Goal: Task Accomplishment & Management: Manage account settings

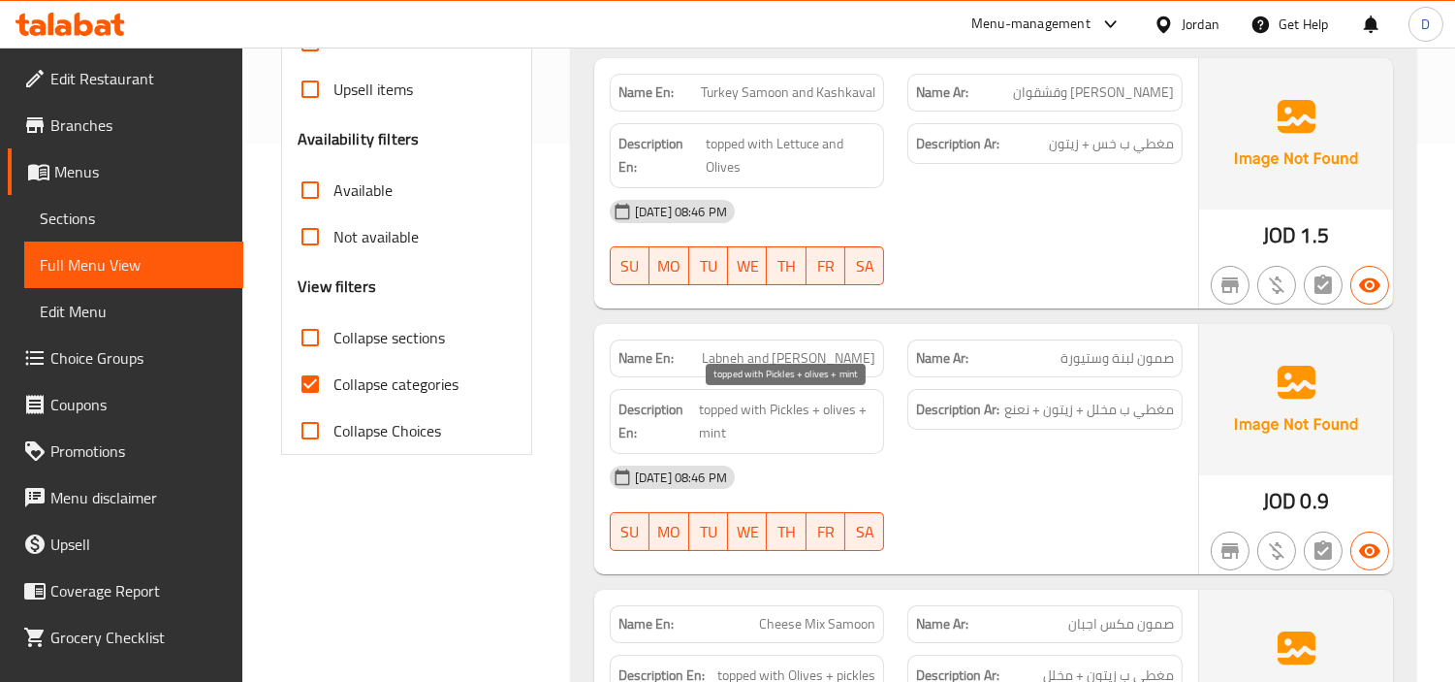
scroll to position [430, 0]
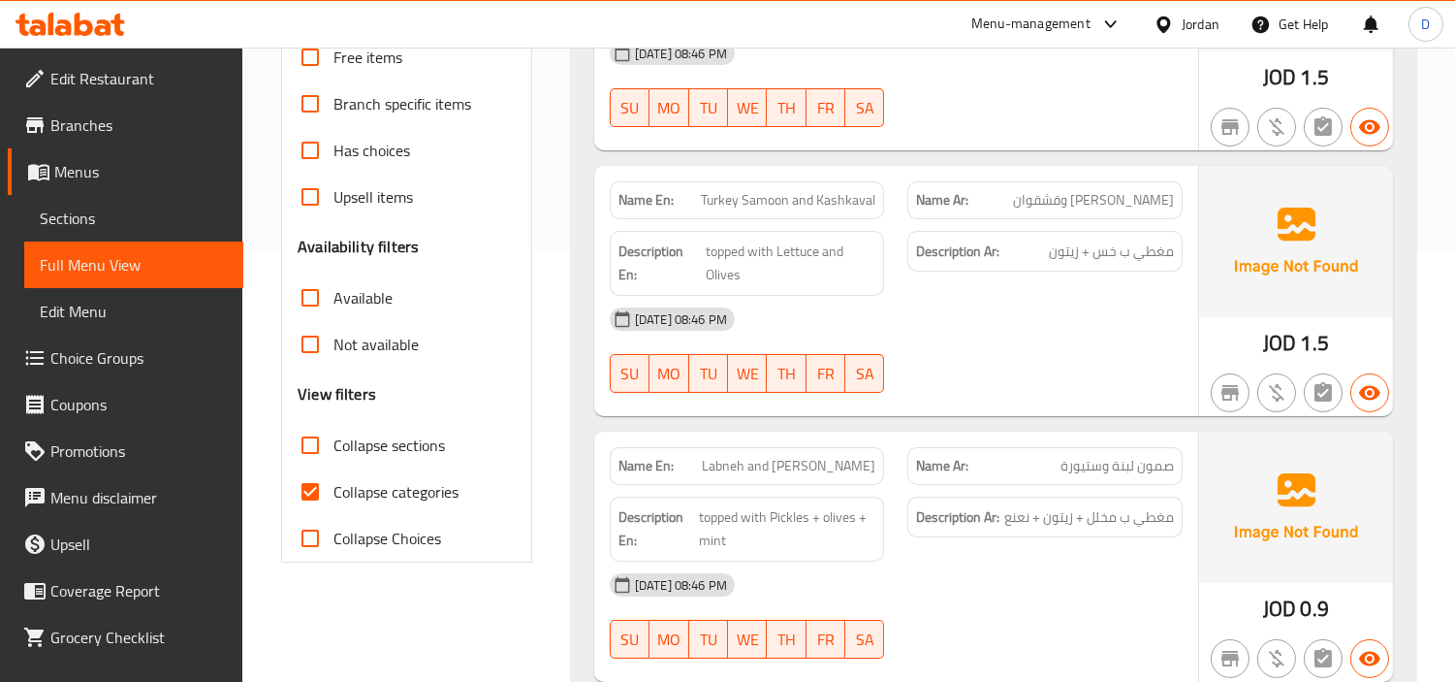
click at [1105, 463] on span "صمون لبنة وستيورة" at bounding box center [1117, 466] width 113 height 20
drag, startPoint x: 1098, startPoint y: 461, endPoint x: 1063, endPoint y: 463, distance: 35.9
click at [1063, 463] on span "صمون لبنة وستيورة" at bounding box center [1117, 466] width 113 height 20
copy span "ستيورة"
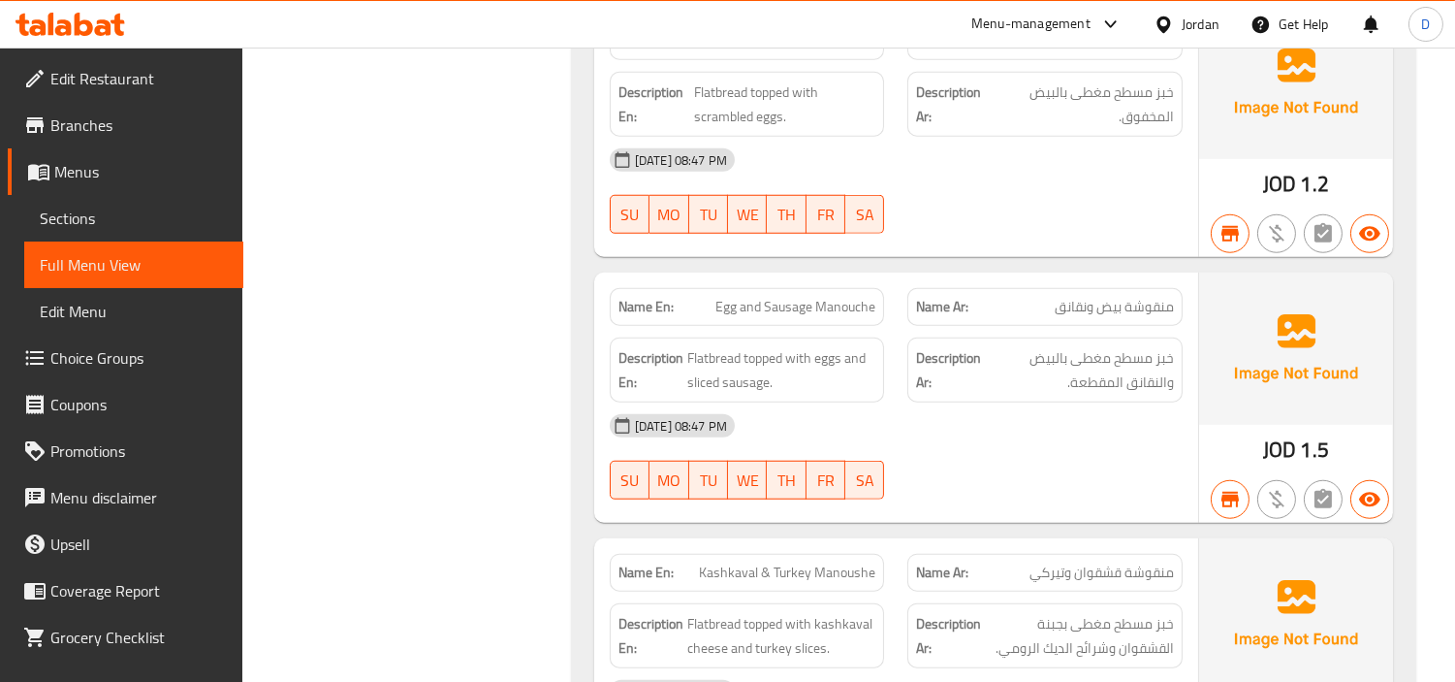
scroll to position [3124, 0]
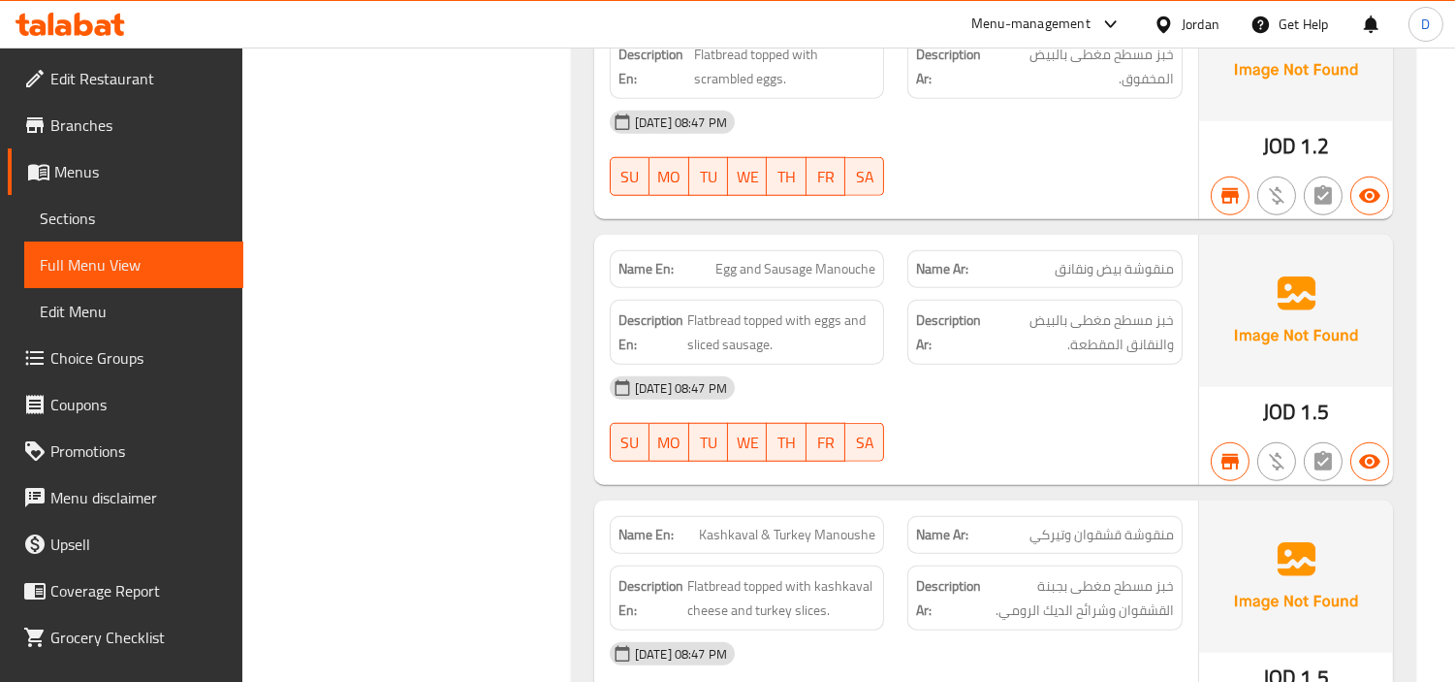
click at [816, 259] on span "Egg and Sausage Manouche" at bounding box center [795, 269] width 160 height 20
copy span "Egg and Sausage Manouche"
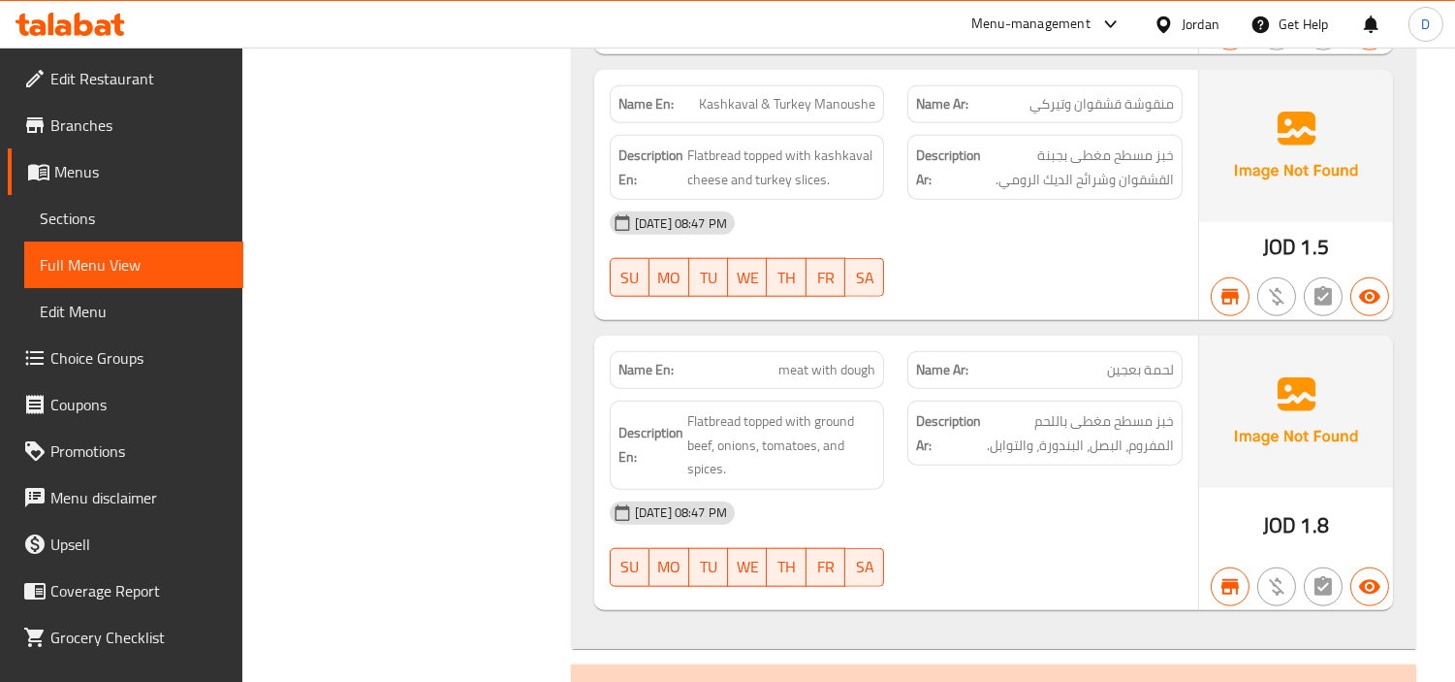
scroll to position [1745, 0]
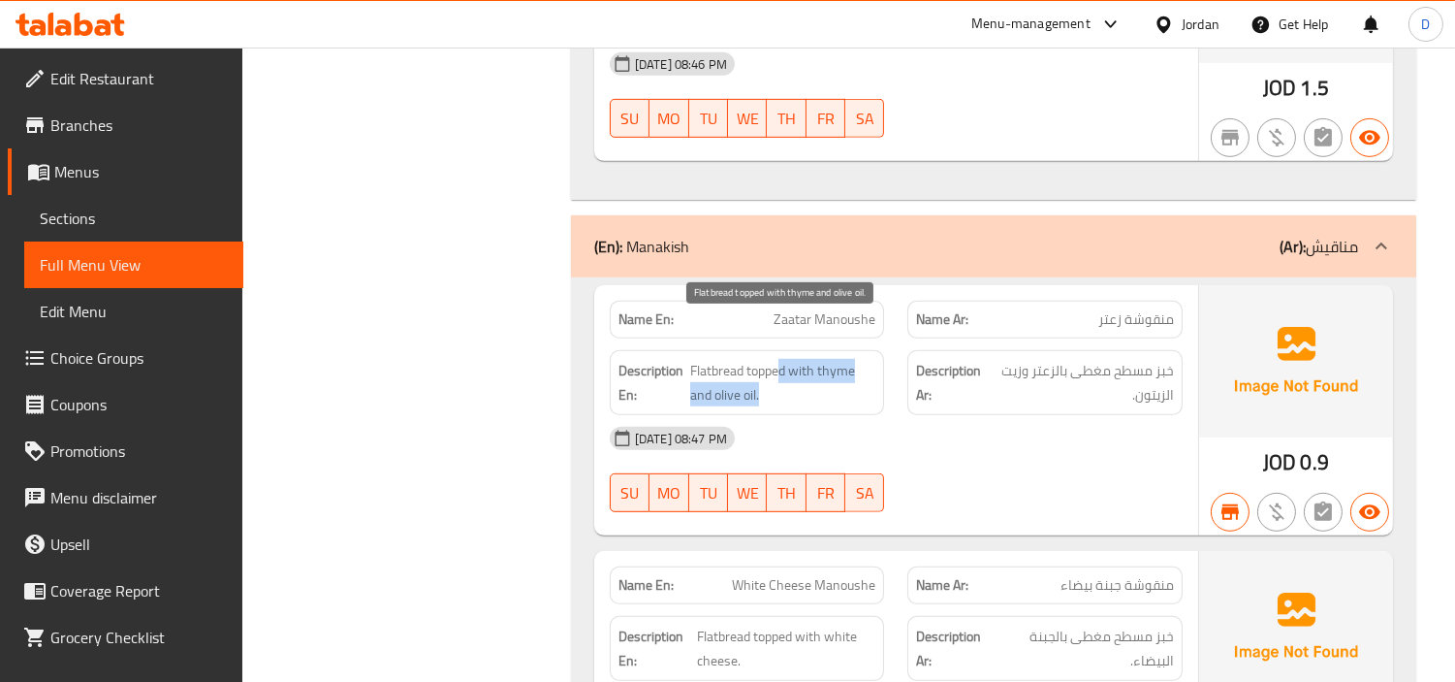
drag, startPoint x: 778, startPoint y: 335, endPoint x: 800, endPoint y: 359, distance: 32.2
click at [800, 359] on span "Flatbread topped with thyme and olive oil." at bounding box center [783, 383] width 186 height 48
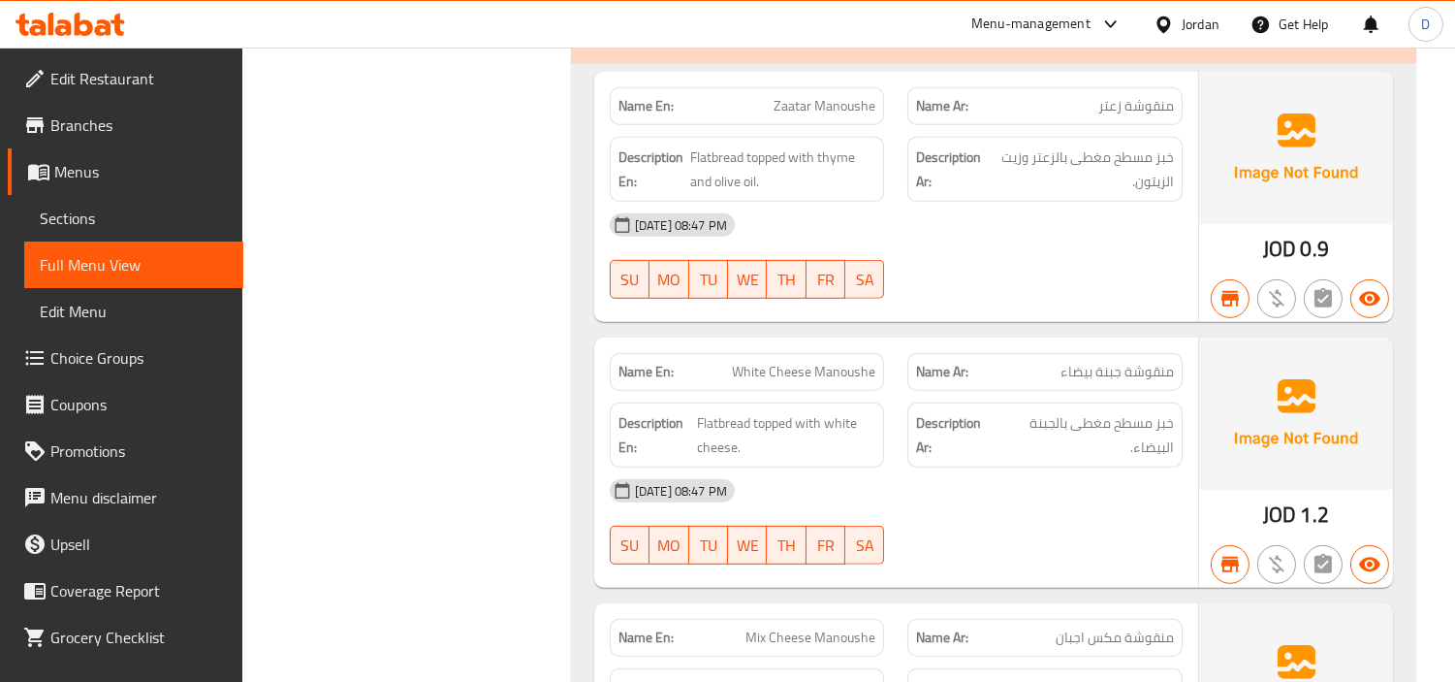
scroll to position [1960, 0]
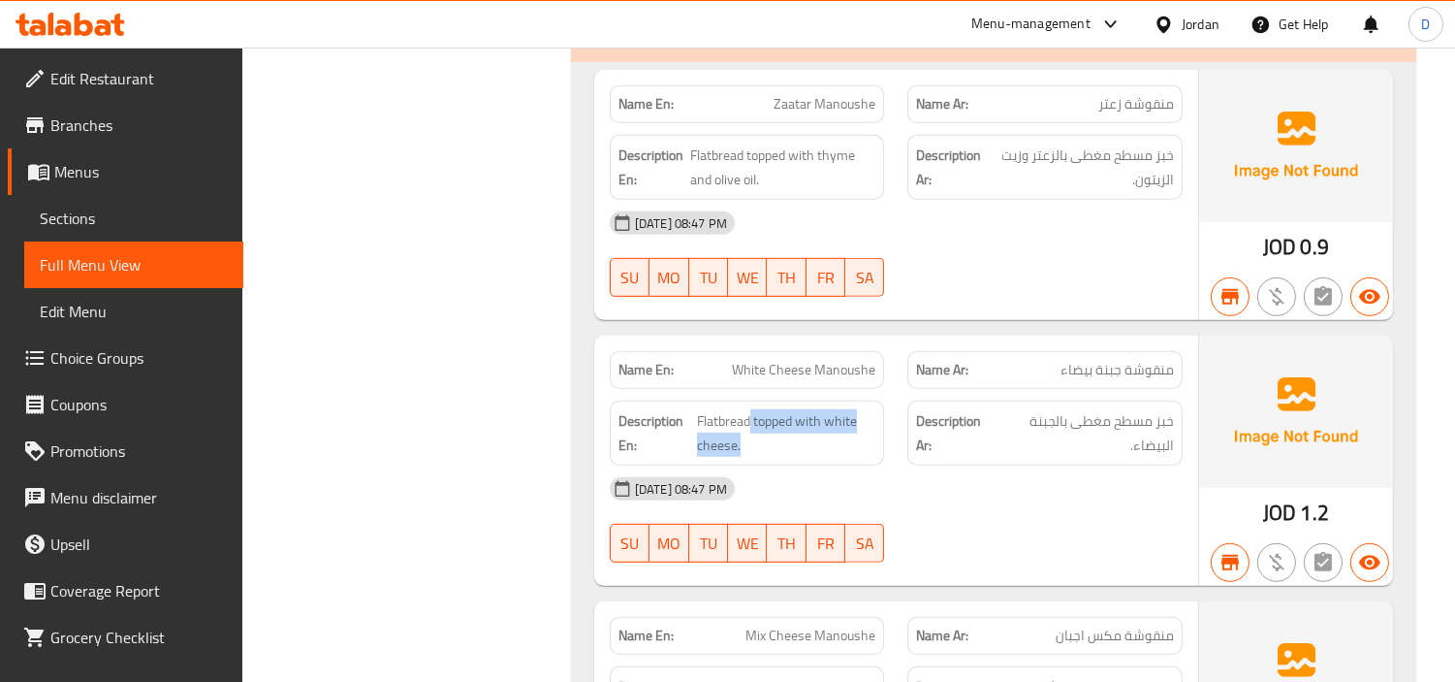
drag, startPoint x: 747, startPoint y: 379, endPoint x: 786, endPoint y: 422, distance: 57.6
click at [786, 422] on div "Description En: Flatbread topped with white cheese." at bounding box center [747, 432] width 275 height 65
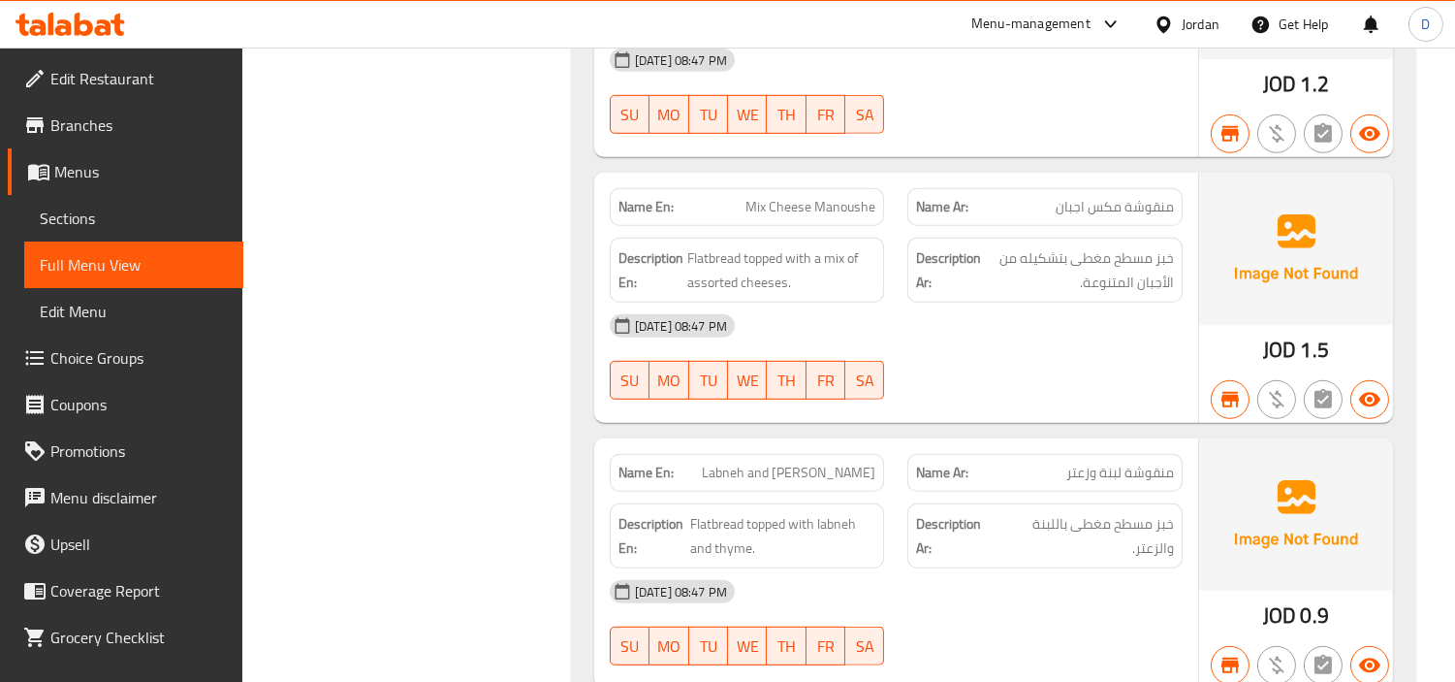
scroll to position [2391, 0]
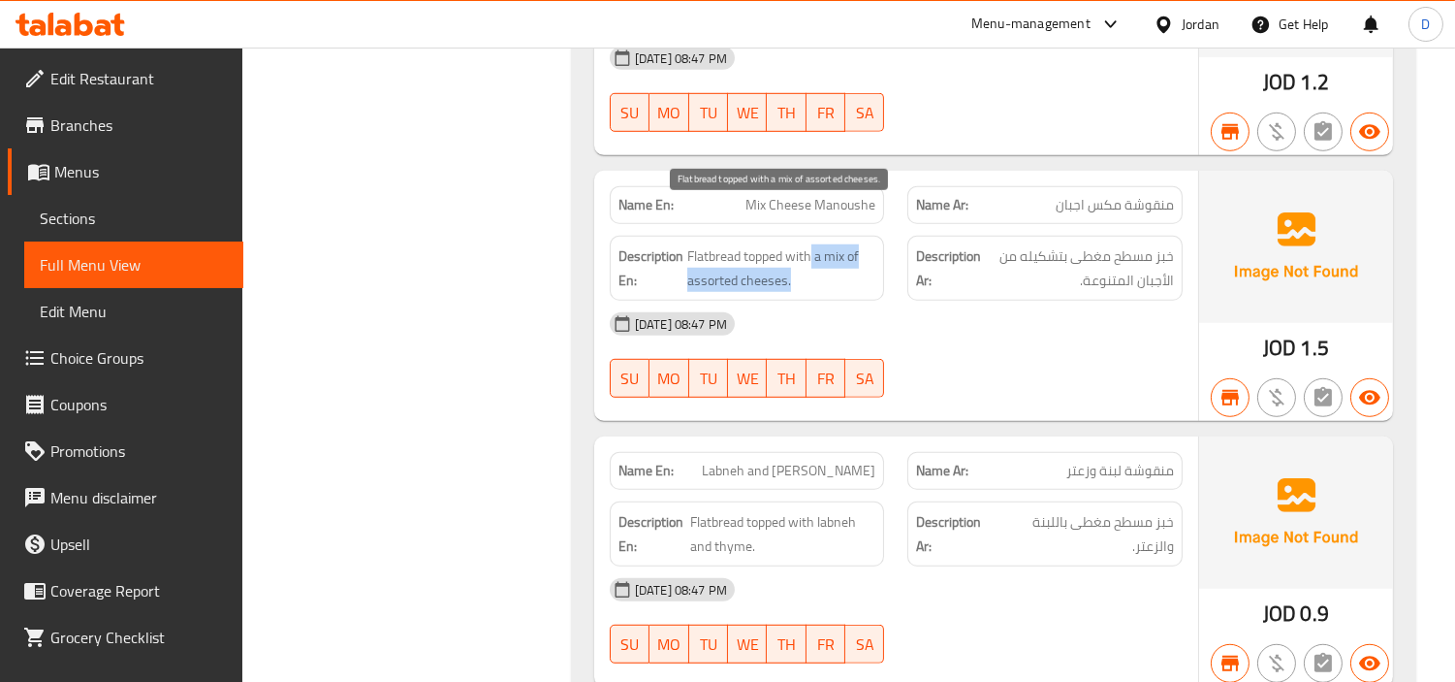
drag, startPoint x: 810, startPoint y: 216, endPoint x: 809, endPoint y: 236, distance: 19.5
click at [809, 244] on span "Flatbread topped with a mix of assorted cheeses." at bounding box center [781, 268] width 189 height 48
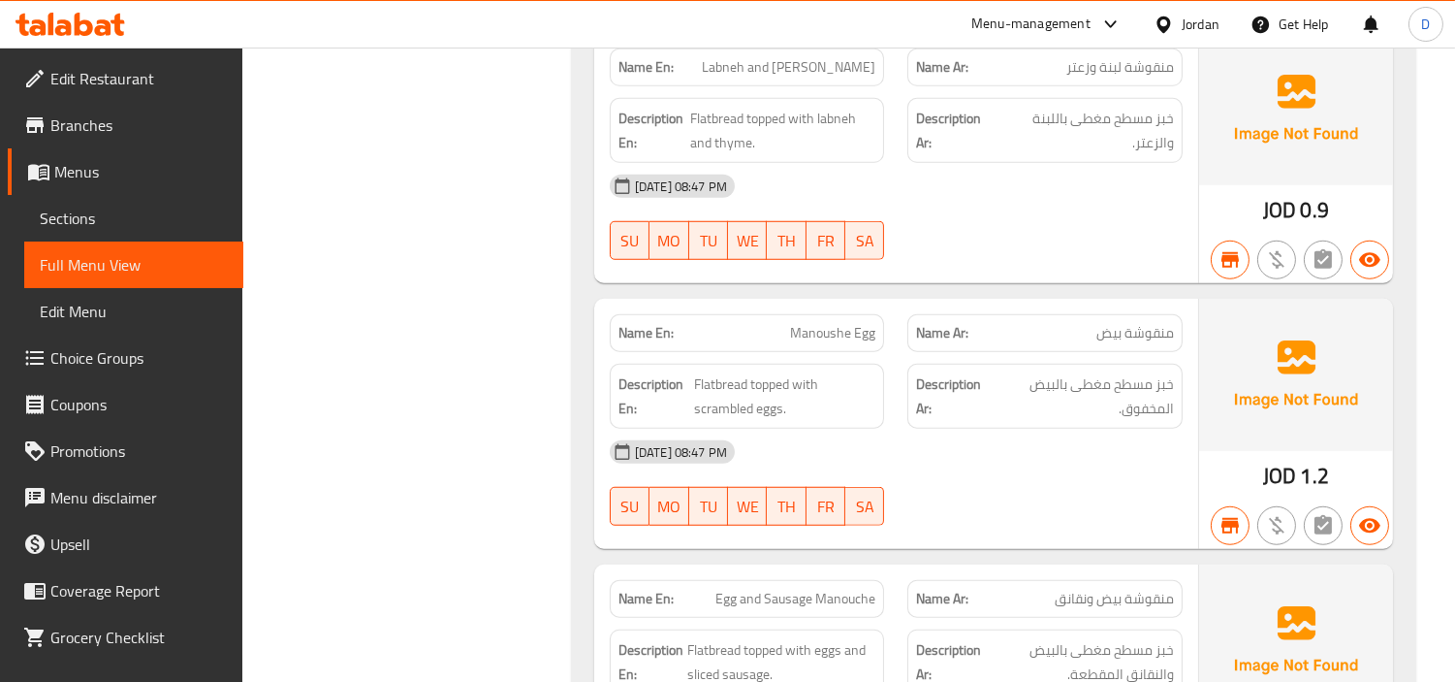
scroll to position [2930, 0]
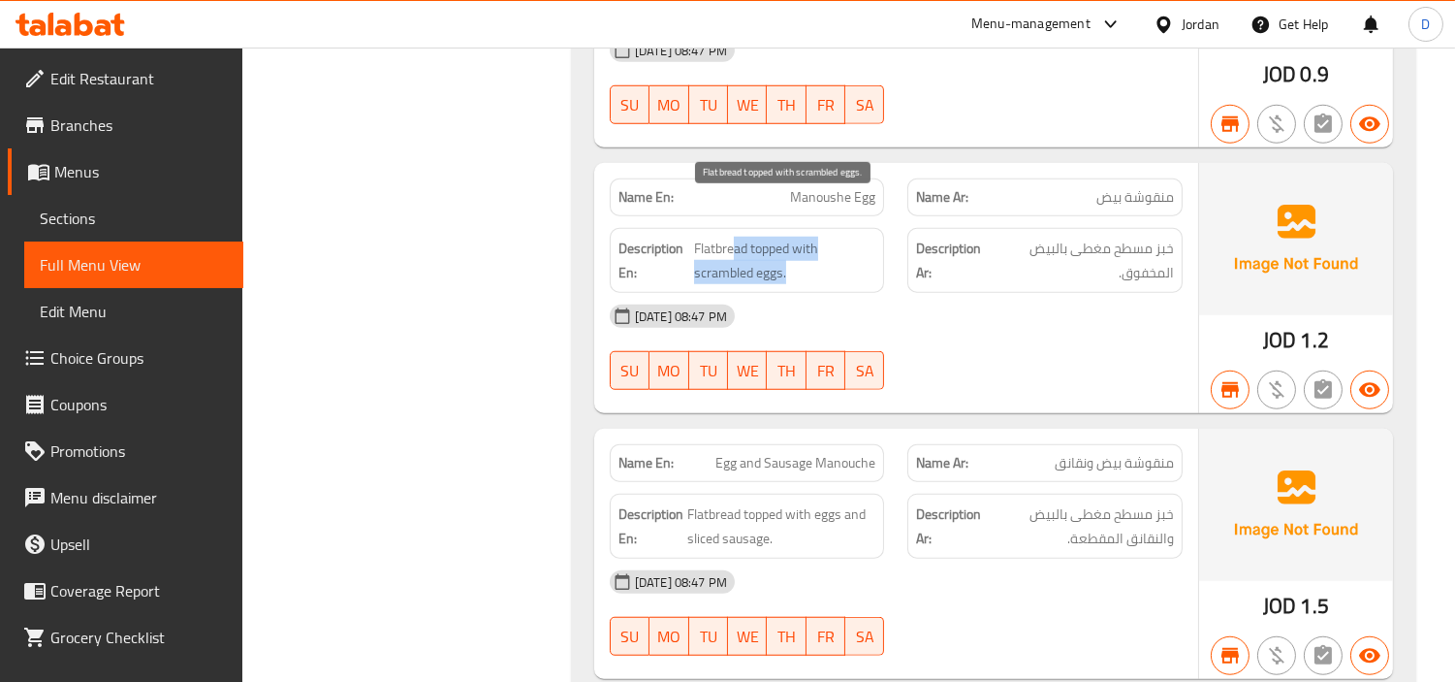
drag, startPoint x: 735, startPoint y: 217, endPoint x: 785, endPoint y: 234, distance: 53.0
click at [785, 237] on span "Flatbread topped with scrambled eggs." at bounding box center [785, 261] width 182 height 48
drag, startPoint x: 772, startPoint y: 207, endPoint x: 814, endPoint y: 220, distance: 44.5
click at [814, 237] on span "Flatbread topped with scrambled eggs." at bounding box center [785, 261] width 182 height 48
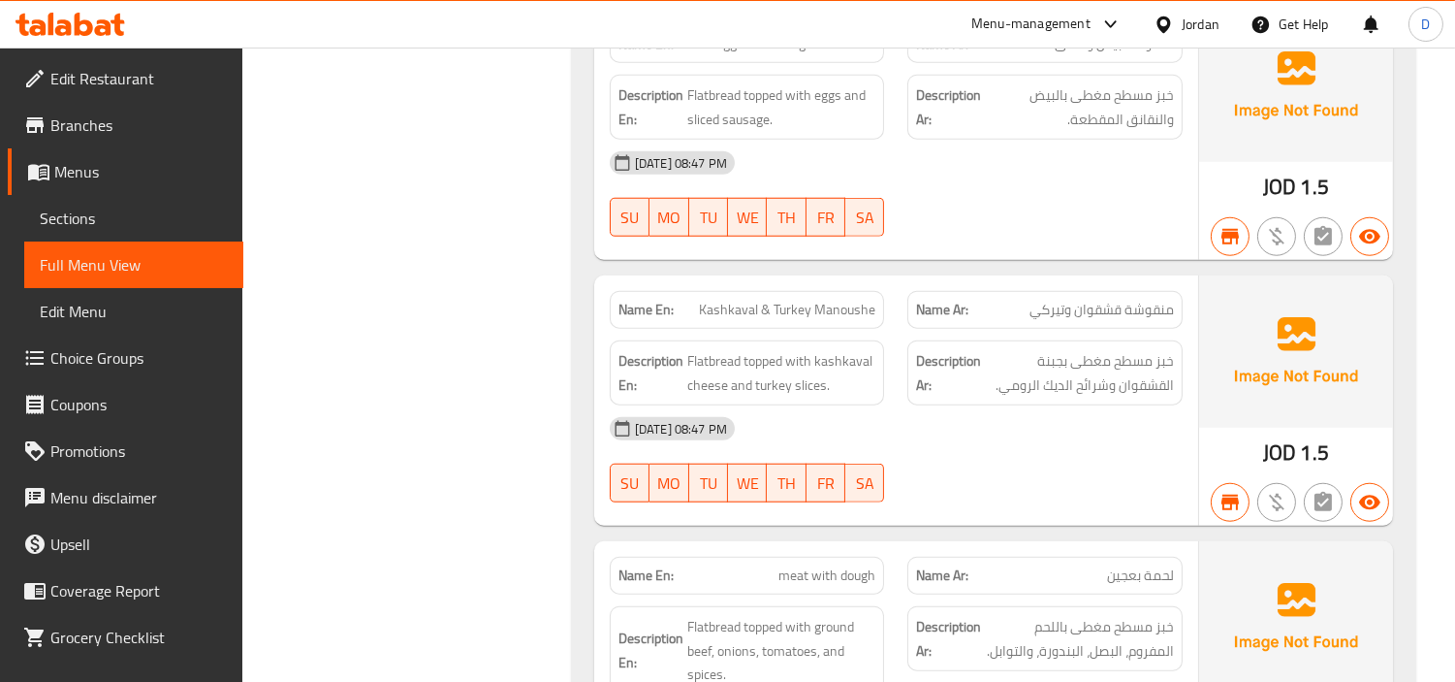
scroll to position [3360, 0]
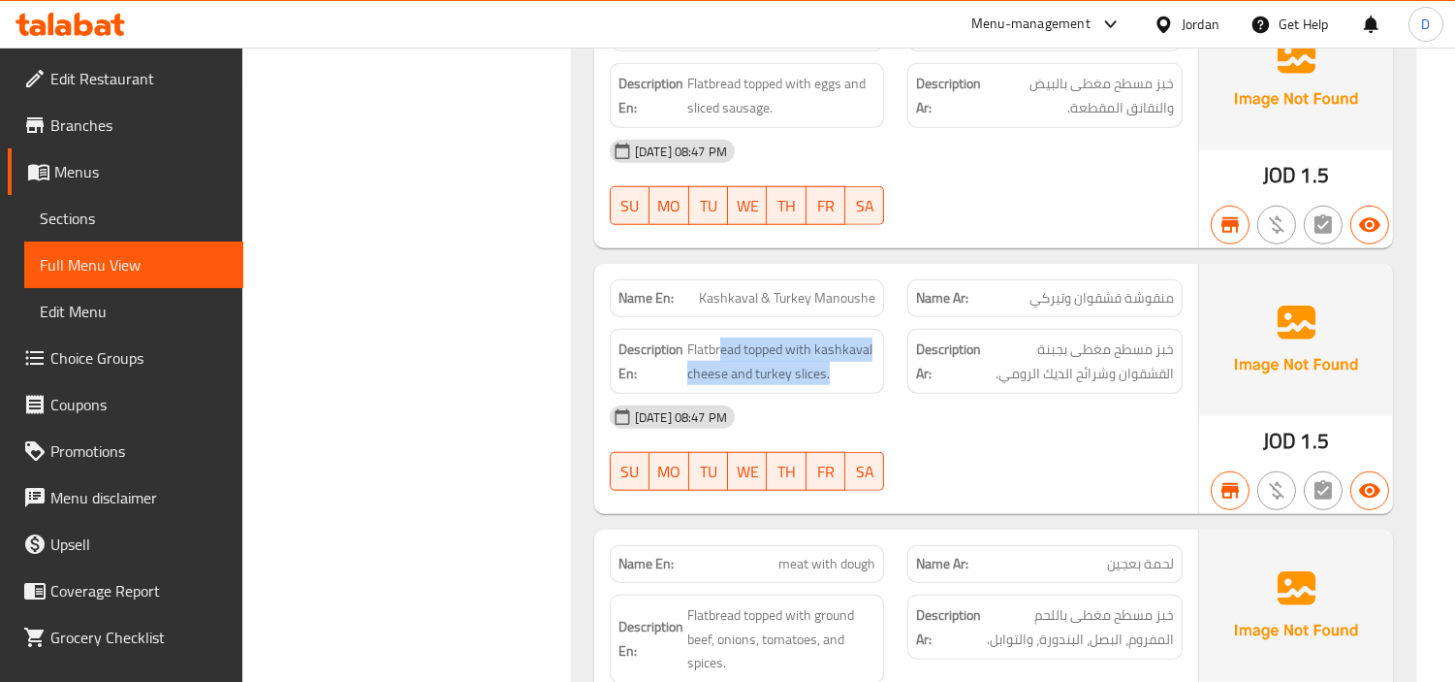
drag, startPoint x: 722, startPoint y: 293, endPoint x: 868, endPoint y: 344, distance: 154.2
click at [868, 344] on div "Description En: Flatbread topped with kashkaval cheese and turkey slices." at bounding box center [747, 361] width 275 height 65
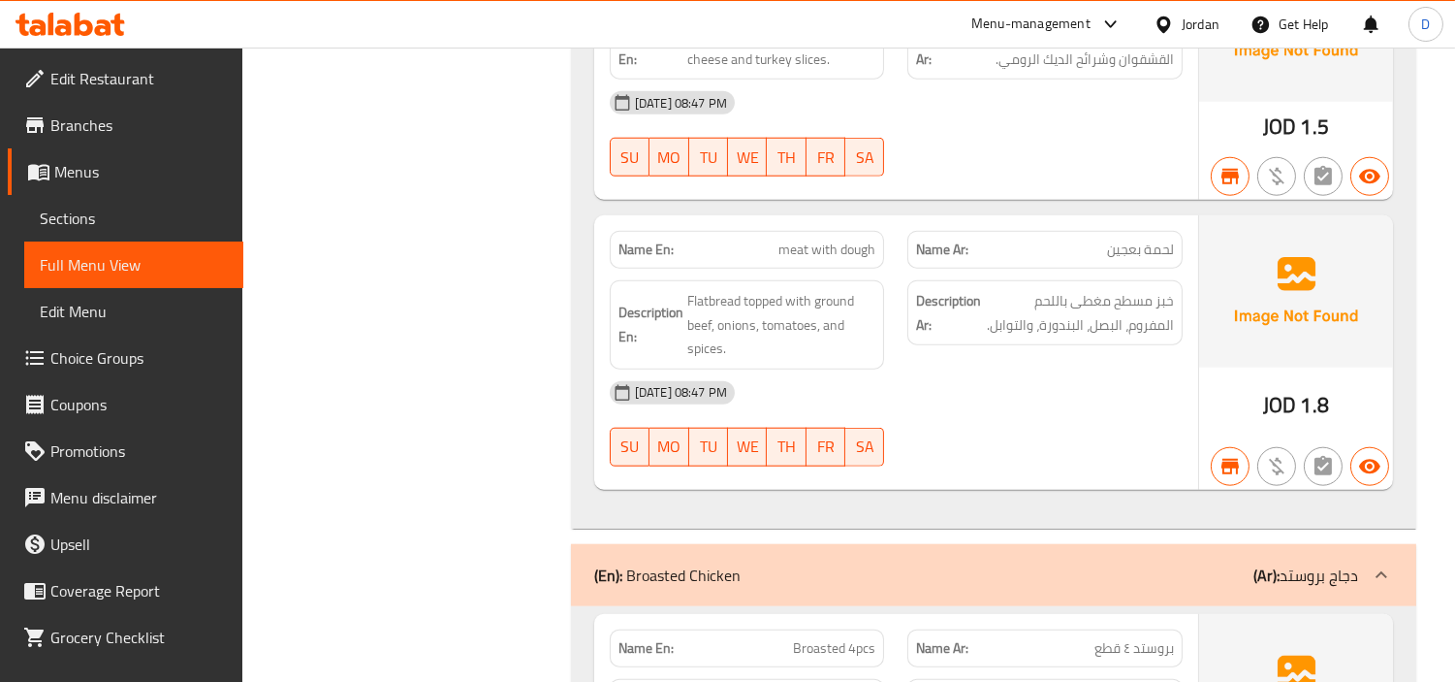
scroll to position [3684, 0]
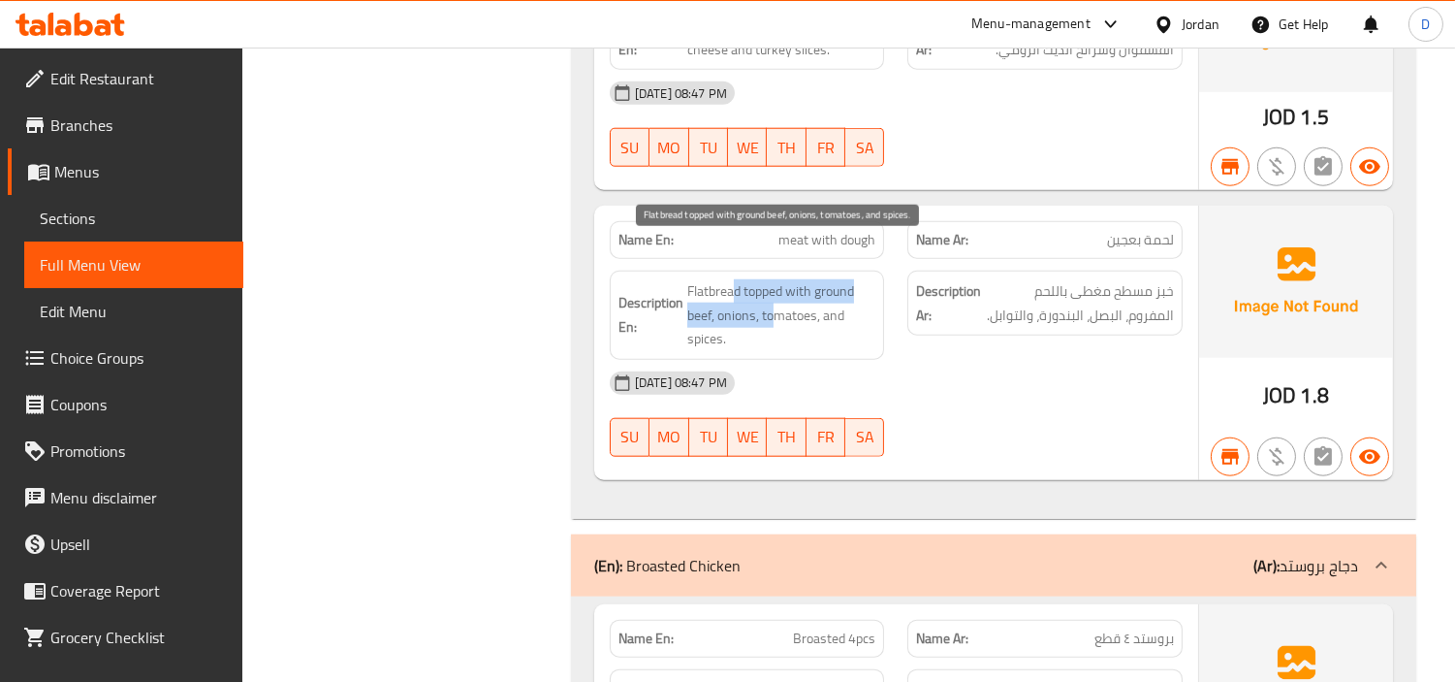
drag, startPoint x: 737, startPoint y: 236, endPoint x: 771, endPoint y: 268, distance: 46.6
click at [771, 270] on div "Description En: Flatbread topped with ground beef, onions, tomatoes, and spices." at bounding box center [747, 314] width 275 height 89
click at [705, 279] on span "Flatbread topped with ground beef, onions, tomatoes, and spices." at bounding box center [781, 315] width 189 height 72
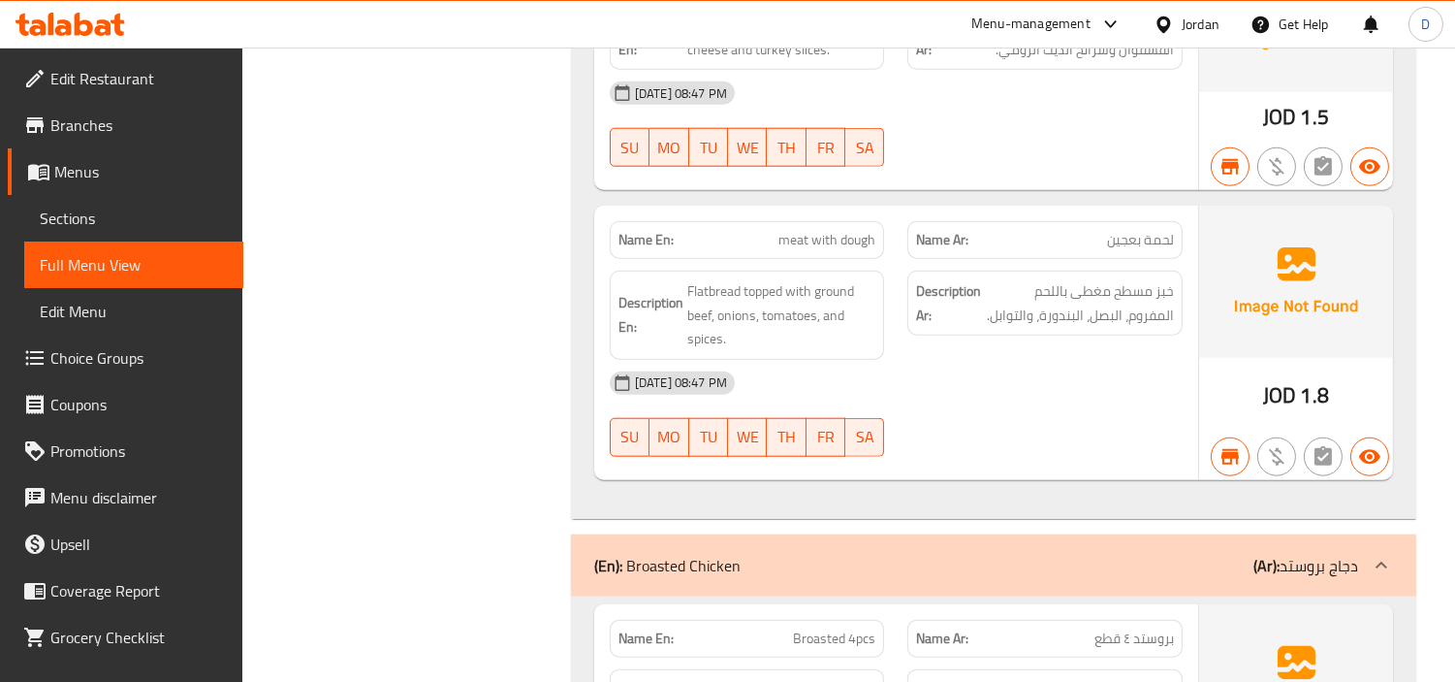
click at [840, 230] on span "meat with dough" at bounding box center [826, 240] width 97 height 20
copy span "meat with dough"
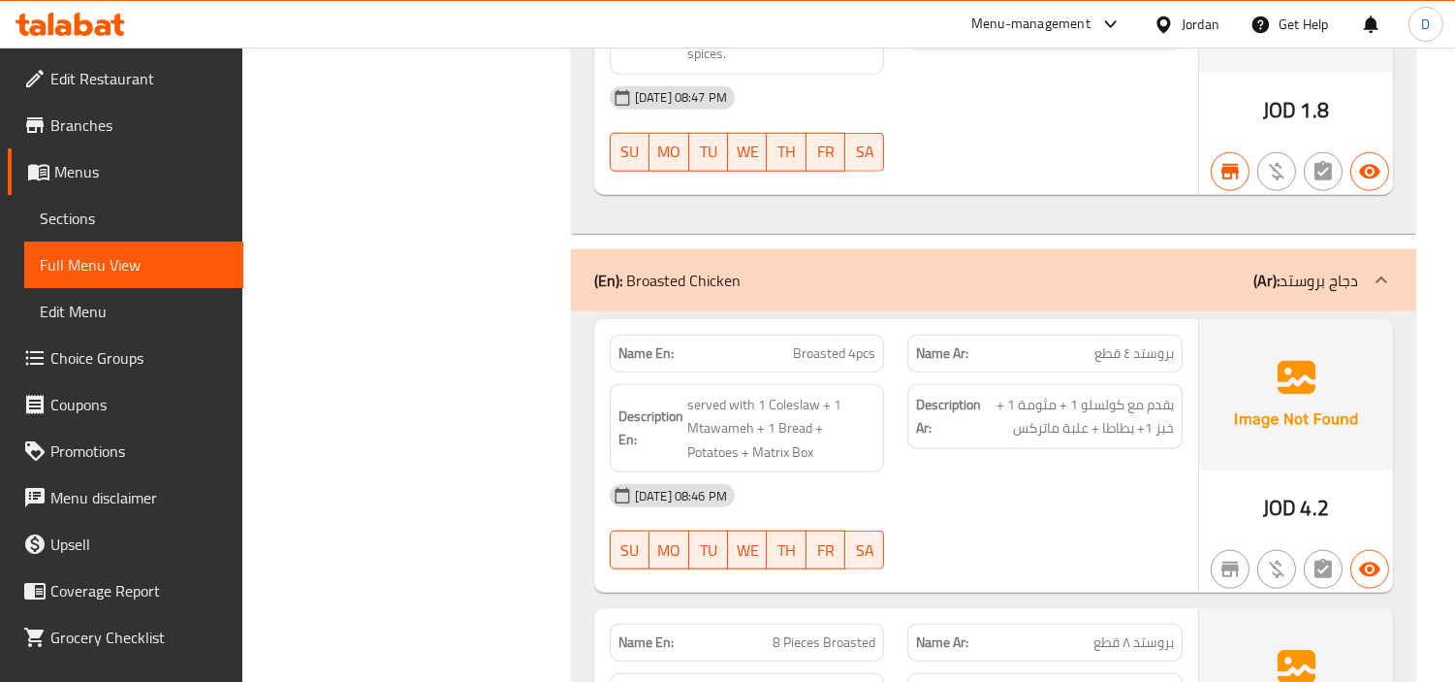
scroll to position [4007, 0]
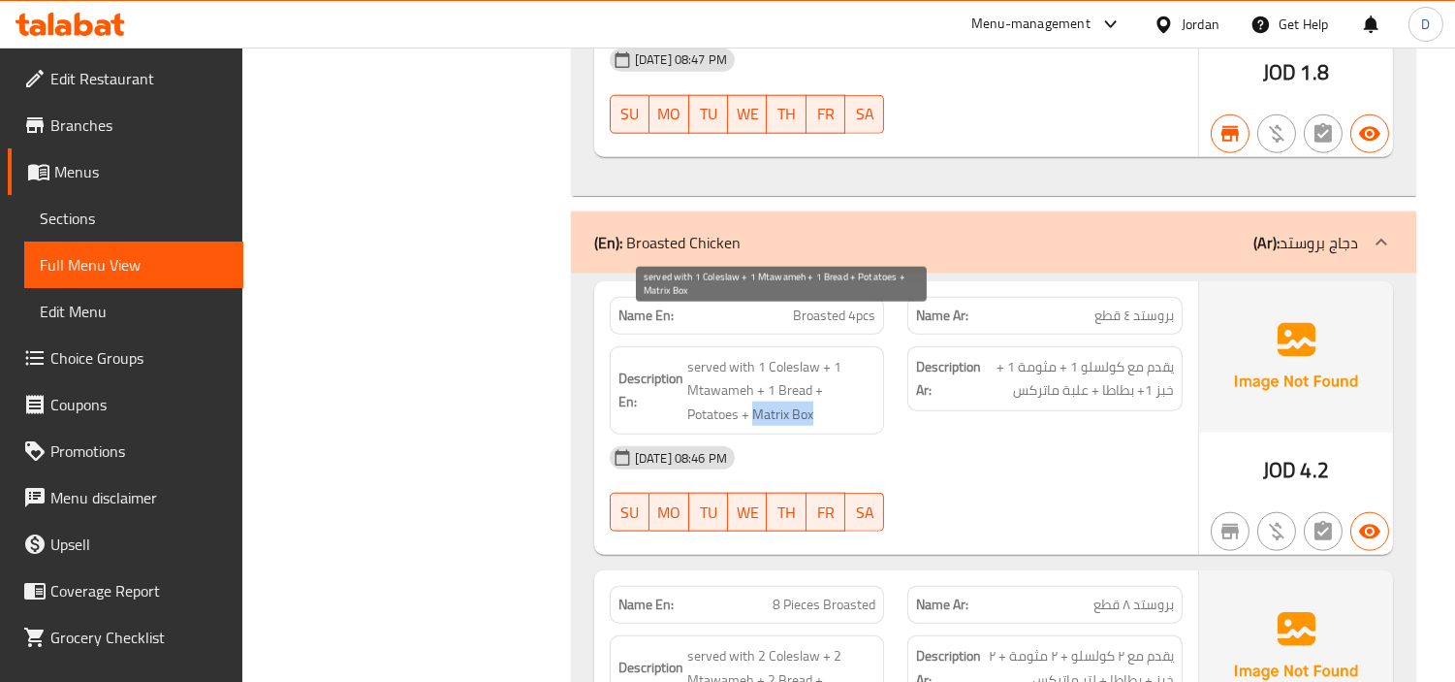
drag, startPoint x: 754, startPoint y: 369, endPoint x: 822, endPoint y: 372, distance: 67.9
click at [822, 372] on span "served with 1 Coleslaw + 1 Mtawameh + 1 Bread + Potatoes + Matrix Box" at bounding box center [781, 391] width 189 height 72
copy span "Matrix Box"
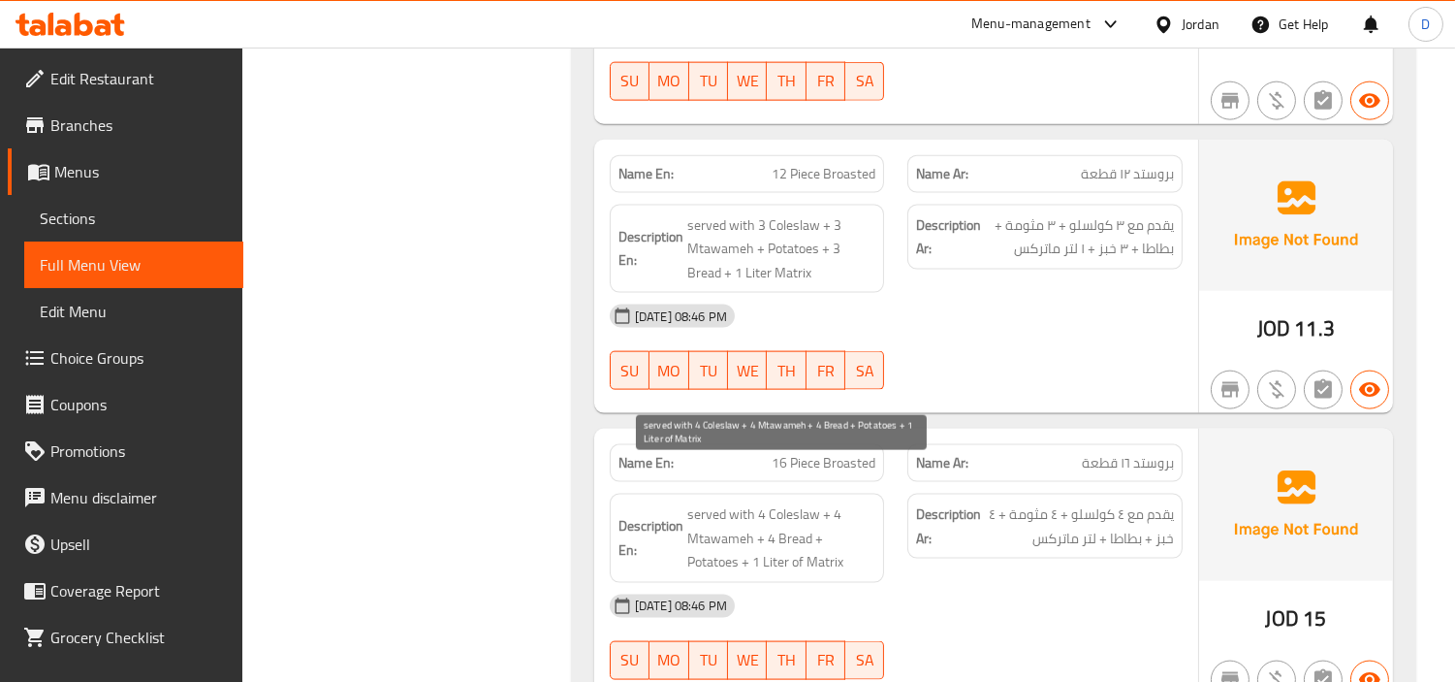
scroll to position [4761, 0]
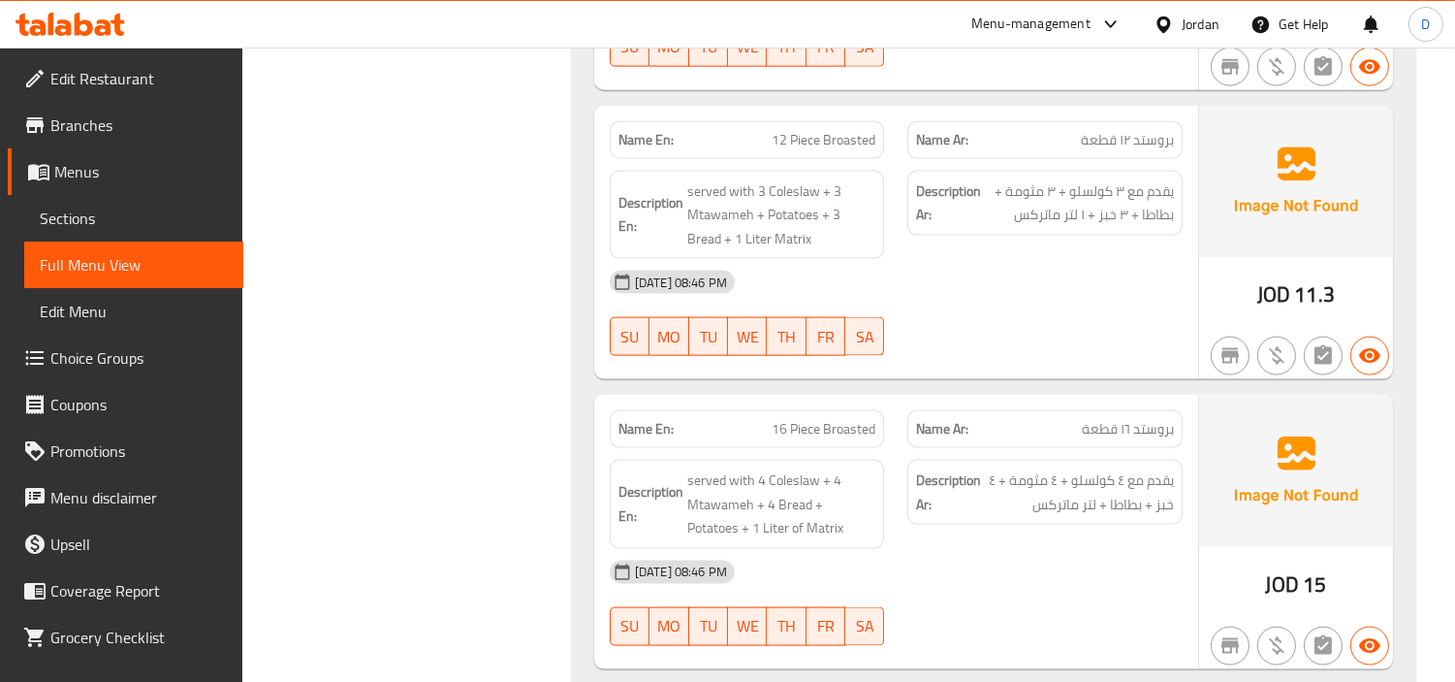
click at [841, 410] on div "Name En: 16 Piece Broasted" at bounding box center [747, 429] width 275 height 38
click at [835, 410] on div "Name En: 16 Piece Broasted" at bounding box center [747, 429] width 275 height 38
click at [829, 419] on span "16 Piece Broasted" at bounding box center [824, 429] width 104 height 20
click at [828, 419] on span "16 Piece Broasted" at bounding box center [824, 429] width 104 height 20
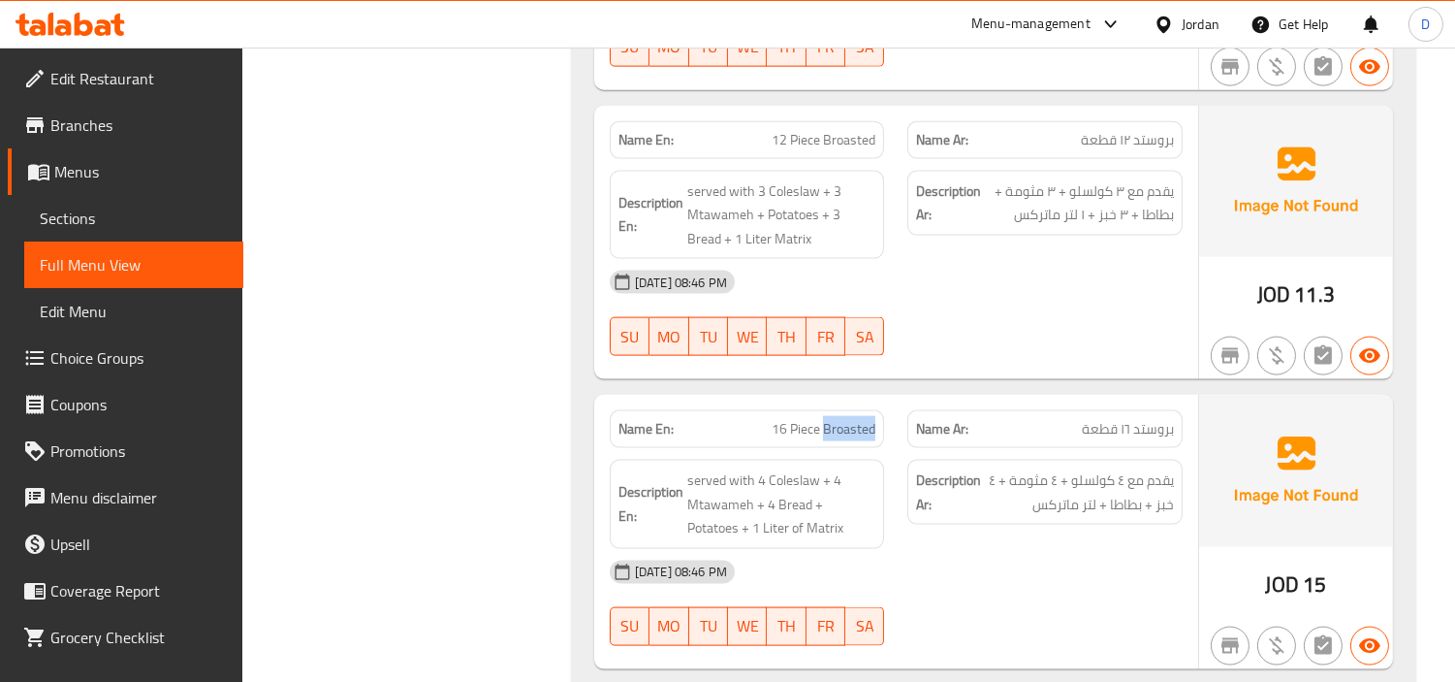
click at [828, 419] on span "16 Piece Broasted" at bounding box center [824, 429] width 104 height 20
copy span "Broasted"
click at [828, 419] on span "16 Piece Broasted" at bounding box center [824, 429] width 104 height 20
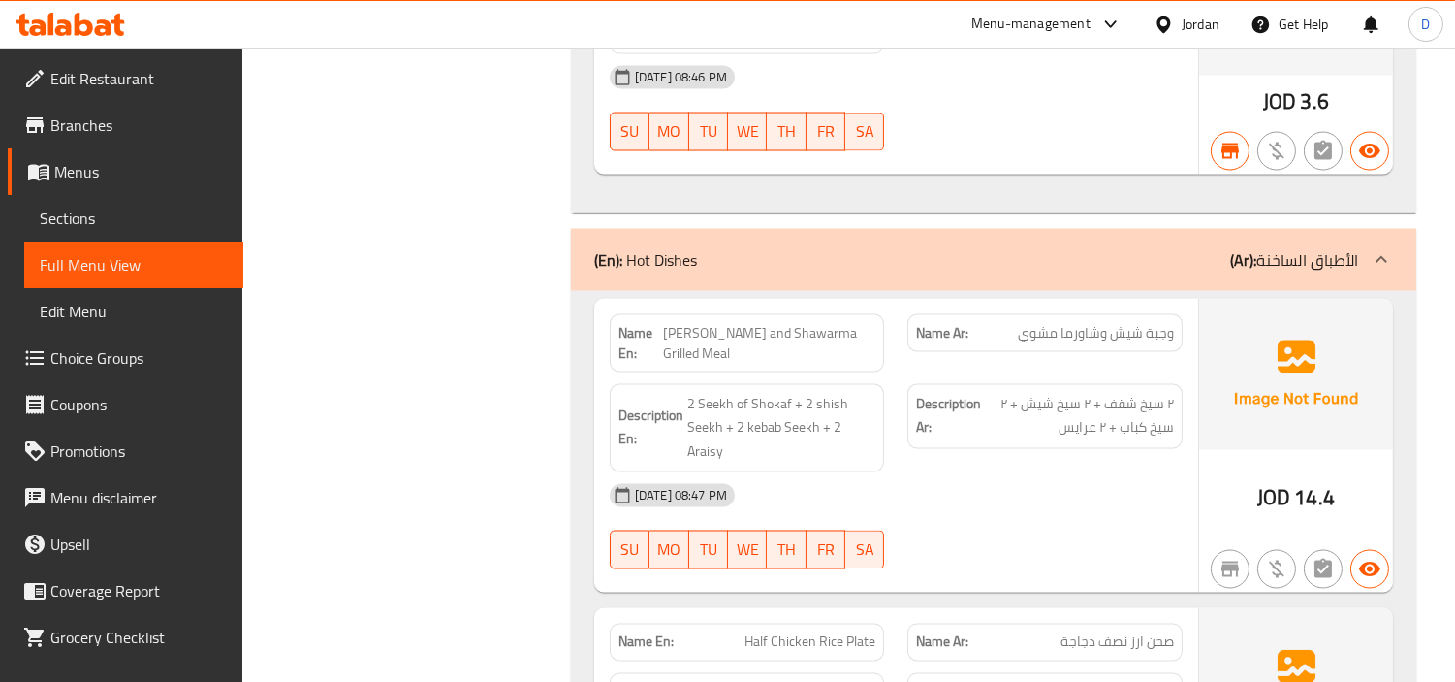
scroll to position [6269, 0]
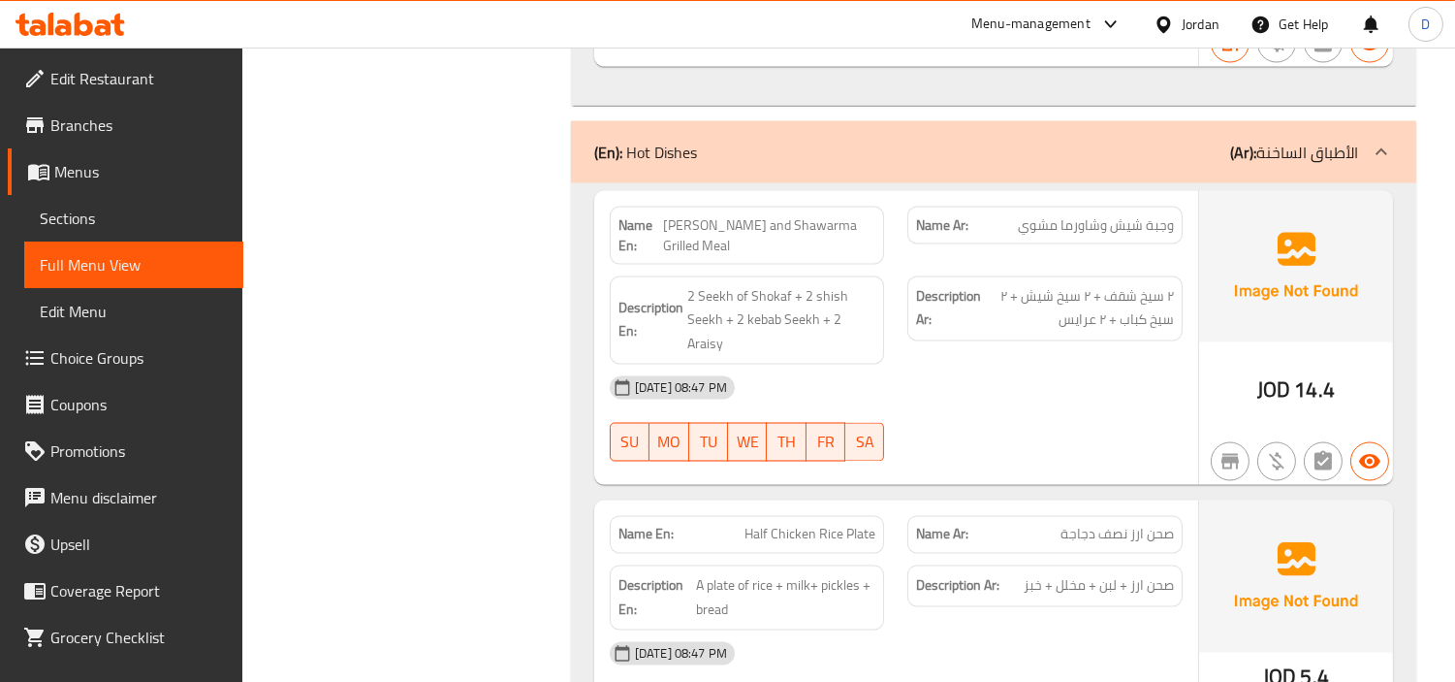
click at [769, 215] on span "[PERSON_NAME] and Shawarma Grilled Meal" at bounding box center [769, 235] width 213 height 41
copy span "[PERSON_NAME] and Shawarma Grilled Meal"
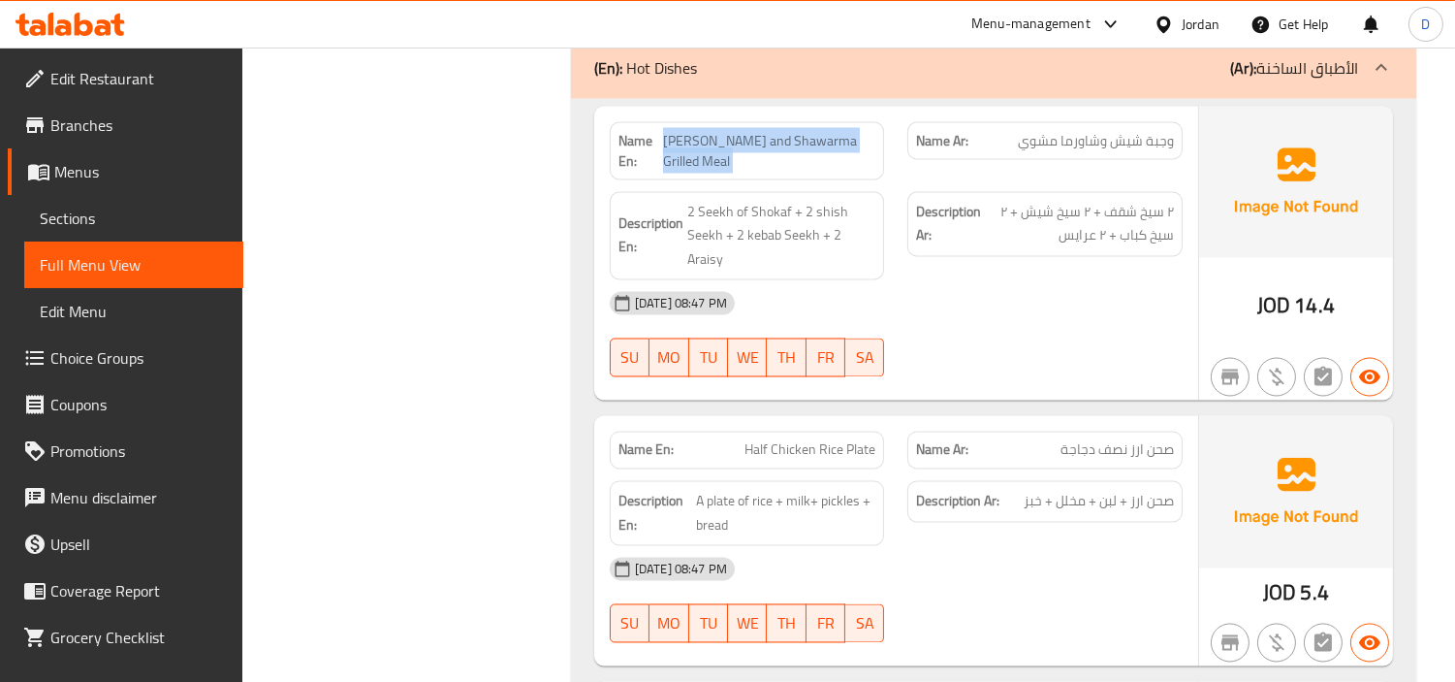
scroll to position [6484, 0]
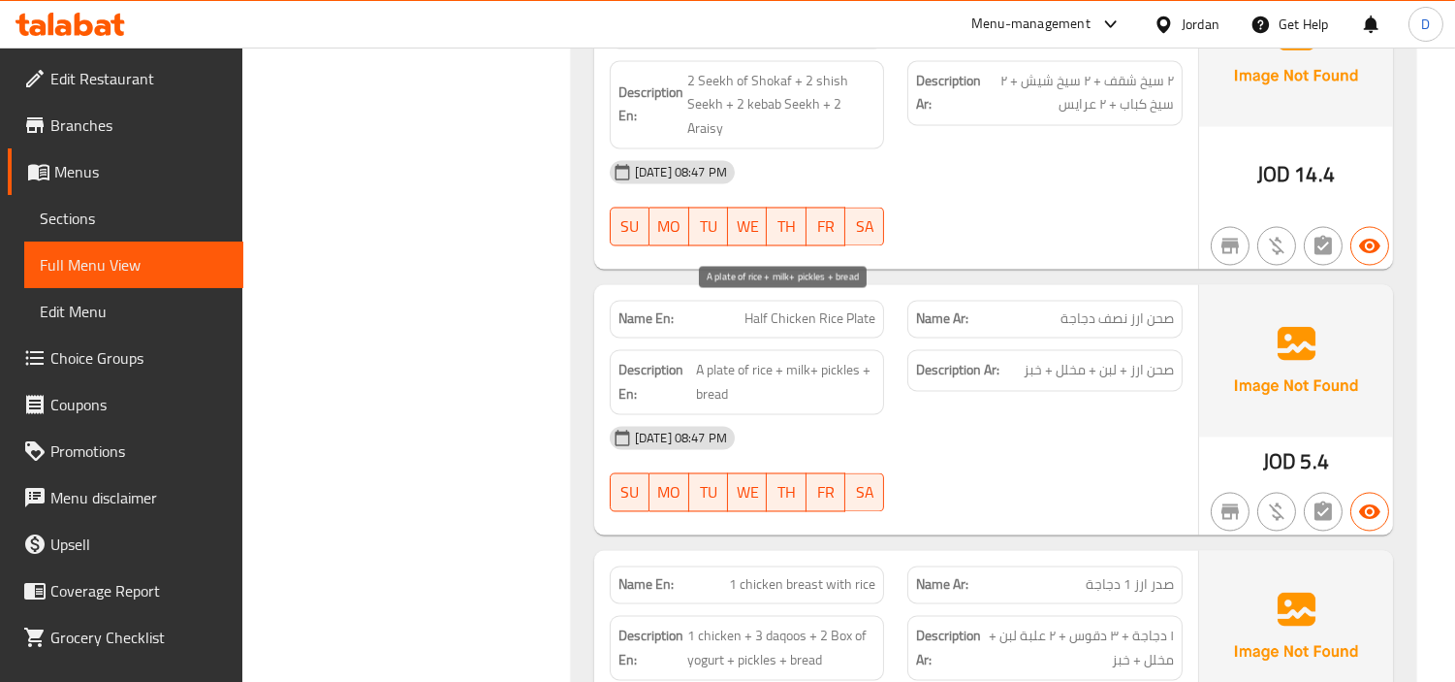
click at [802, 359] on span "A plate of rice + milk+ pickles + bread" at bounding box center [785, 383] width 179 height 48
click at [1116, 359] on span "صحن ارز + لبن + مخلل + خبز" at bounding box center [1099, 371] width 150 height 24
click at [1109, 359] on span "صحن ارز + لبن + مخلل + خبز" at bounding box center [1099, 371] width 150 height 24
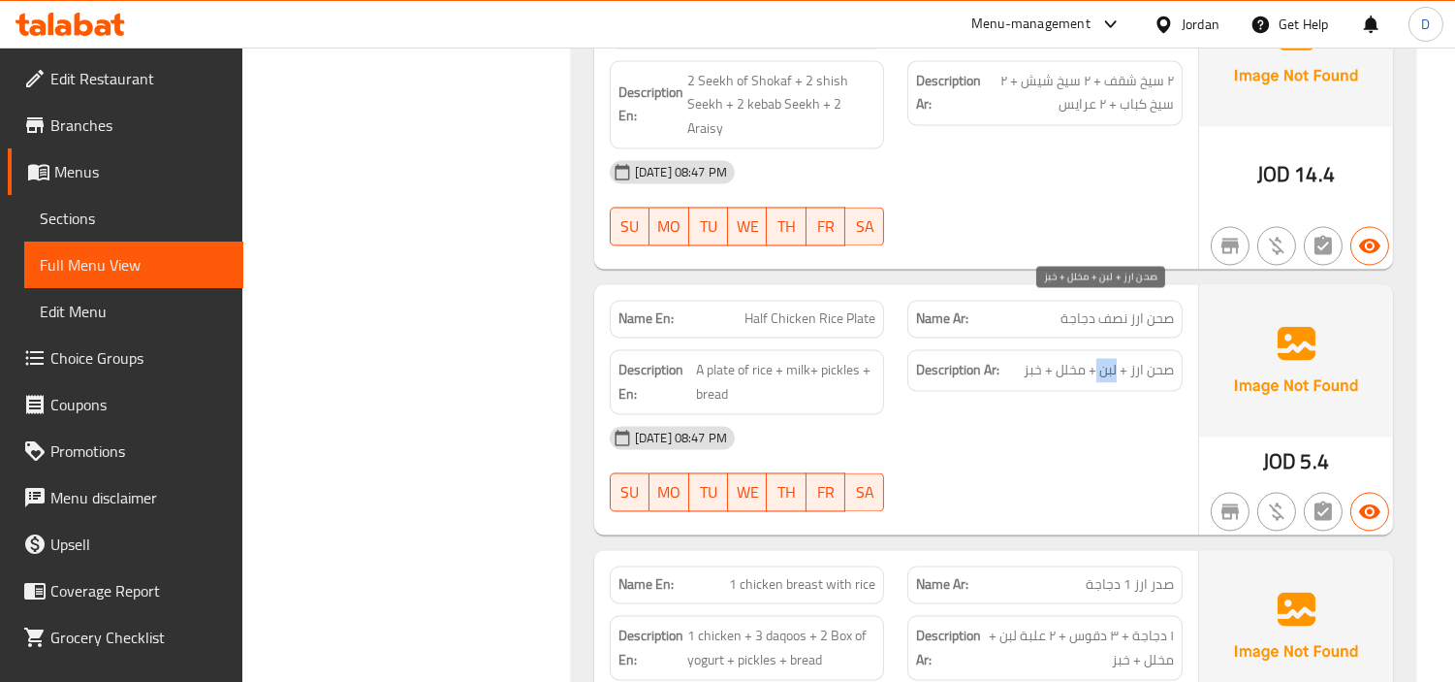
click at [1109, 359] on span "صحن ارز + لبن + مخلل + خبز" at bounding box center [1099, 371] width 150 height 24
copy span "لبن"
click at [827, 309] on span "Half Chicken Rice Plate" at bounding box center [810, 319] width 131 height 20
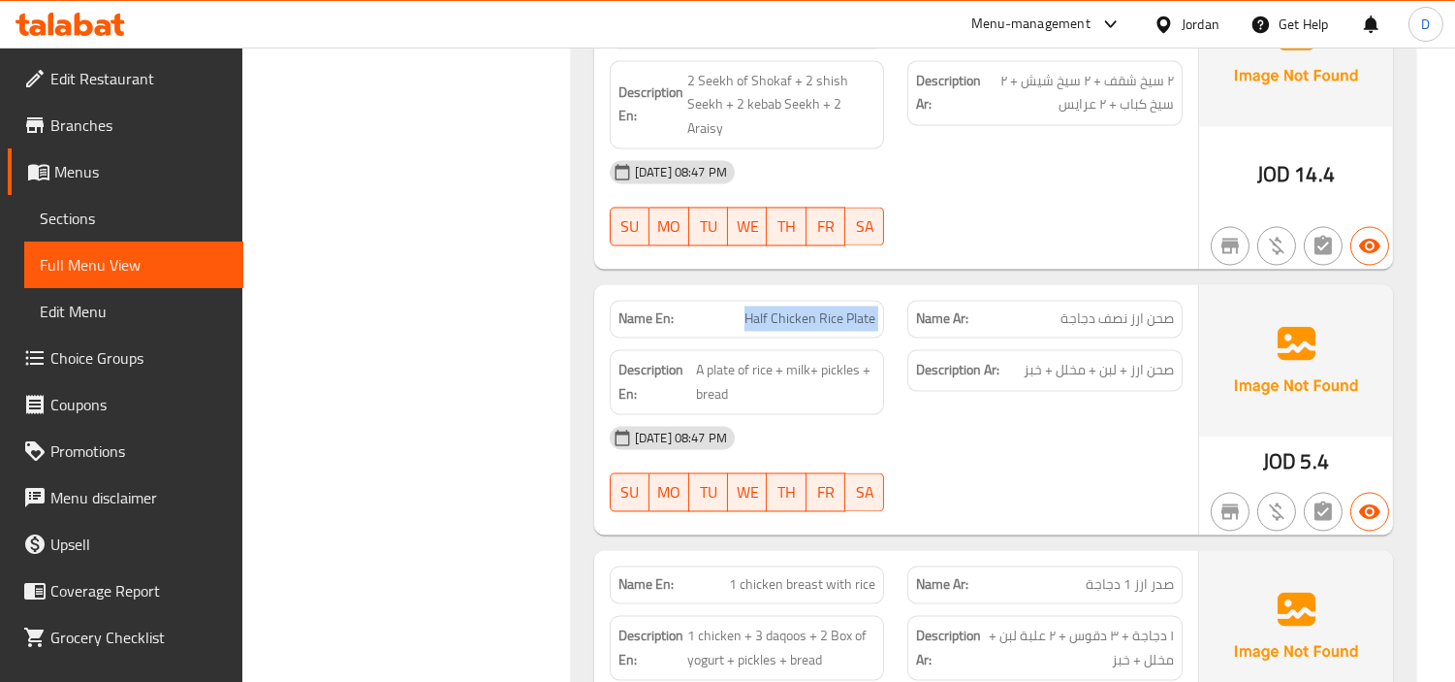
copy span "Half Chicken Rice Plate"
click at [864, 415] on div "[DATE] 08:47 PM" at bounding box center [896, 438] width 596 height 47
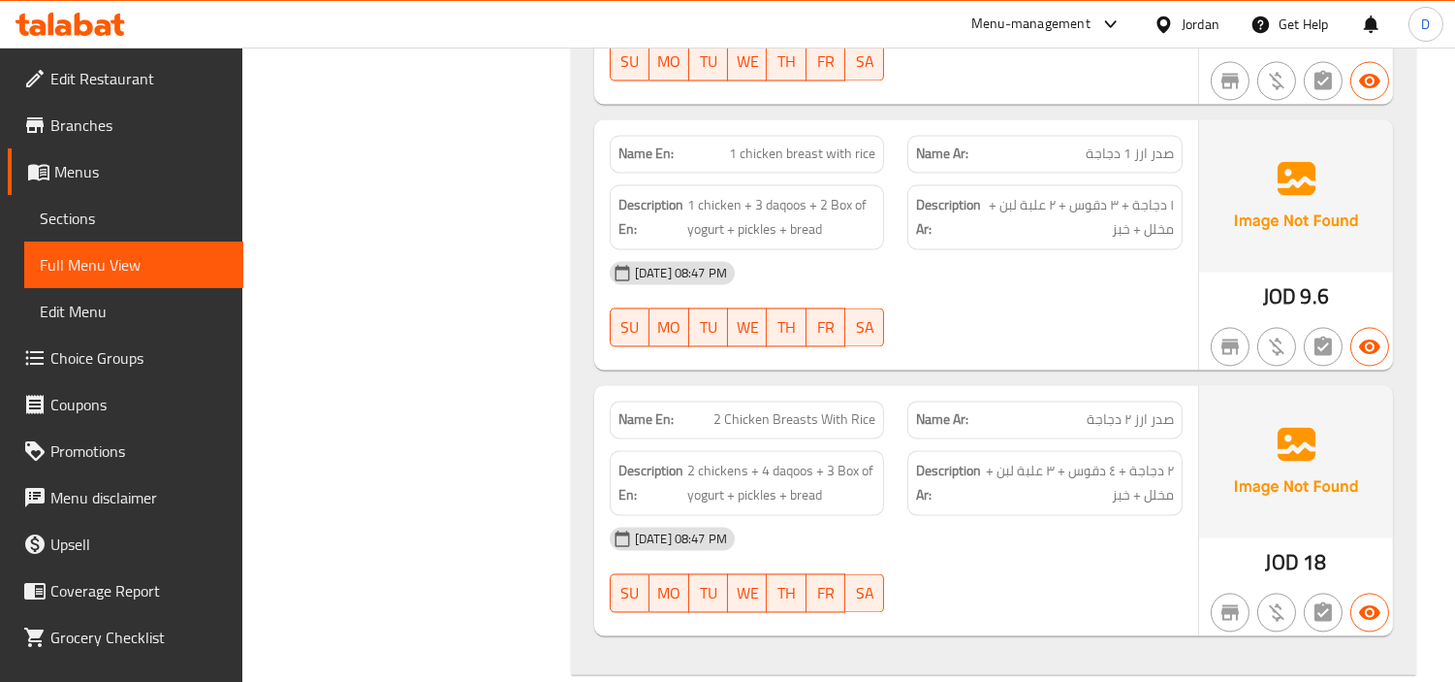
scroll to position [6808, 0]
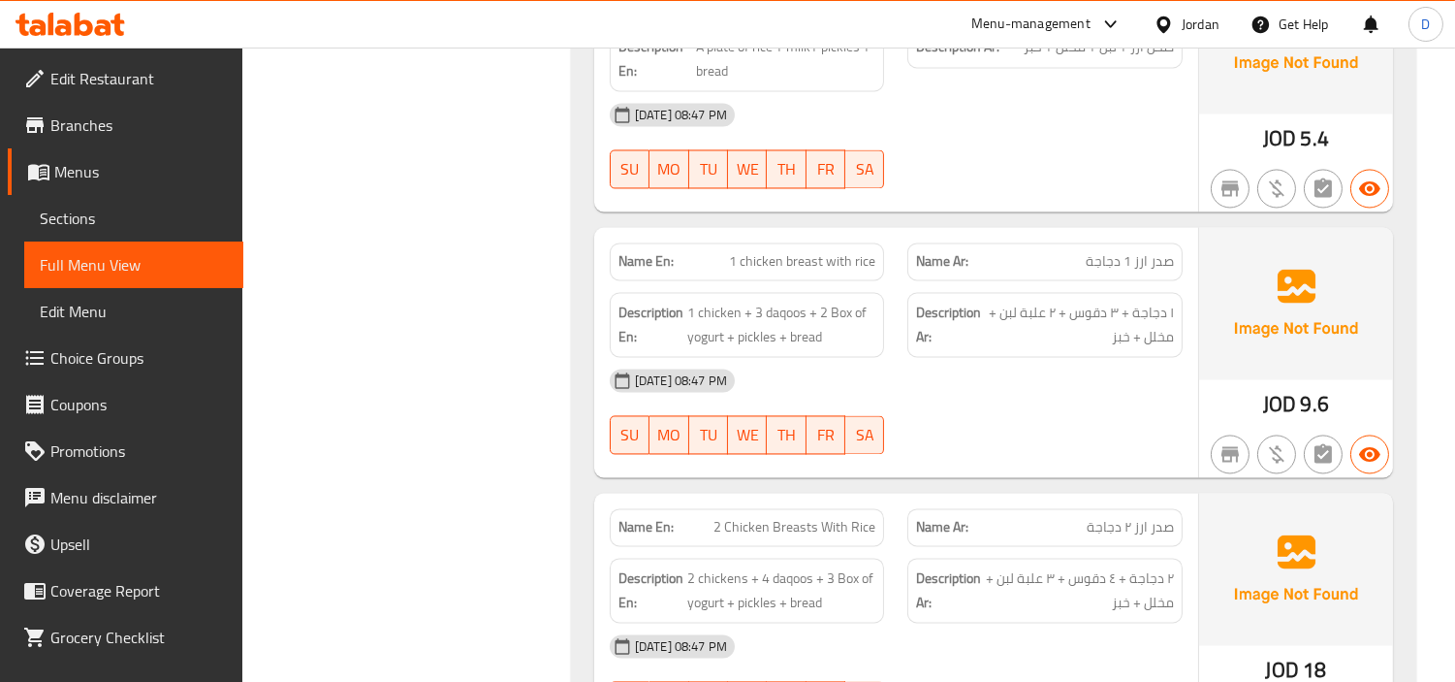
click at [822, 251] on span "1 chicken breast with rice" at bounding box center [802, 261] width 146 height 20
click at [1118, 251] on span "صدر ارز 1 دجاجة" at bounding box center [1130, 261] width 88 height 20
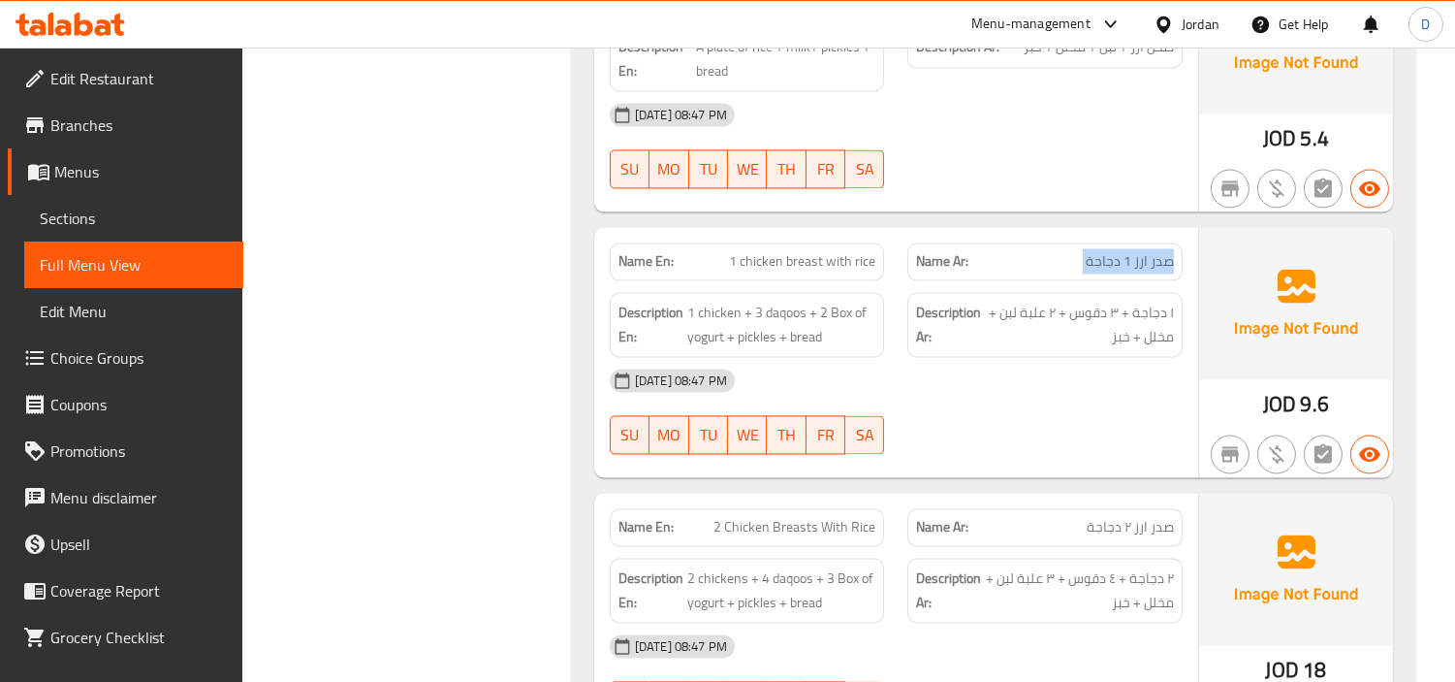
copy span "صدر ارز 1 دجاجة"
click at [1138, 508] on div "Name Ar: صدر ارز ٢ دجاجة" at bounding box center [1044, 527] width 275 height 38
click at [1130, 517] on span "صدر ارز ٢ دجاجة" at bounding box center [1130, 527] width 87 height 20
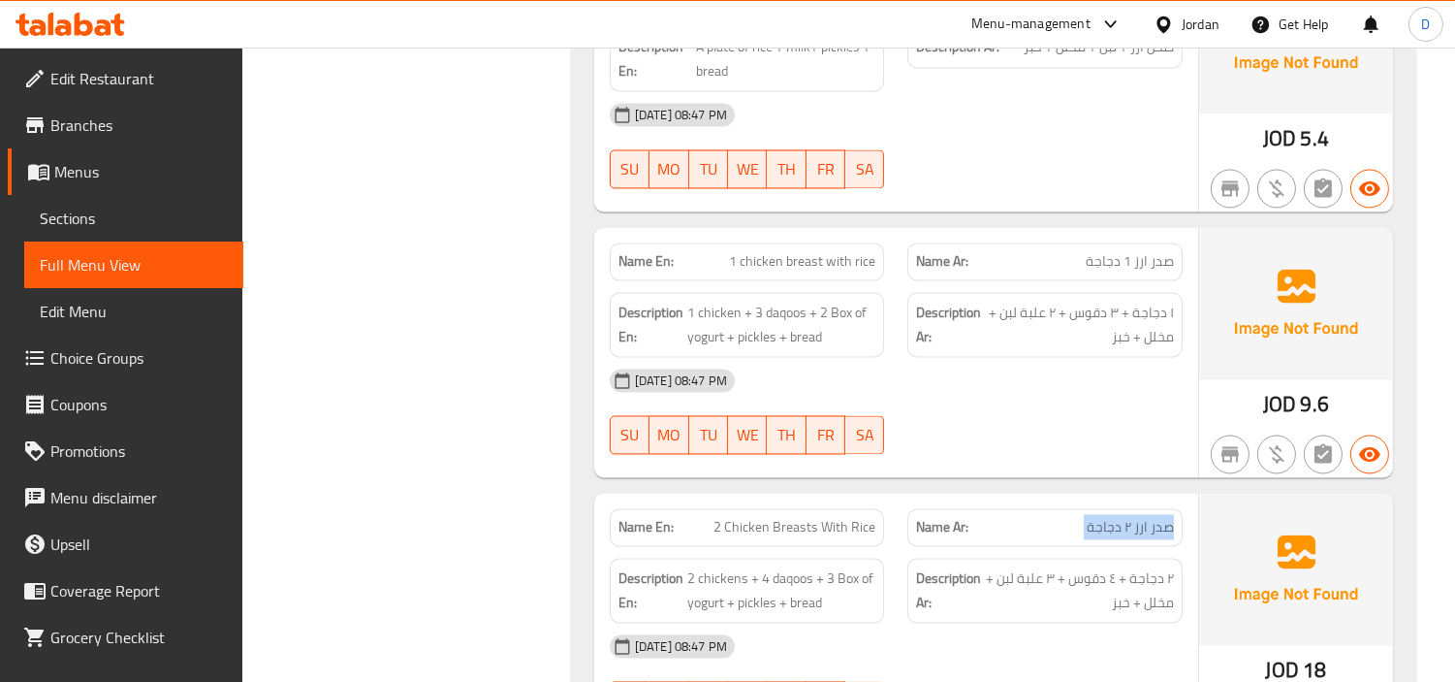
copy span "صدر ارز ٢ دجاجة"
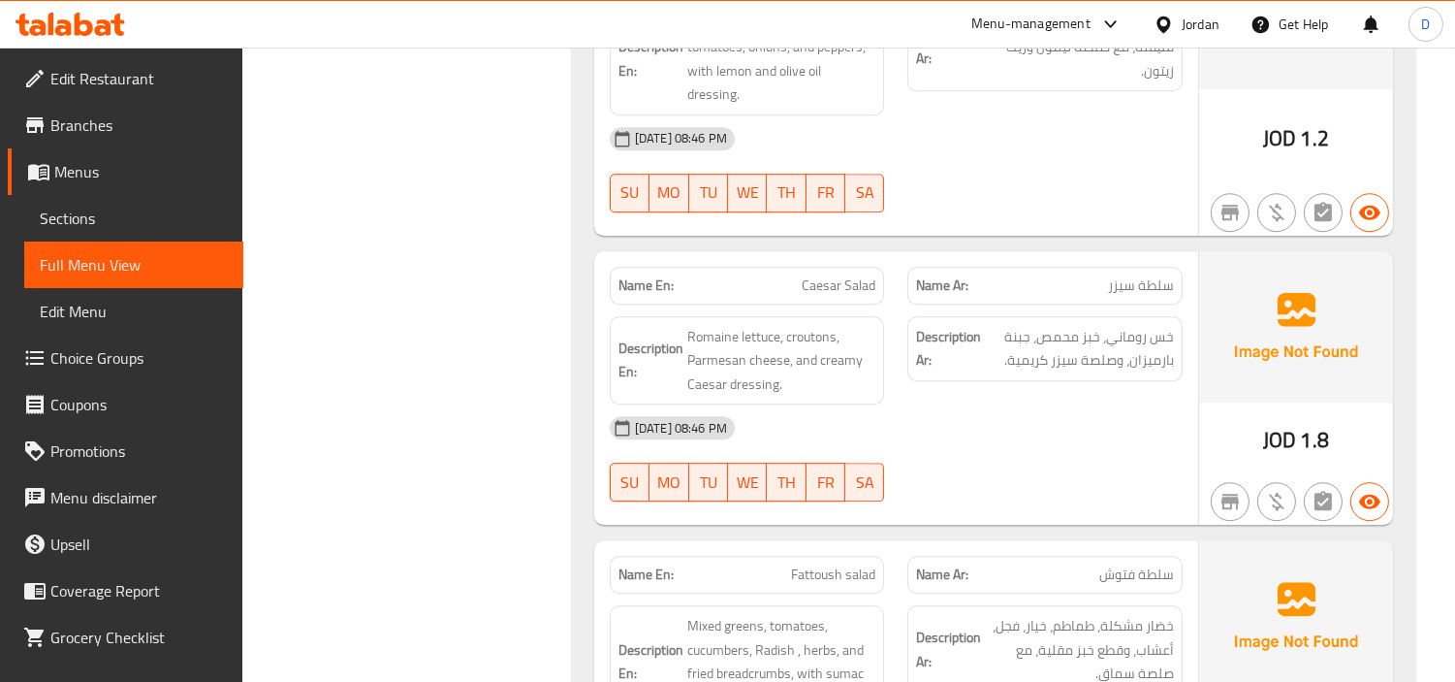
scroll to position [8339, 0]
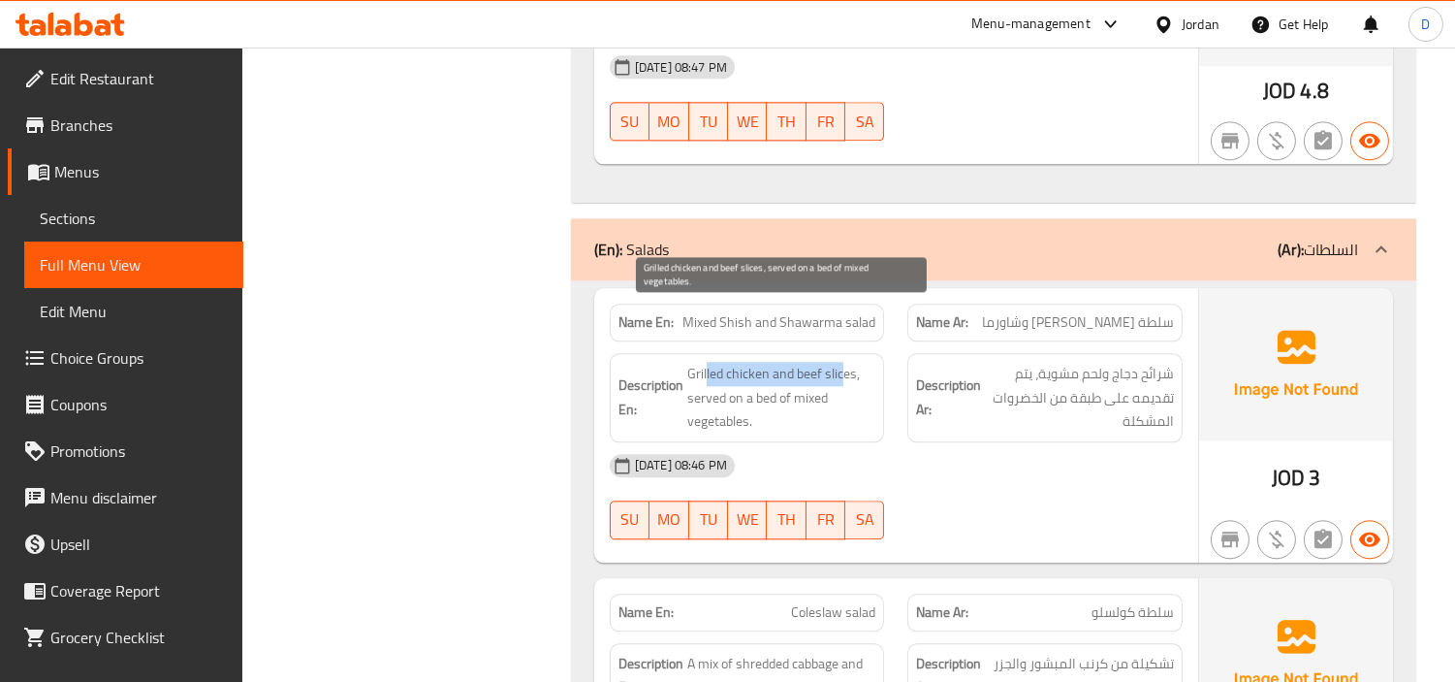
drag, startPoint x: 705, startPoint y: 320, endPoint x: 840, endPoint y: 316, distance: 134.8
click at [840, 362] on span "Grilled chicken and beef slices, served on a bed of mixed vegetables." at bounding box center [781, 398] width 189 height 72
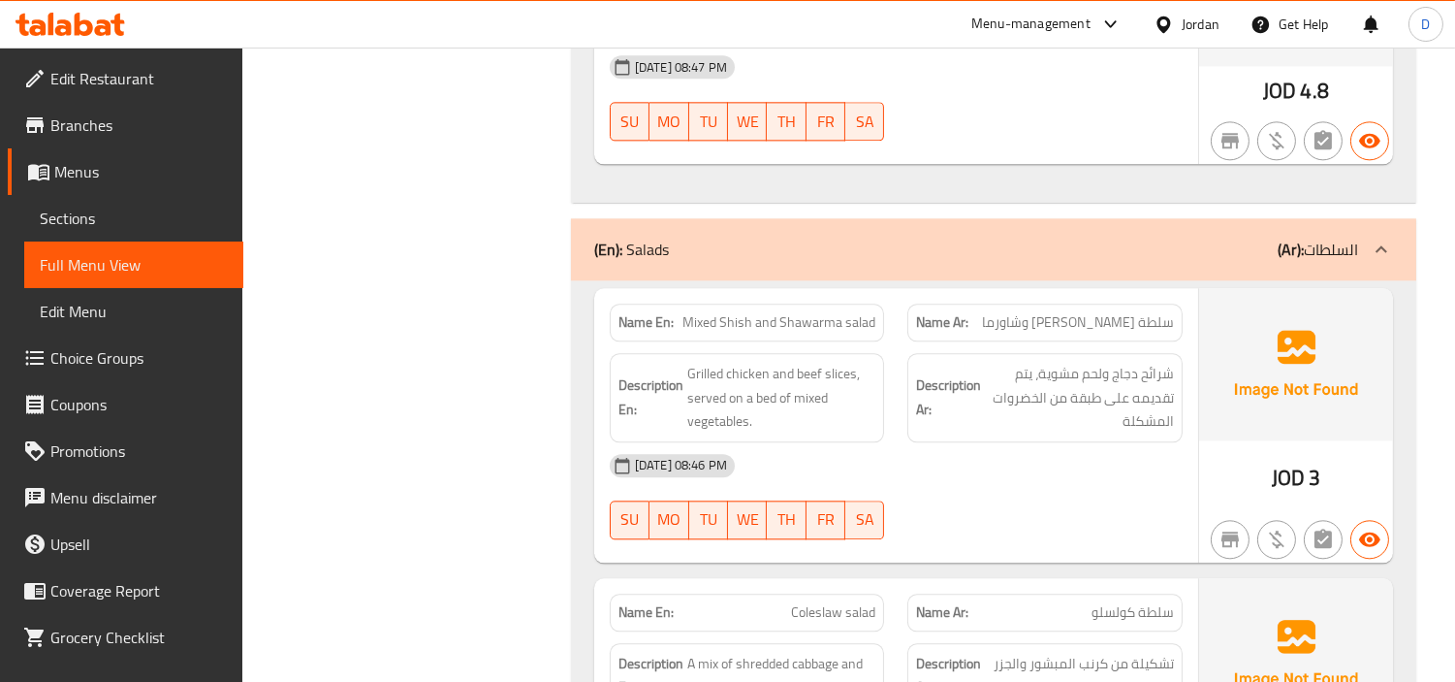
click at [802, 312] on span "Mixed Shish and Shawarma salad" at bounding box center [778, 322] width 193 height 20
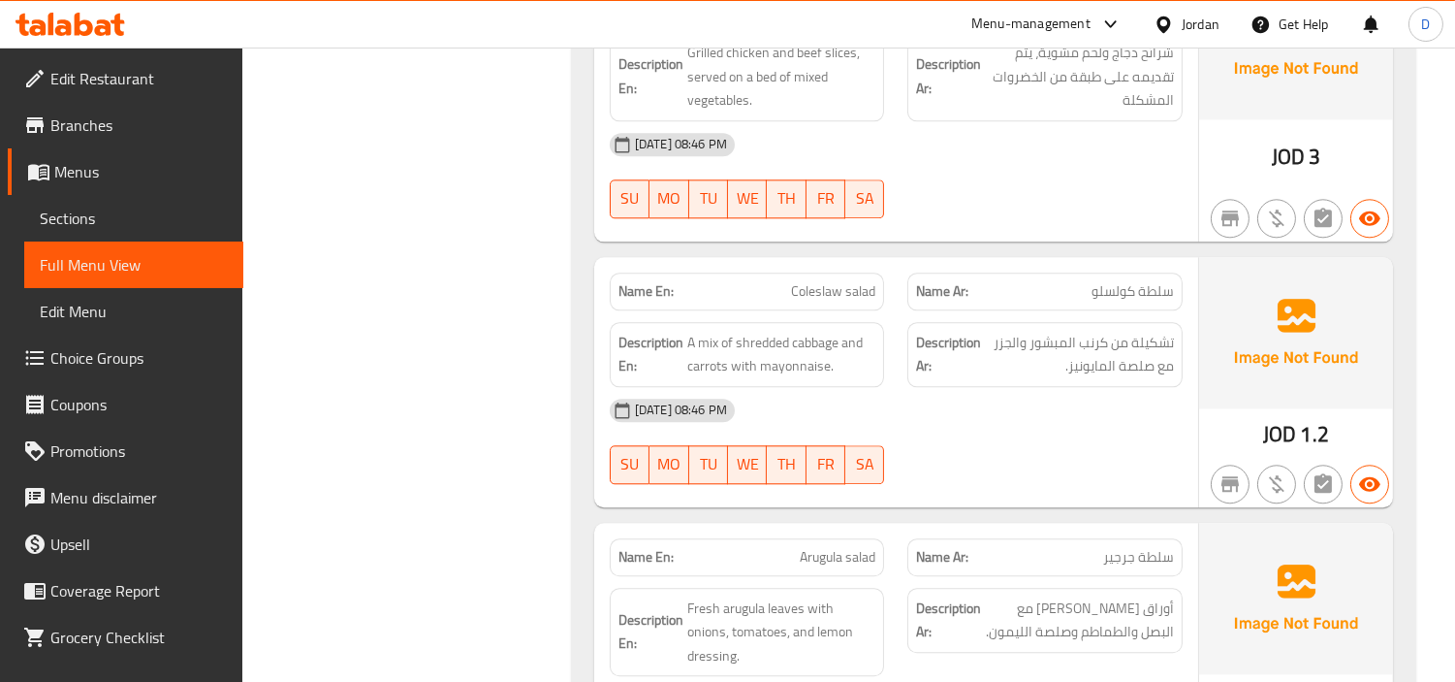
scroll to position [8662, 0]
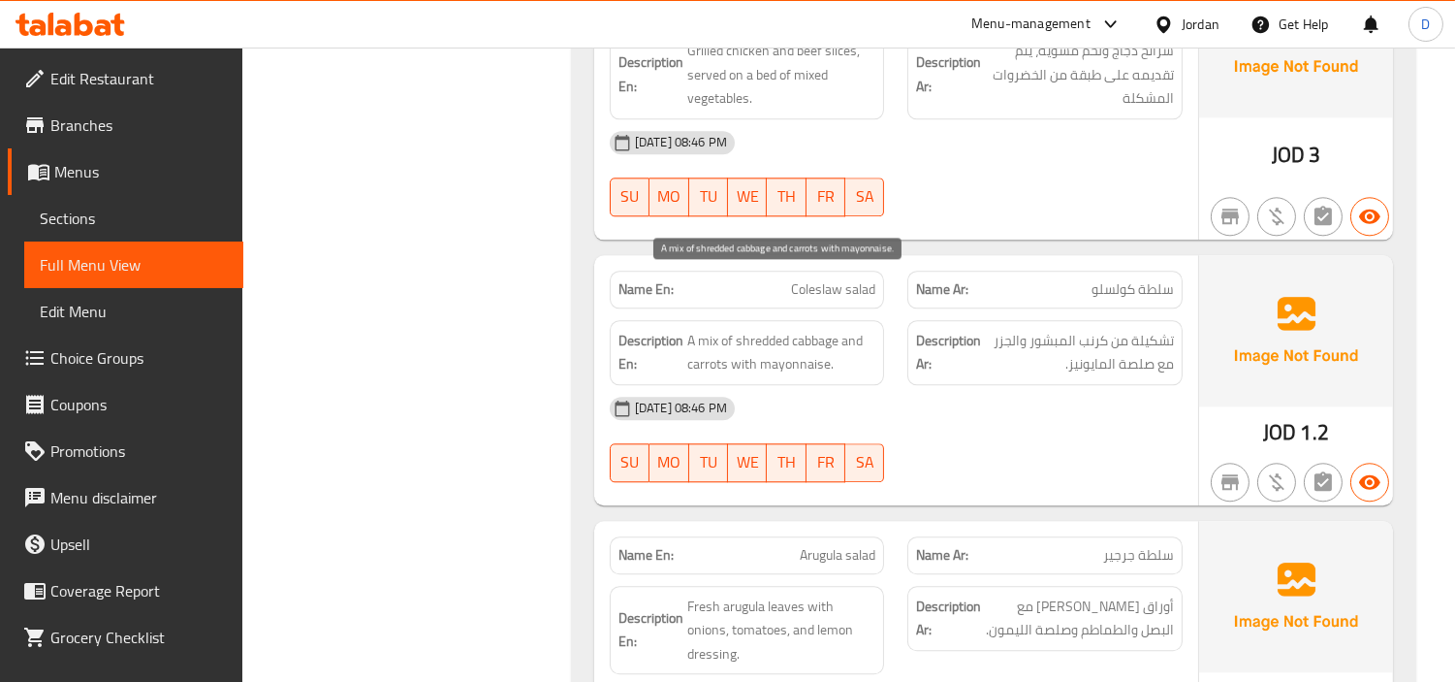
click at [802, 329] on span "A mix of shredded cabbage and carrots with mayonnaise." at bounding box center [781, 353] width 189 height 48
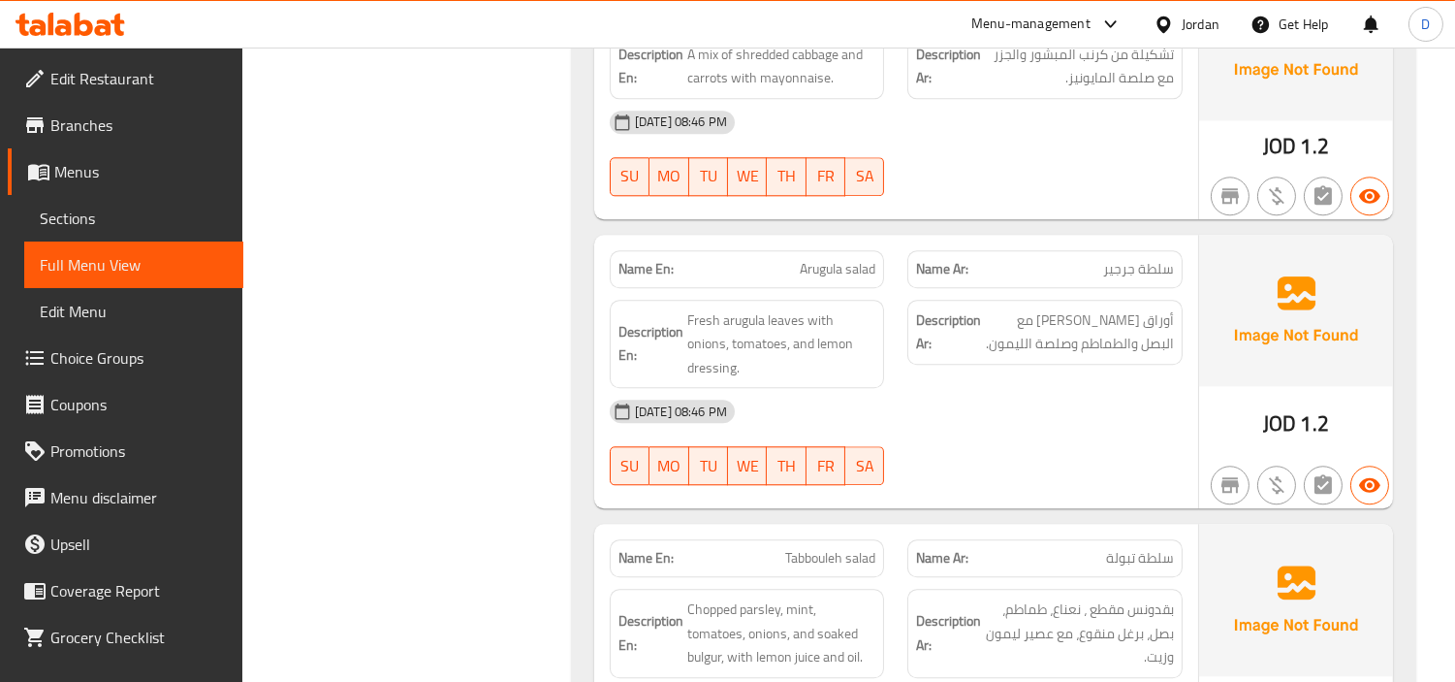
scroll to position [8985, 0]
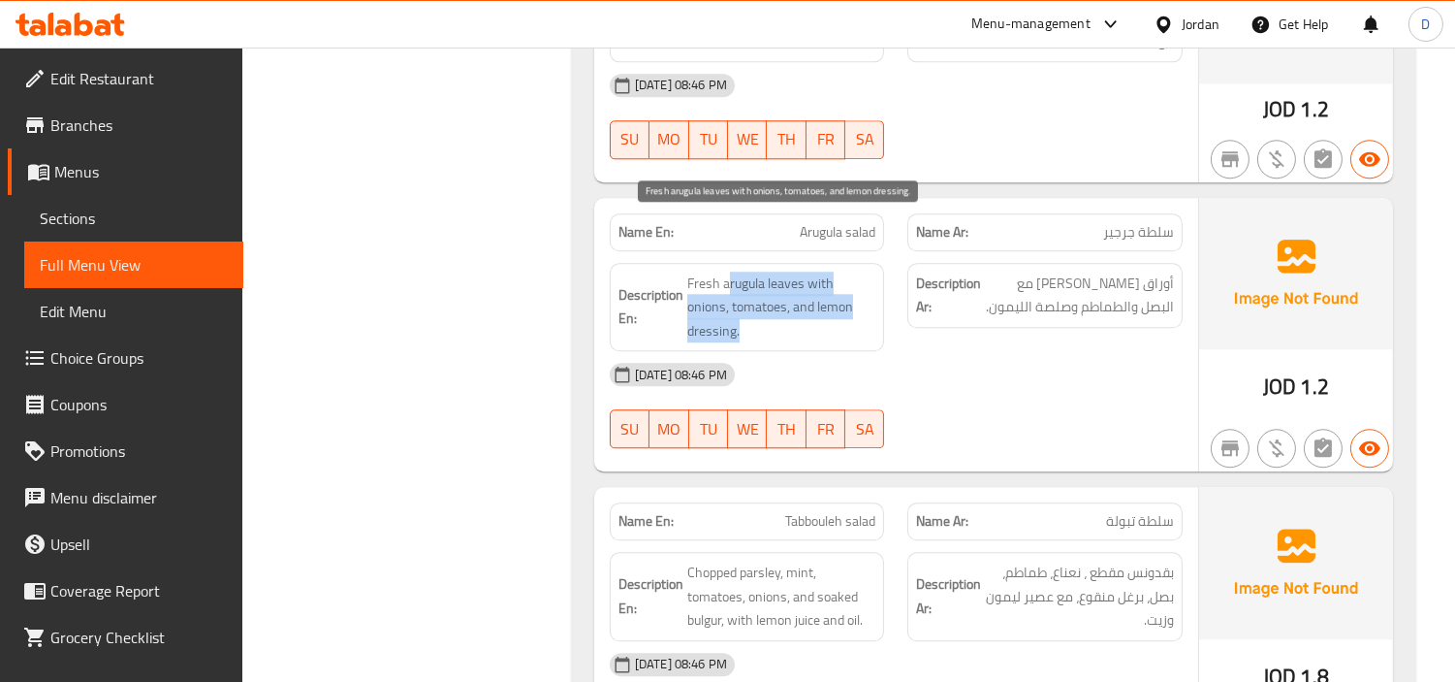
drag, startPoint x: 729, startPoint y: 236, endPoint x: 811, endPoint y: 285, distance: 96.1
click at [811, 285] on span "Fresh arugula leaves with onions, tomatoes, and lemon dressing." at bounding box center [781, 307] width 189 height 72
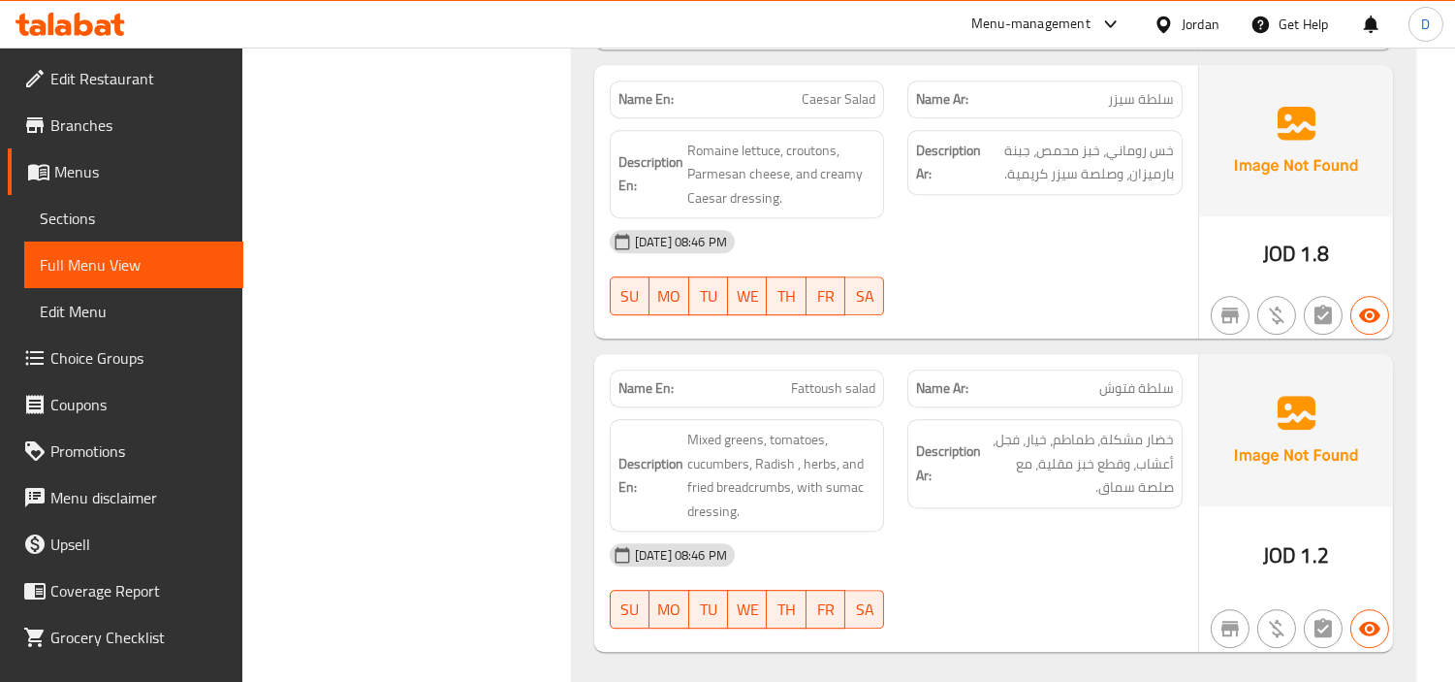
scroll to position [10063, 0]
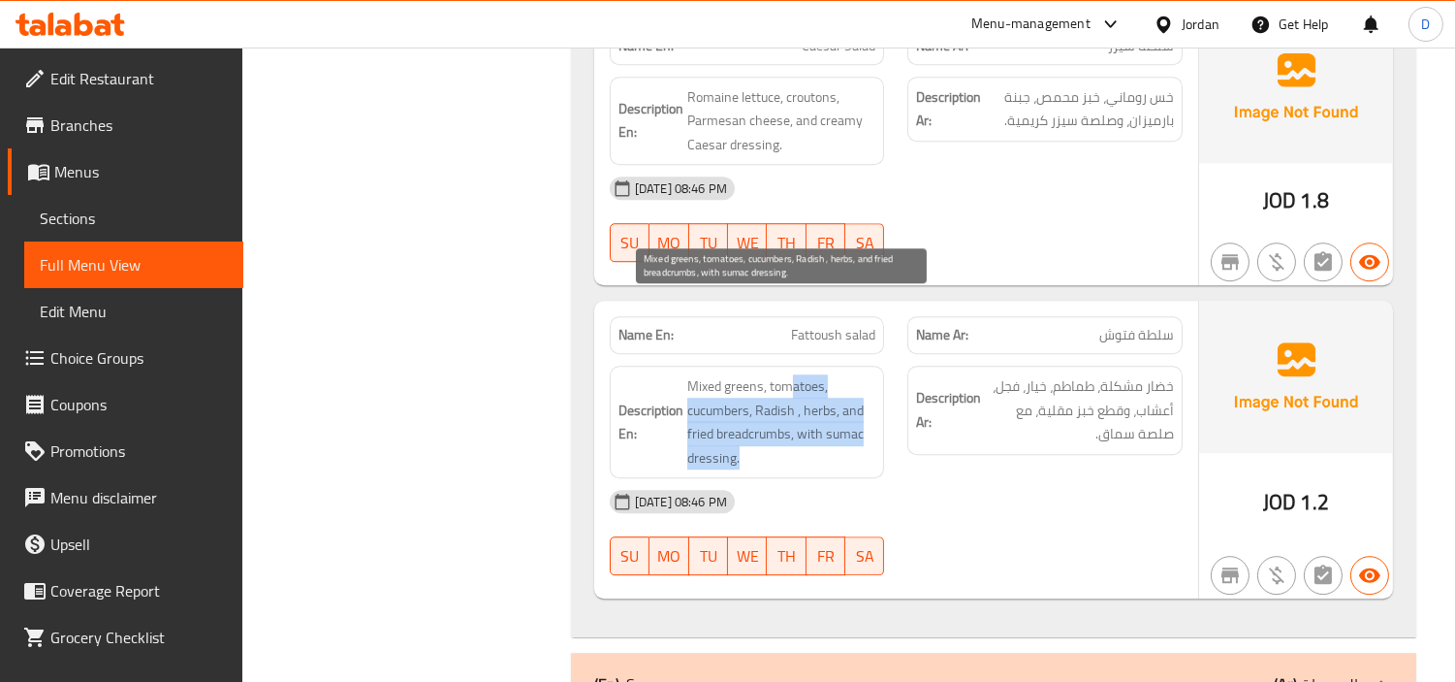
drag, startPoint x: 789, startPoint y: 297, endPoint x: 824, endPoint y: 371, distance: 82.4
click at [824, 374] on span "Mixed greens, tomatoes, cucumbers, Radish , herbs, and fried breadcrumbs, with …" at bounding box center [781, 421] width 189 height 95
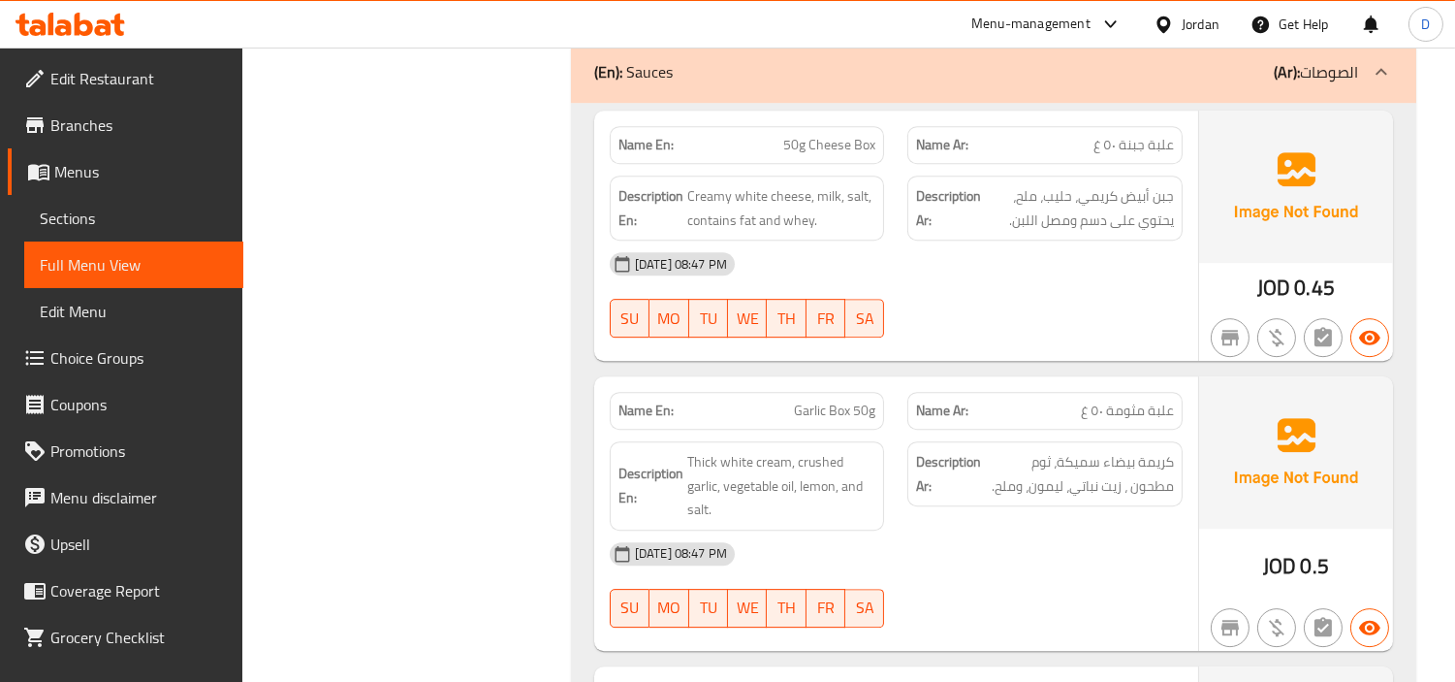
scroll to position [10709, 0]
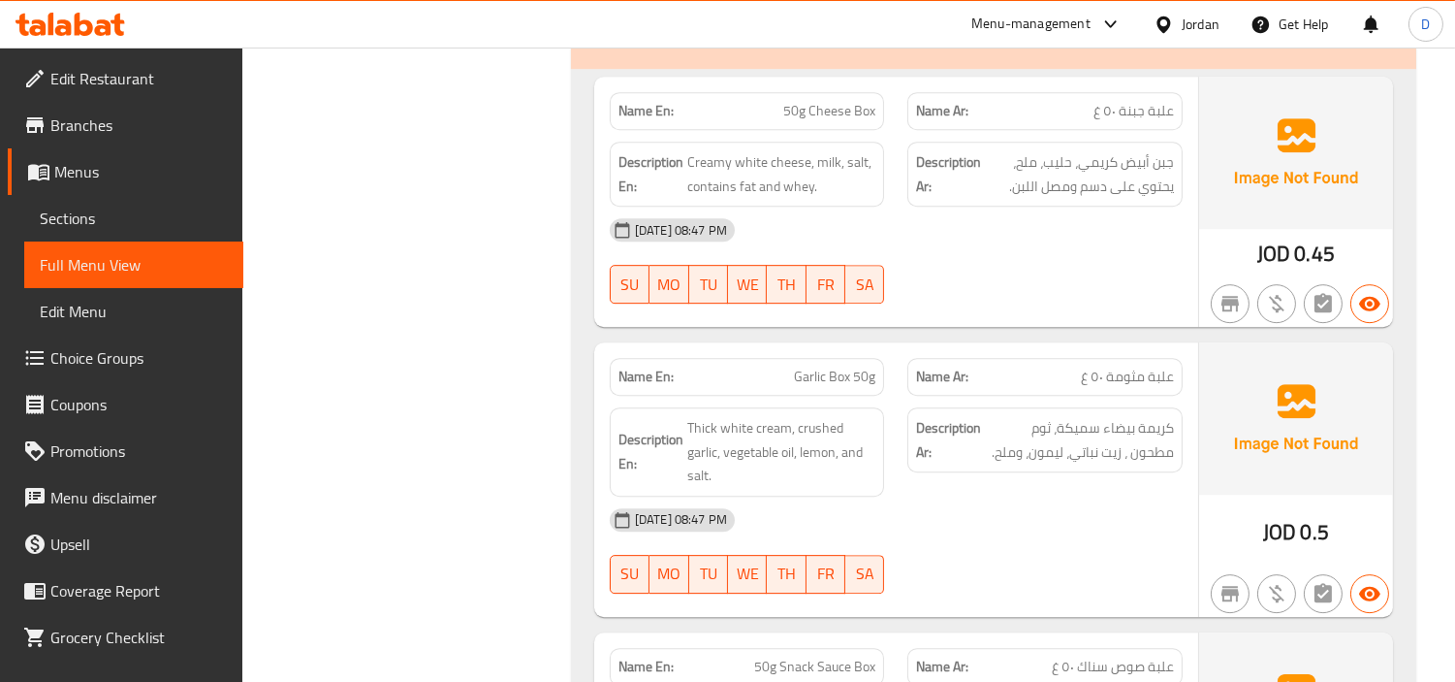
click at [1111, 366] on span "علبة مثومة ٥٠ غ" at bounding box center [1127, 376] width 93 height 20
click at [1138, 366] on span "علبة مثومة ٥٠ غ" at bounding box center [1127, 376] width 93 height 20
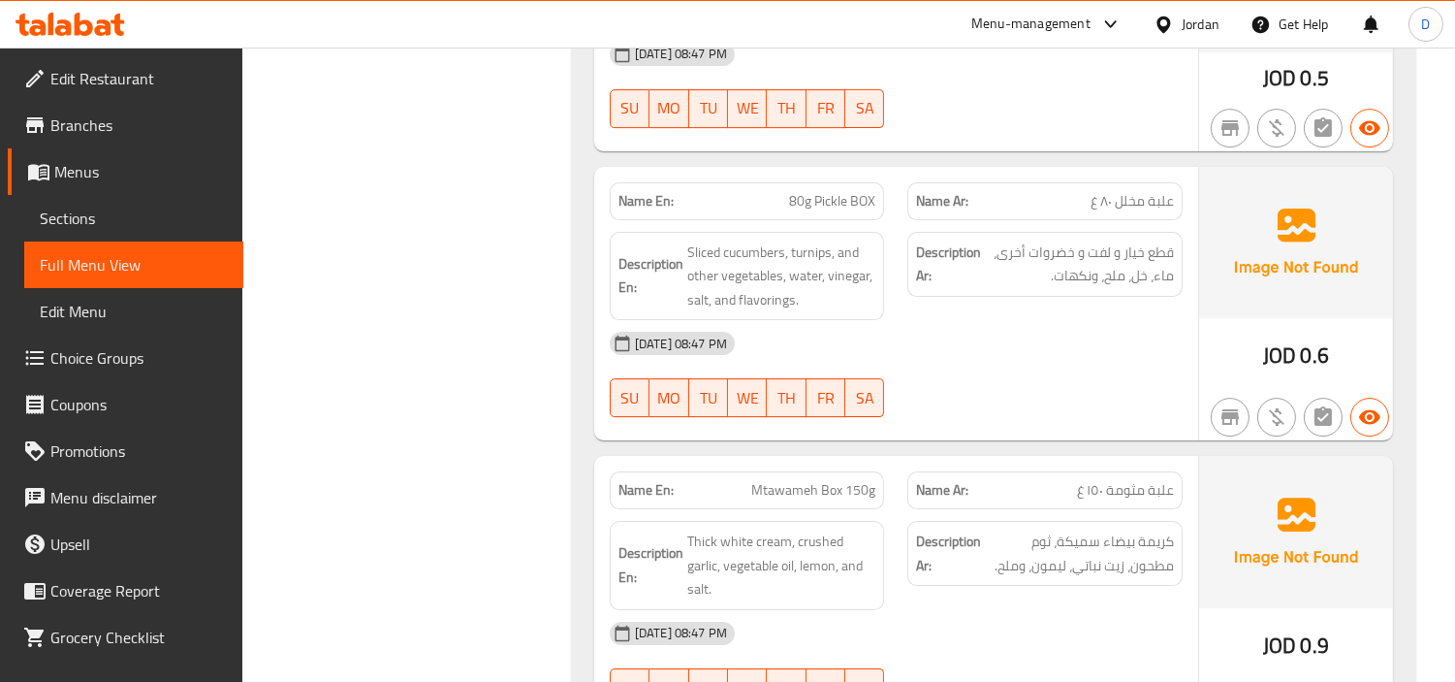
scroll to position [11570, 0]
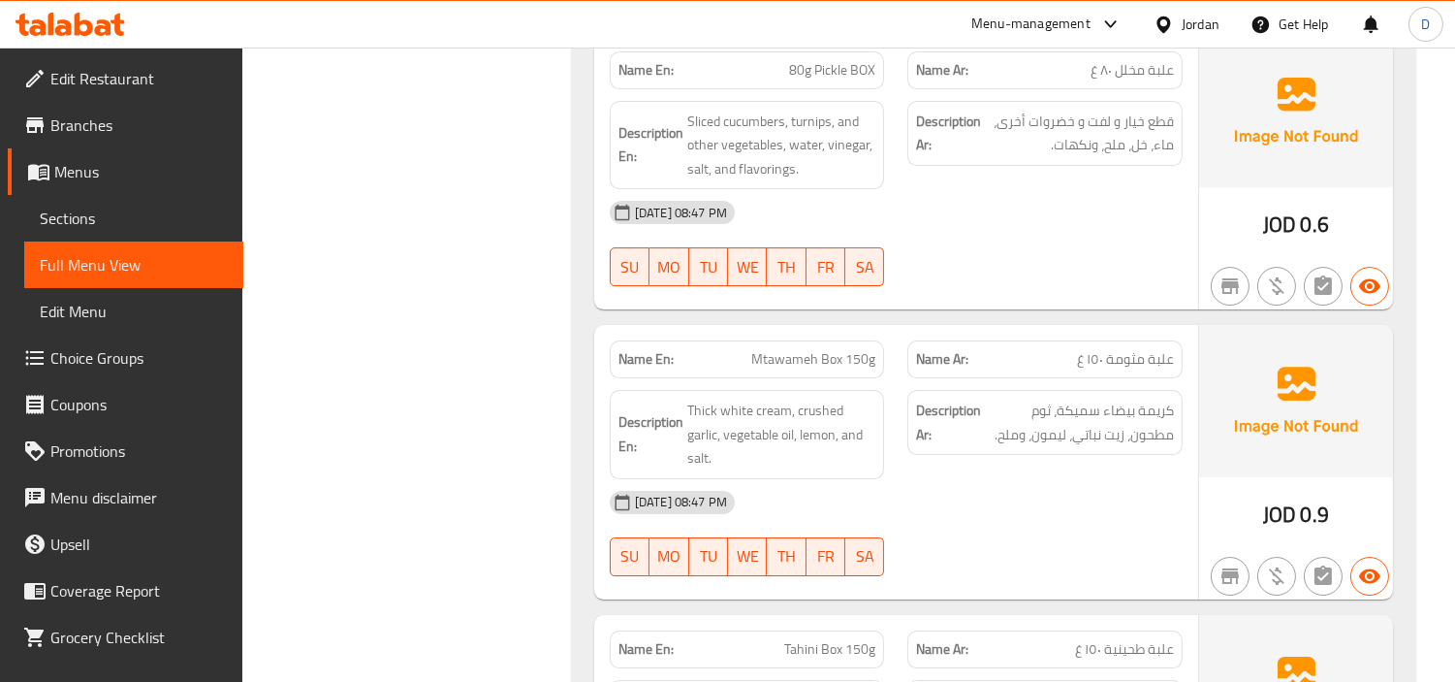
click at [824, 349] on span "Mtawameh Box 150g" at bounding box center [813, 359] width 124 height 20
click at [942, 378] on div "Description Ar: كريمة بيضاء سميكة، ثوم مطحون، زيت نباتي، ليمون، وملح." at bounding box center [1045, 434] width 299 height 112
click at [1009, 479] on div "[DATE] 08:47 PM SU MO TU WE TH FR SA" at bounding box center [896, 533] width 596 height 109
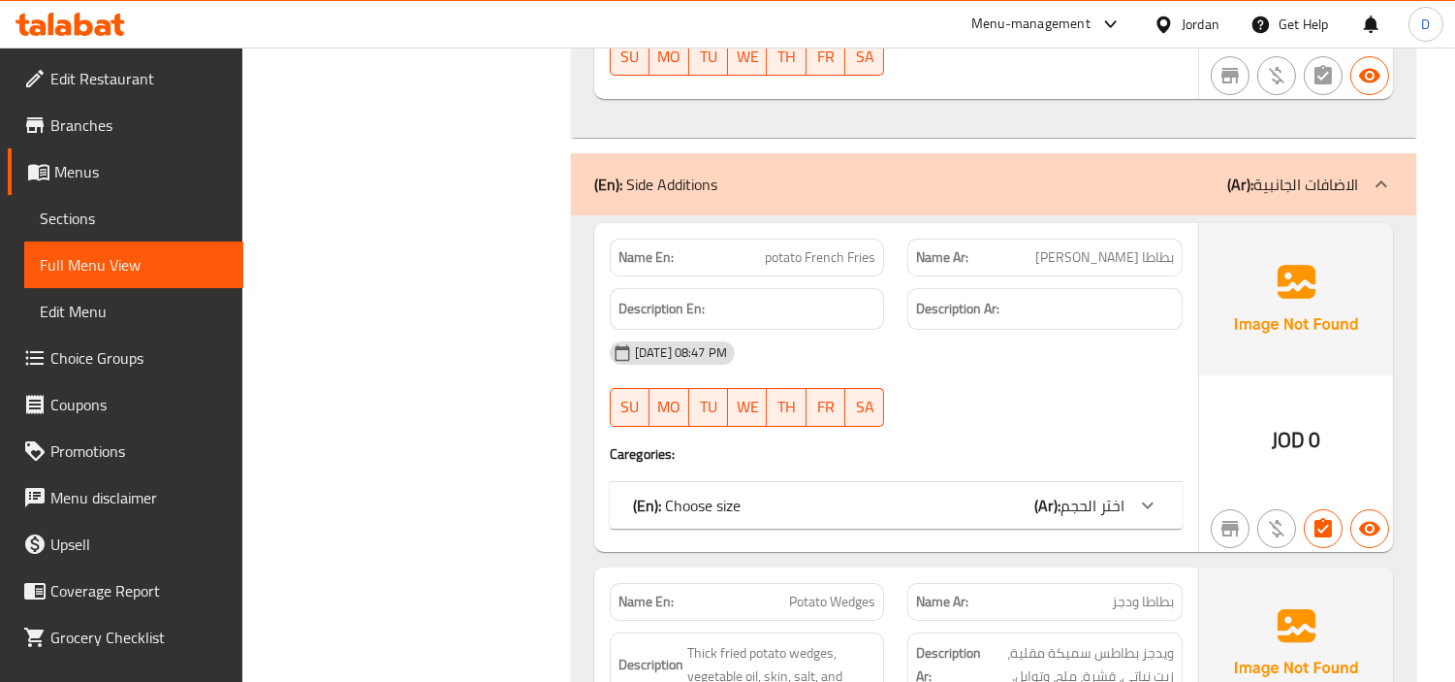
scroll to position [12540, 0]
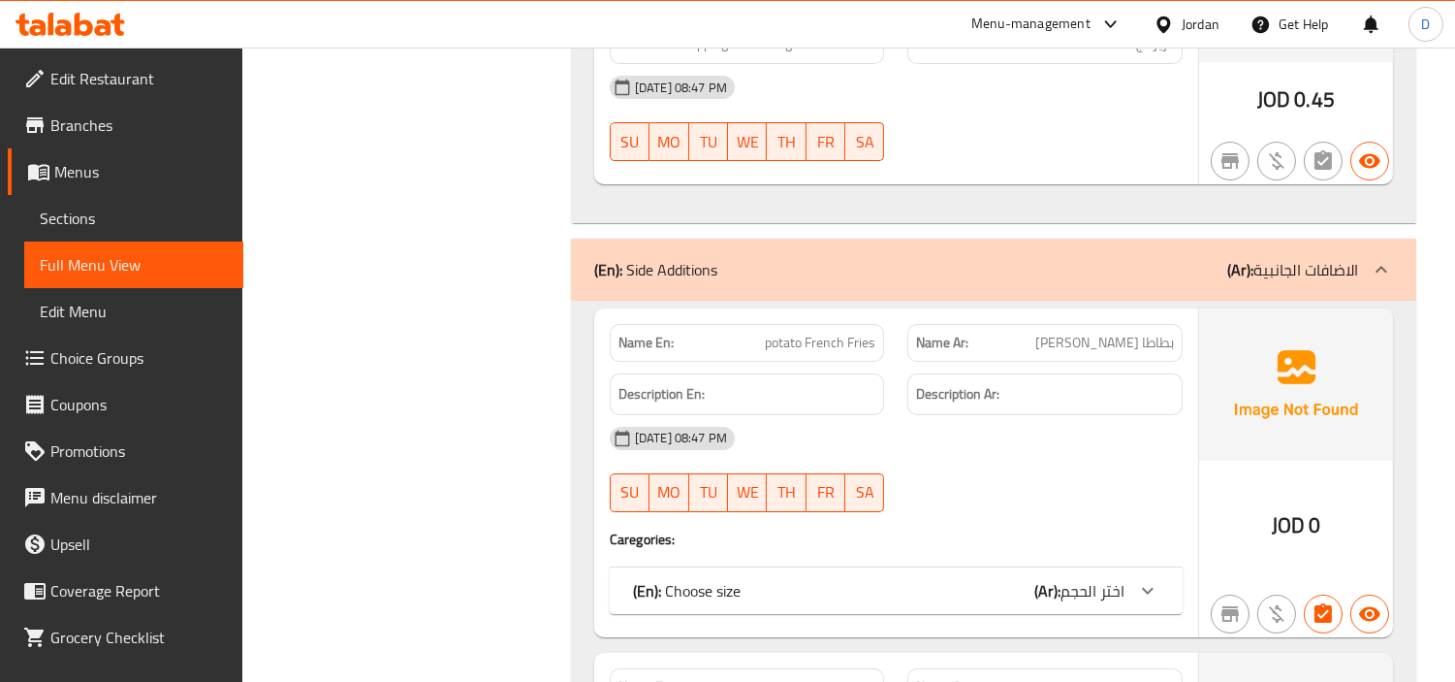
click at [796, 324] on div "Name En: potato French Fries" at bounding box center [747, 343] width 275 height 38
click at [802, 324] on div "Name En: potato French Fries" at bounding box center [747, 343] width 275 height 38
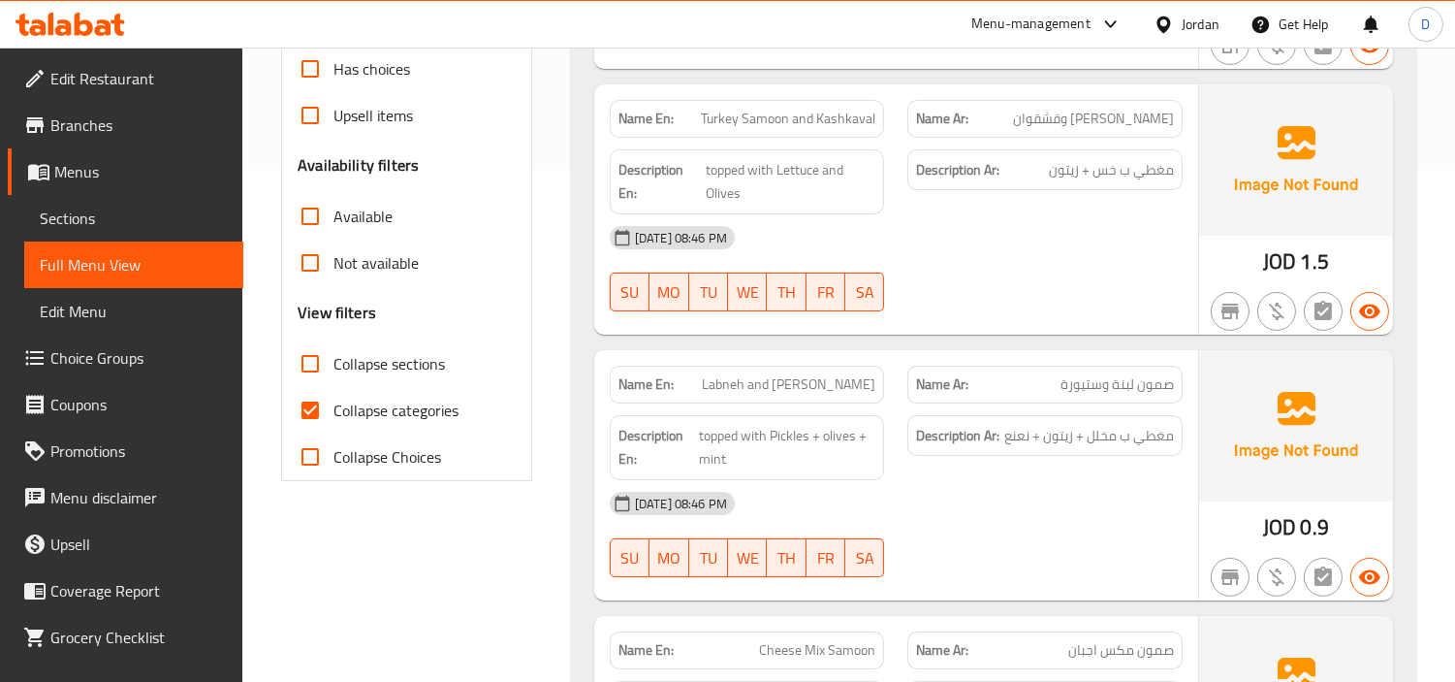
scroll to position [538, 0]
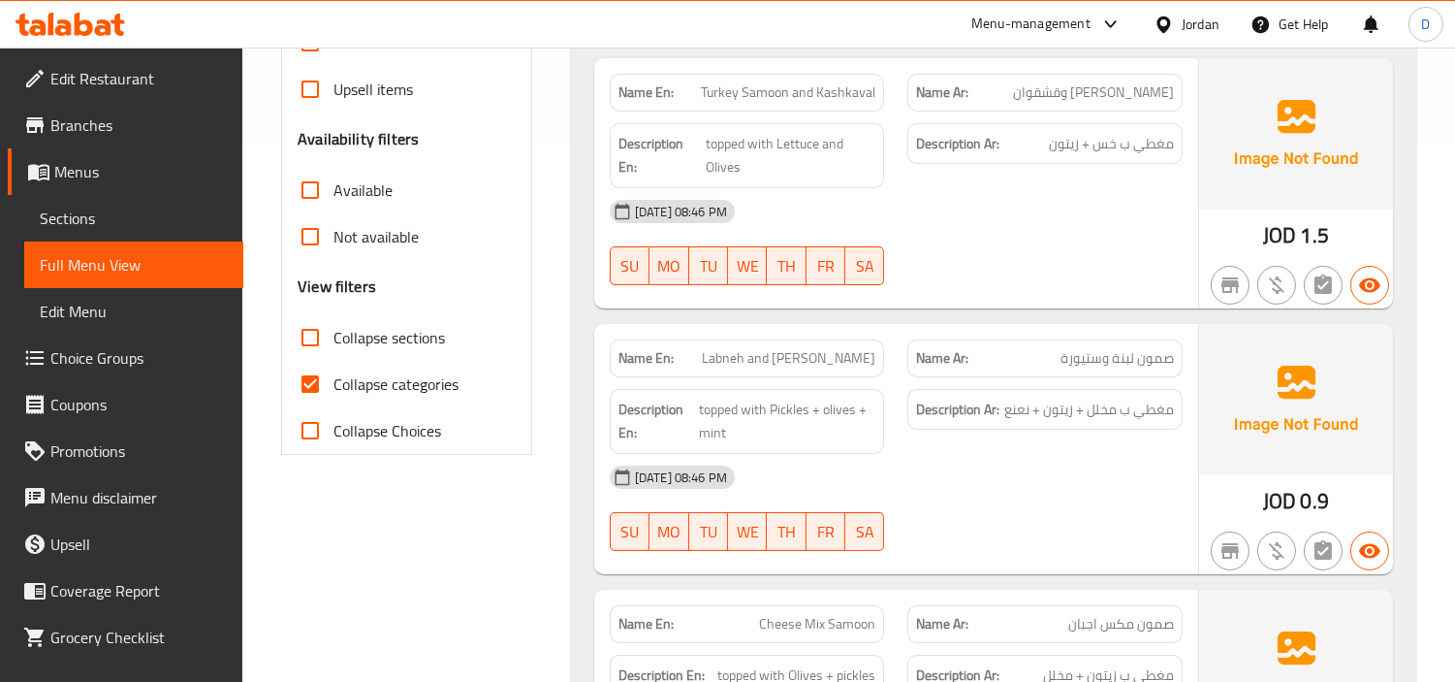
drag, startPoint x: 311, startPoint y: 385, endPoint x: 562, endPoint y: 462, distance: 262.8
click at [311, 385] on input "Collapse categories" at bounding box center [310, 384] width 47 height 47
checkbox input "false"
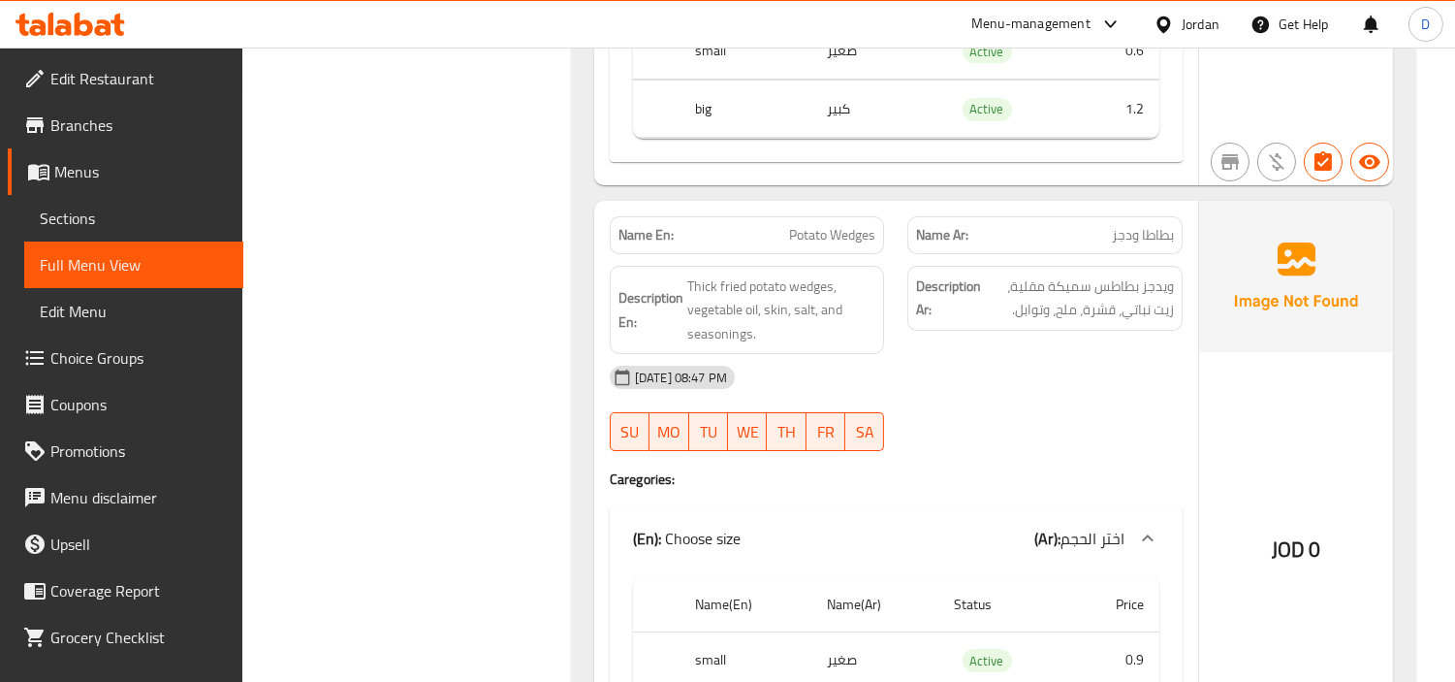
scroll to position [13710, 0]
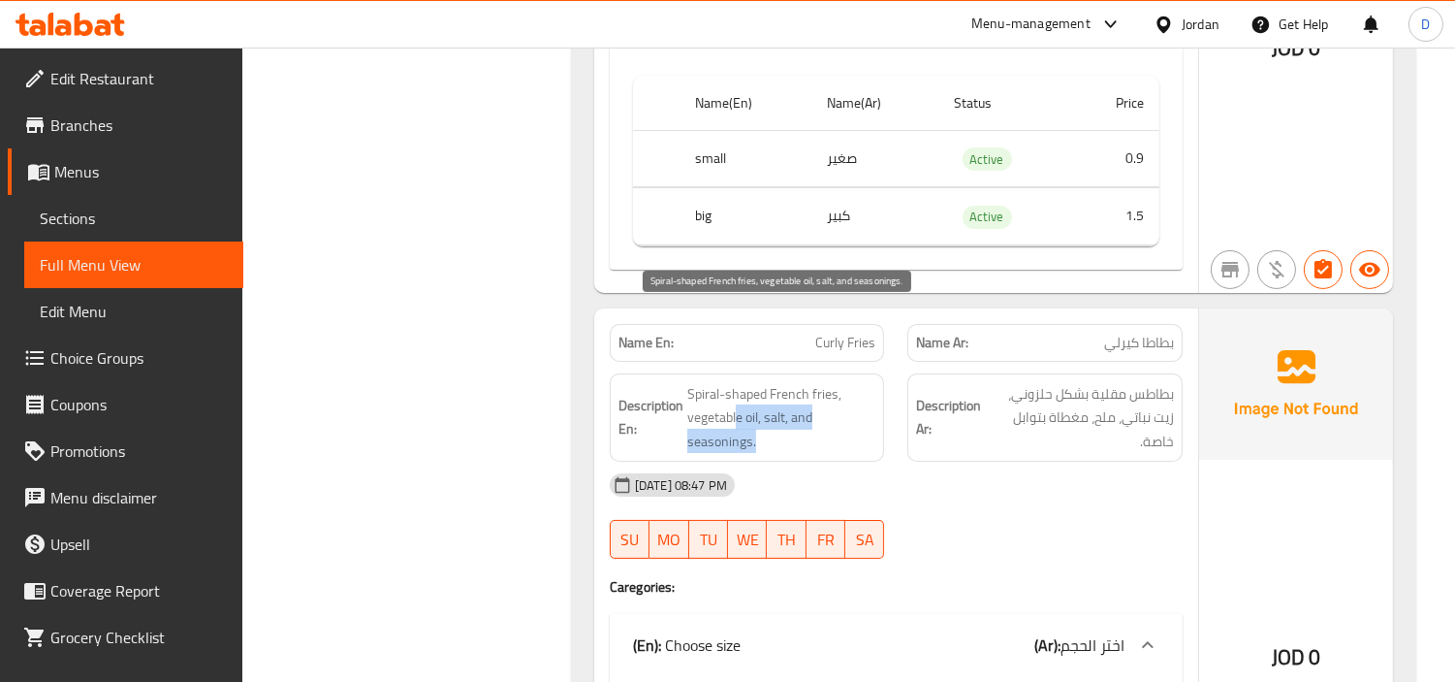
drag, startPoint x: 739, startPoint y: 330, endPoint x: 787, endPoint y: 365, distance: 60.3
click at [787, 382] on span "Spiral-shaped French fries, vegetable oil, salt, and seasonings." at bounding box center [781, 418] width 189 height 72
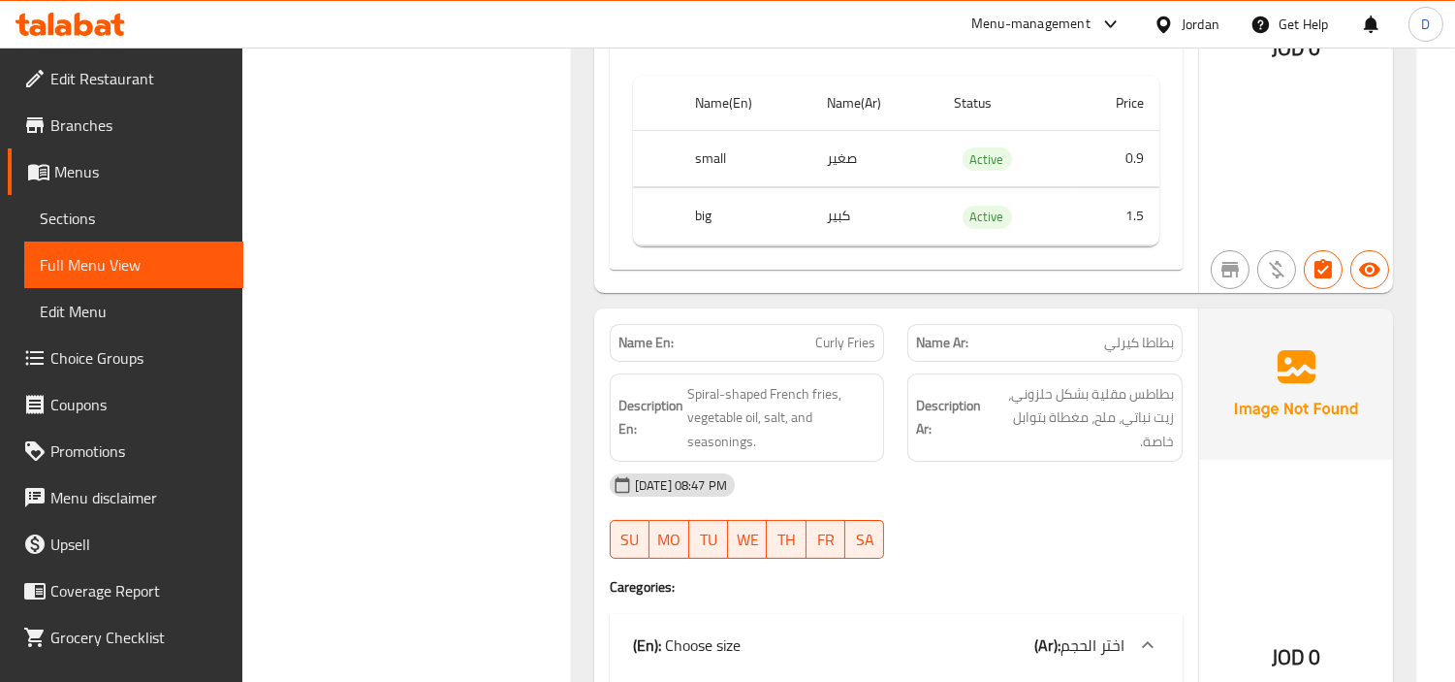
click at [863, 333] on span "Curly Fries" at bounding box center [845, 343] width 60 height 20
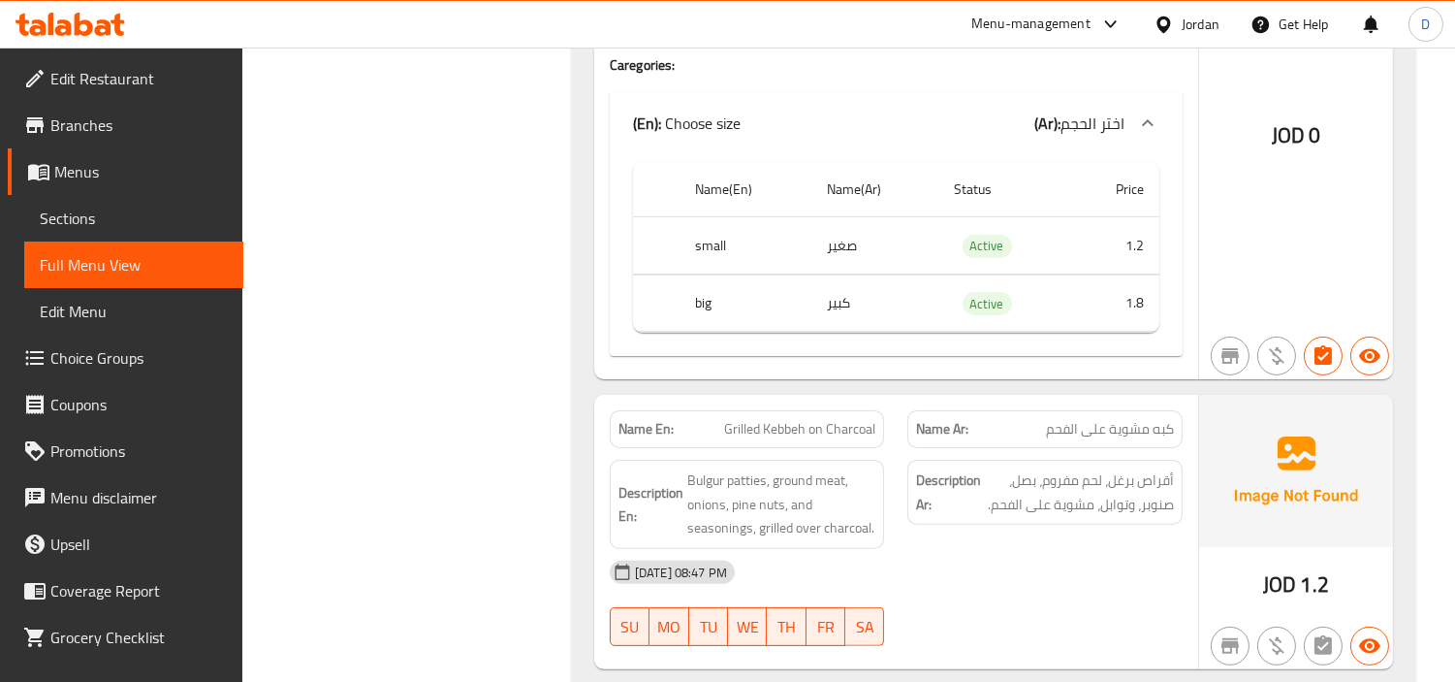
scroll to position [14319, 0]
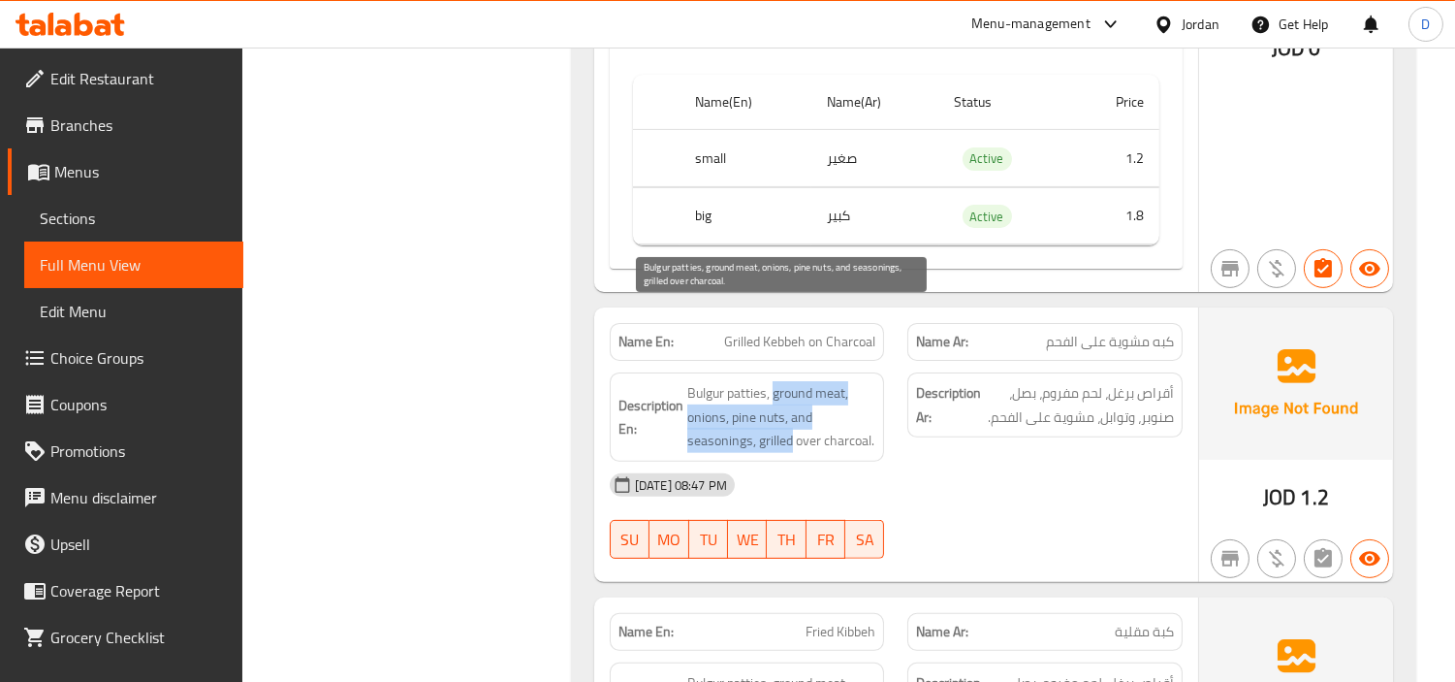
drag, startPoint x: 776, startPoint y: 318, endPoint x: 790, endPoint y: 369, distance: 53.4
click at [790, 381] on span "Bulgur patties, ground meat, onions, pine nuts, and seasonings, grilled over ch…" at bounding box center [781, 417] width 189 height 72
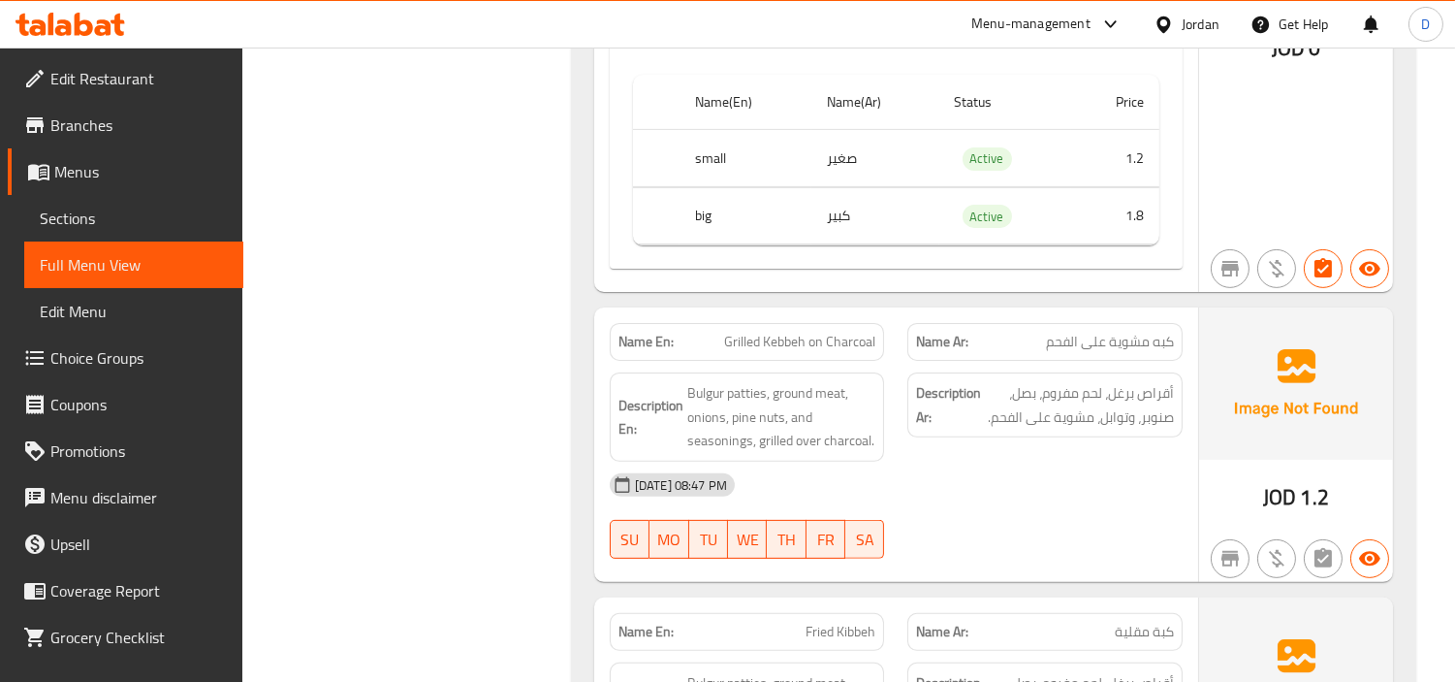
scroll to position [14534, 0]
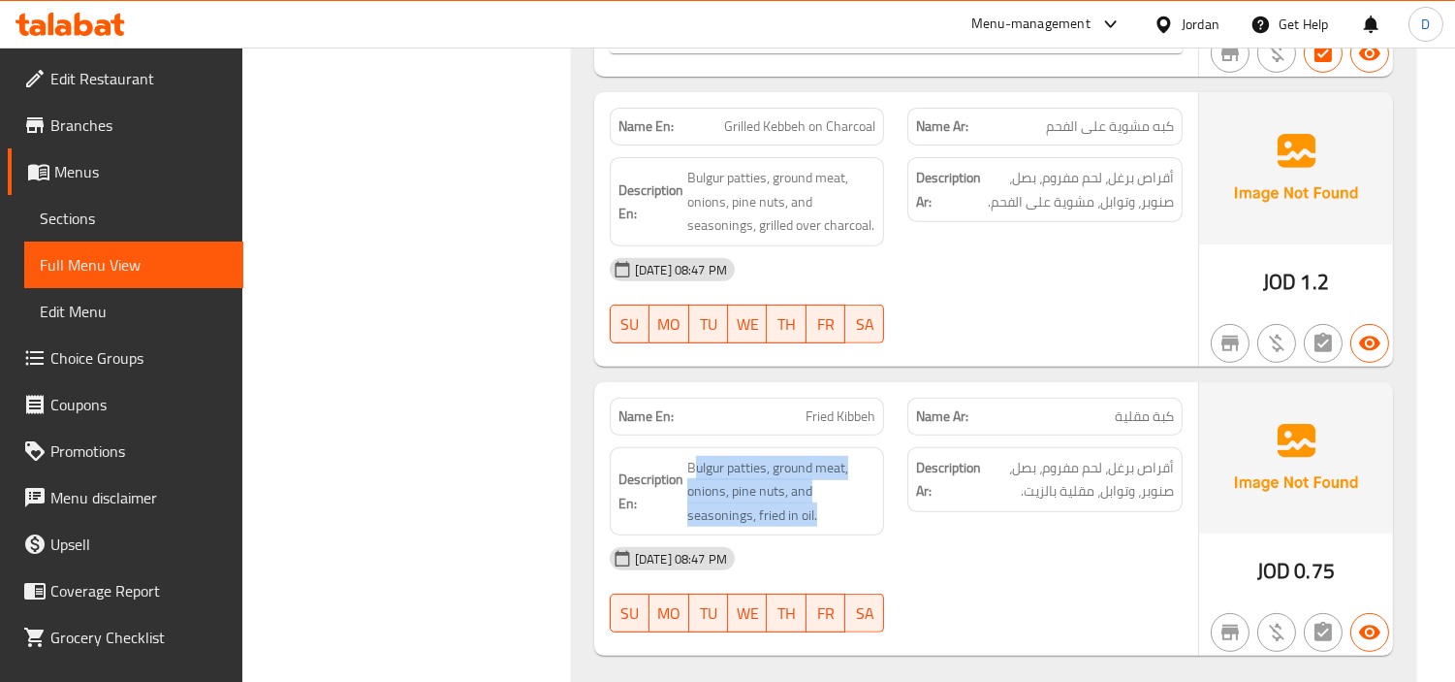
drag, startPoint x: 695, startPoint y: 399, endPoint x: 882, endPoint y: 429, distance: 189.5
click at [882, 447] on div "Description En: Bulgur patties, ground meat, onions, pine nuts, and seasonings,…" at bounding box center [747, 491] width 275 height 89
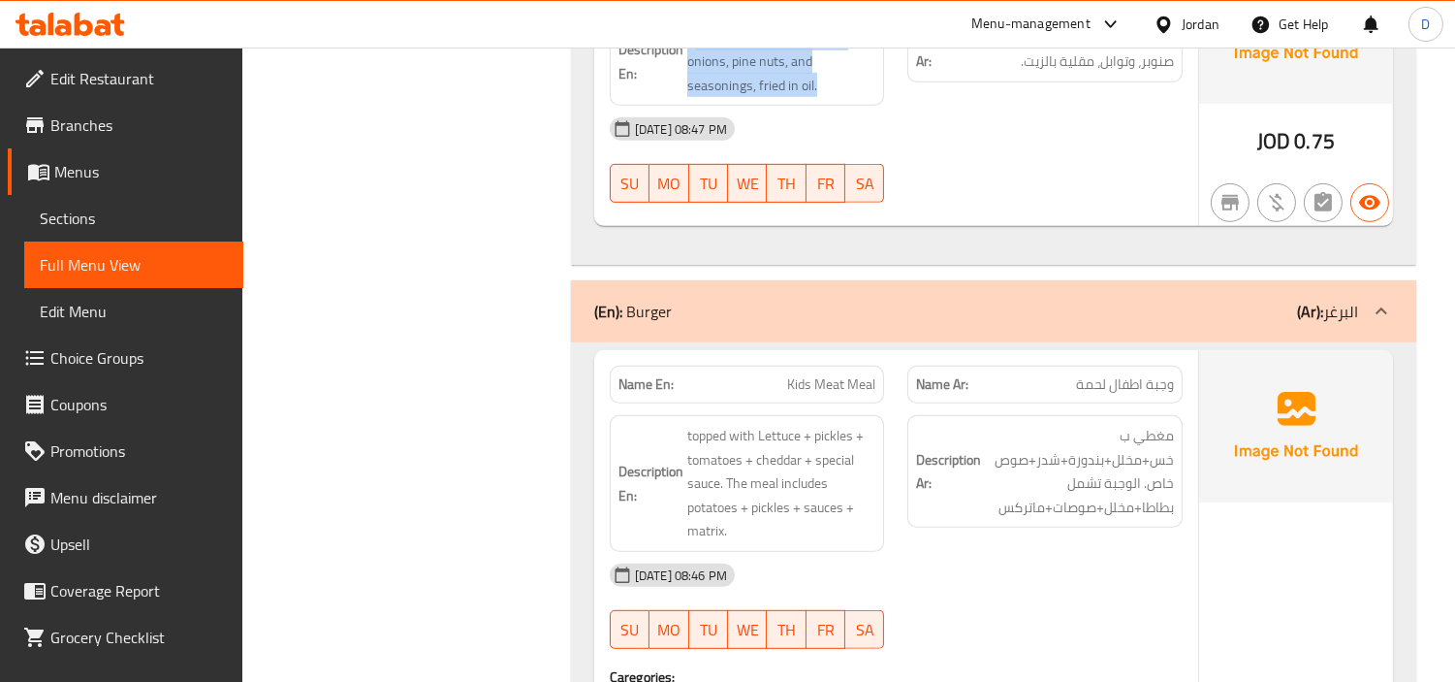
scroll to position [14965, 0]
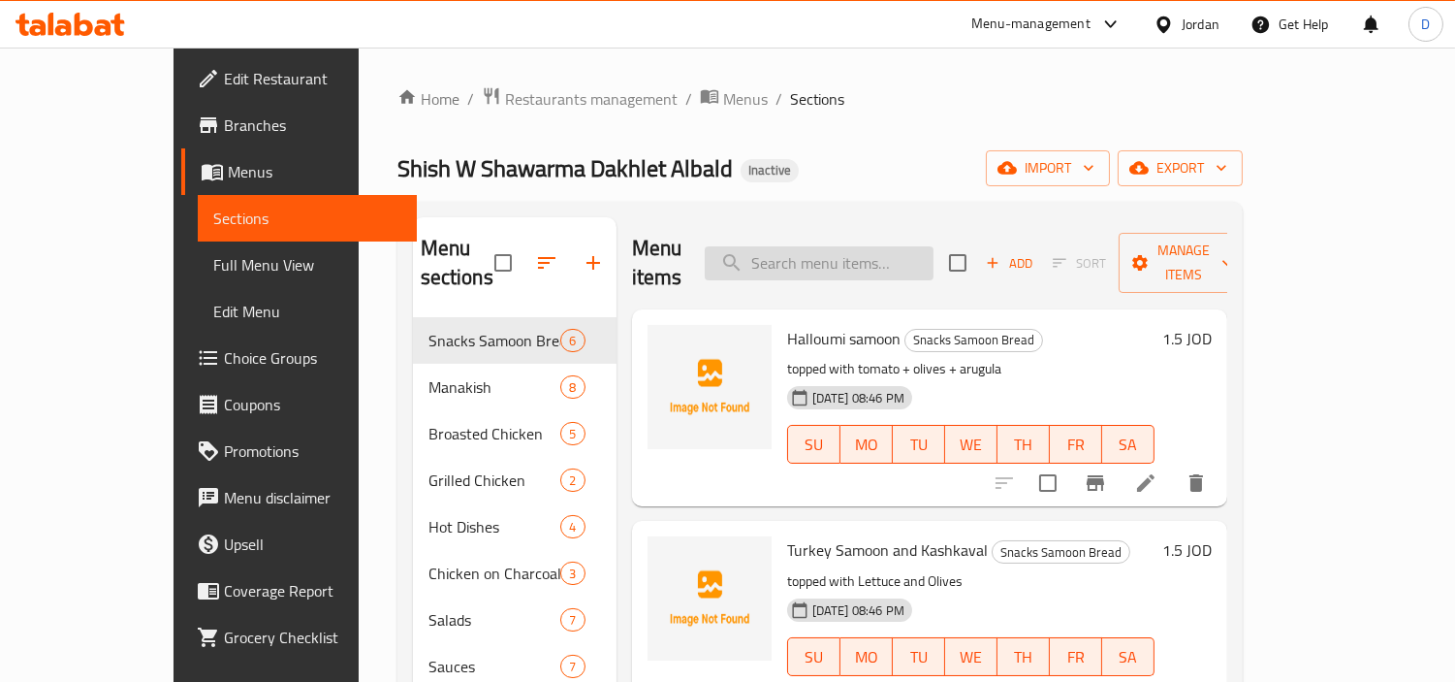
click at [934, 254] on input "search" at bounding box center [819, 263] width 229 height 34
paste input "ستيورة"
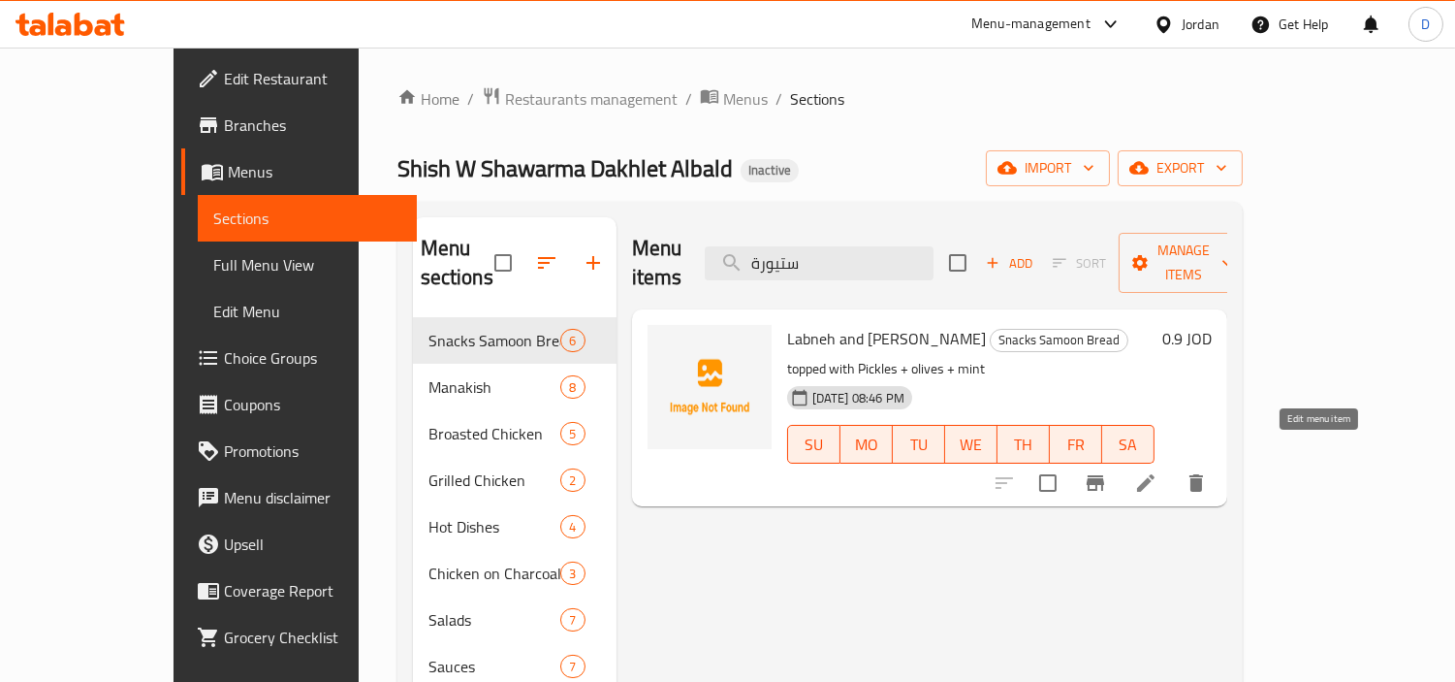
type input "ستيورة"
click at [1155, 474] on icon at bounding box center [1145, 482] width 17 height 17
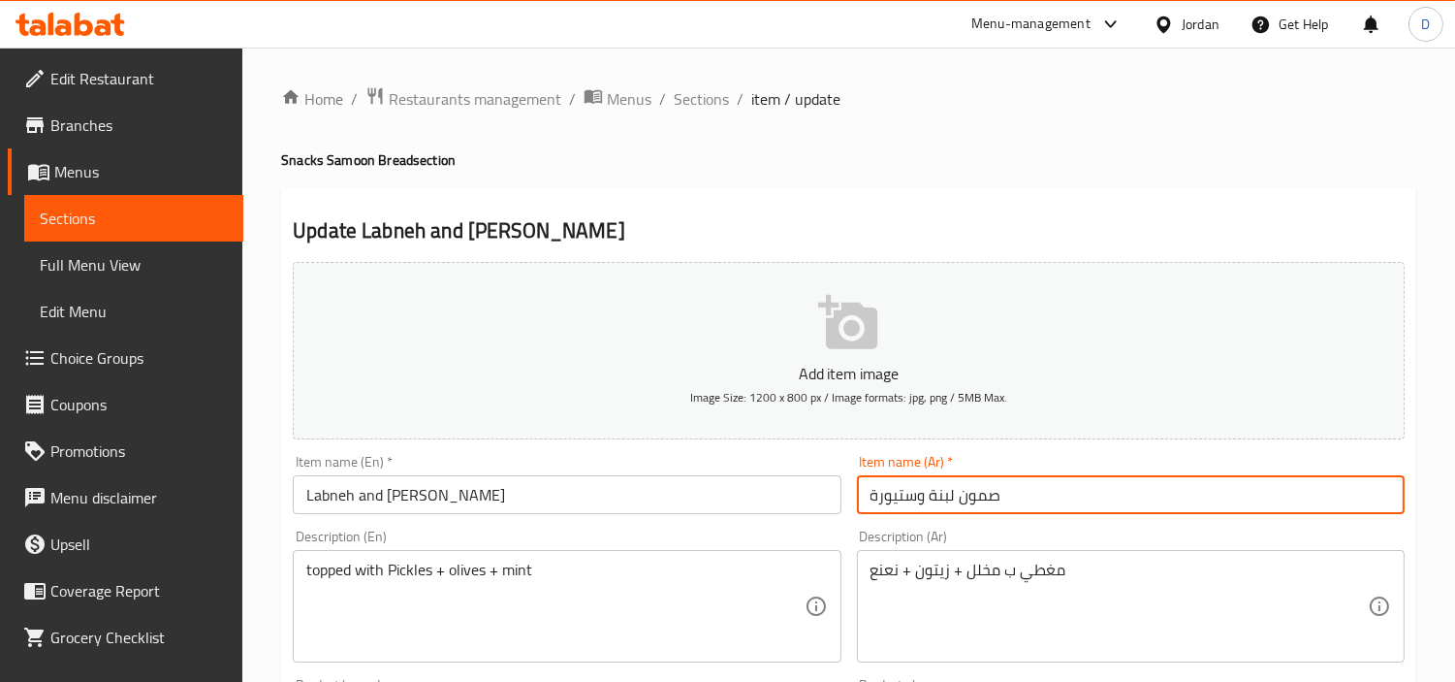
drag, startPoint x: 917, startPoint y: 510, endPoint x: 849, endPoint y: 510, distance: 67.9
click at [849, 510] on div "Item name (Ar)   * صمون لبنة وستيورة Item name (Ar) *" at bounding box center [1130, 484] width 563 height 75
paste input "ن"
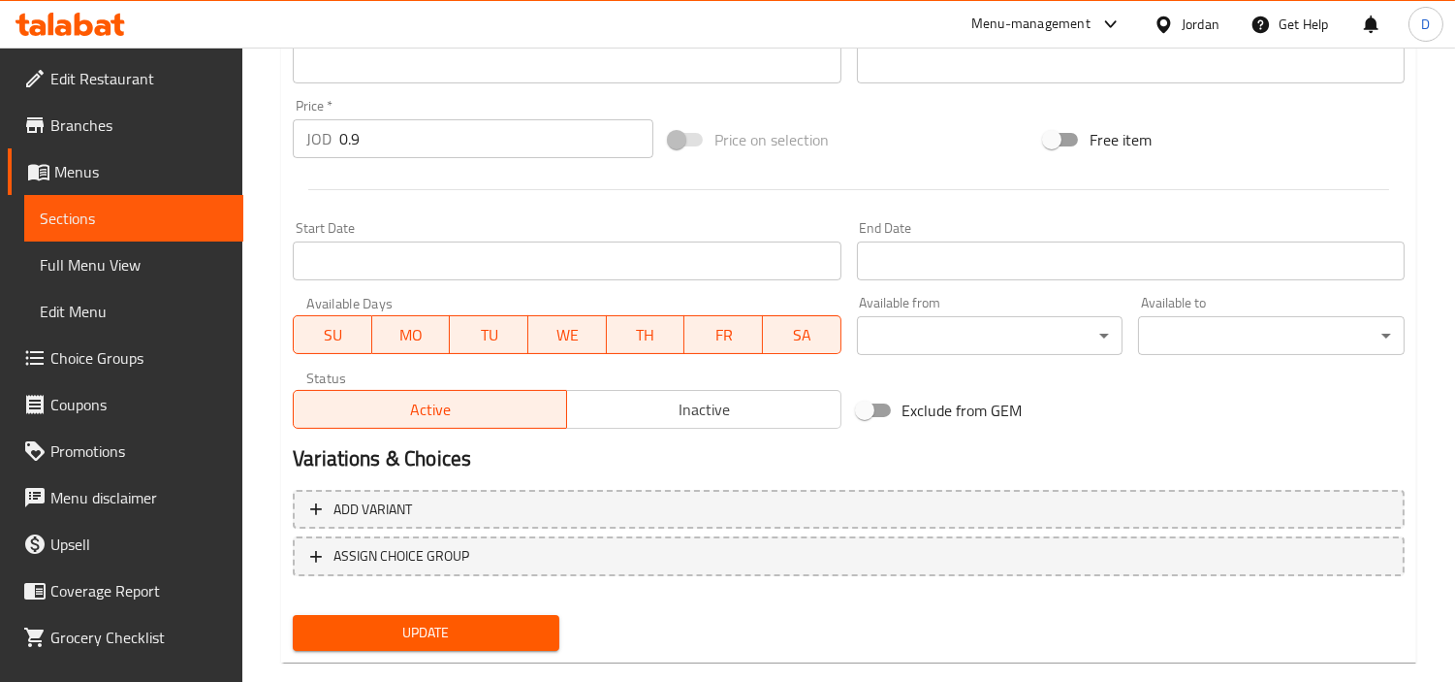
scroll to position [684, 0]
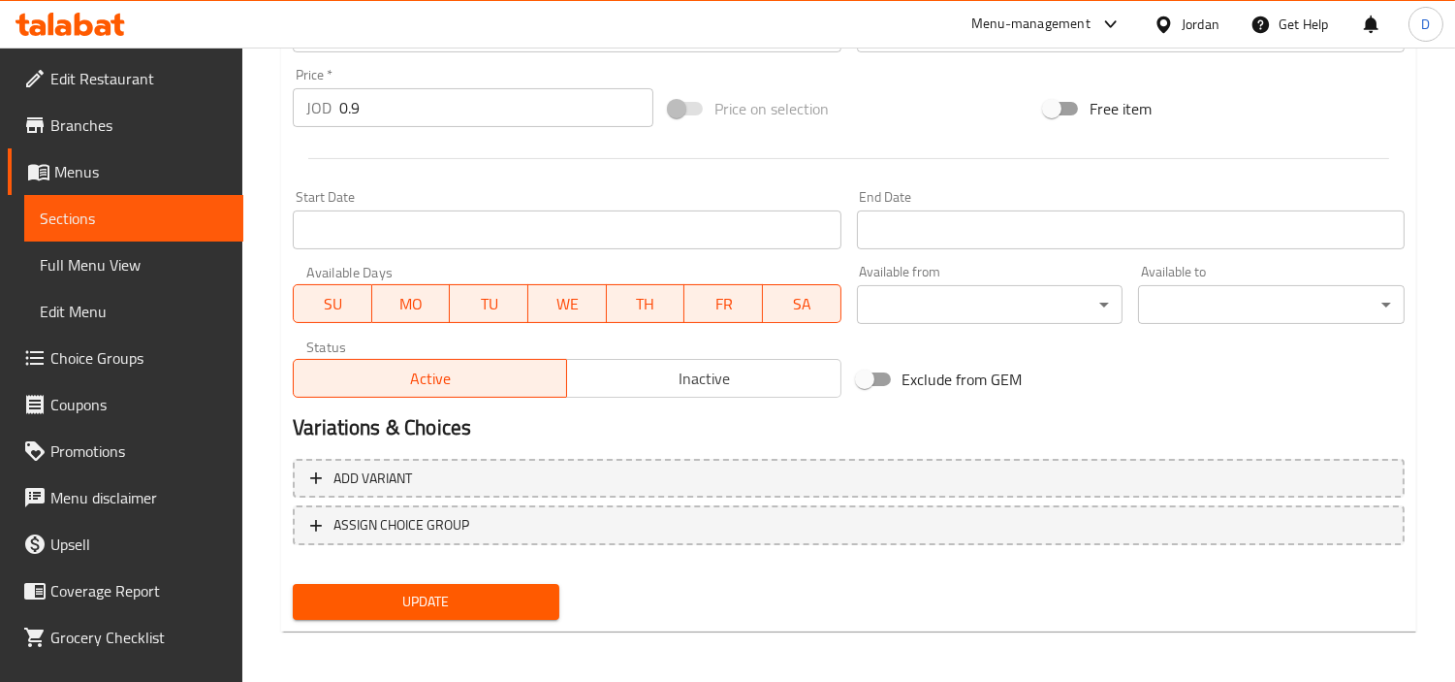
type input "صمون لبنة وسنيورة"
click at [452, 608] on span "Update" at bounding box center [426, 601] width 236 height 24
click at [434, 592] on span "Update" at bounding box center [426, 601] width 236 height 24
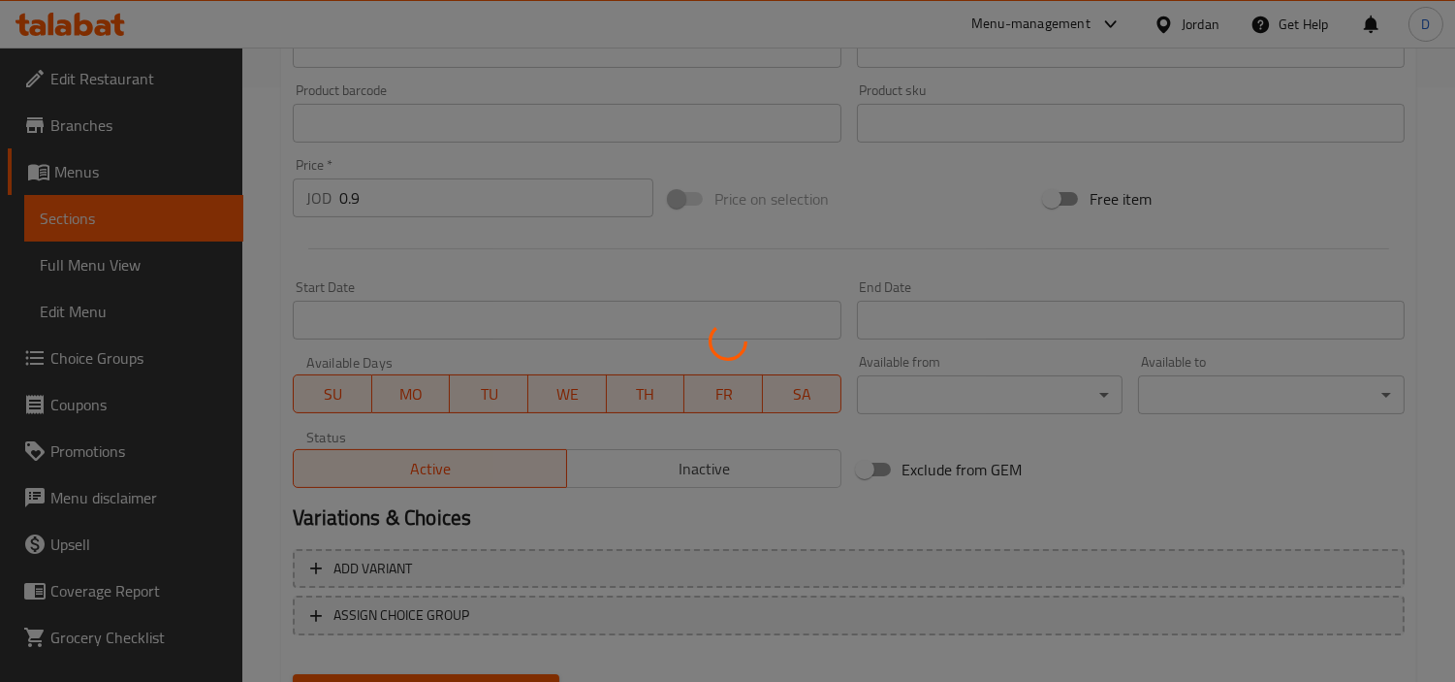
scroll to position [469, 0]
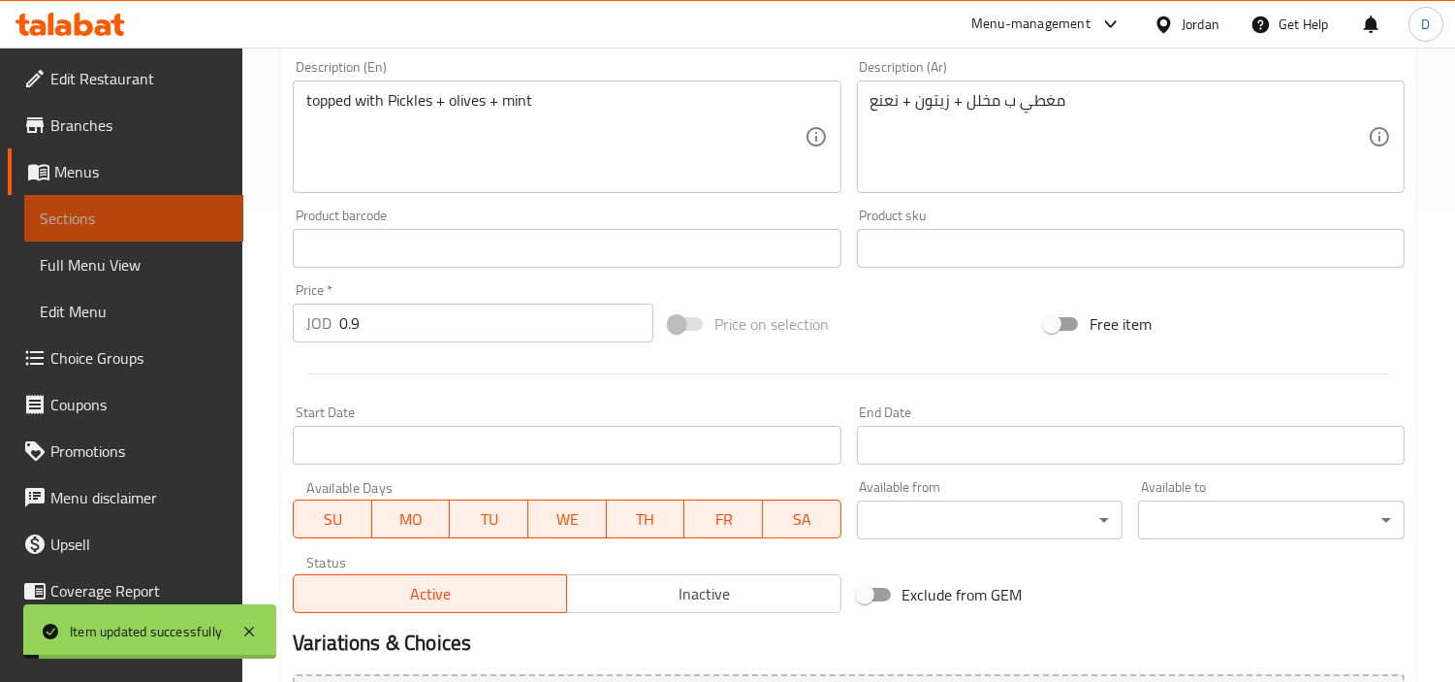
click at [204, 224] on span "Sections" at bounding box center [134, 217] width 188 height 23
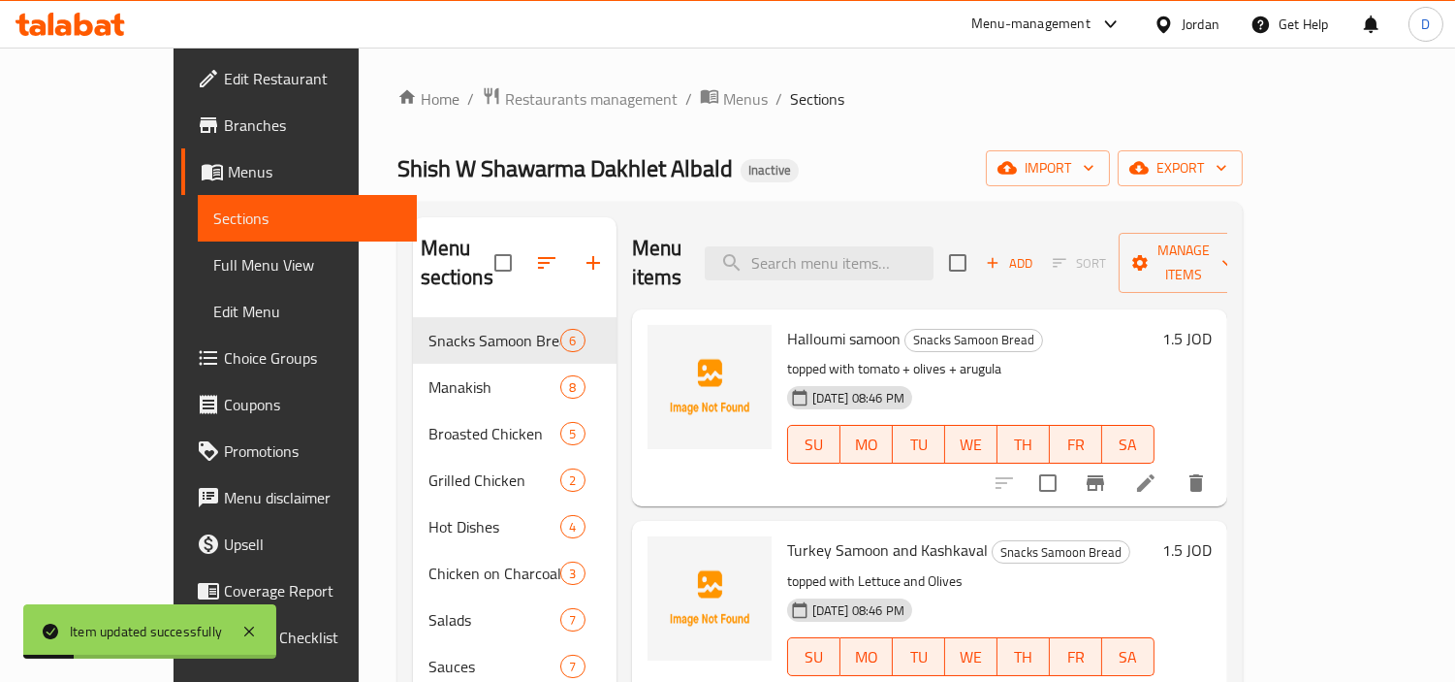
click at [932, 266] on div "Menu items Add Sort Manage items" at bounding box center [929, 263] width 595 height 92
click at [922, 254] on input "search" at bounding box center [819, 263] width 229 height 34
paste input "Egg and Sausage Manouche"
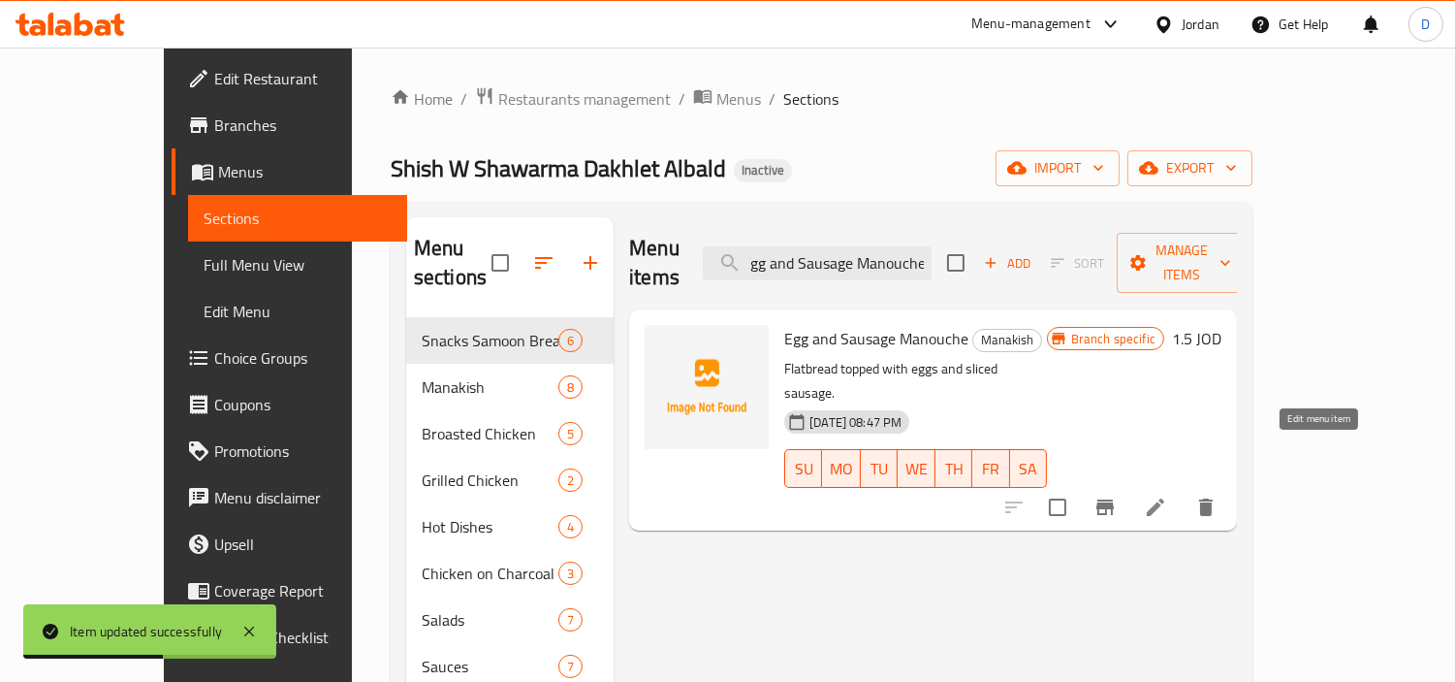
type input "Egg and Sausage Manouche"
click at [1164, 498] on icon at bounding box center [1155, 506] width 17 height 17
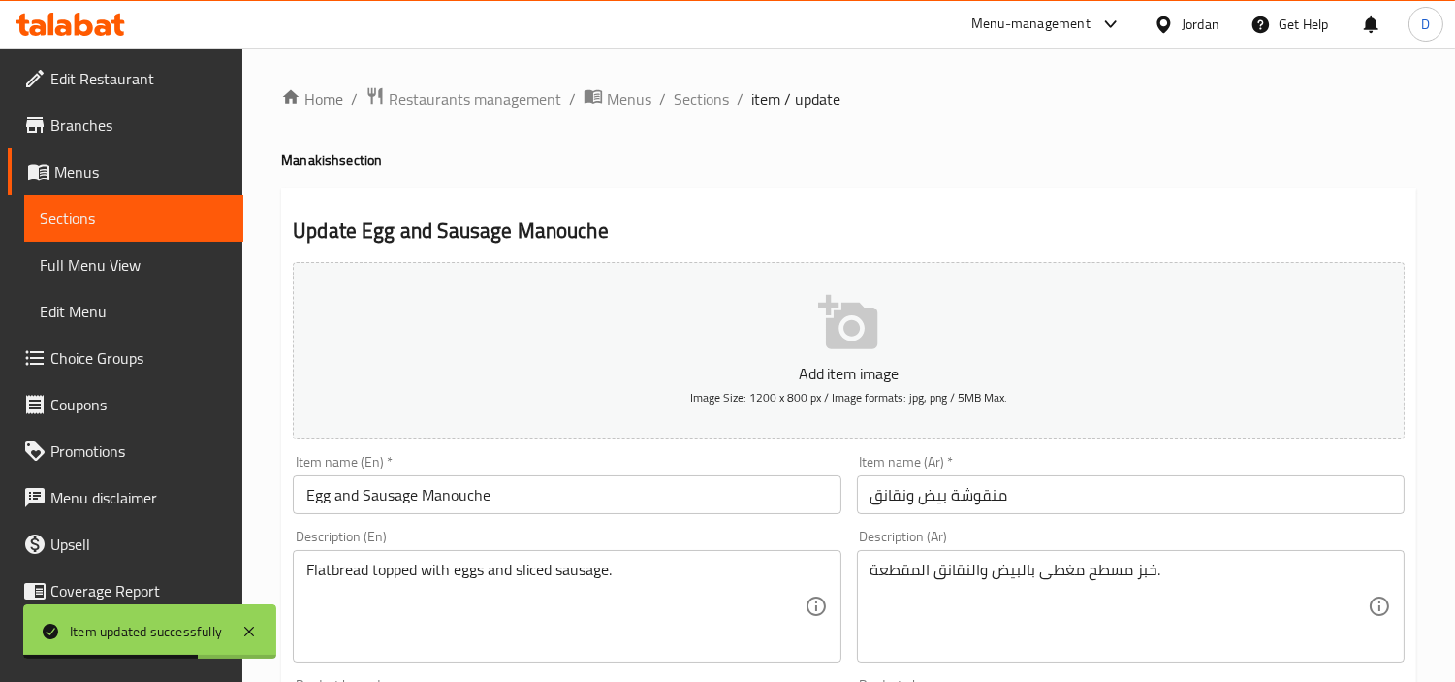
click at [384, 494] on input "Egg and Sausage Manouche" at bounding box center [567, 494] width 548 height 39
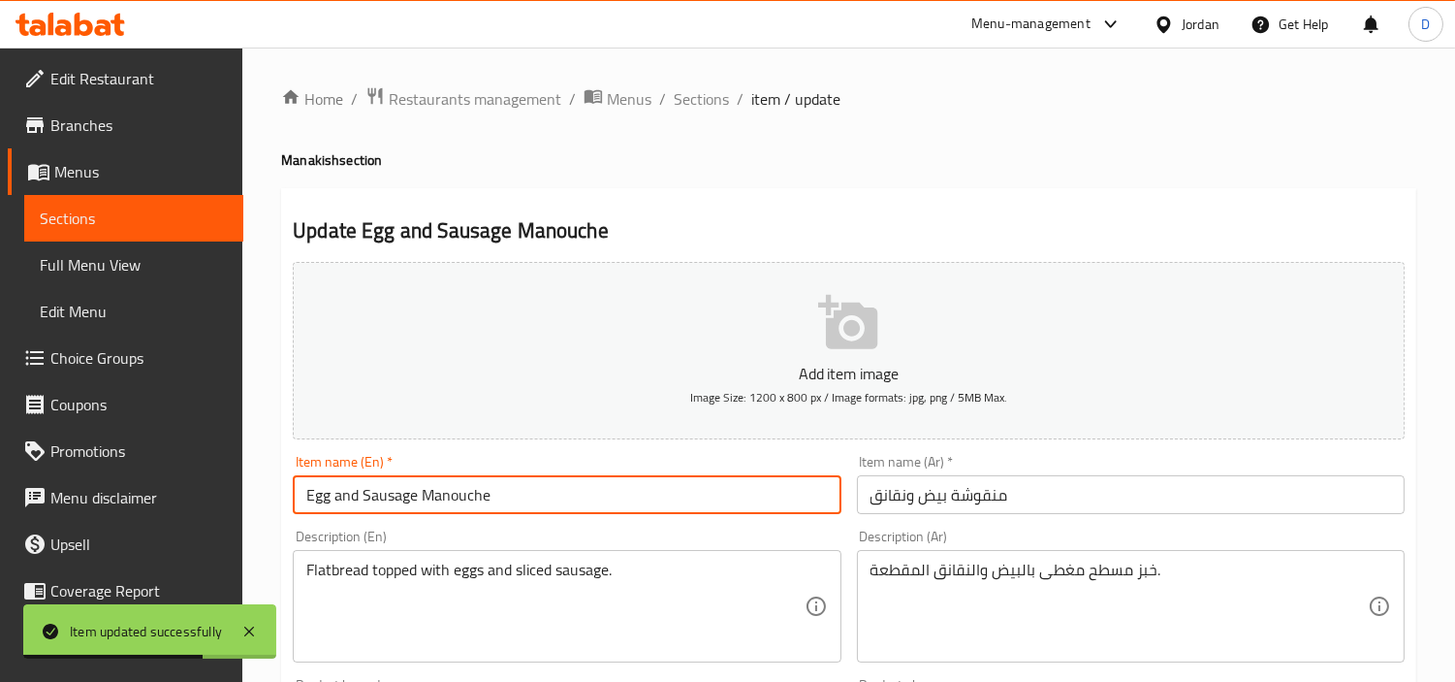
click at [384, 494] on input "Egg and Sausage Manouche" at bounding box center [567, 494] width 548 height 39
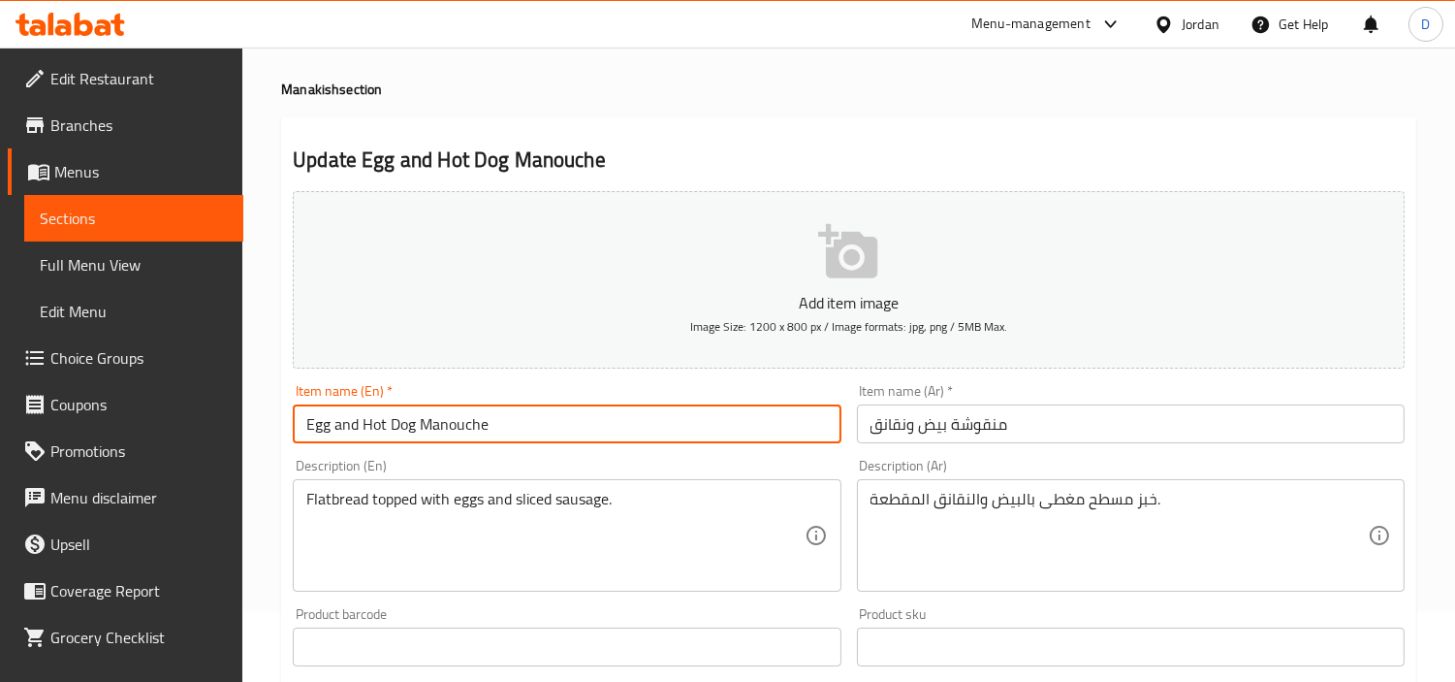
scroll to position [215, 0]
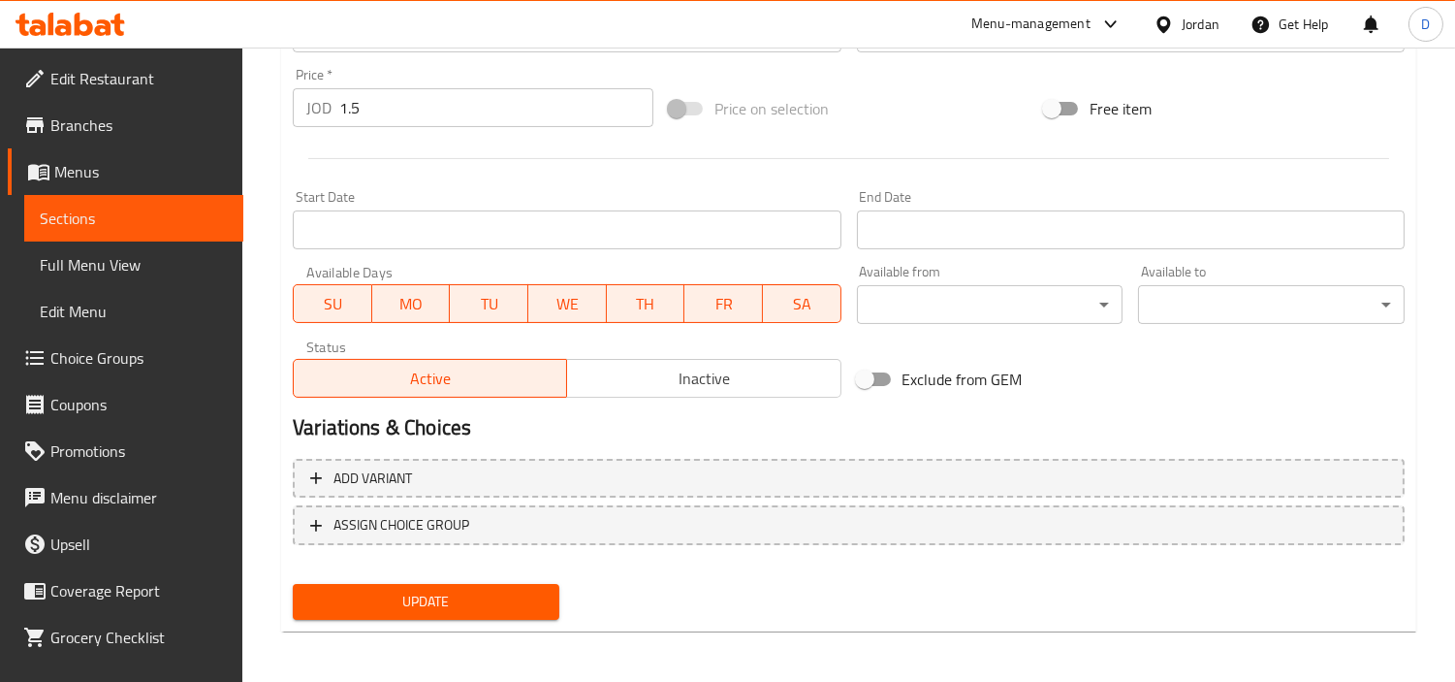
type input "Egg and Hot Dog Manouche"
click at [517, 589] on span "Update" at bounding box center [426, 601] width 236 height 24
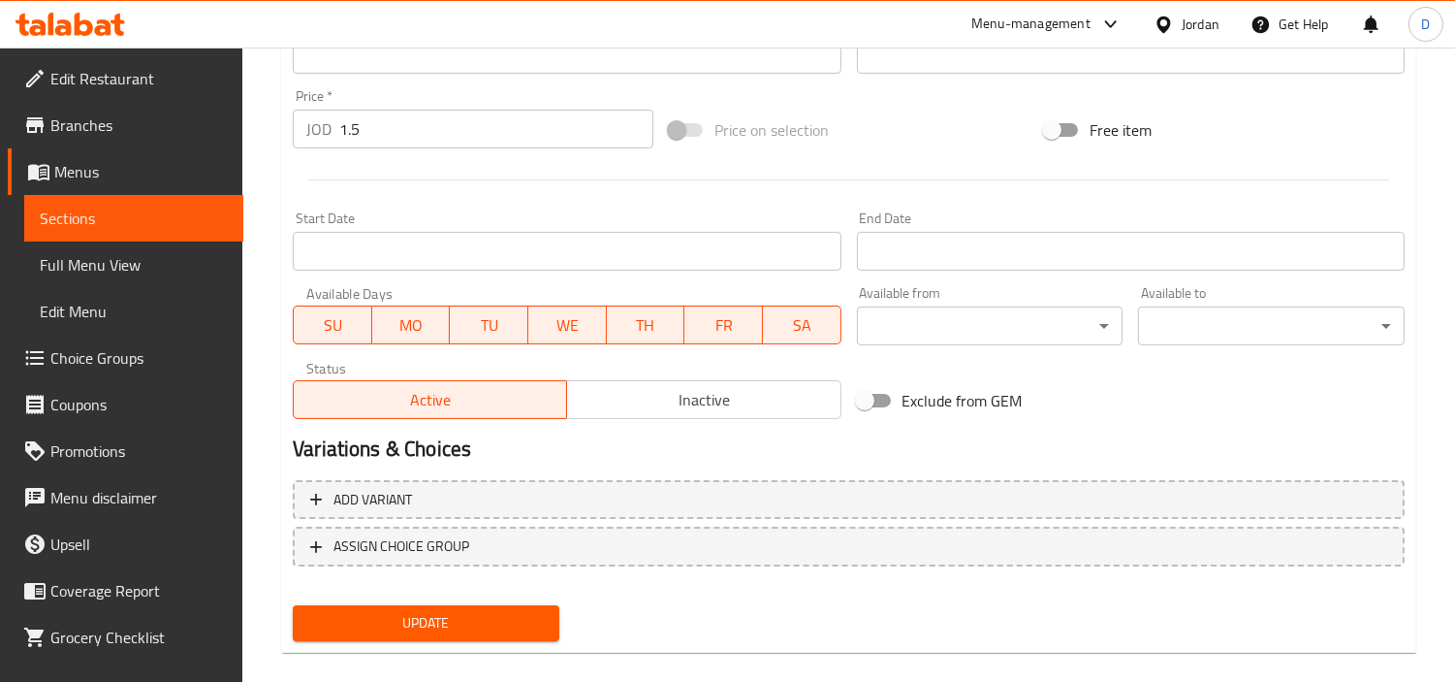
scroll to position [231, 0]
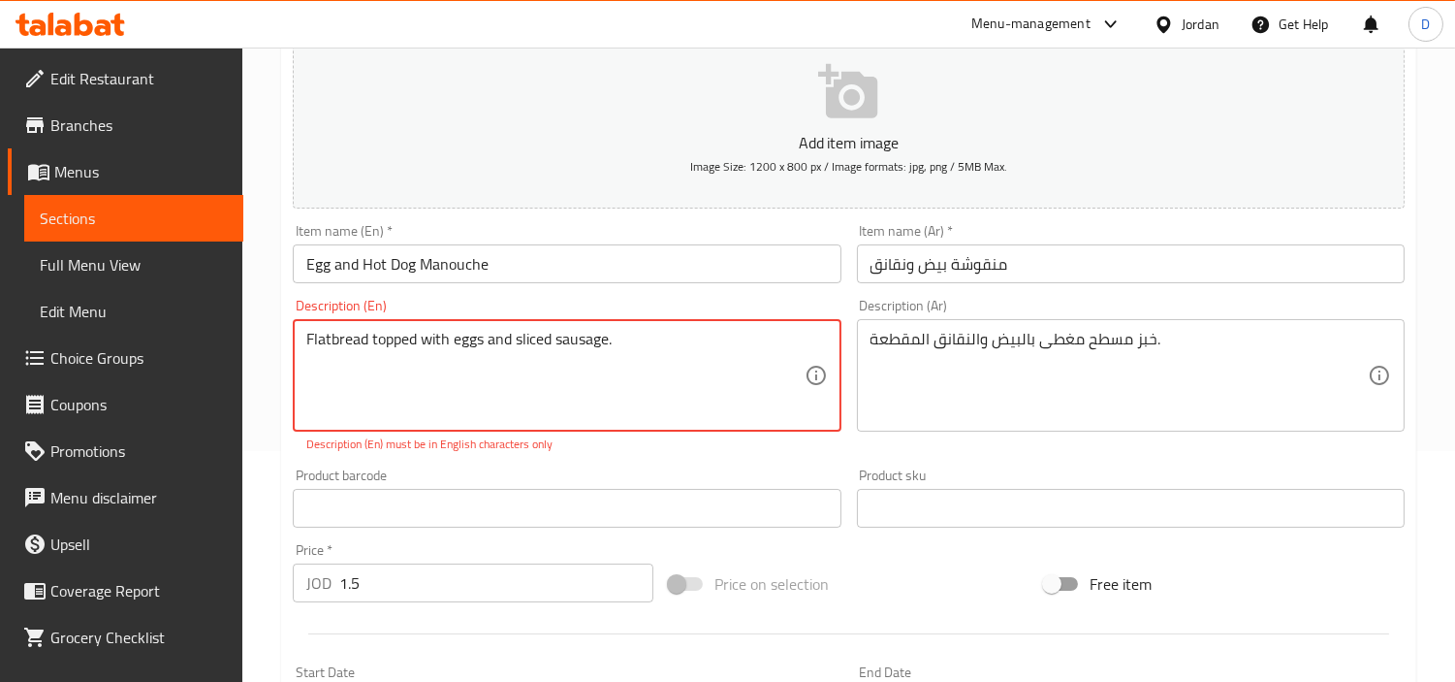
click at [650, 357] on textarea "Flatbread topped with eggs and sliced ​​sausage." at bounding box center [554, 376] width 497 height 92
click at [650, 359] on textarea "Flatbread topped with eggs and sliced ​​sausage" at bounding box center [554, 376] width 497 height 92
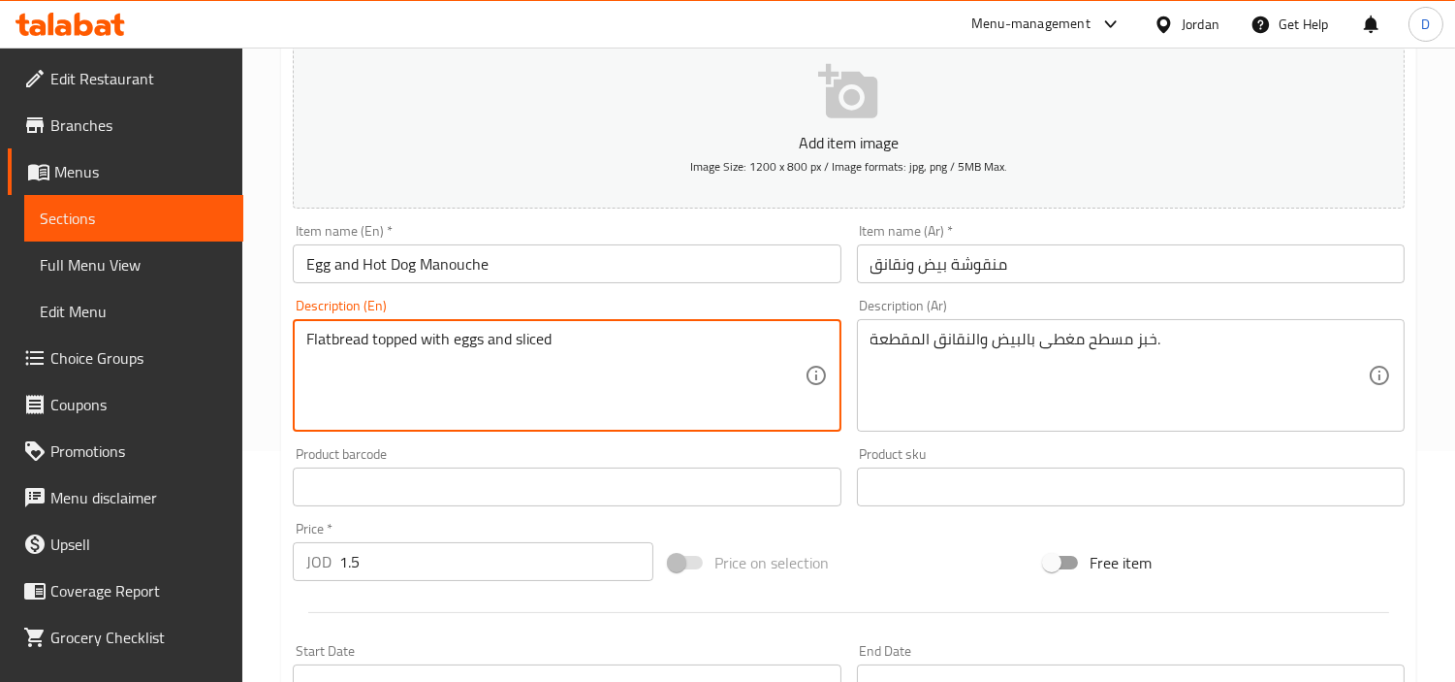
click at [650, 359] on textarea "Flatbread topped with eggs and sliced" at bounding box center [554, 376] width 497 height 92
paste textarea "​​sausage"
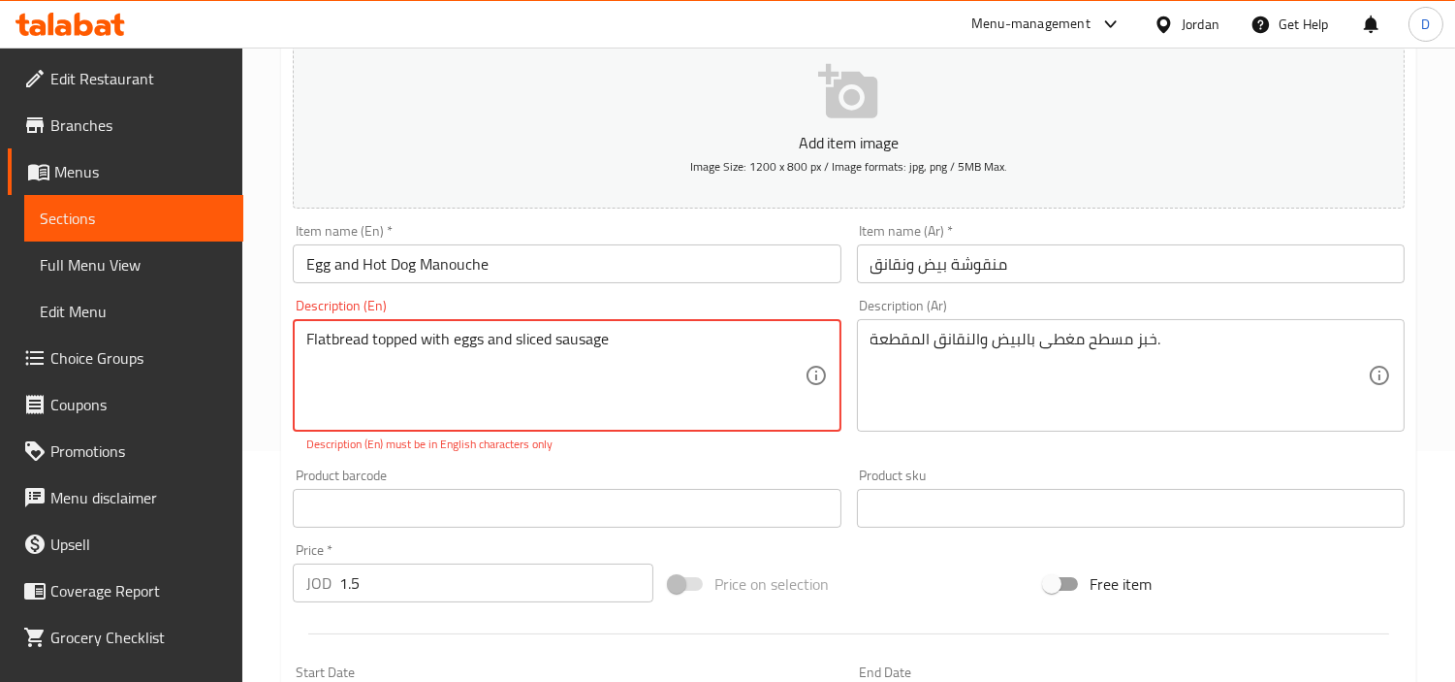
drag, startPoint x: 563, startPoint y: 347, endPoint x: 553, endPoint y: 344, distance: 11.1
click at [553, 344] on textarea "Flatbread topped with eggs and sliced ​​sausage" at bounding box center [554, 376] width 497 height 92
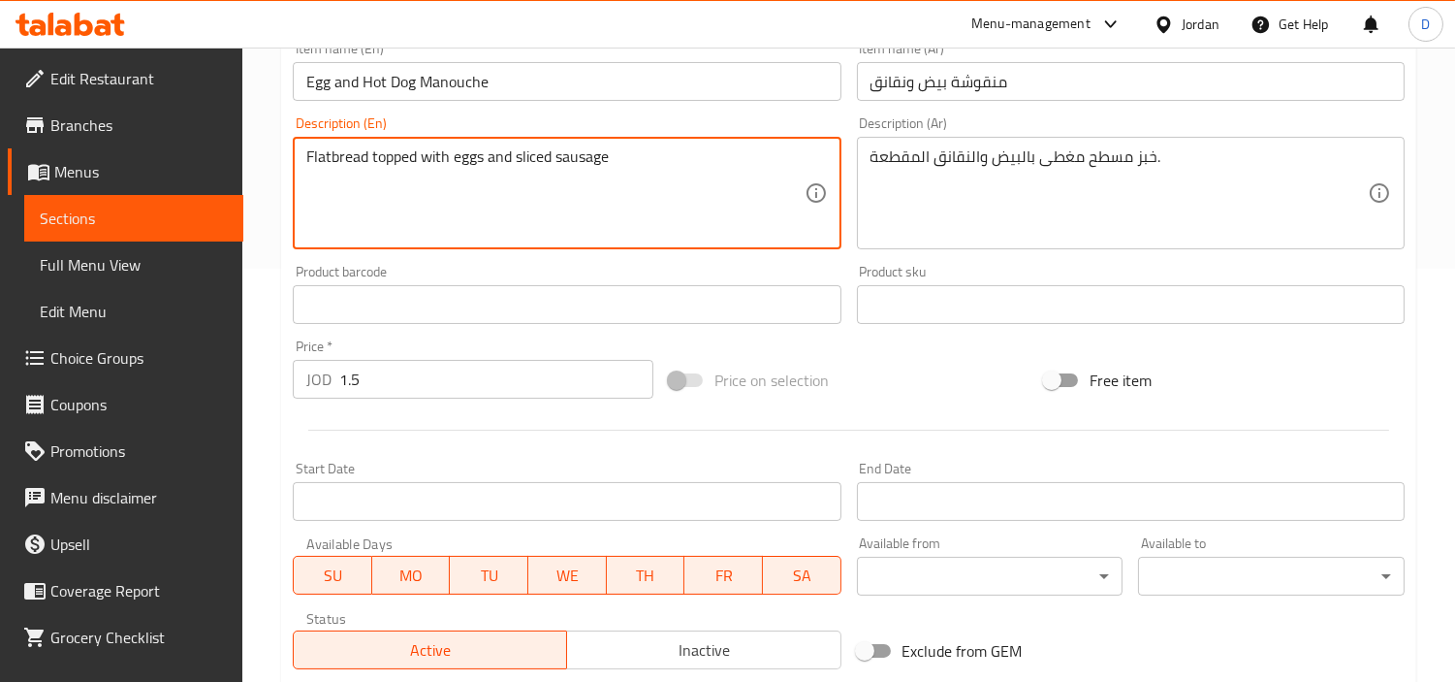
scroll to position [684, 0]
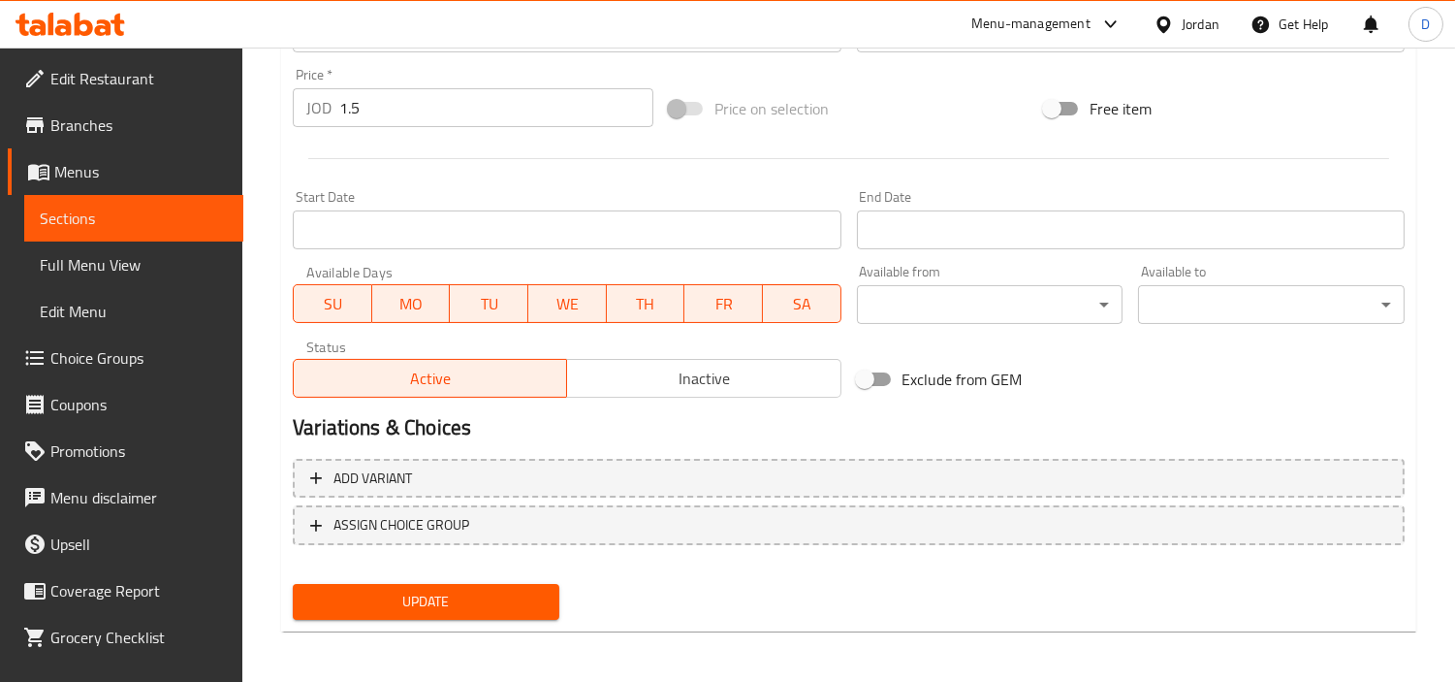
type textarea "Flatbread topped with eggs and sliced sausage"
click at [541, 609] on span "Update" at bounding box center [426, 601] width 236 height 24
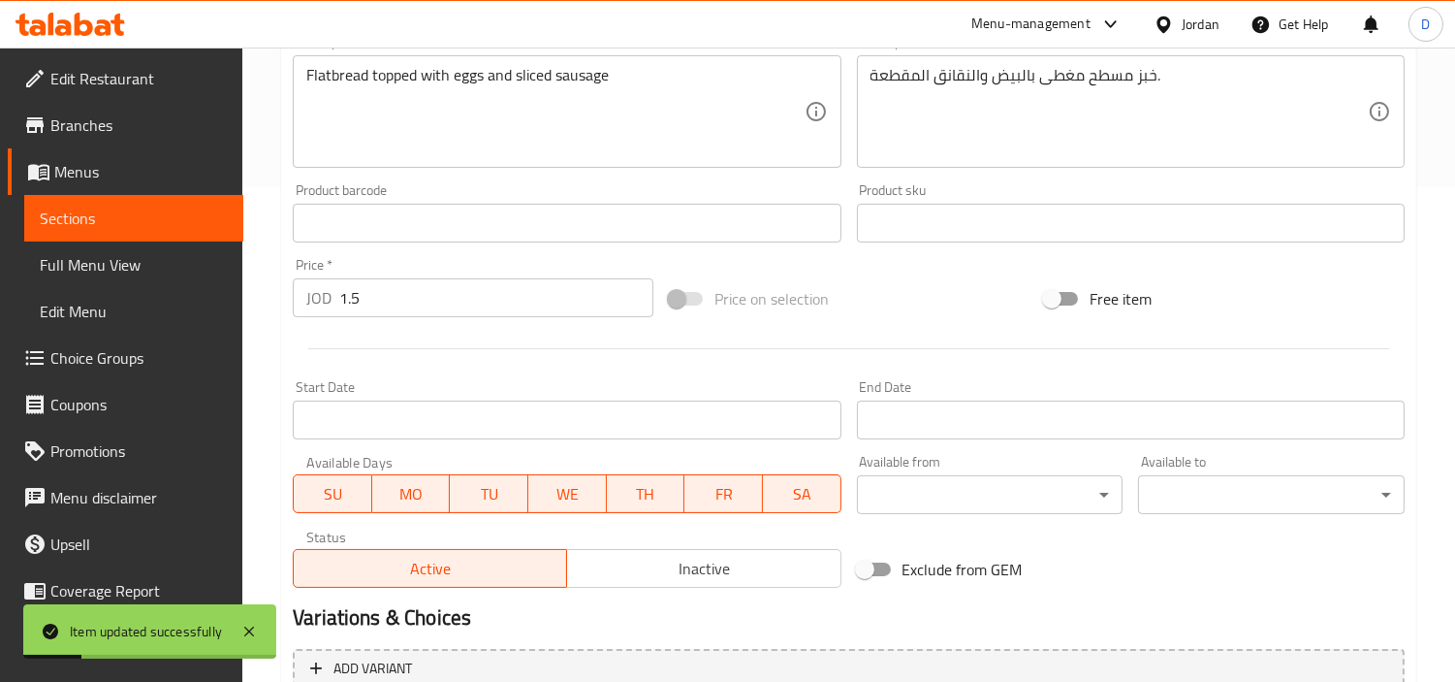
scroll to position [362, 0]
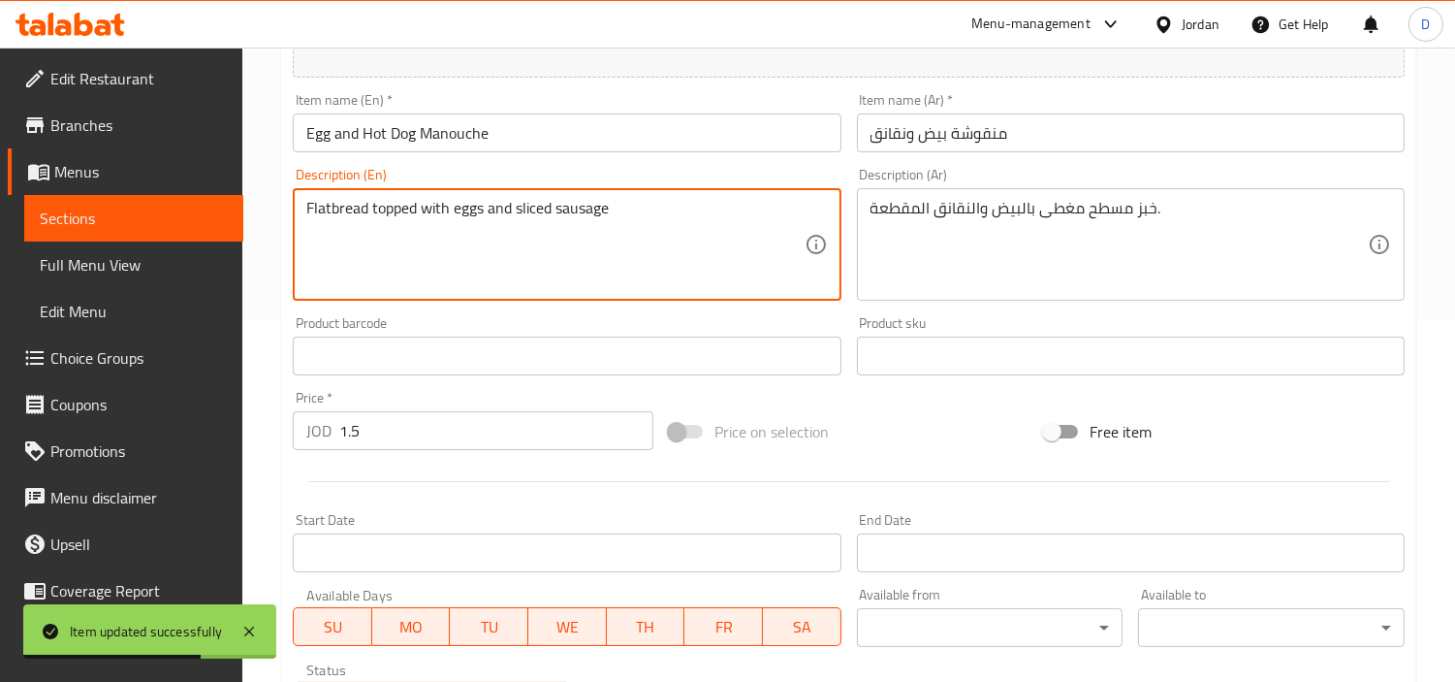
drag, startPoint x: 420, startPoint y: 235, endPoint x: 565, endPoint y: 238, distance: 145.4
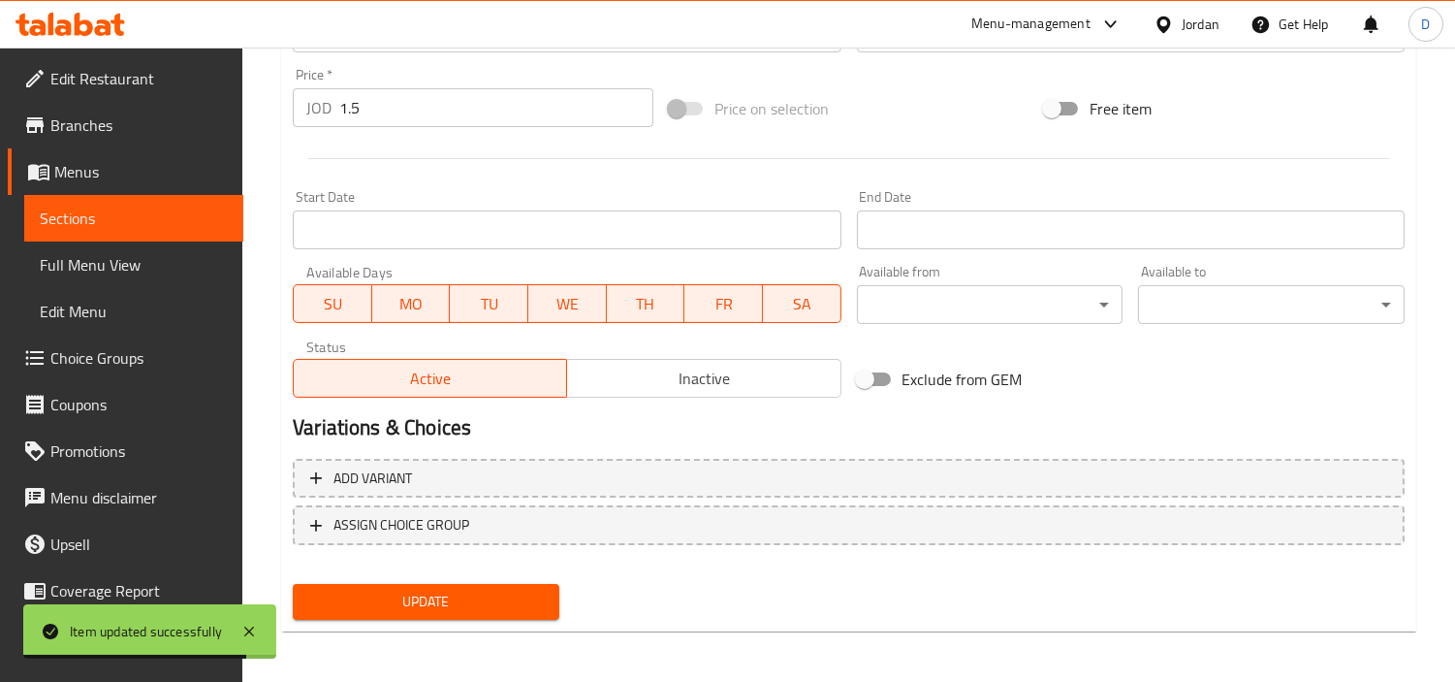
click at [546, 593] on button "Update" at bounding box center [426, 602] width 267 height 36
click at [447, 589] on span "Update" at bounding box center [426, 601] width 236 height 24
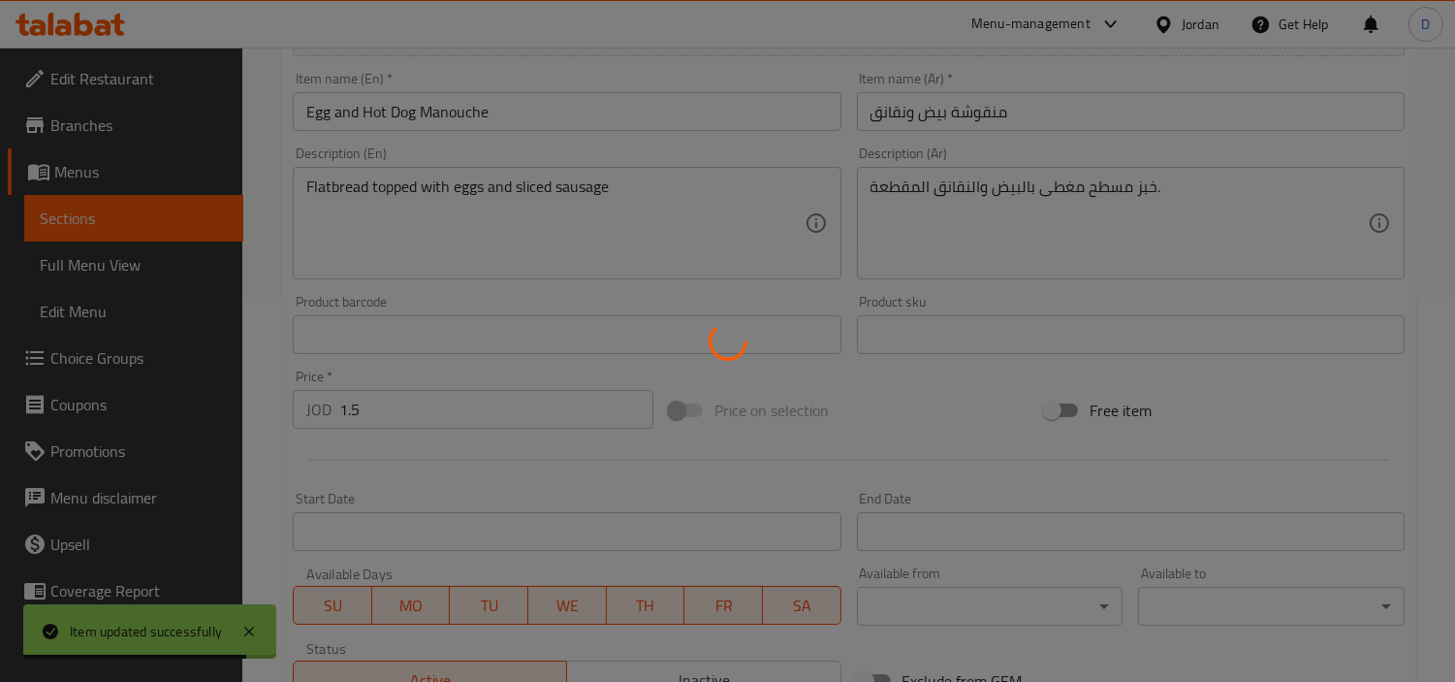
scroll to position [362, 0]
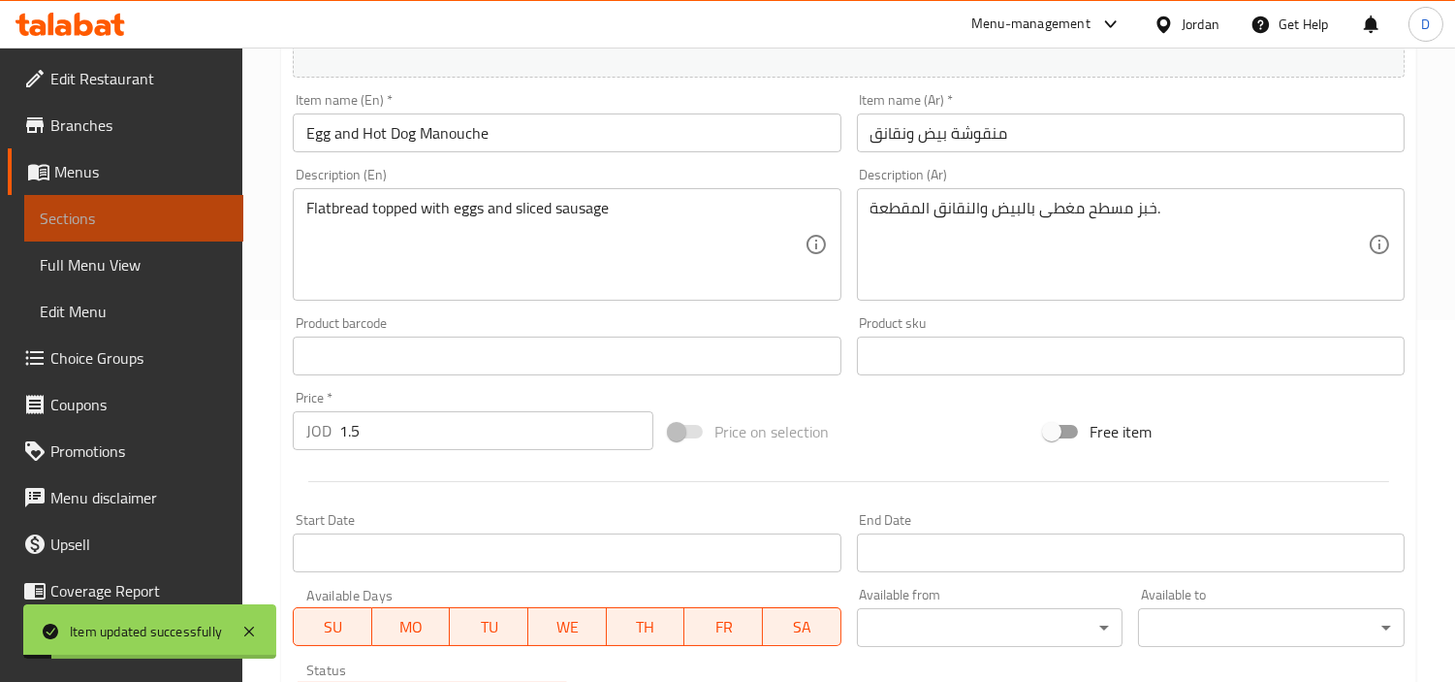
click at [194, 223] on span "Sections" at bounding box center [134, 217] width 188 height 23
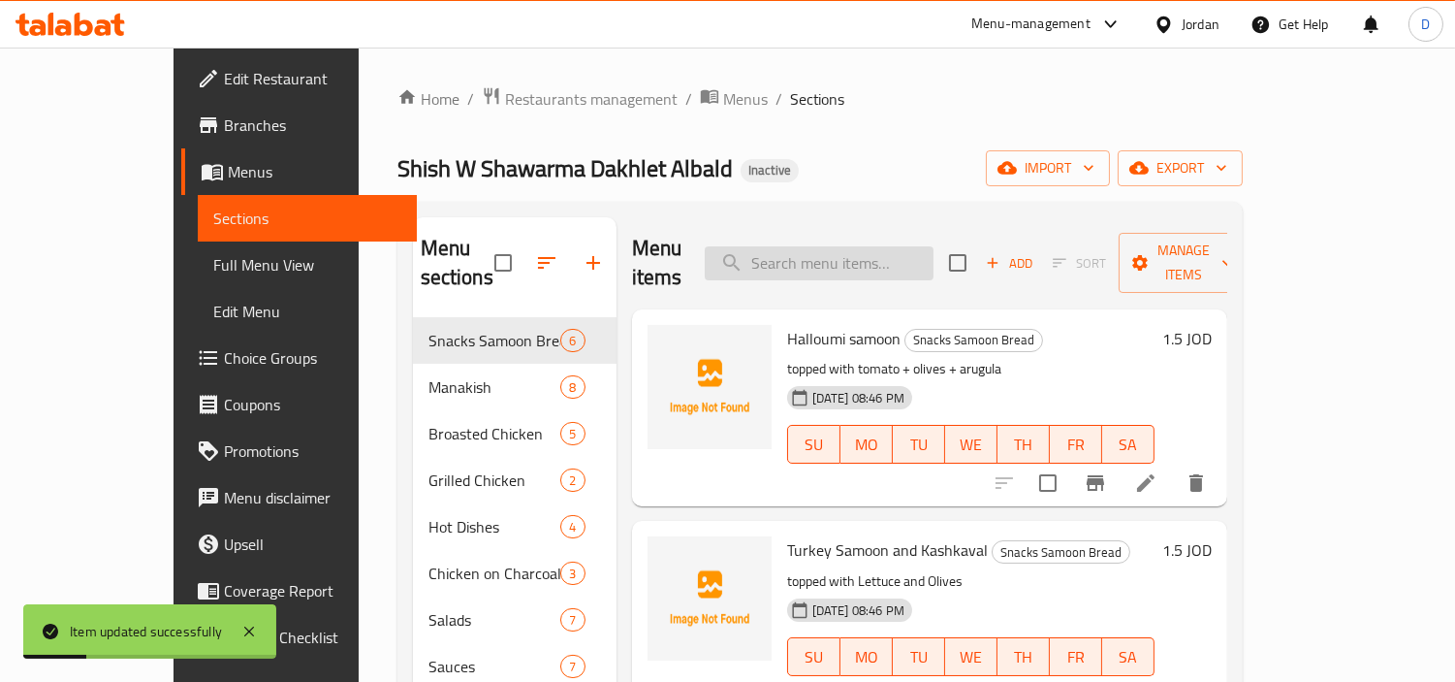
click at [928, 253] on input "search" at bounding box center [819, 263] width 229 height 34
paste input "meat with dough"
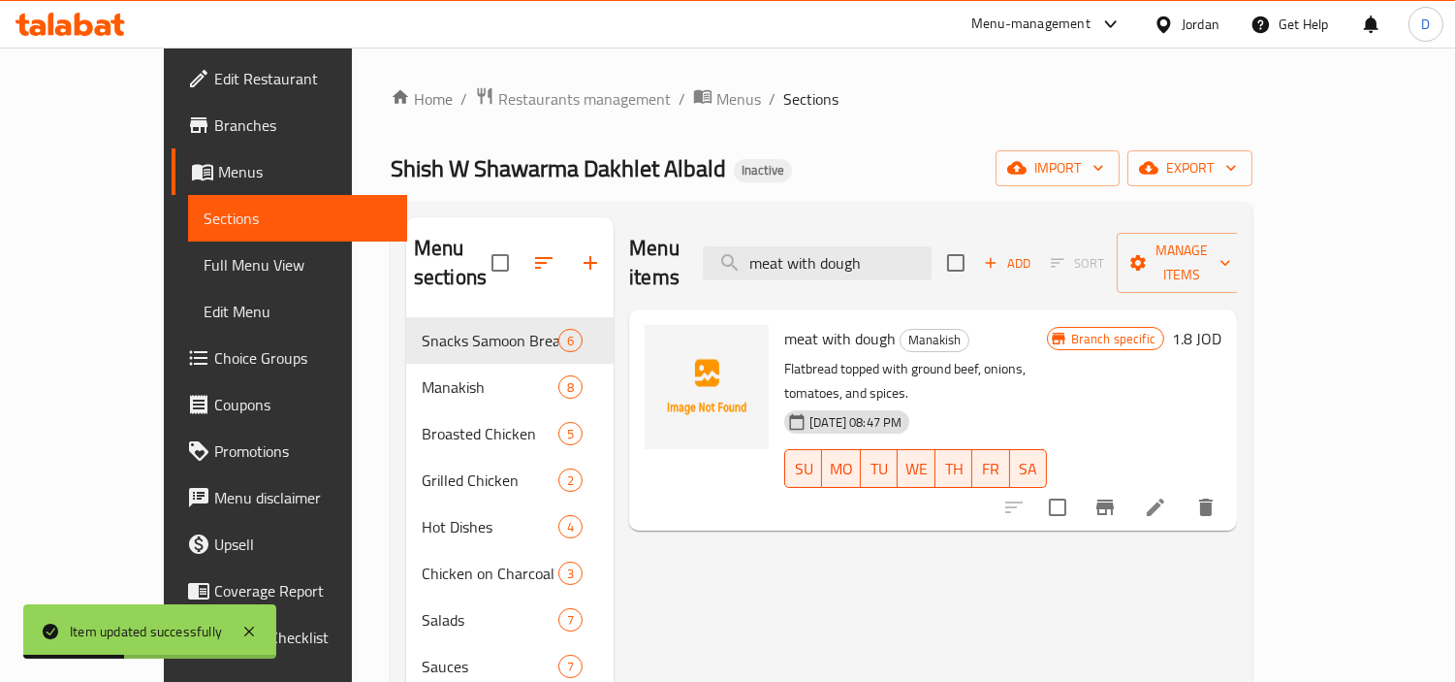
type input "meat with dough"
click at [1183, 490] on li at bounding box center [1155, 507] width 54 height 35
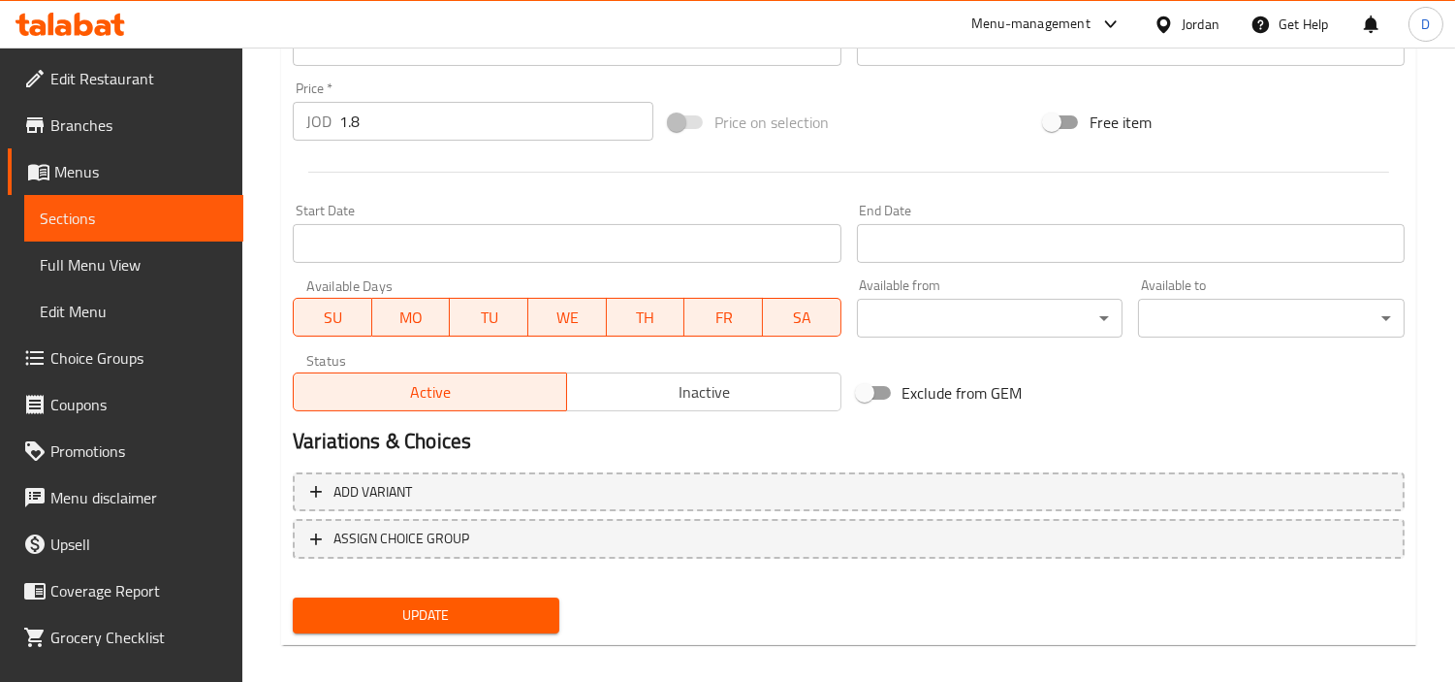
scroll to position [684, 0]
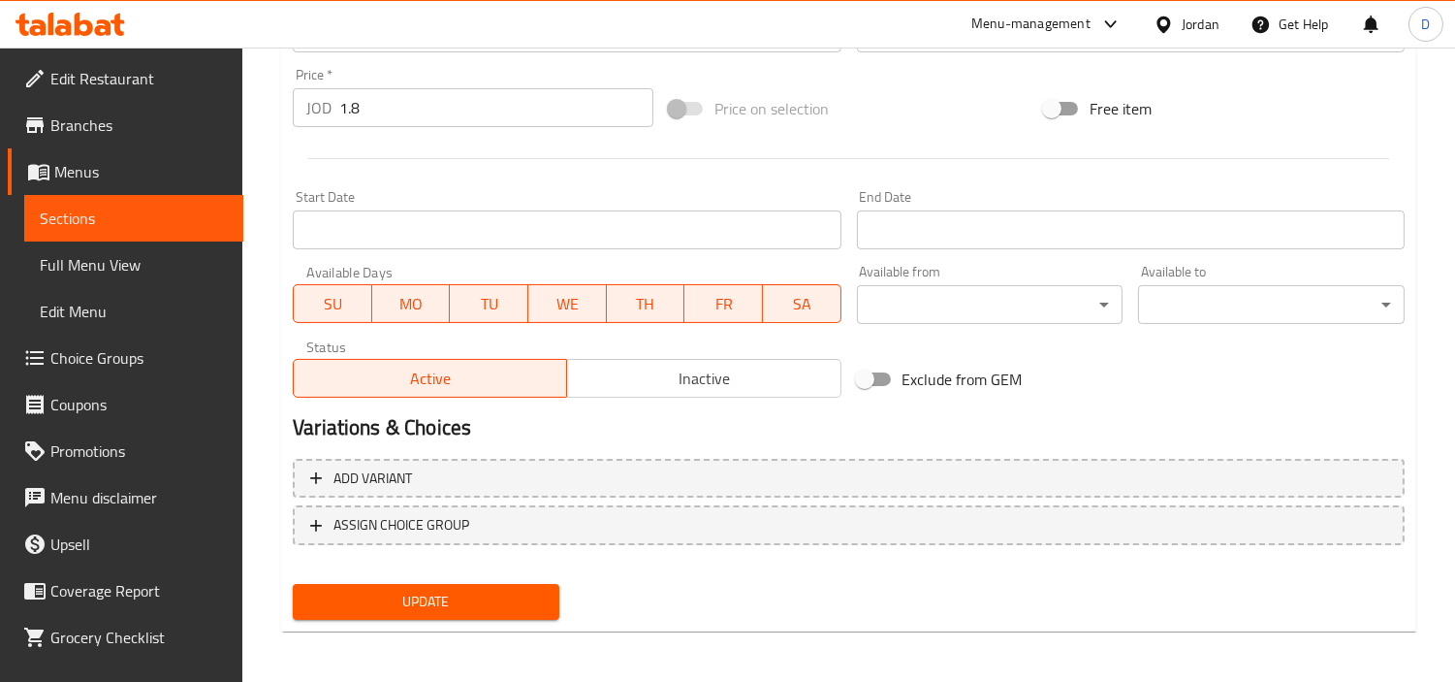
type textarea "خبز مسطح مغطى باللحم البقري المفروم، البصل، البندورة، والتوابل."
click at [497, 584] on button "Update" at bounding box center [426, 602] width 267 height 36
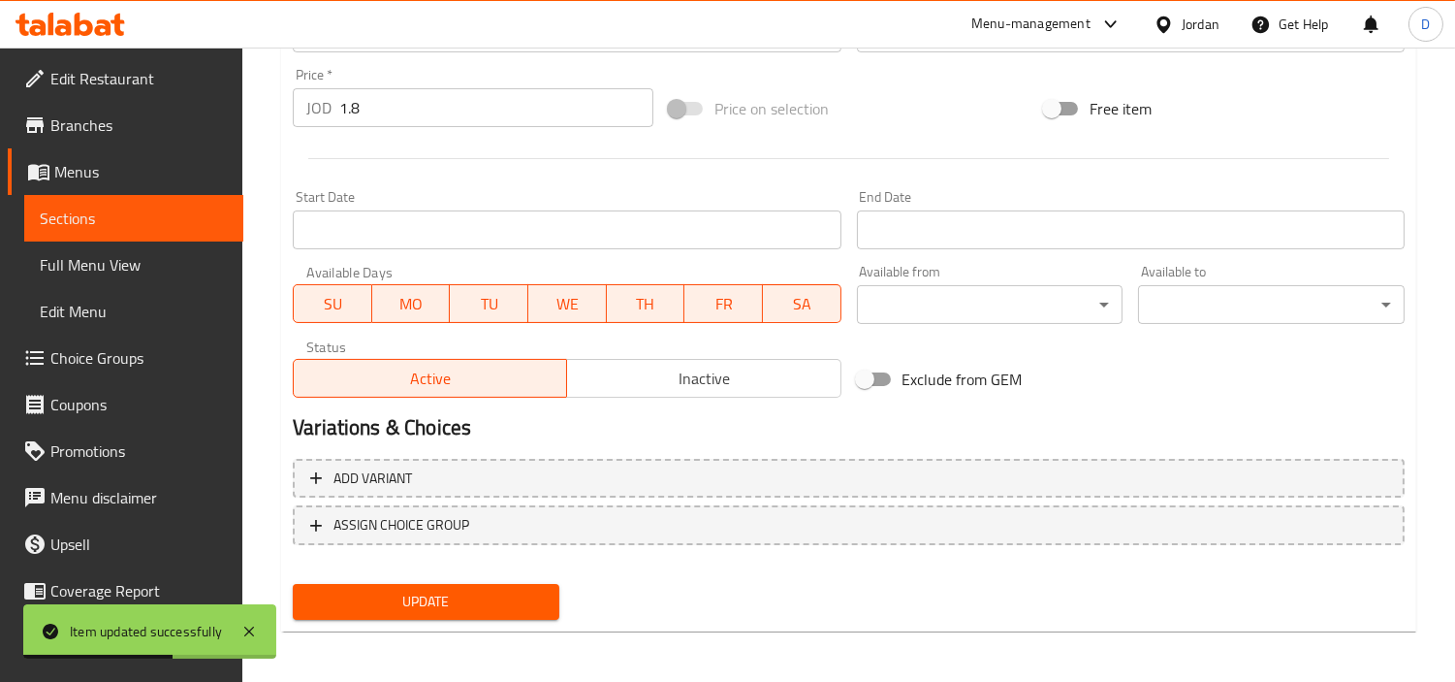
click at [191, 209] on span "Sections" at bounding box center [134, 217] width 188 height 23
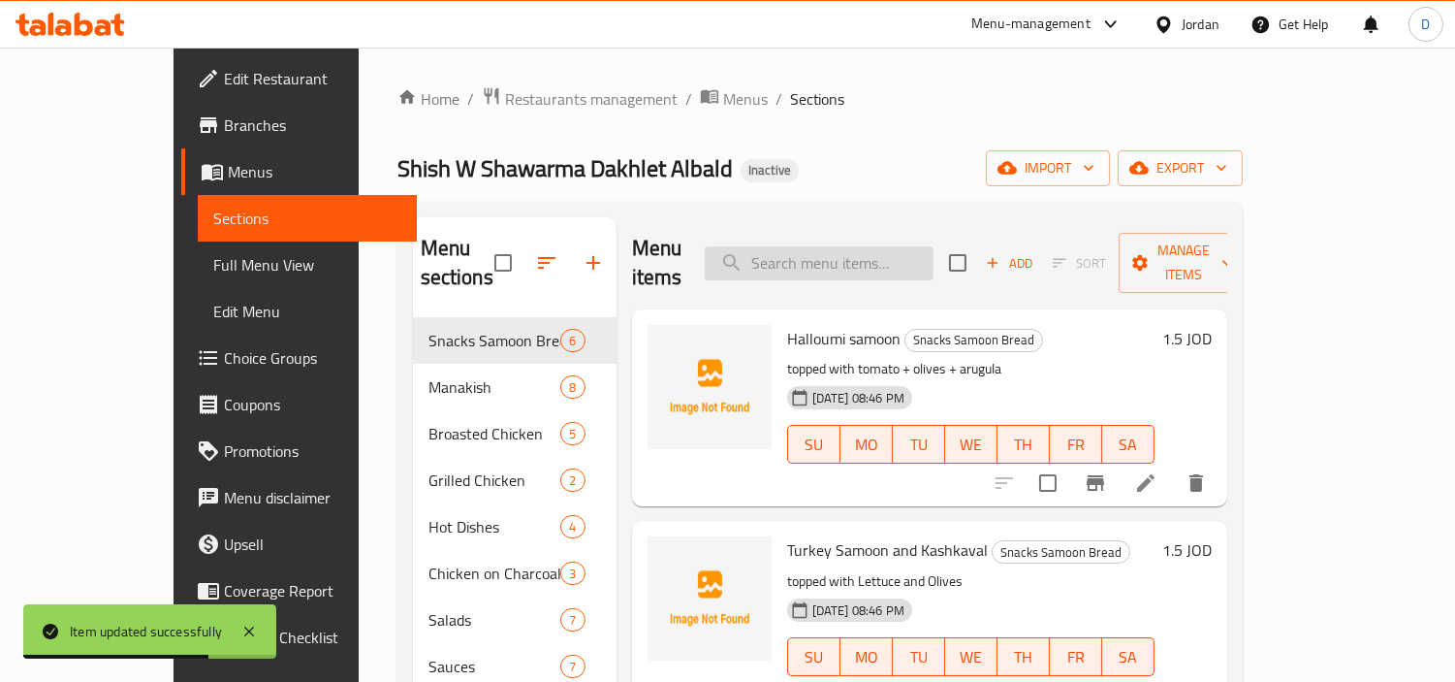
click at [892, 257] on input "search" at bounding box center [819, 263] width 229 height 34
paste input "Matrix Box"
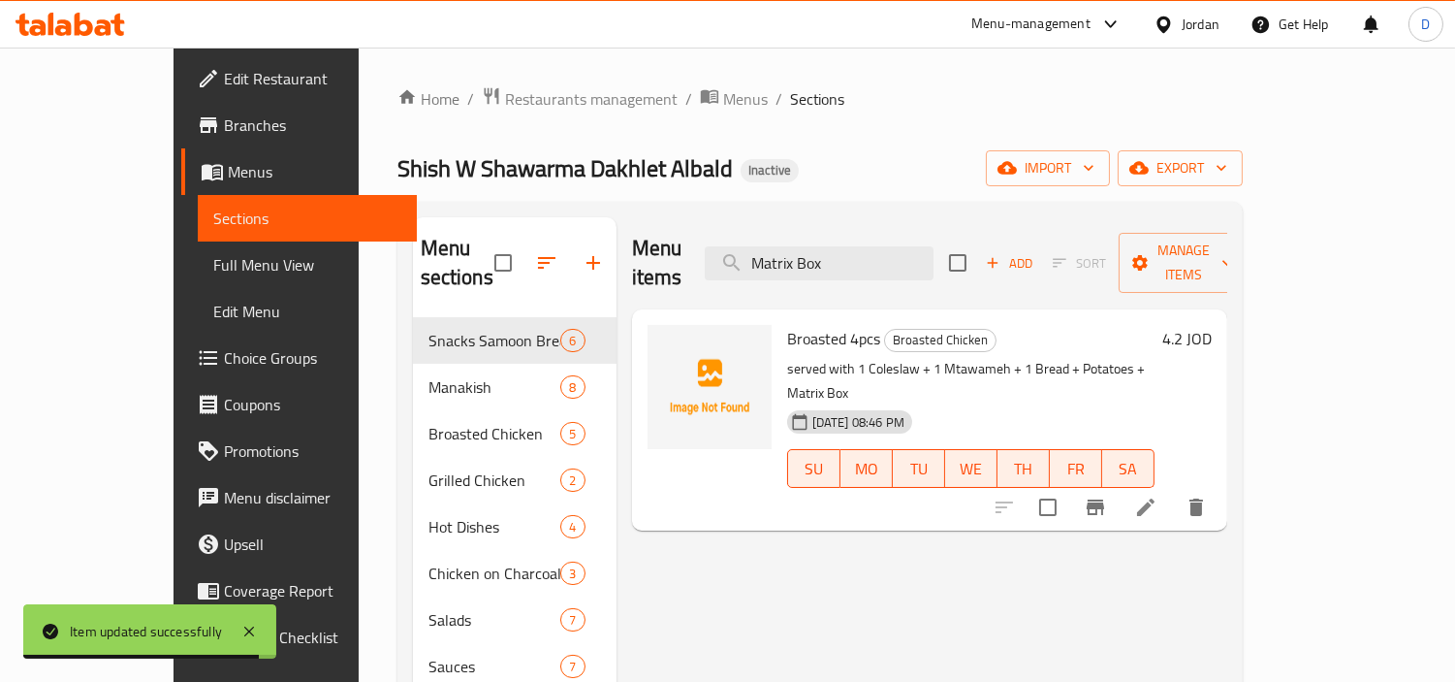
type input "Matrix Box"
click at [1158, 495] on icon at bounding box center [1145, 506] width 23 height 23
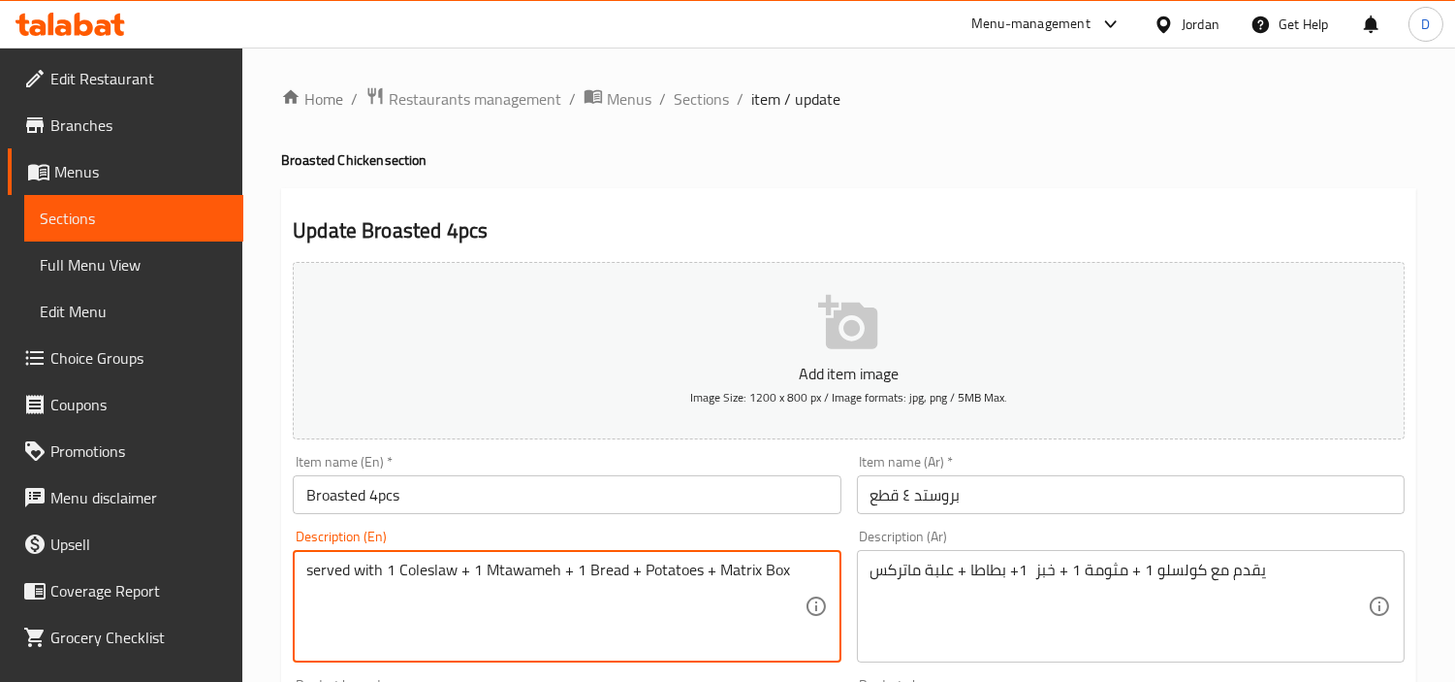
click at [773, 570] on textarea "served with 1 Coleslaw + 1 Mtawameh + 1 Bread + Potatoes + Matrix Box" at bounding box center [554, 606] width 497 height 92
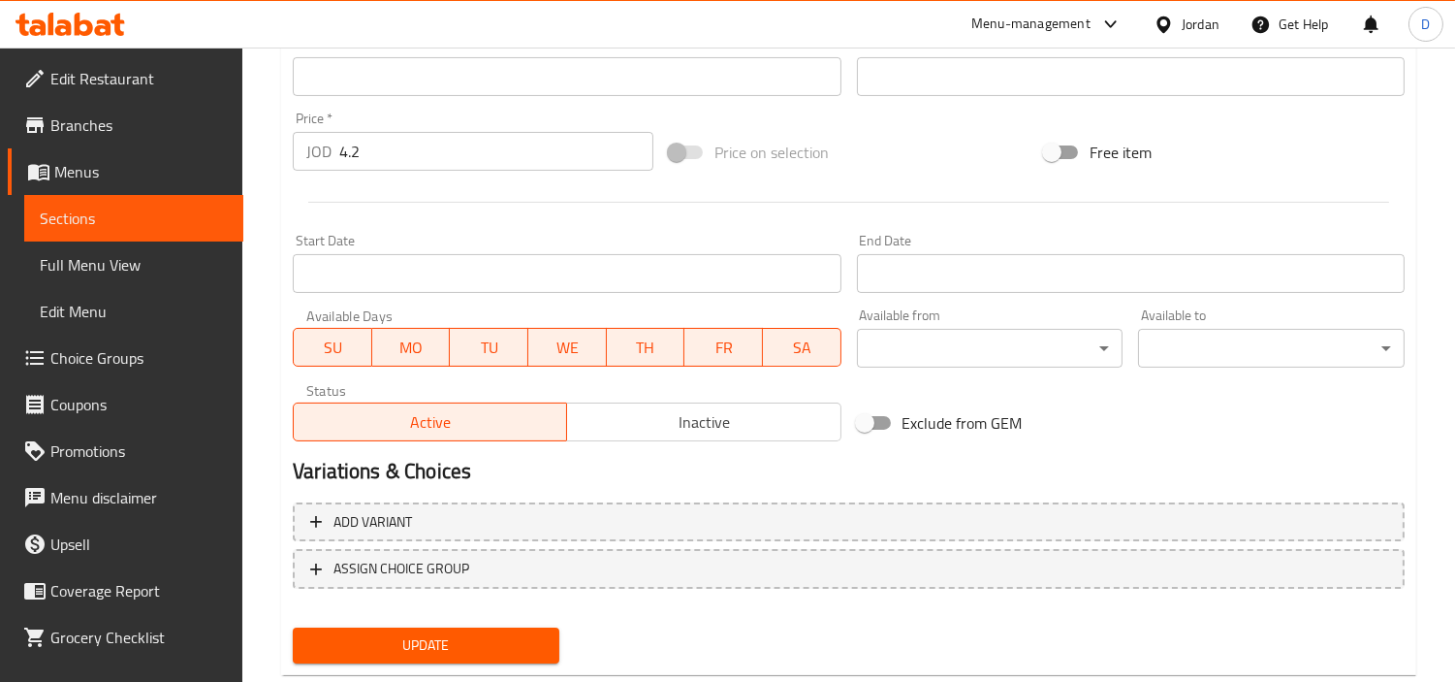
scroll to position [646, 0]
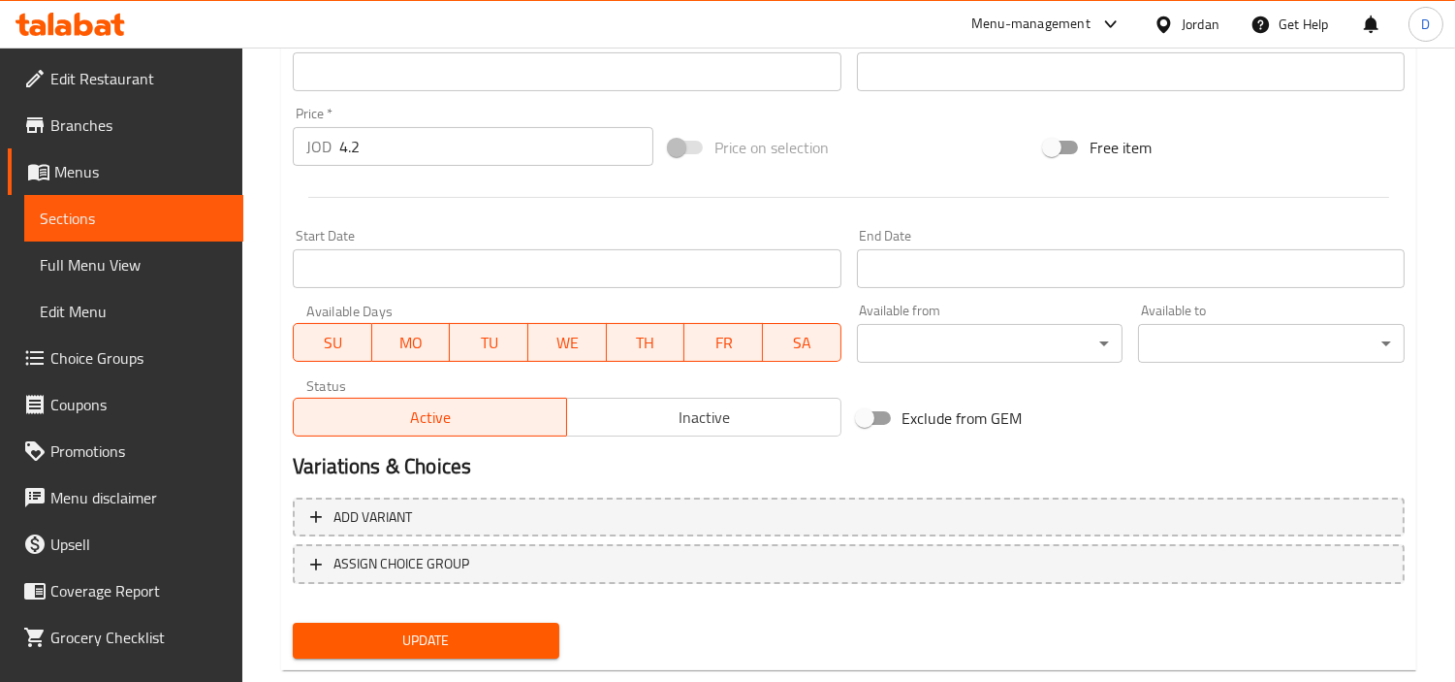
type textarea "served with 1 Coleslaw + 1 Mtawameh + 1 Bread + Potatoes + Matrix Can"
click at [519, 632] on span "Update" at bounding box center [426, 640] width 236 height 24
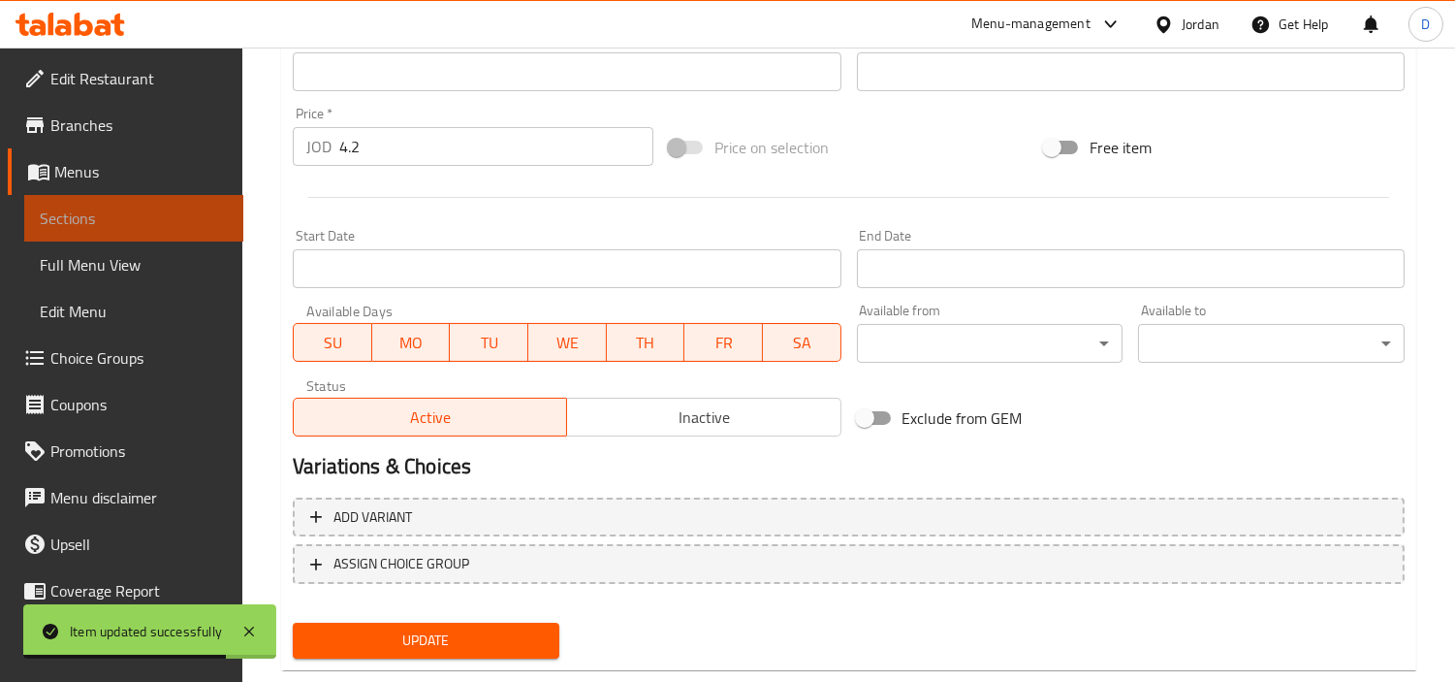
click at [199, 206] on span "Sections" at bounding box center [134, 217] width 188 height 23
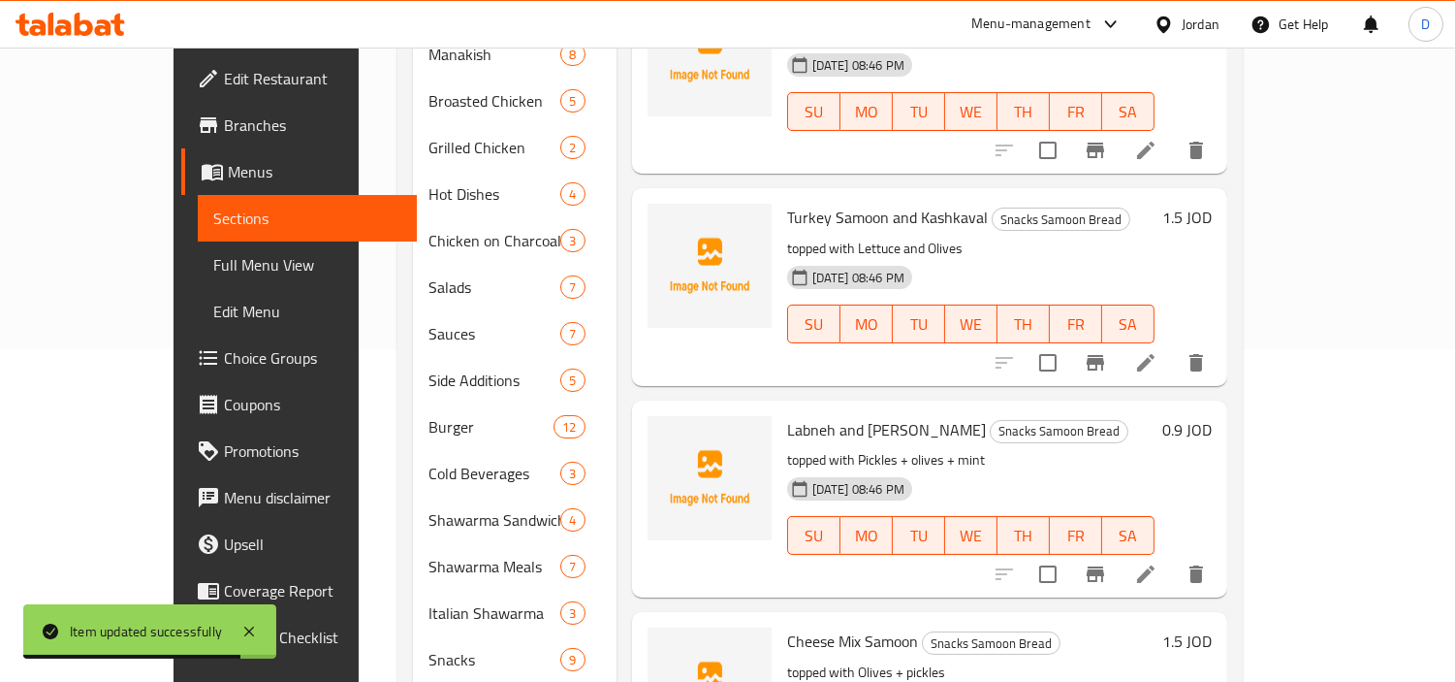
scroll to position [136, 0]
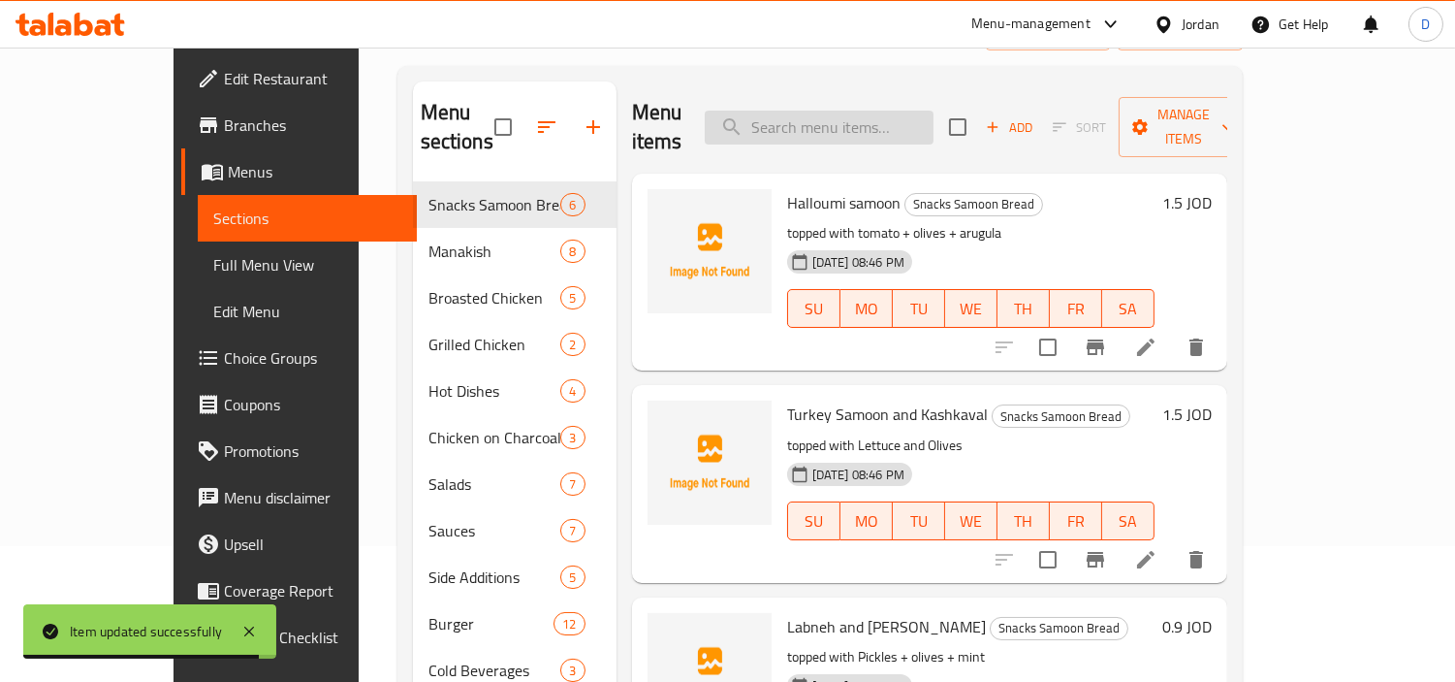
click at [880, 111] on input "search" at bounding box center [819, 128] width 229 height 34
paste input "16 Piece Broasted"
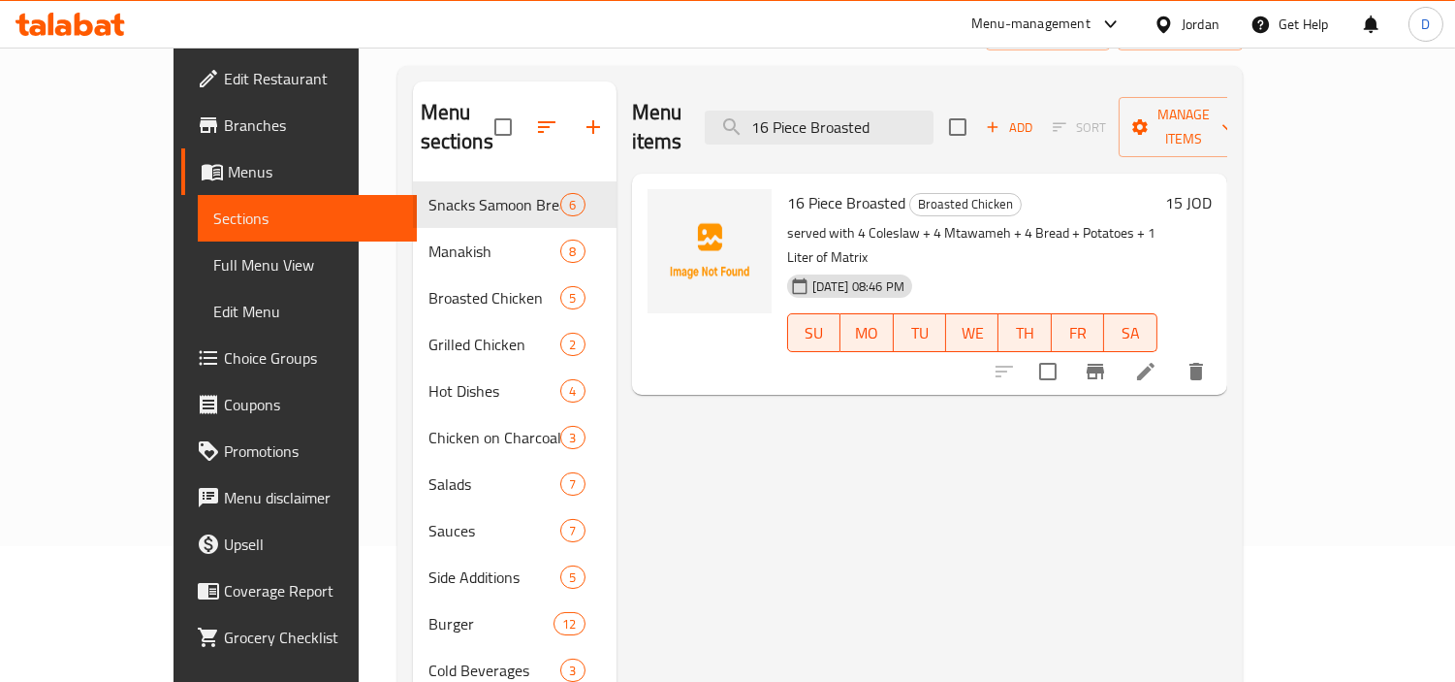
type input "16 Piece Broasted"
click at [1158, 360] on icon at bounding box center [1145, 371] width 23 height 23
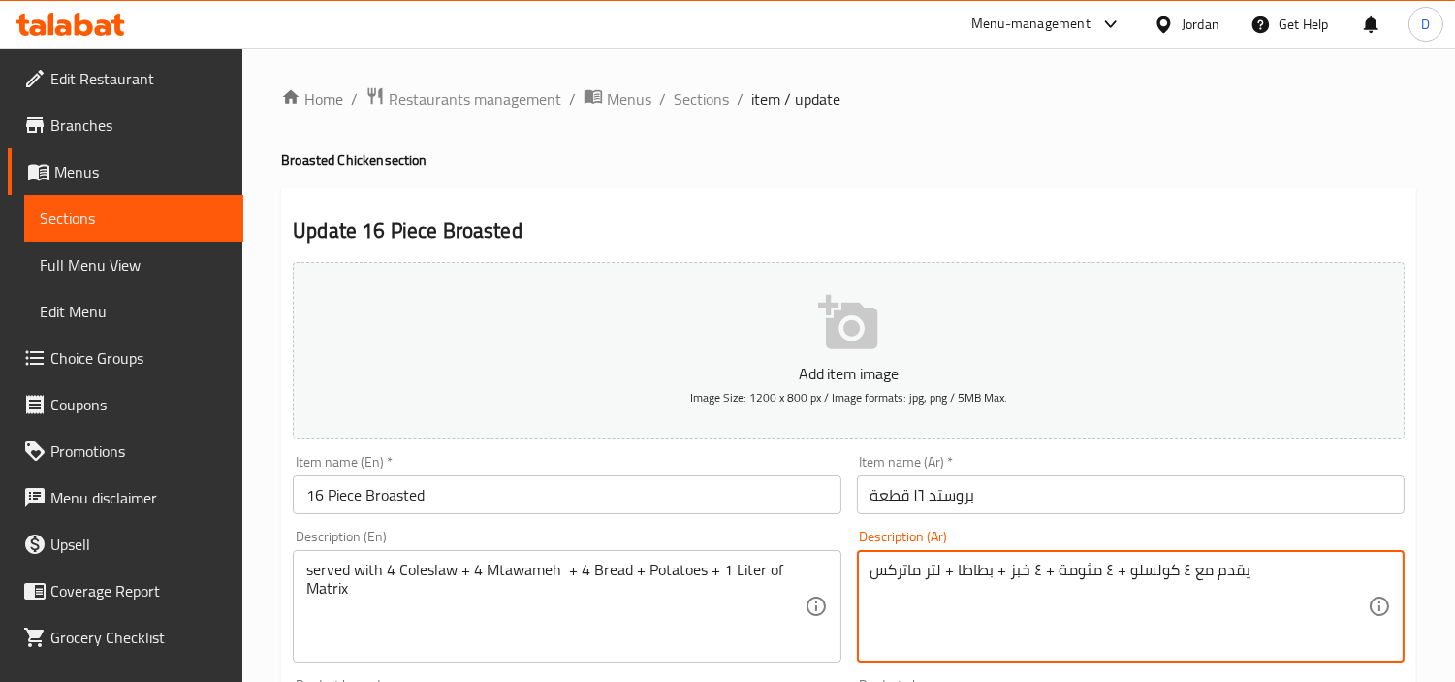
click at [941, 580] on textarea "يقدم مع ٤ كولسلو + ٤ مثومة + ٤ خبز + بطاطا + لتر ماتركس" at bounding box center [1119, 606] width 497 height 92
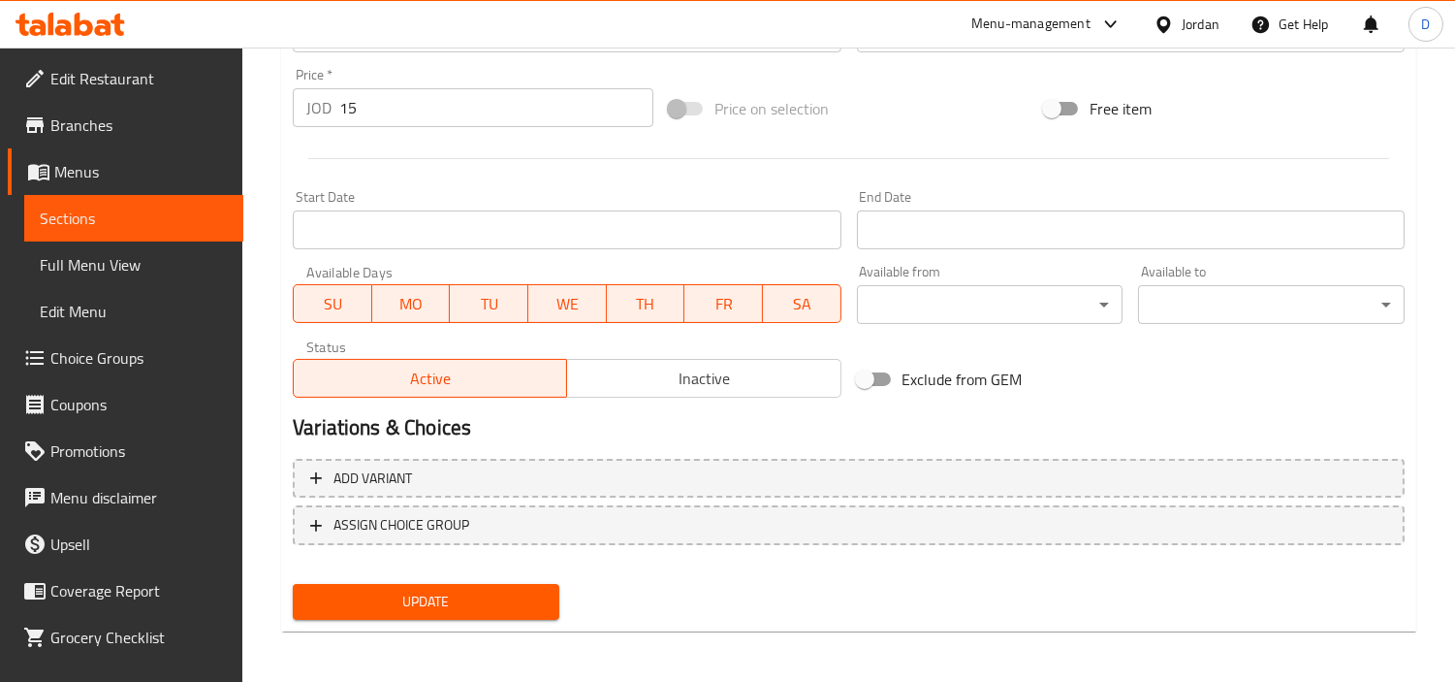
type textarea "يقدم مع ٤ كولسلو + ٤ مثومة + ٤ خبز + بطاطا + 1لتر ماتركس"
click at [517, 603] on span "Update" at bounding box center [426, 601] width 236 height 24
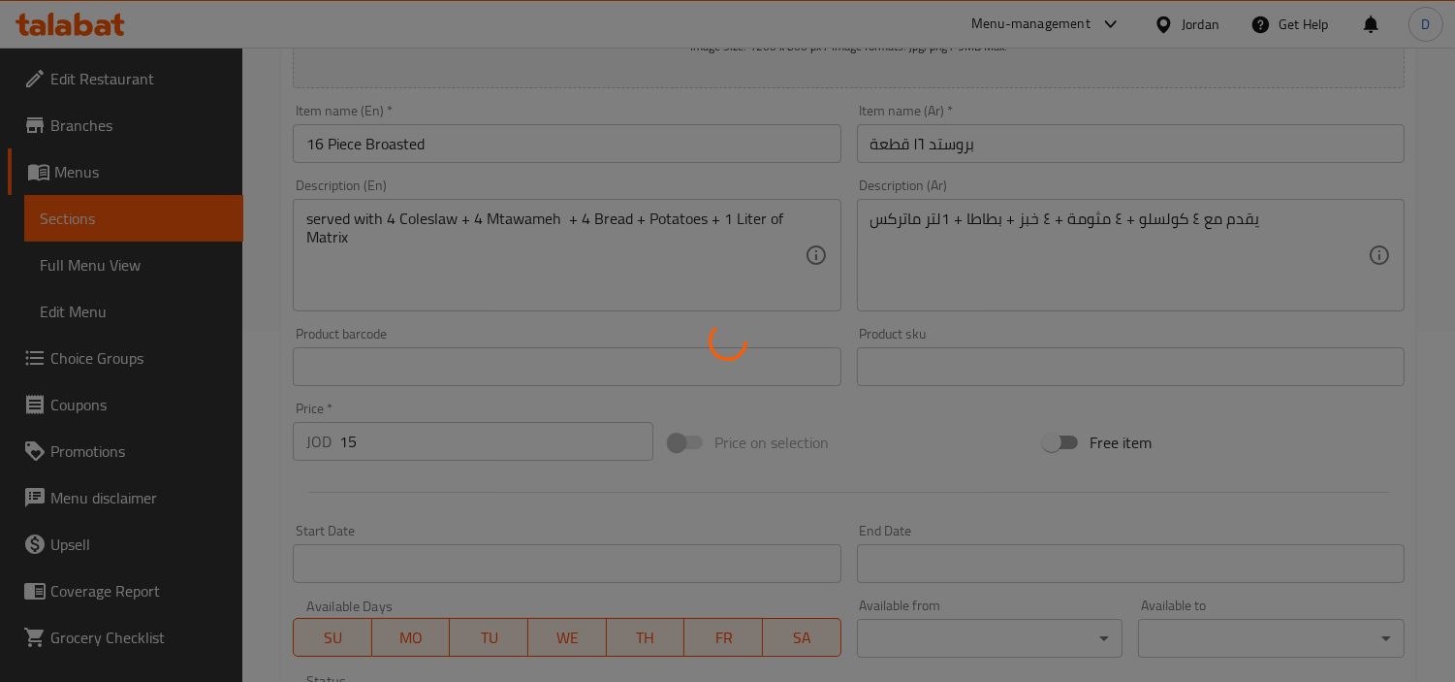
scroll to position [254, 0]
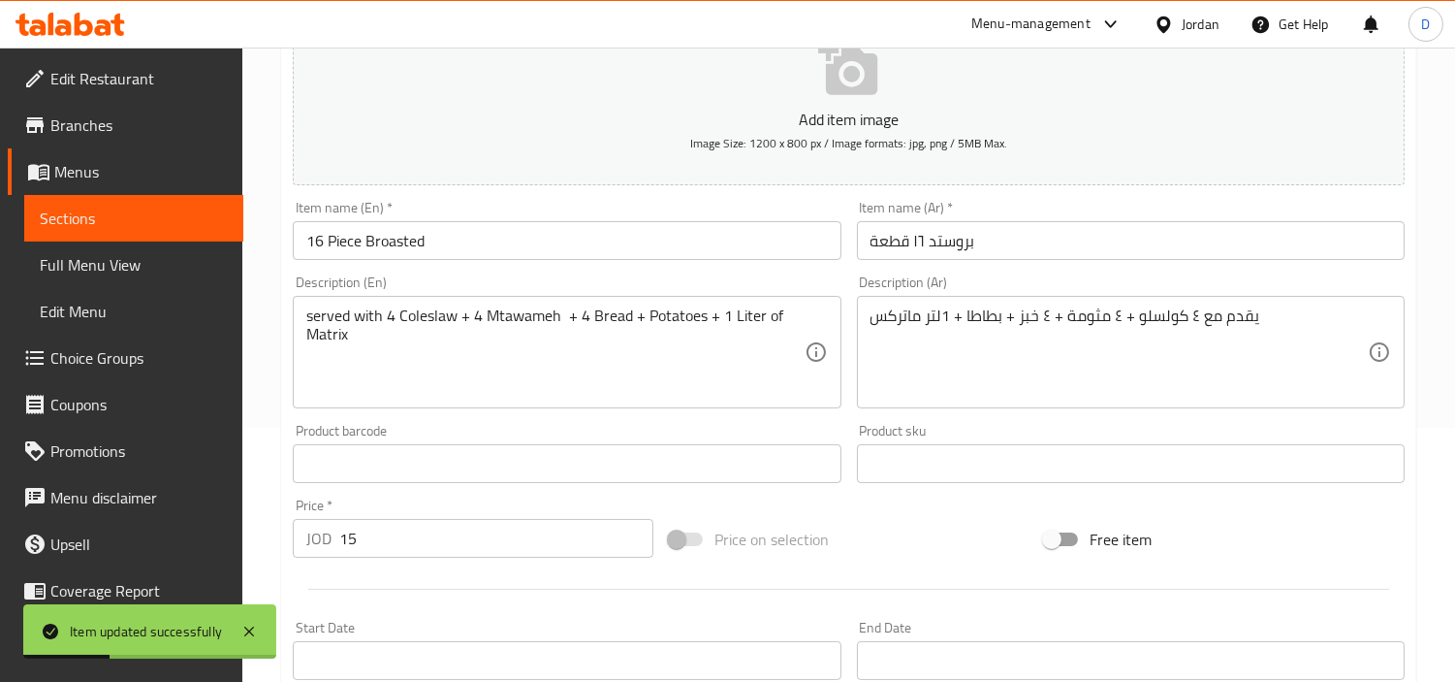
drag, startPoint x: 173, startPoint y: 197, endPoint x: 249, endPoint y: 167, distance: 82.3
click at [173, 197] on link "Sections" at bounding box center [133, 218] width 219 height 47
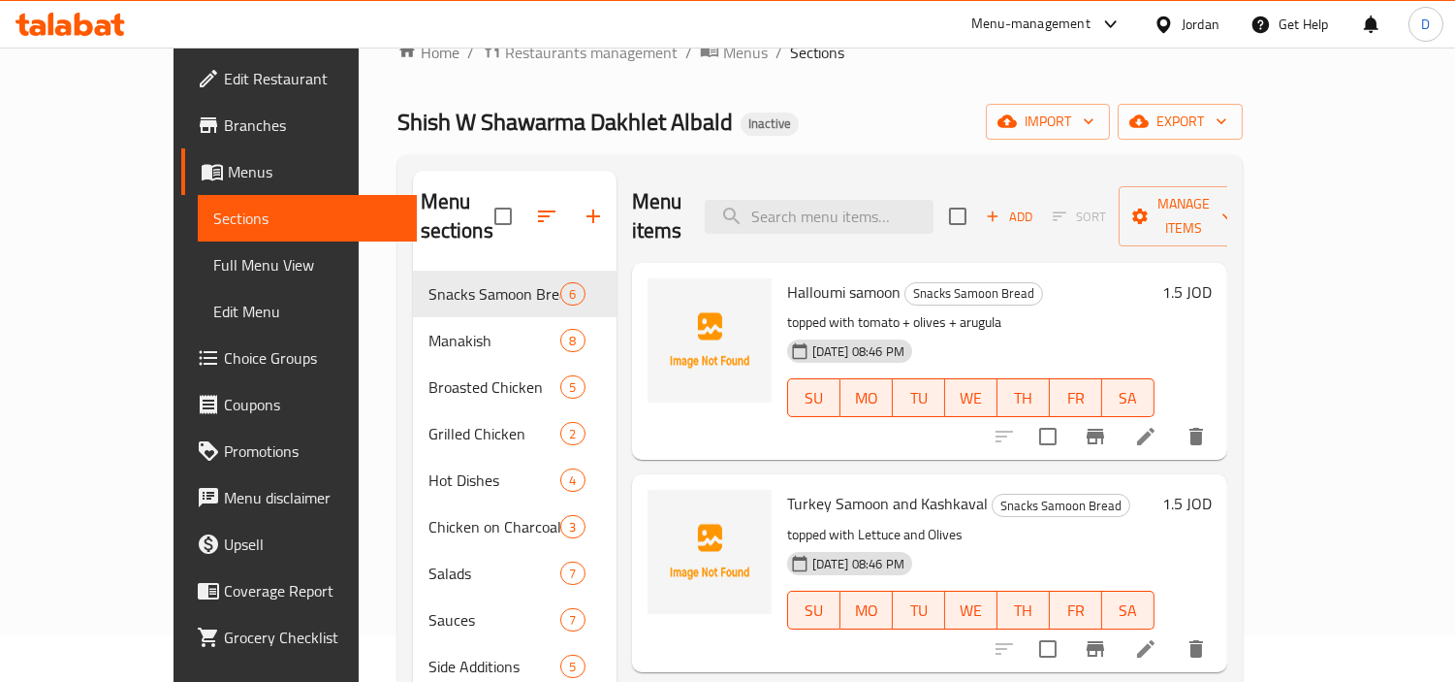
scroll to position [39, 0]
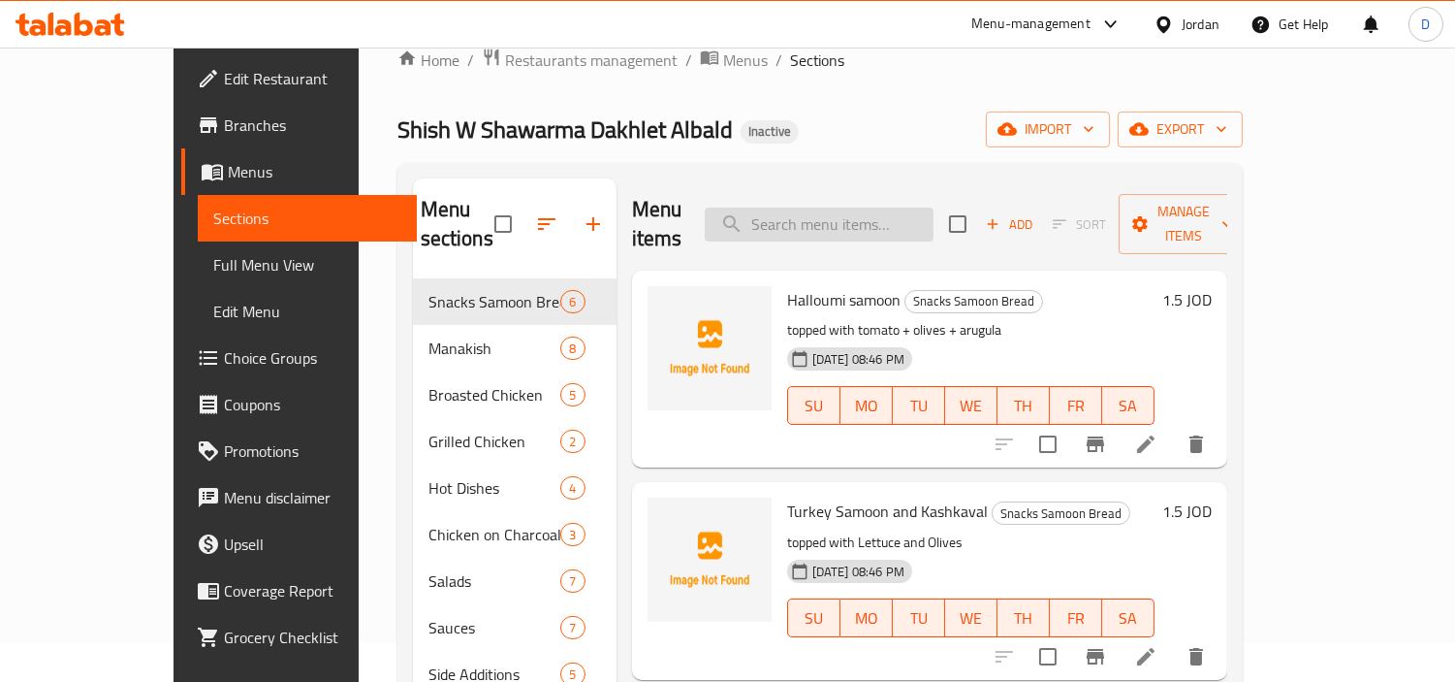
click at [885, 209] on input "search" at bounding box center [819, 224] width 229 height 34
paste input "[PERSON_NAME] and Shawarma Grilled Meal"
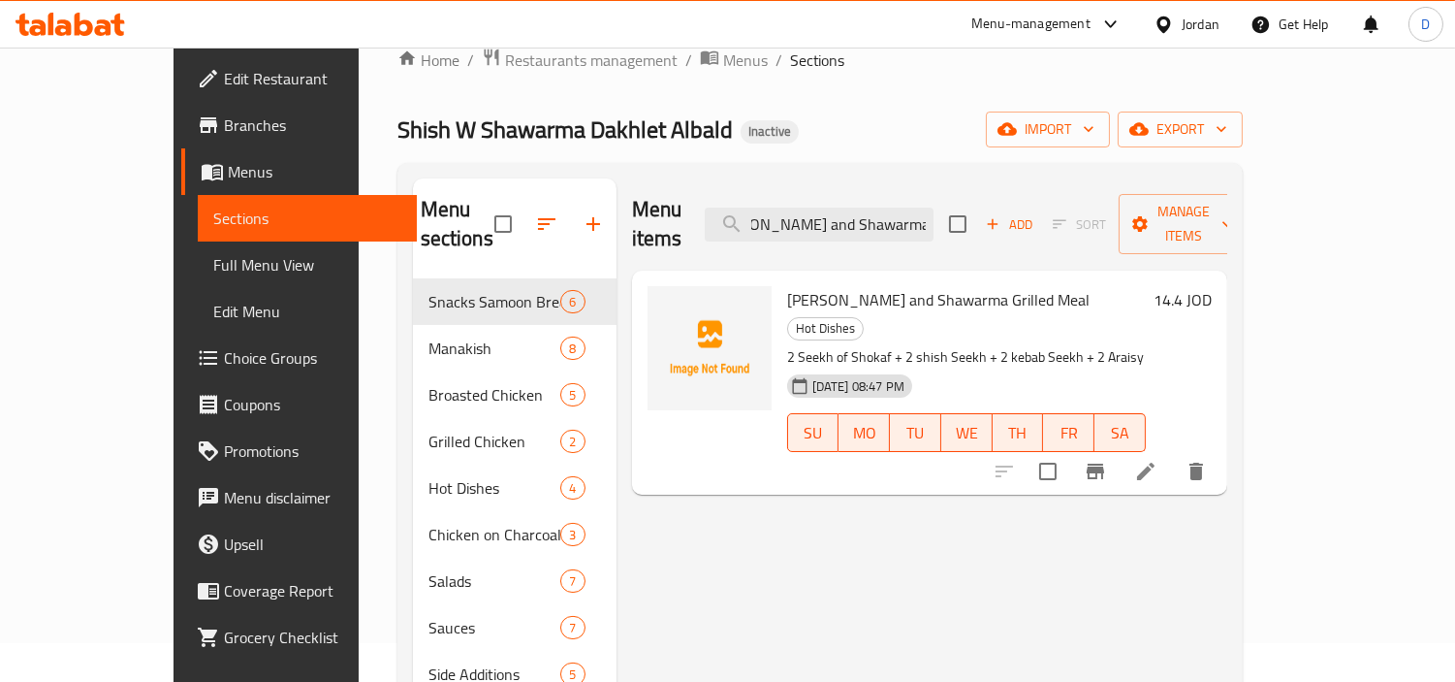
type input "[PERSON_NAME] and Shawarma Grilled Meal"
click at [1173, 454] on li at bounding box center [1146, 471] width 54 height 35
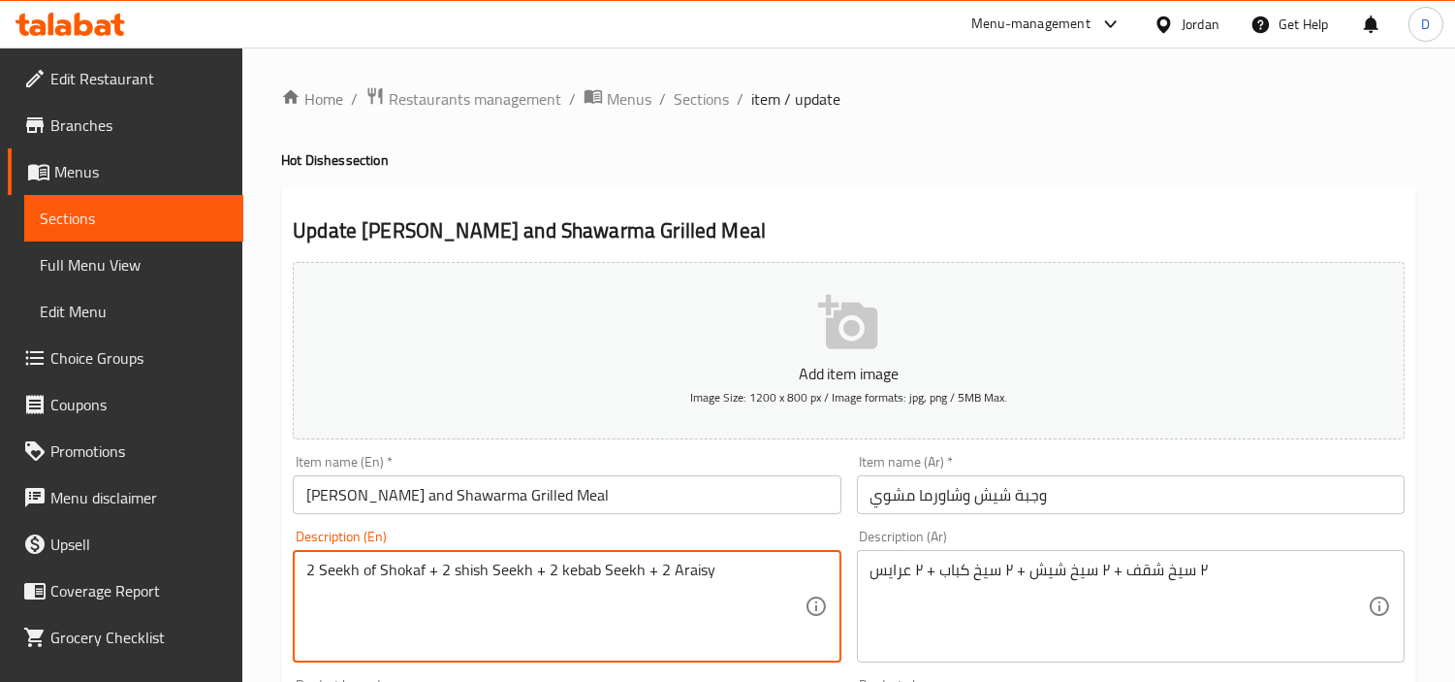
drag, startPoint x: 686, startPoint y: 568, endPoint x: 723, endPoint y: 567, distance: 36.9
click at [764, 584] on textarea "2 Seekh of Shokaf + 2 shish Seekh + 2 kebab Seekh + 2 Arayes" at bounding box center [554, 606] width 497 height 92
type textarea "2 Seekh of Shokaf + 2 shish Seekh + 2 kebab Seekh + 2 Arayes +"
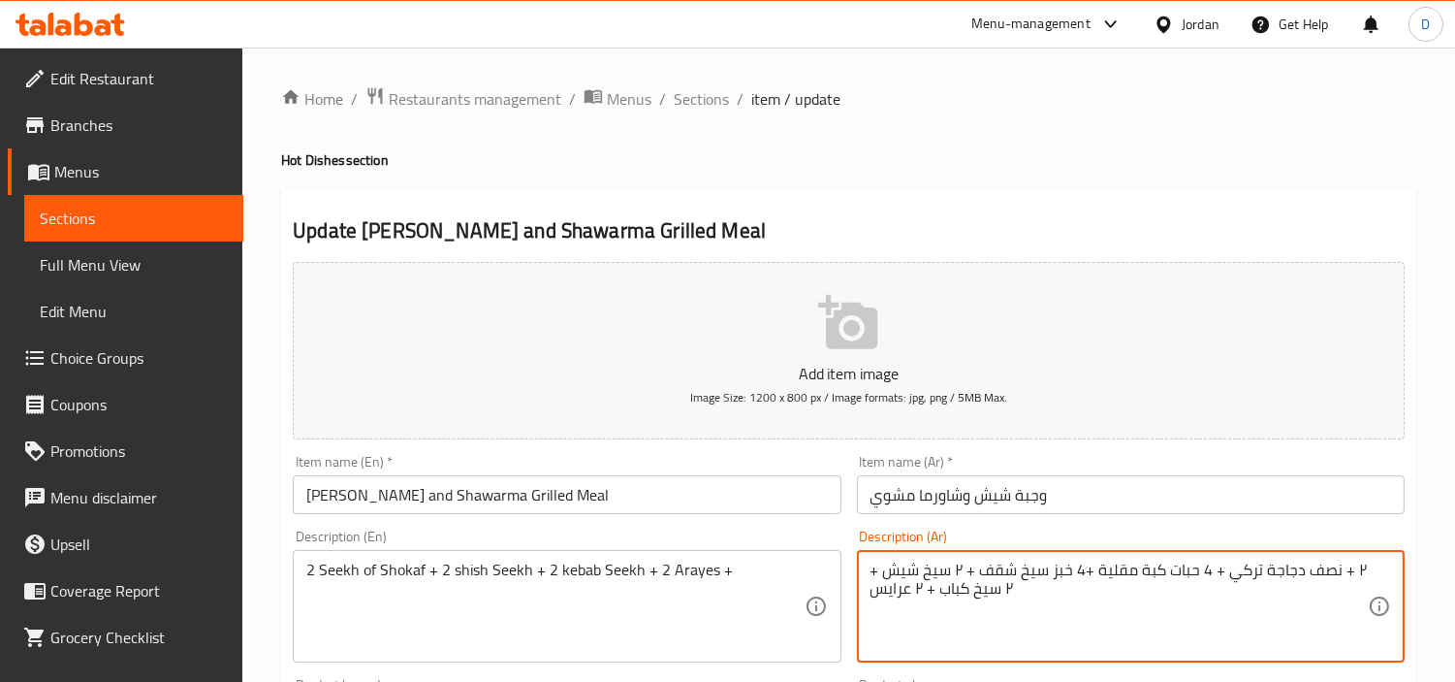
drag, startPoint x: 1049, startPoint y: 572, endPoint x: 1346, endPoint y: 576, distance: 296.7
click at [1346, 576] on textarea "٢ + نصف دجاجة تركي + 4 حبات كبة مقلية +4 خبز سيخ شقف + ٢ سيخ شيش + ٢ سيخ كباب +…" at bounding box center [1119, 606] width 497 height 92
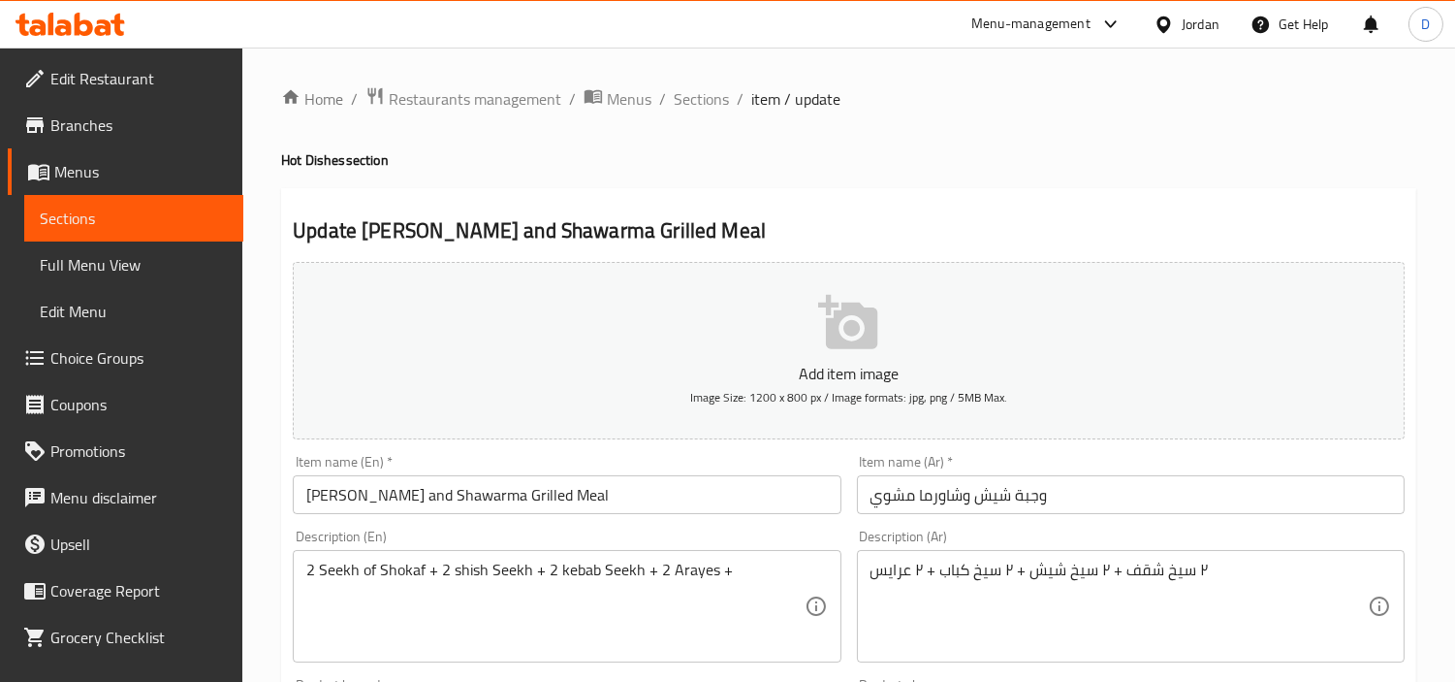
click at [868, 576] on div "٢ سيخ شقف + ٢ سيخ شيش + ٢ سيخ كباب + ٢ عرايس Description (Ar)" at bounding box center [1131, 606] width 548 height 112
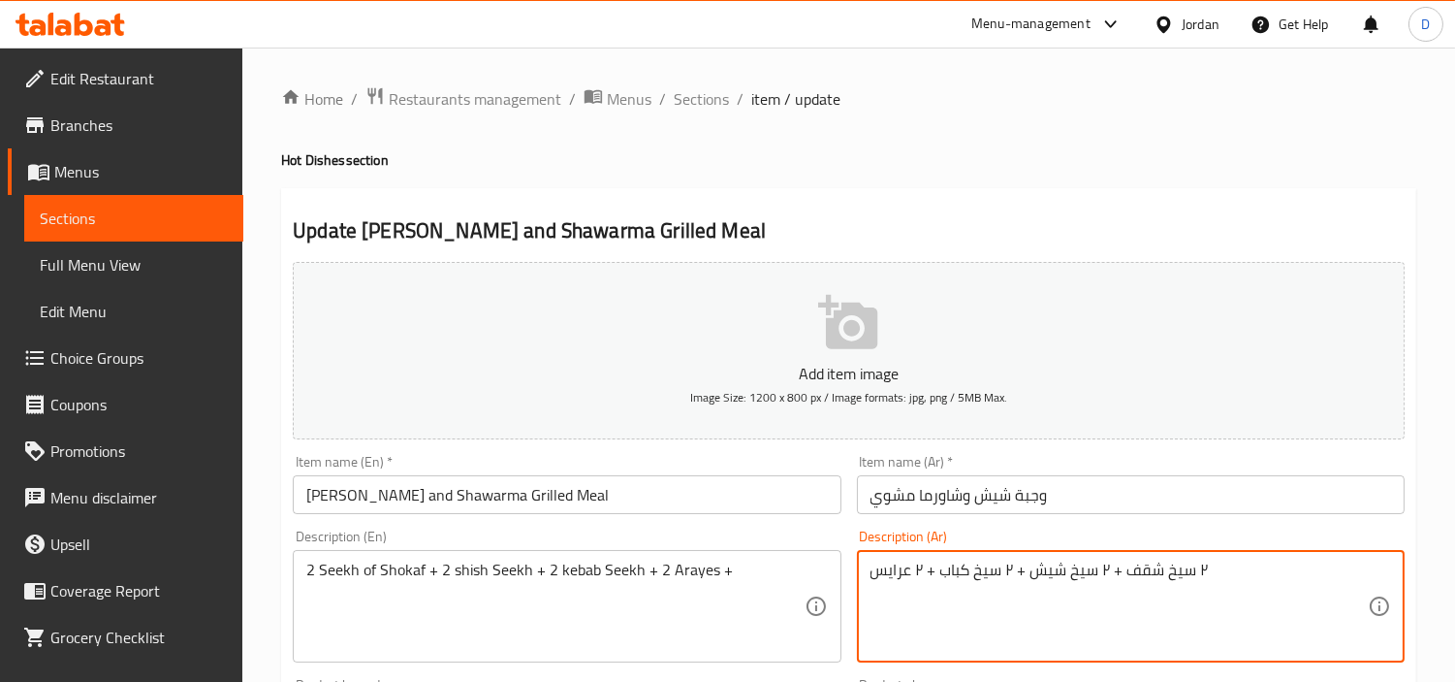
click at [875, 582] on textarea "٢ سيخ شقف + ٢ سيخ شيش + ٢ سيخ كباب + ٢ عرايس" at bounding box center [1119, 606] width 497 height 92
click at [893, 573] on textarea "٢ سيخ شقف + ٢ سيخ شيش + ٢ سيخ كباب + ٢ عرايس" at bounding box center [1119, 606] width 497 height 92
paste textarea "+ نصف دجاجة تركي + 4 حبات كبة مقلية +4 خبز"
type textarea "٢ سيخ شقف + ٢ سيخ شيش + ٢ سيخ كباب + ٢ عرايس + نصف دجاجة تركي + 4 حبات كبة مقلي…"
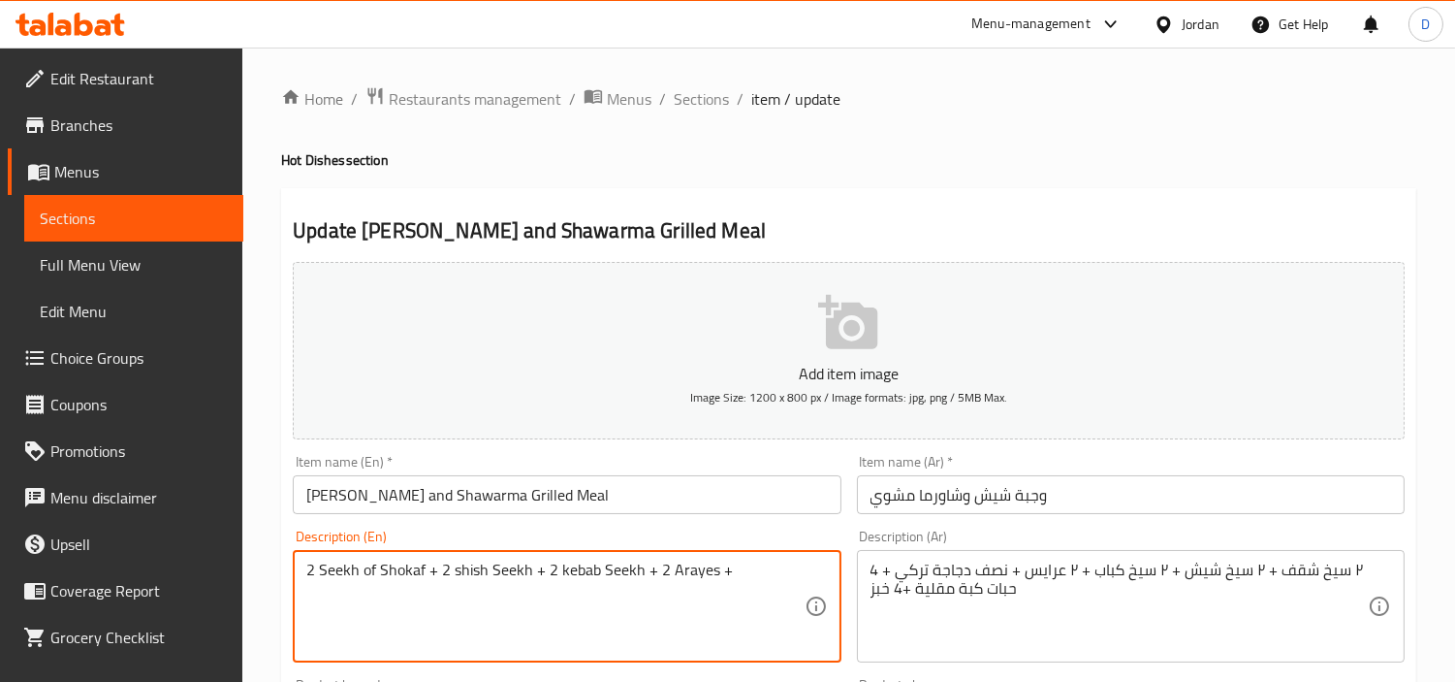
paste textarea "Half a Turkish chicken + 4 fried kibbeh pieces + 4 bread"
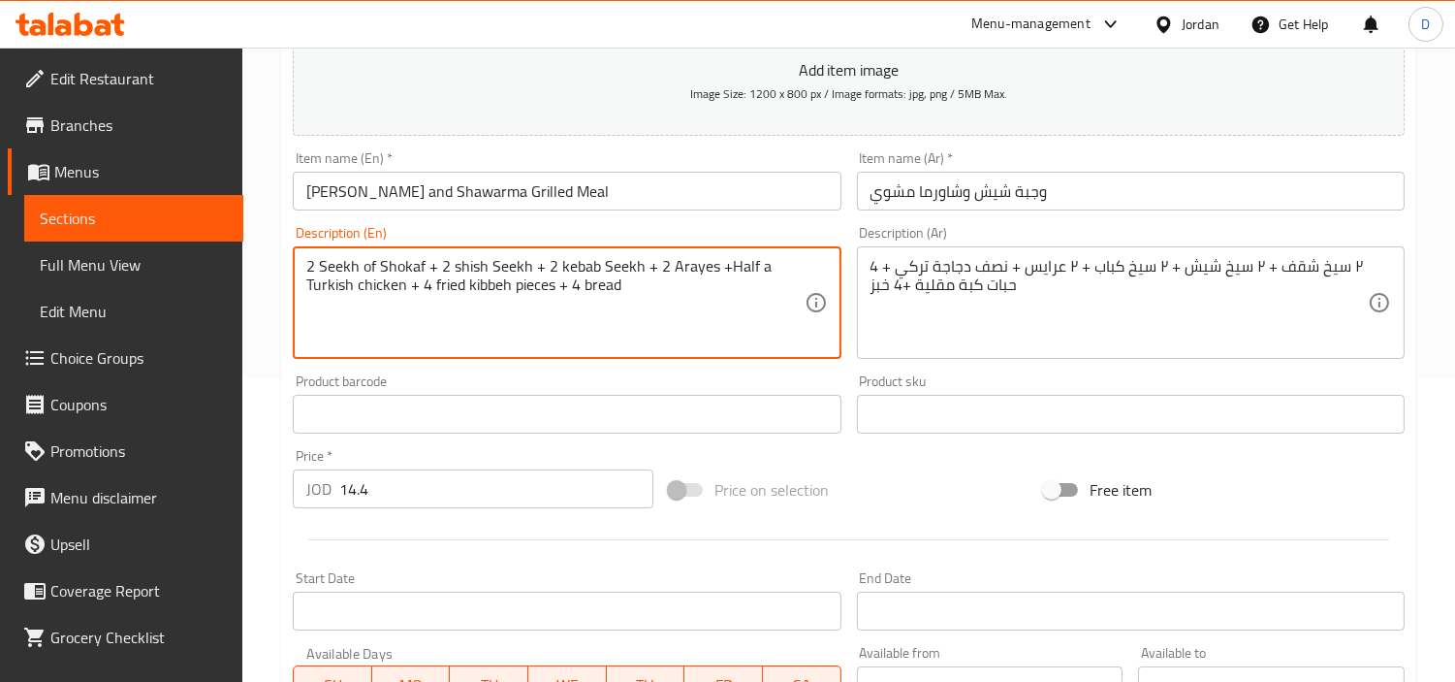
scroll to position [323, 0]
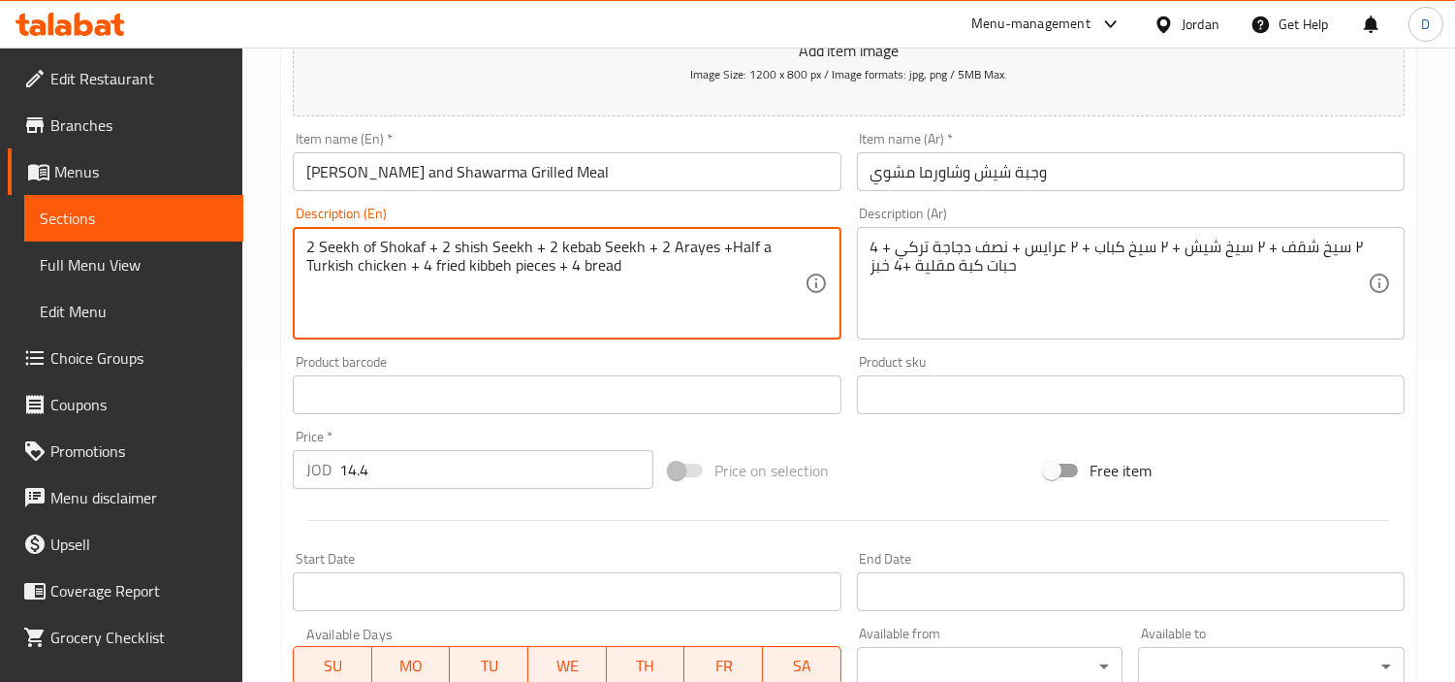
drag, startPoint x: 389, startPoint y: 270, endPoint x: 737, endPoint y: 267, distance: 348.0
click at [737, 267] on textarea "2 Seekh of Shokaf + 2 shish Seekh + 2 kebab Seekh + 2 Arayes +Half a Turkish ch…" at bounding box center [554, 284] width 497 height 92
click at [624, 317] on textarea "2 Seekh of Shokaf + 2 shish Seekh + 2 kebab Seekh + 2 Arayes +Half a Turkish ch…" at bounding box center [554, 284] width 497 height 92
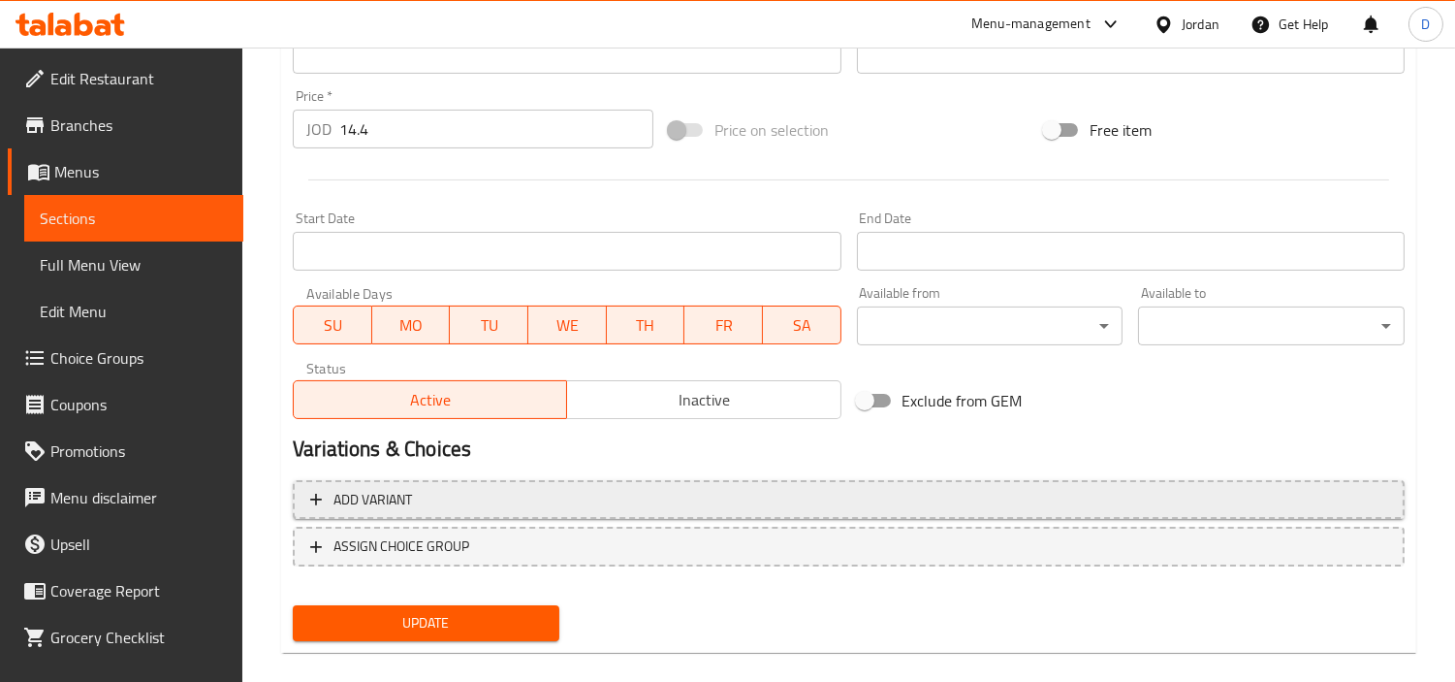
scroll to position [684, 0]
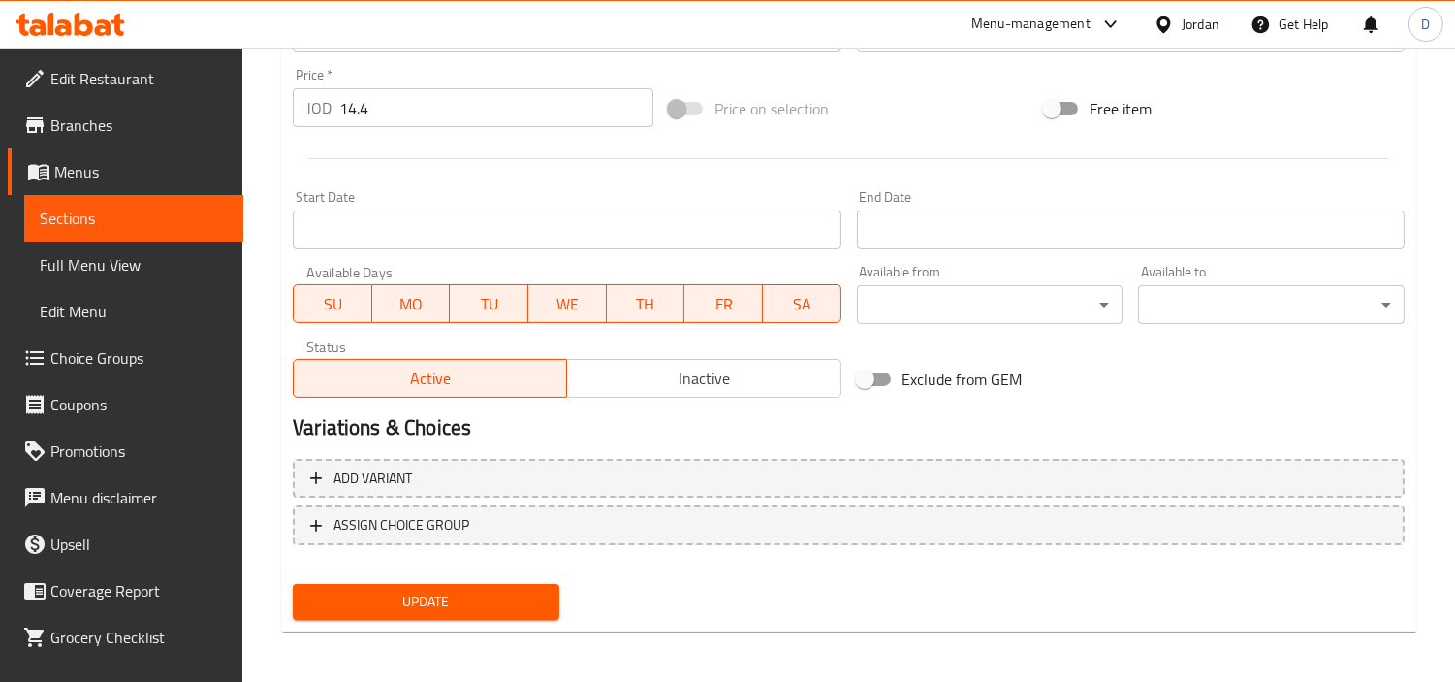
type textarea "2 Seekh of Shokaf + 2 shish Seekh + 2 kebab Seekh + 2 Arayes +Half a Turkish ch…"
click at [520, 596] on span "Update" at bounding box center [426, 601] width 236 height 24
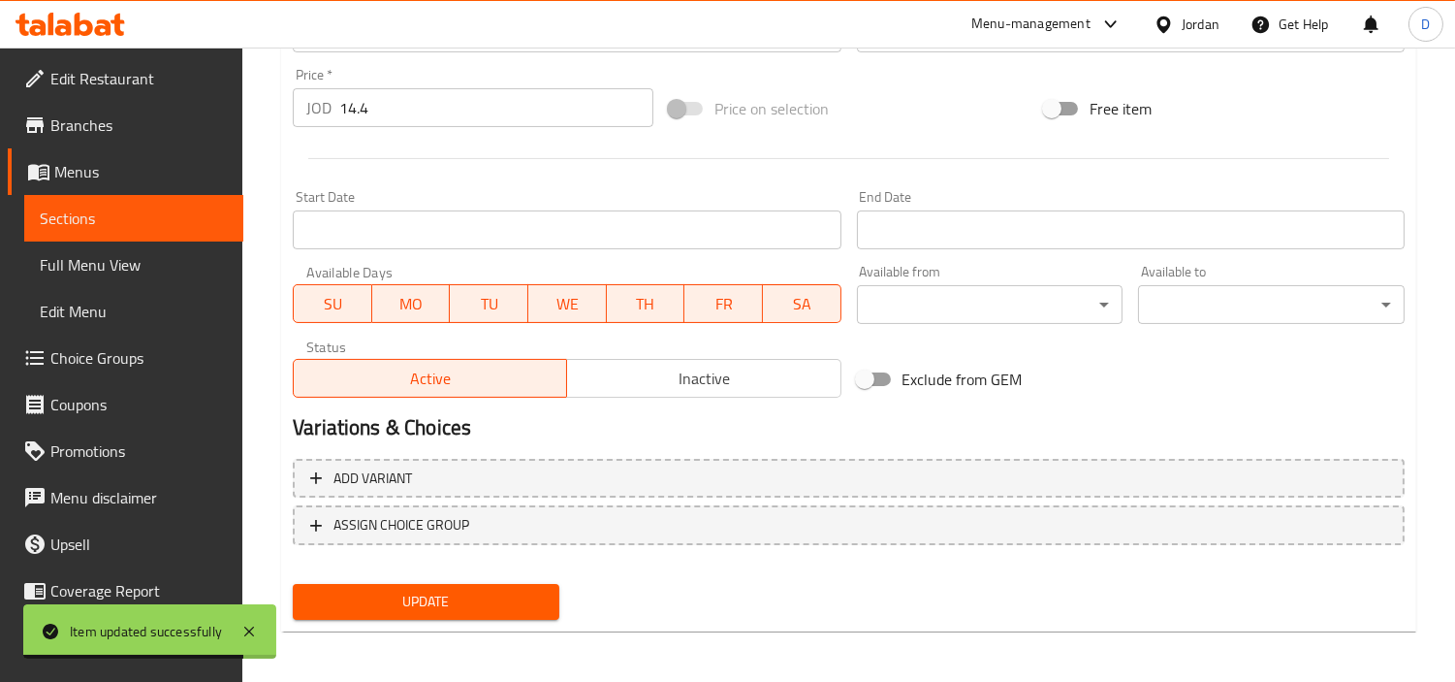
click at [117, 227] on span "Sections" at bounding box center [134, 217] width 188 height 23
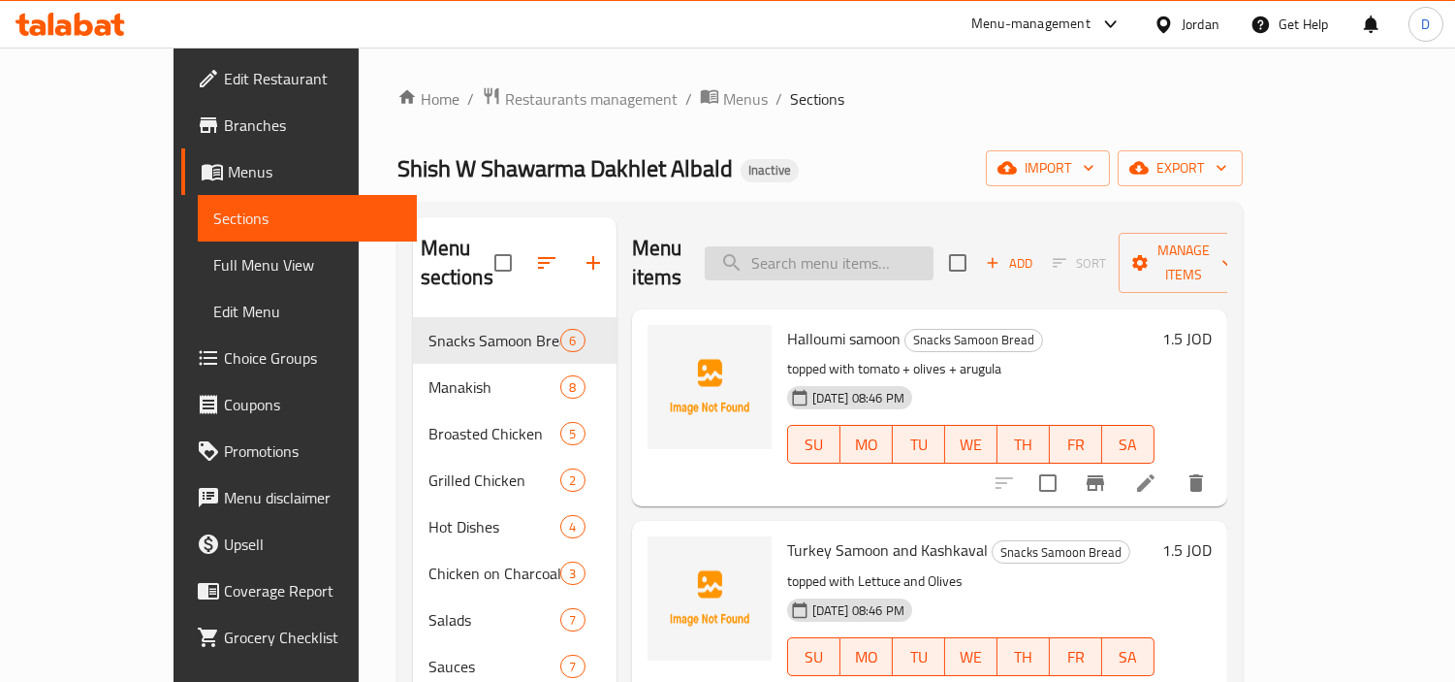
click at [900, 246] on input "search" at bounding box center [819, 263] width 229 height 34
paste input "Half Chicken Rice Plate"
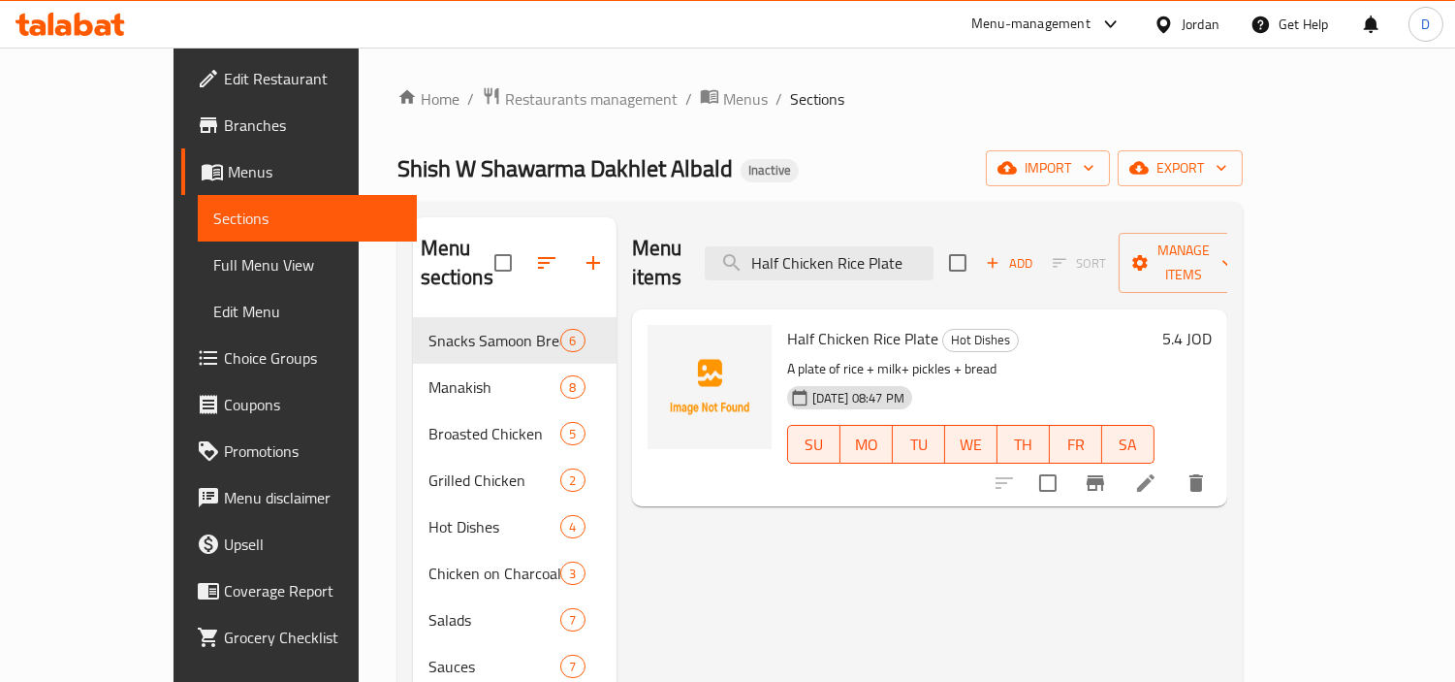
type input "Half Chicken Rice Plate"
click at [1173, 465] on li at bounding box center [1146, 482] width 54 height 35
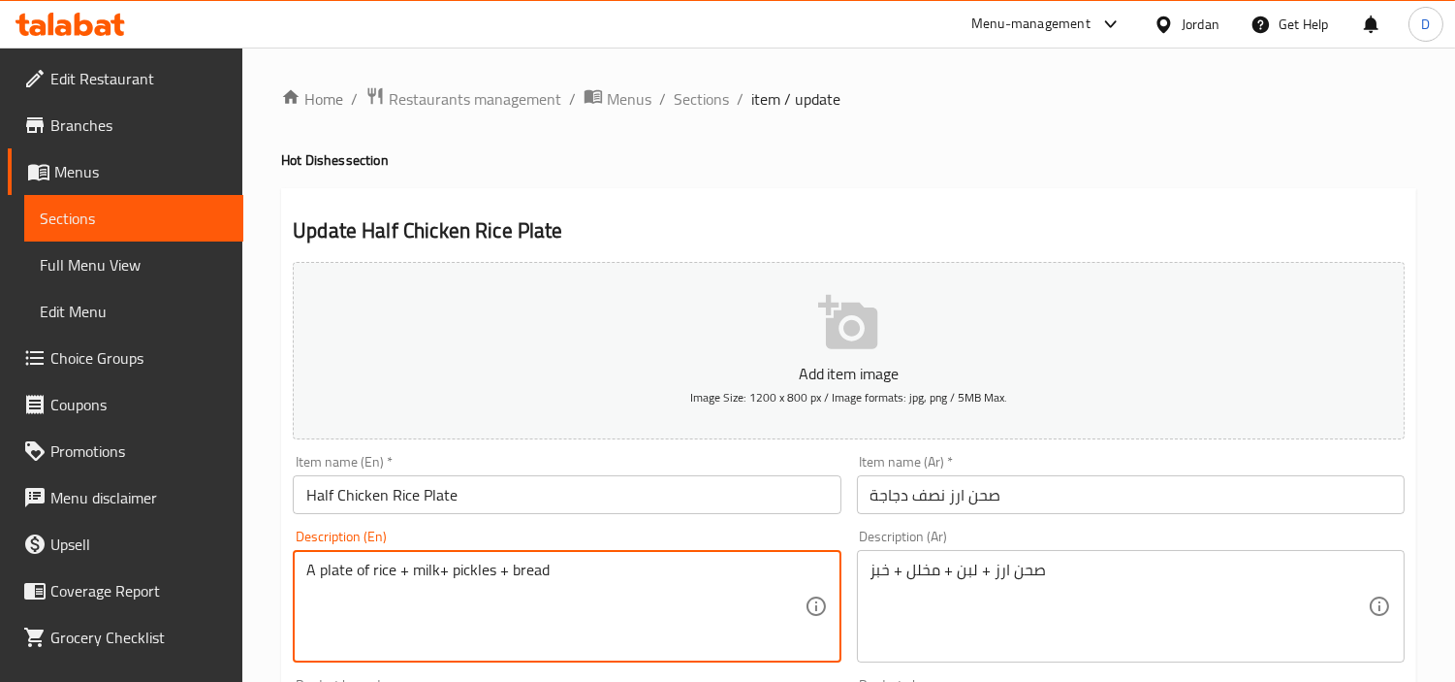
click at [424, 575] on textarea "A plate of rice + milk+ pickles + bread" at bounding box center [554, 606] width 497 height 92
paste textarea "Laban"
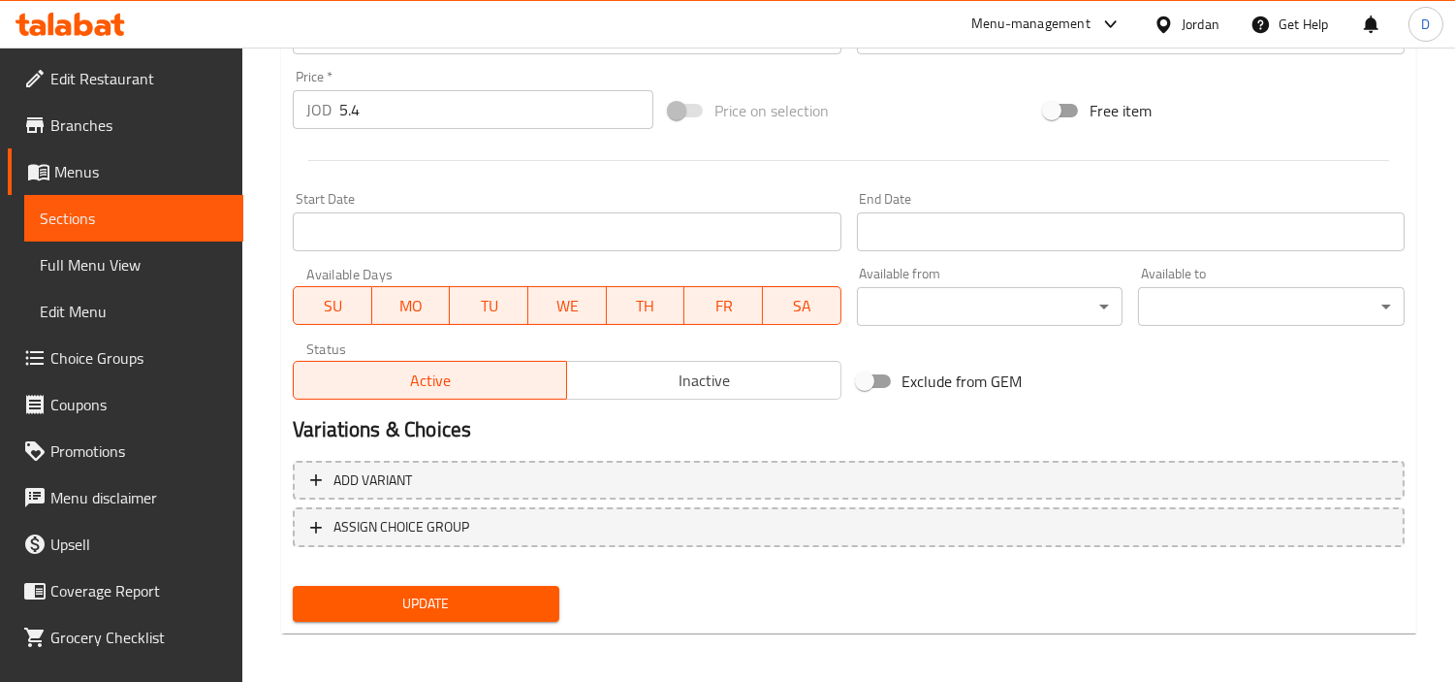
scroll to position [684, 0]
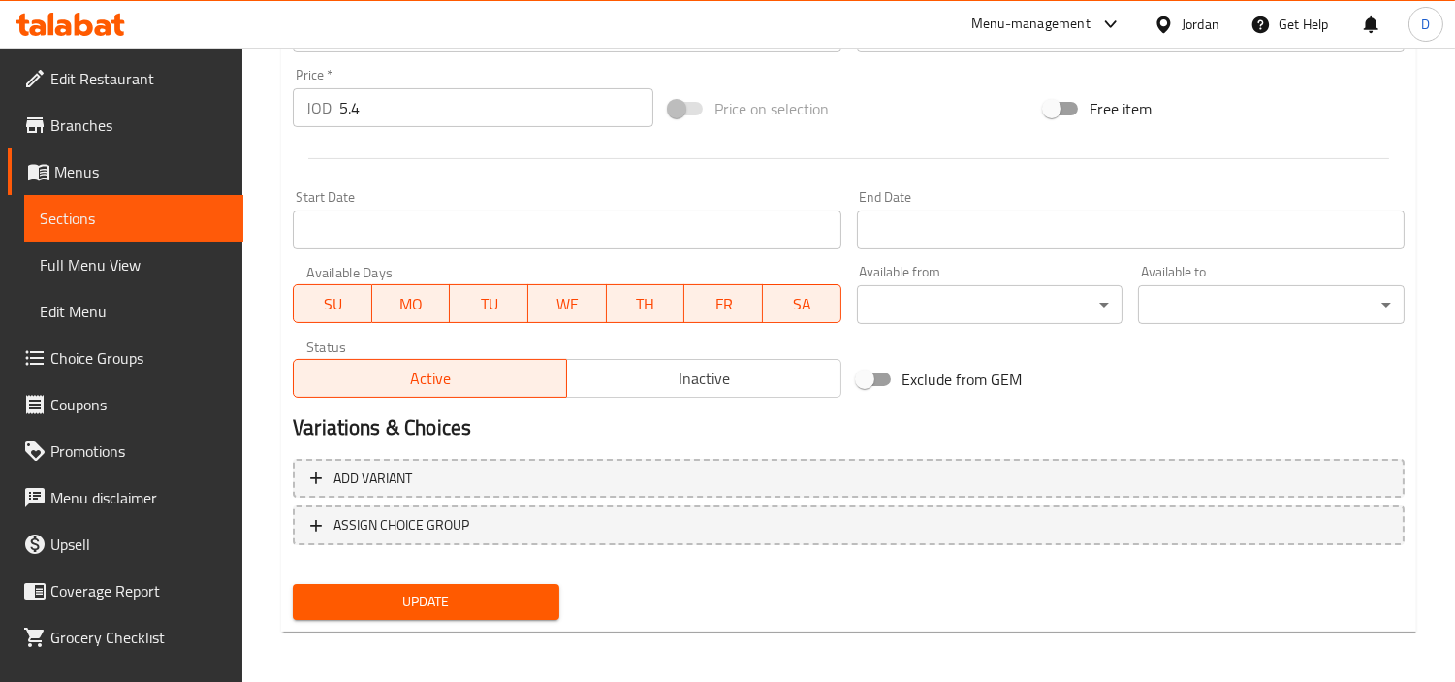
type textarea "A plate of rice + Laban+ pickles + bread"
click at [441, 597] on span "Update" at bounding box center [426, 601] width 236 height 24
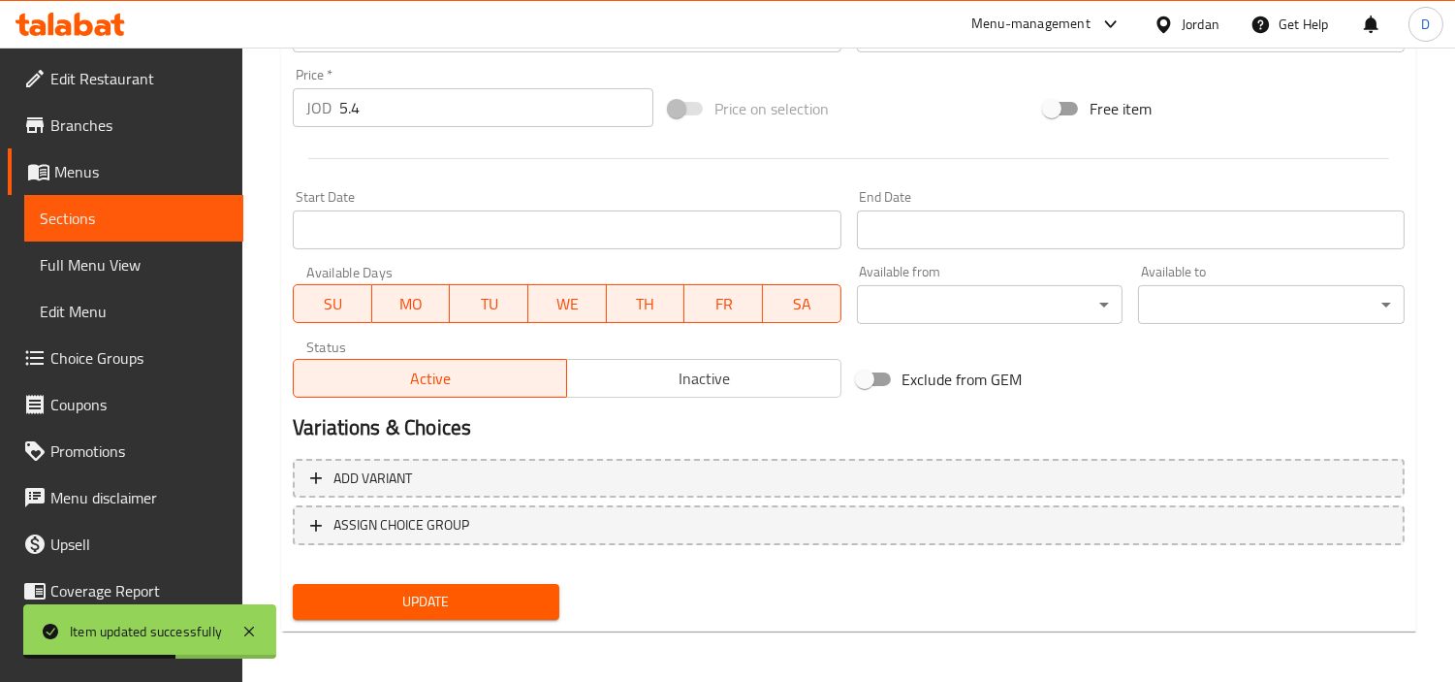
click at [192, 227] on span "Sections" at bounding box center [134, 217] width 188 height 23
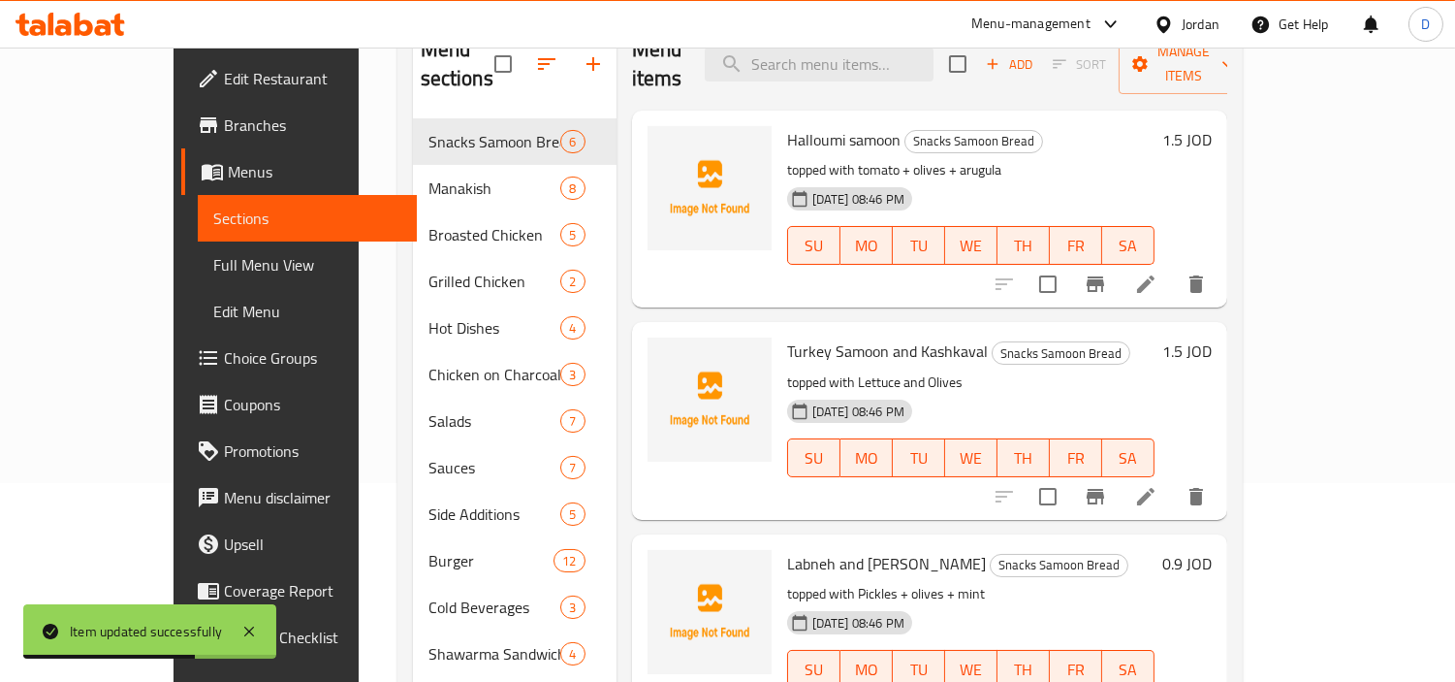
scroll to position [27, 0]
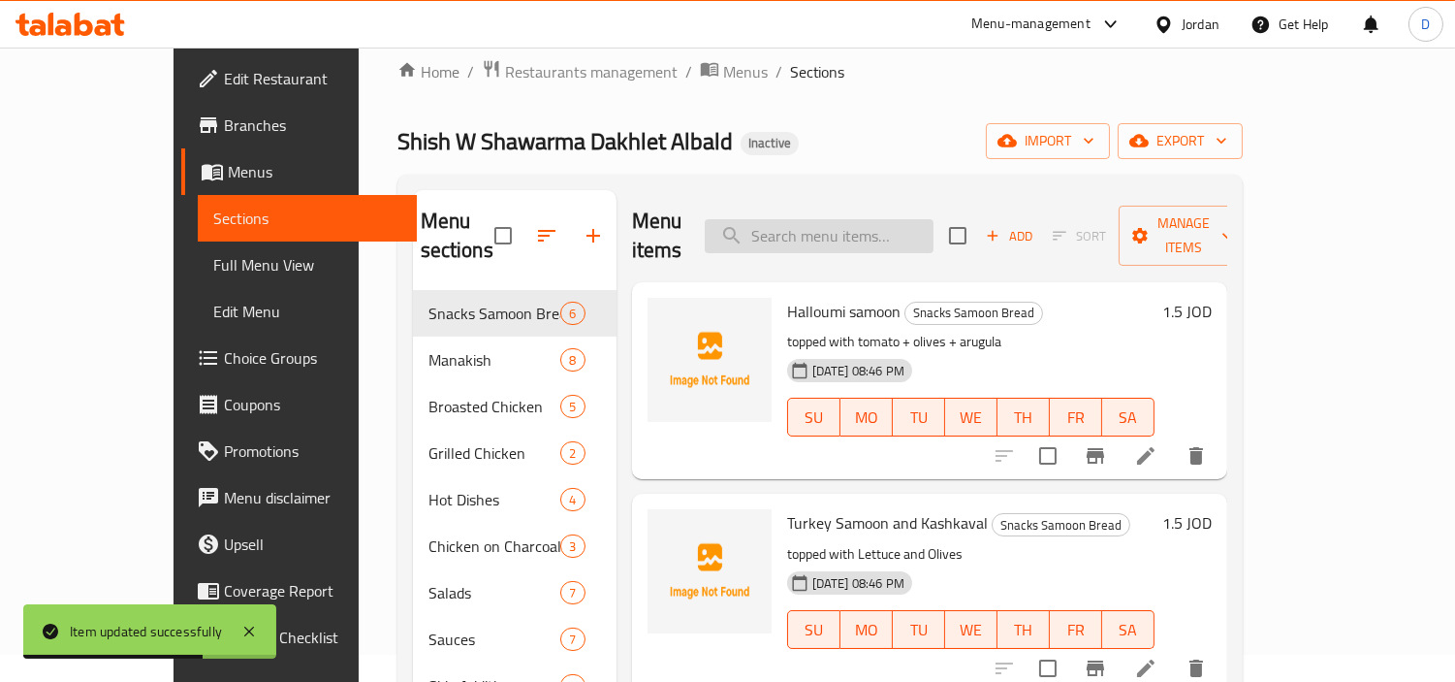
click at [809, 219] on input "search" at bounding box center [819, 236] width 229 height 34
paste input "صدر ارز 1 دجاجة"
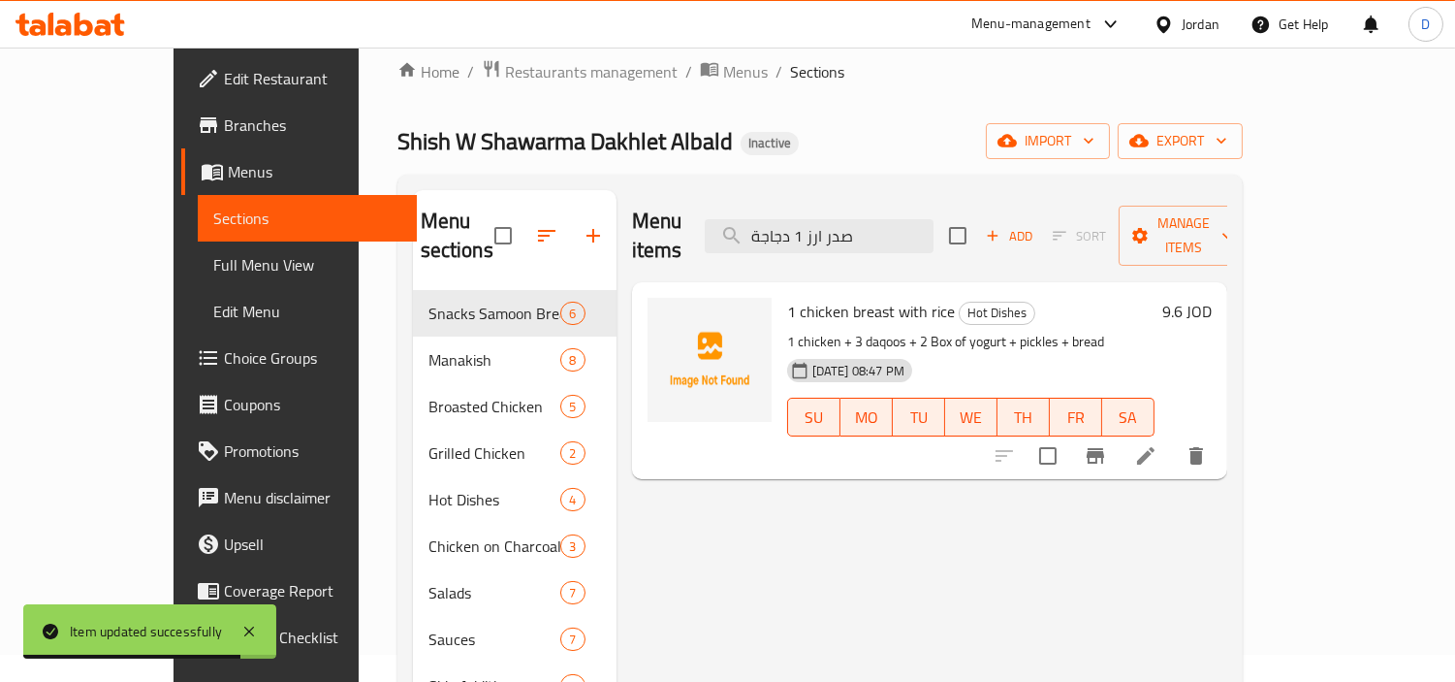
type input "صدر ارز 1 دجاجة"
click at [1173, 438] on li at bounding box center [1146, 455] width 54 height 35
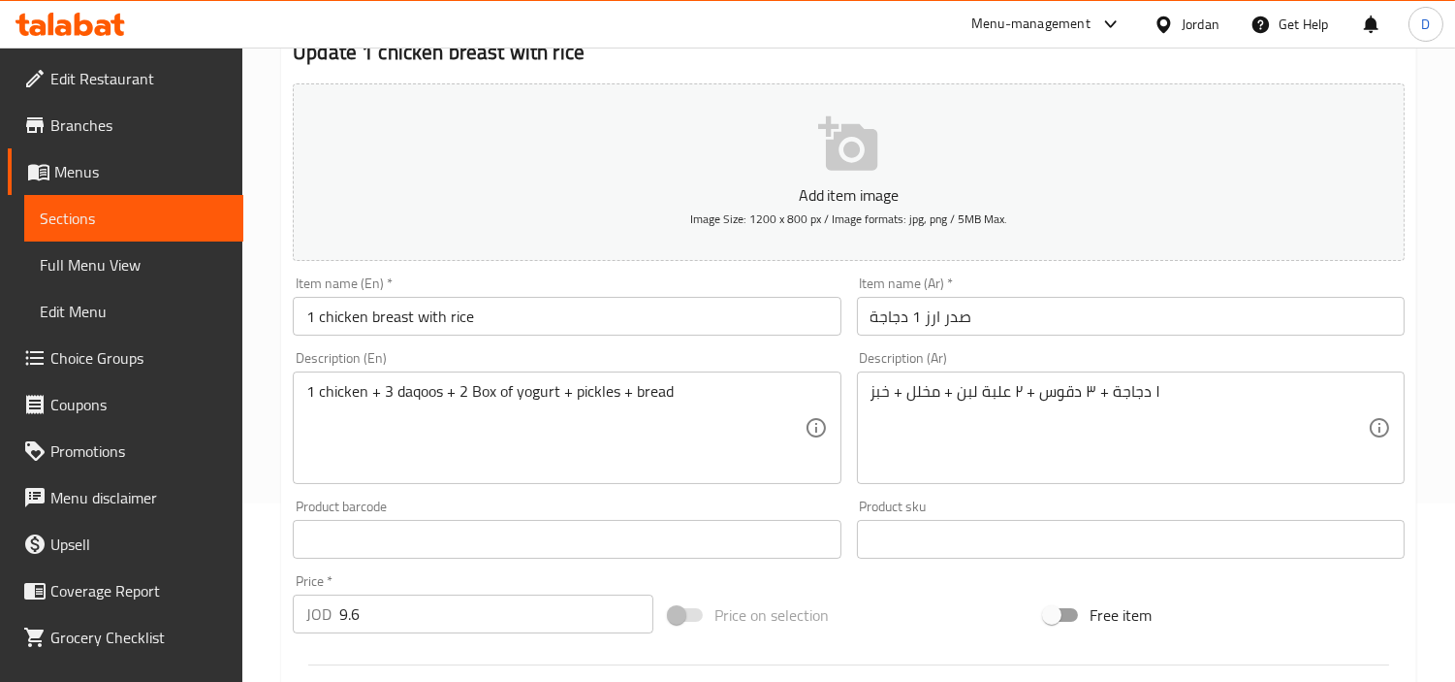
scroll to position [215, 0]
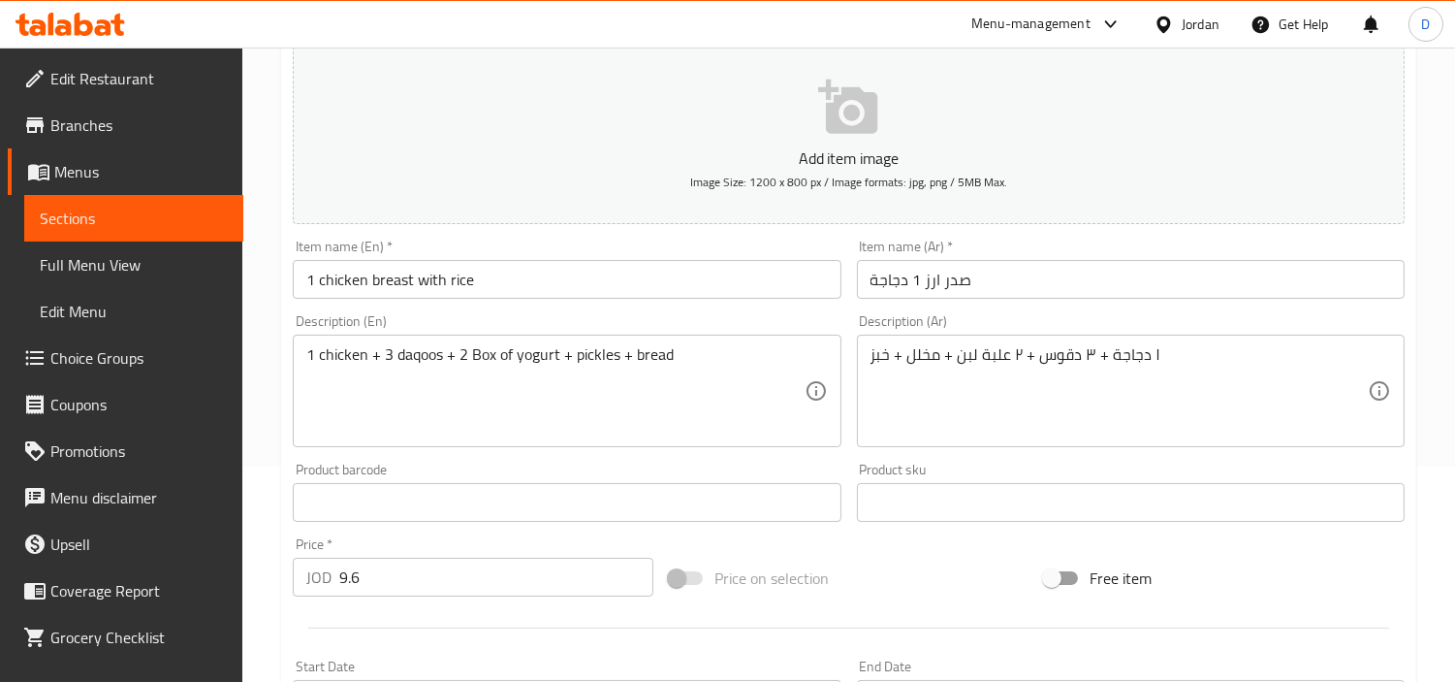
click at [384, 283] on input "1 chicken breast with rice" at bounding box center [567, 279] width 548 height 39
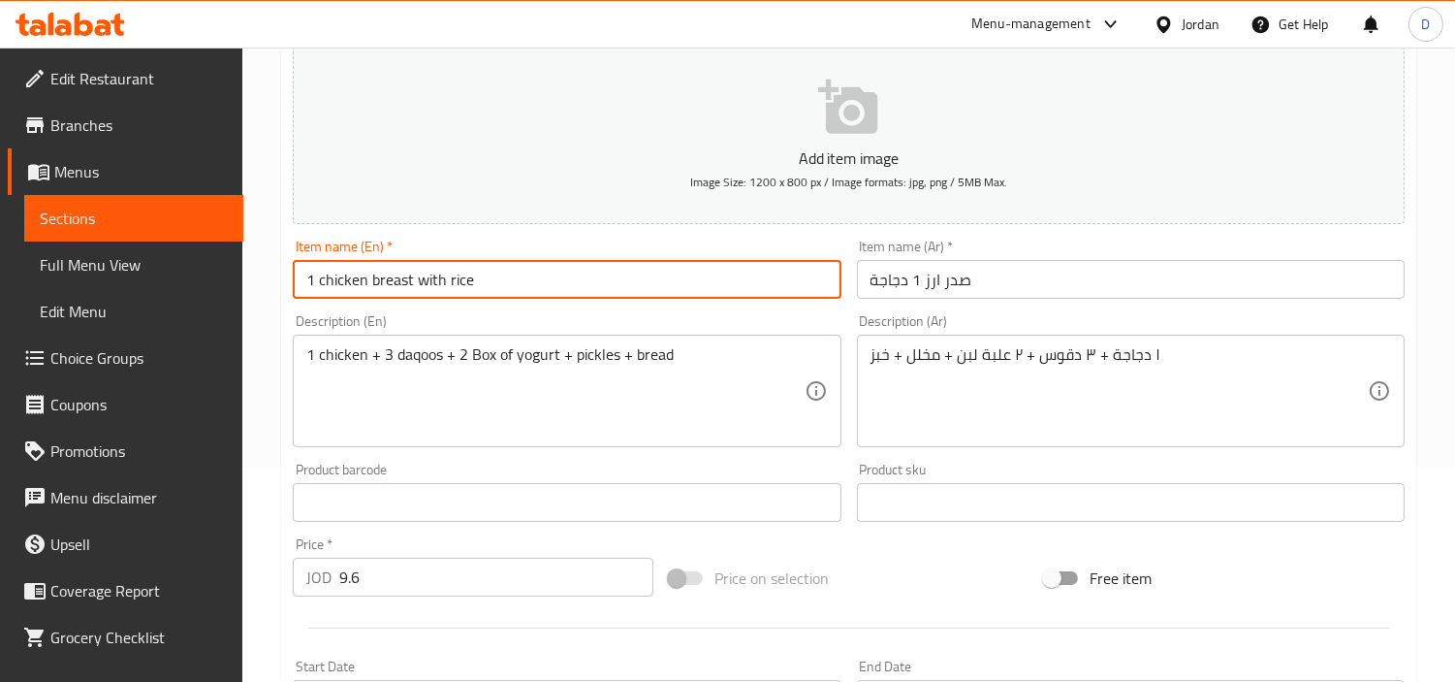
click at [384, 283] on input "1 chicken breast with rice" at bounding box center [567, 279] width 548 height 39
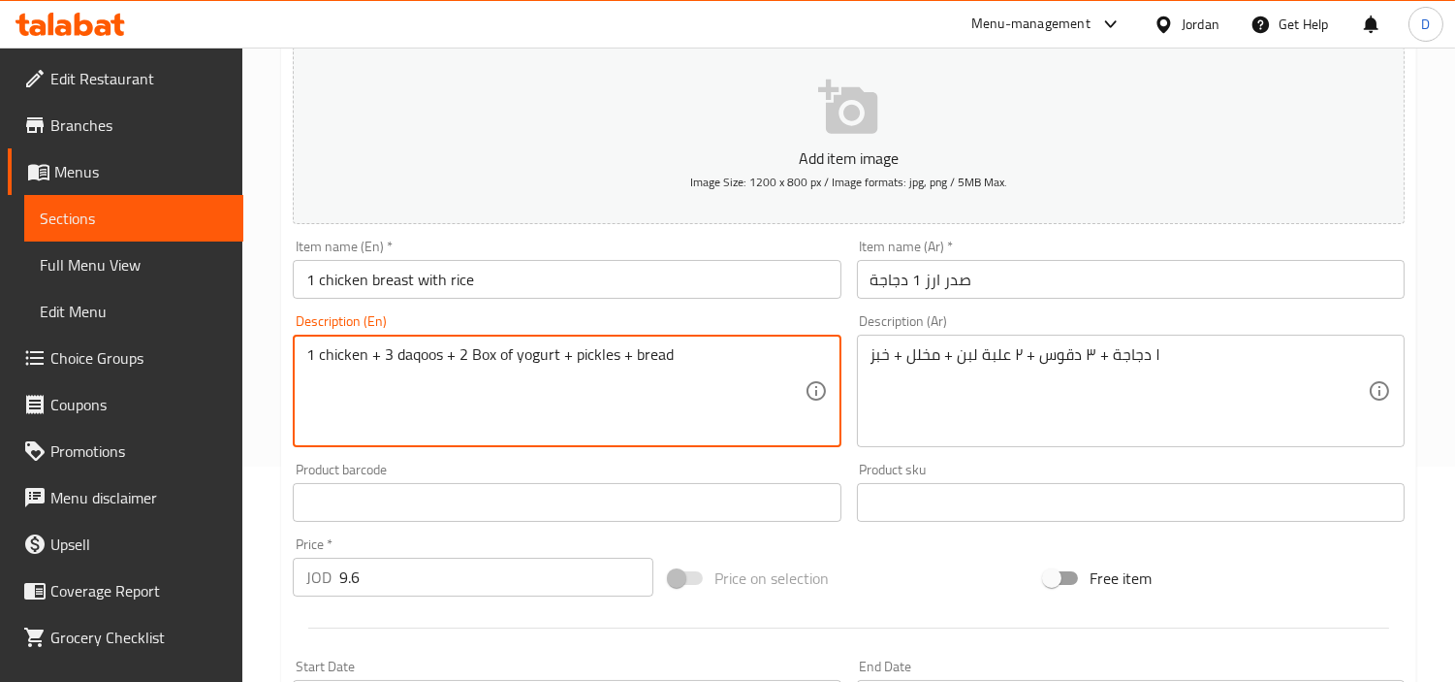
click at [521, 361] on textarea "1 chicken + 3 daqoos + 2 Box of yogurt + pickles + bread" at bounding box center [554, 391] width 497 height 92
type textarea "1 chicken + 3 daqoos + 2 Box of Laban+ pickles + bread"
click at [401, 282] on input "1 chicken breast with rice" at bounding box center [567, 279] width 548 height 39
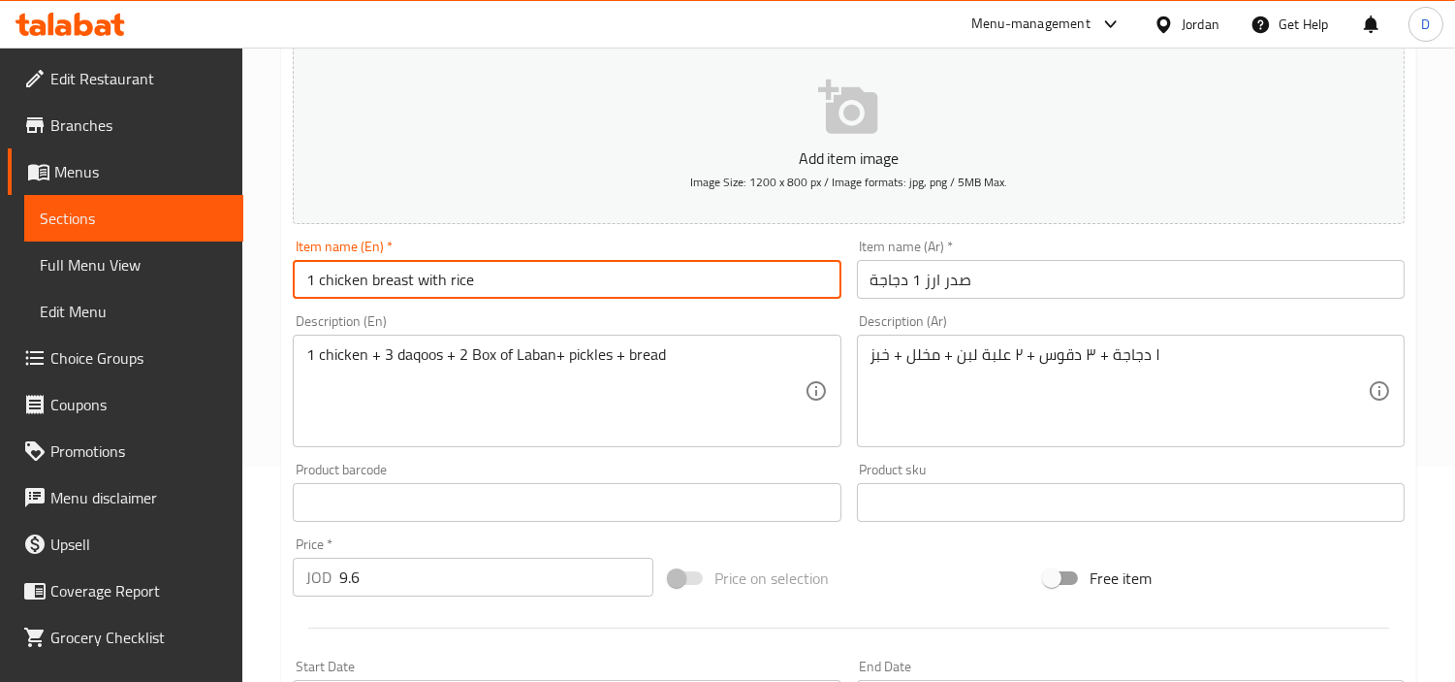
click at [401, 282] on input "1 chicken breast with rice" at bounding box center [567, 279] width 548 height 39
click at [432, 283] on input "1 chicken with rice" at bounding box center [567, 279] width 548 height 39
paste input "Sedr"
click at [403, 284] on input "1 chicken with rice Sedr" at bounding box center [567, 279] width 548 height 39
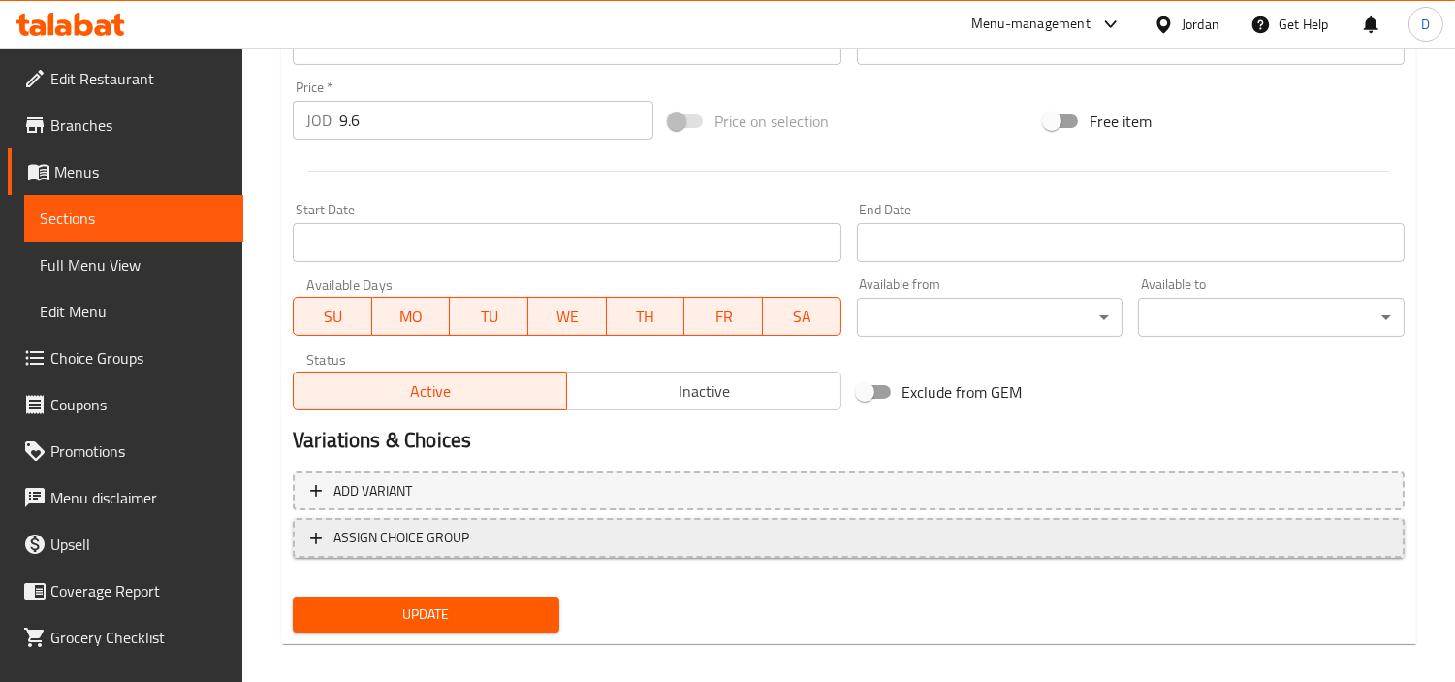
scroll to position [684, 0]
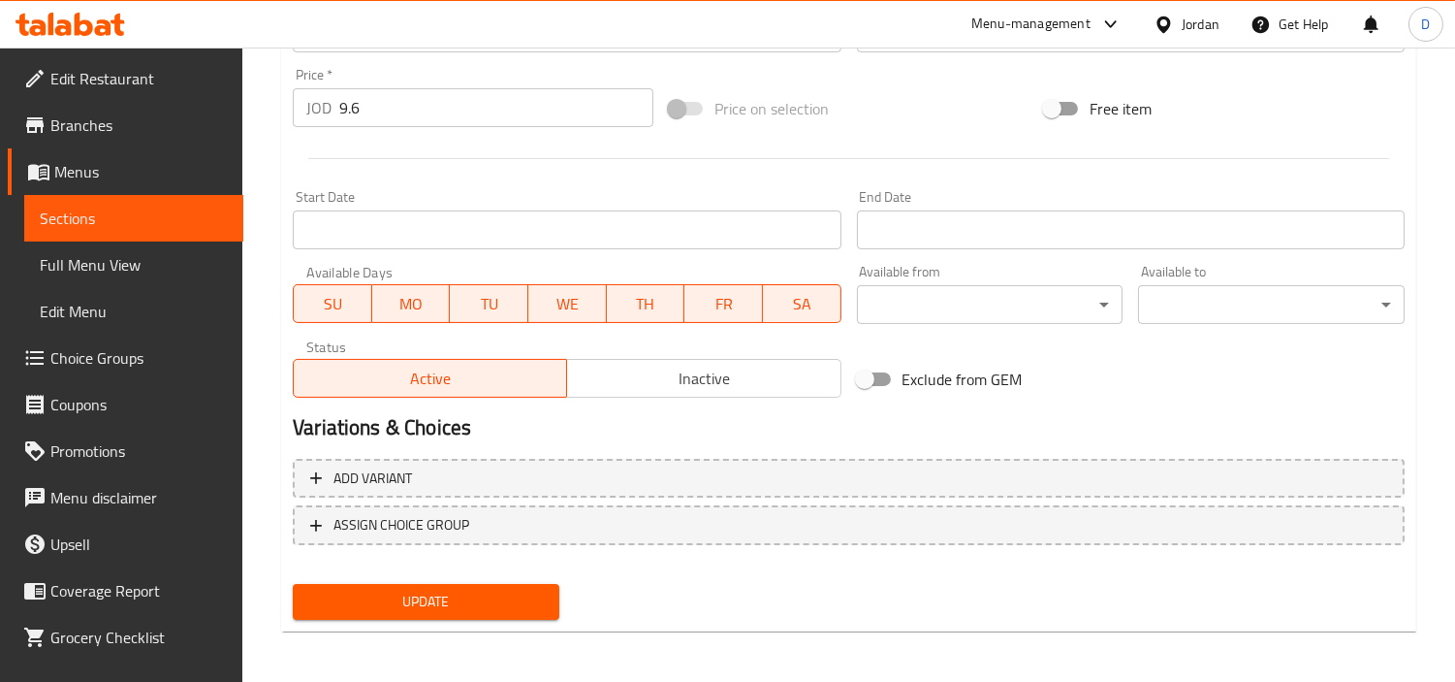
type input "1 chicken with Rice Sedr"
click at [515, 601] on span "Update" at bounding box center [426, 601] width 236 height 24
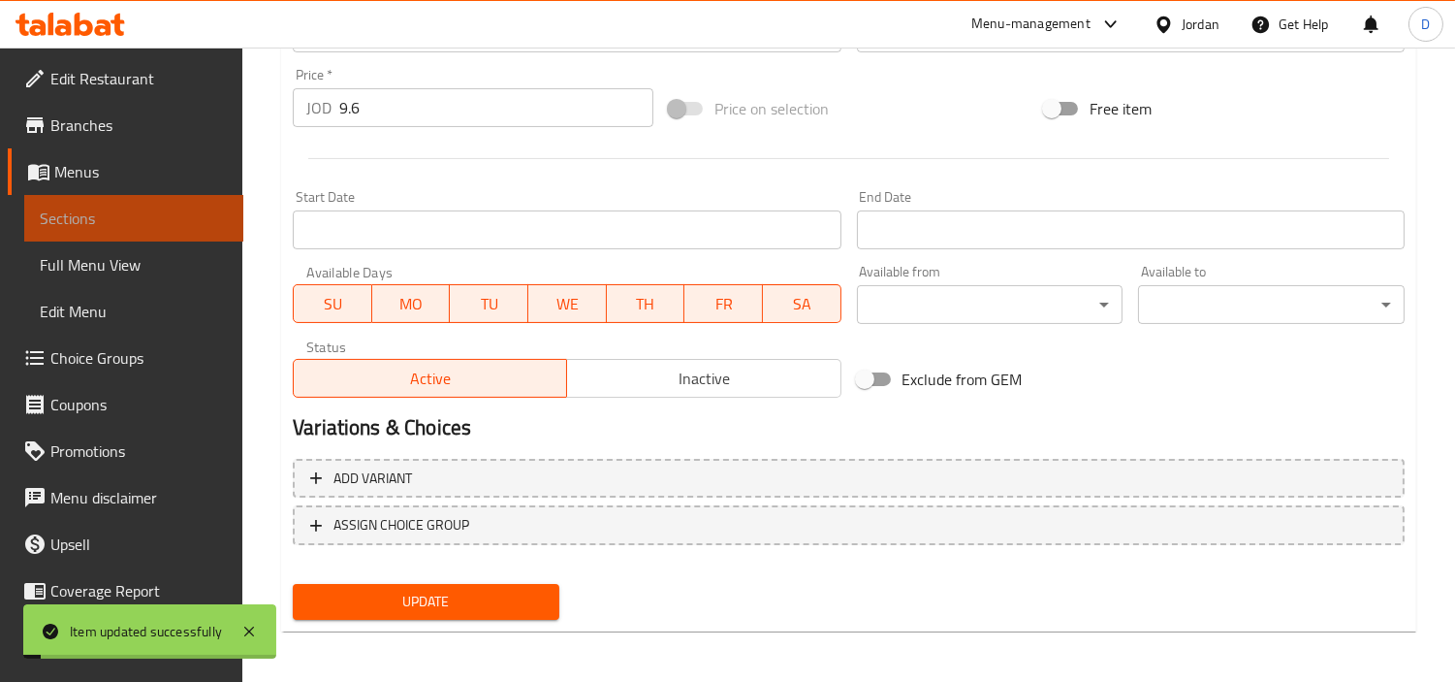
click at [206, 224] on span "Sections" at bounding box center [134, 217] width 188 height 23
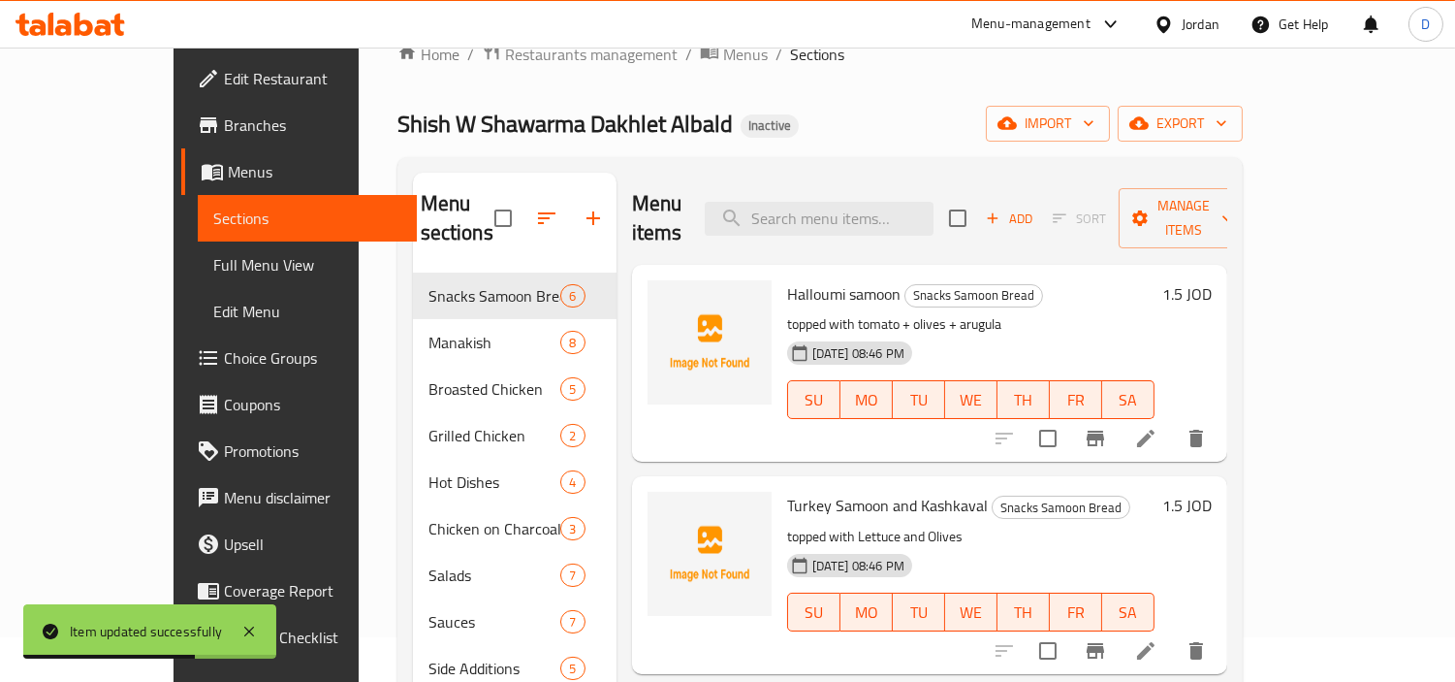
scroll to position [27, 0]
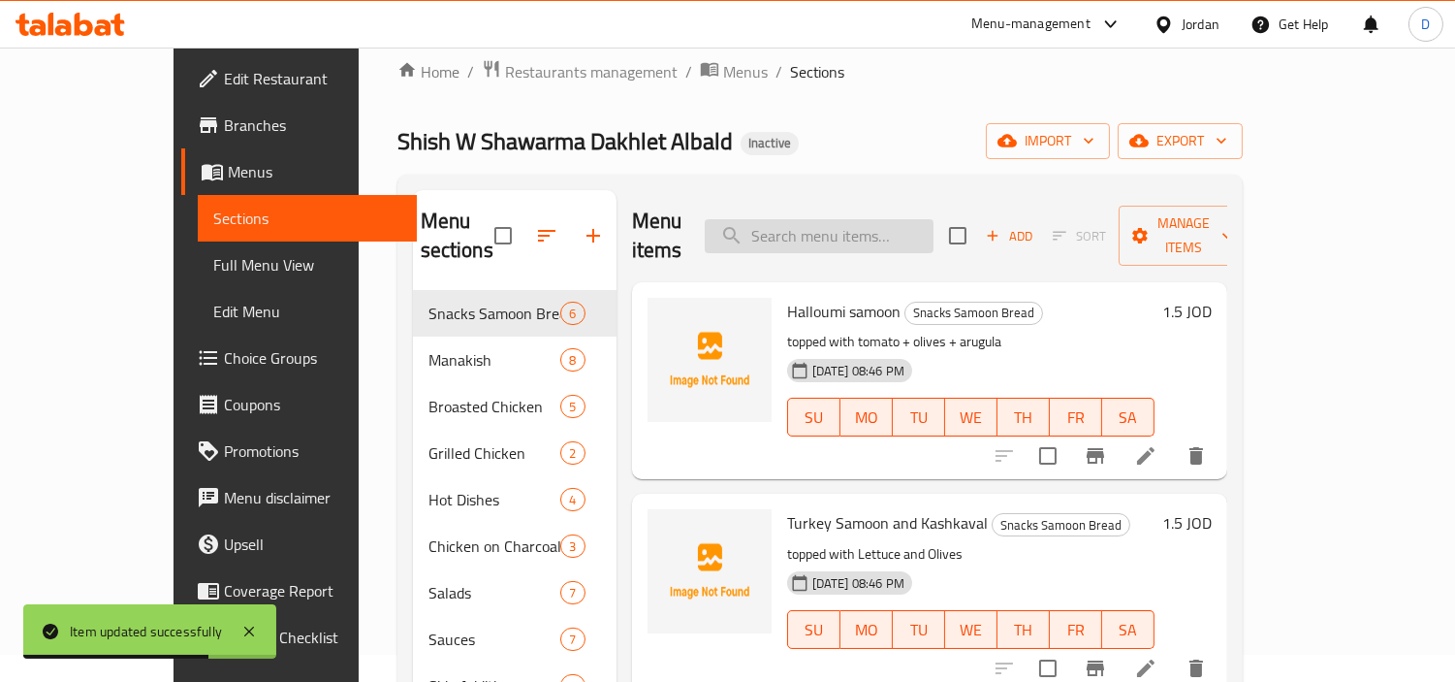
click at [837, 219] on input "search" at bounding box center [819, 236] width 229 height 34
paste input "صدر ارز ٢ دجاجة"
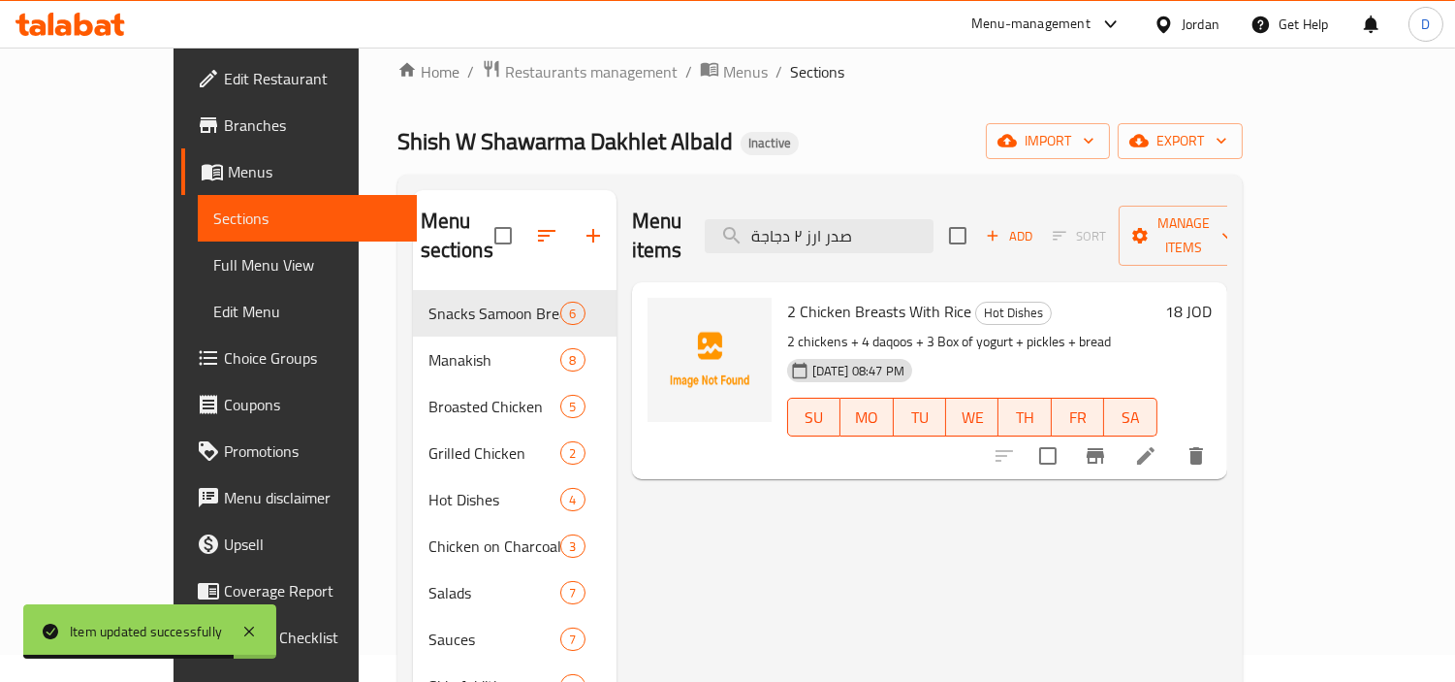
type input "صدر ارز ٢ دجاجة"
click at [1173, 438] on li at bounding box center [1146, 455] width 54 height 35
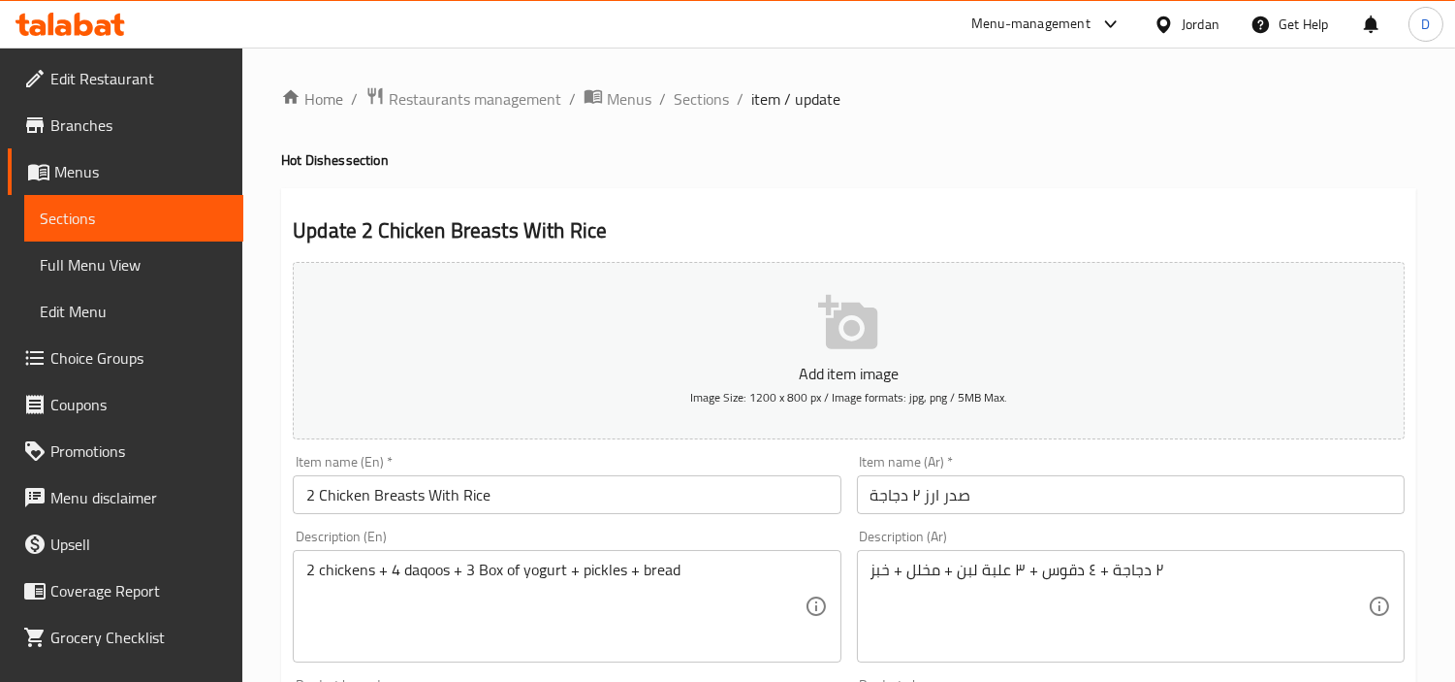
click at [419, 504] on input "2 Chicken Breasts With Rice" at bounding box center [567, 494] width 548 height 39
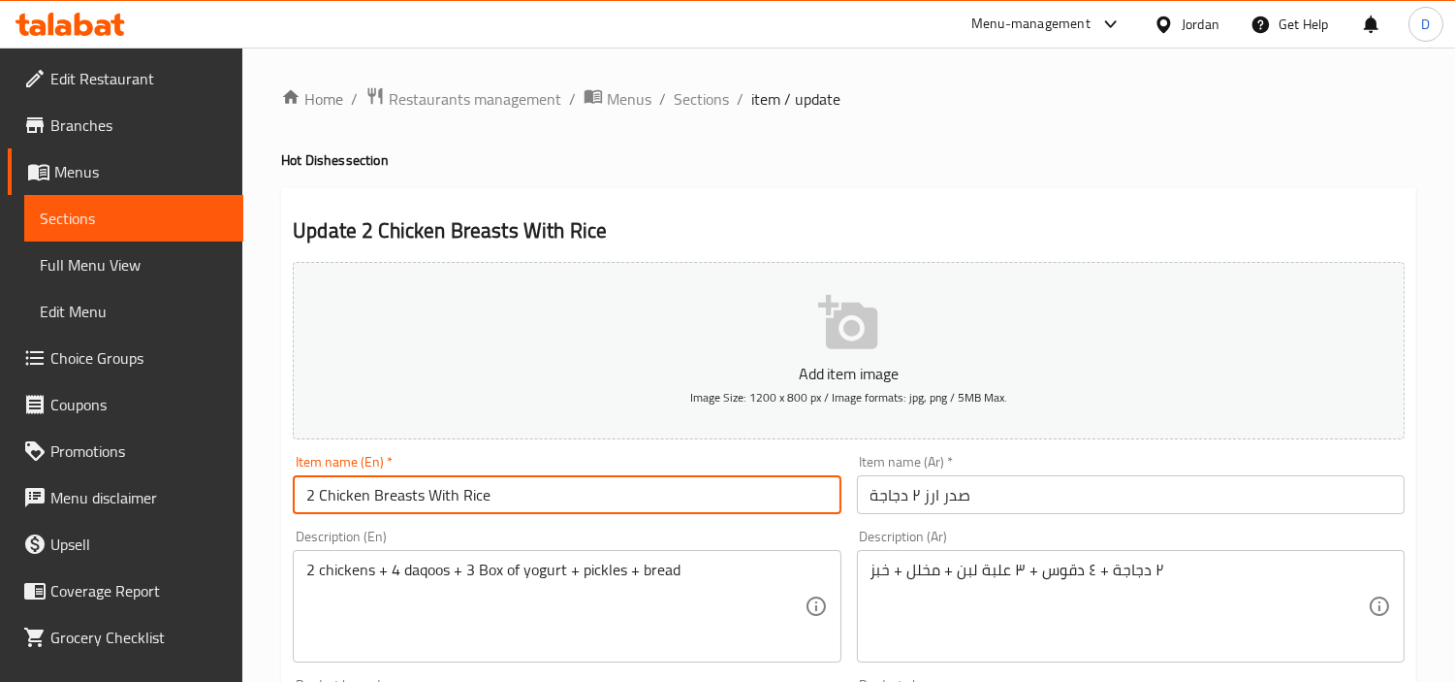
click at [419, 504] on input "2 Chicken Breasts With Rice" at bounding box center [567, 494] width 548 height 39
click at [409, 500] on input "2 Chicken Breasts With Rice" at bounding box center [567, 494] width 548 height 39
click at [471, 486] on input "2 Chicken With Rice" at bounding box center [567, 494] width 548 height 39
paste input "Sedr"
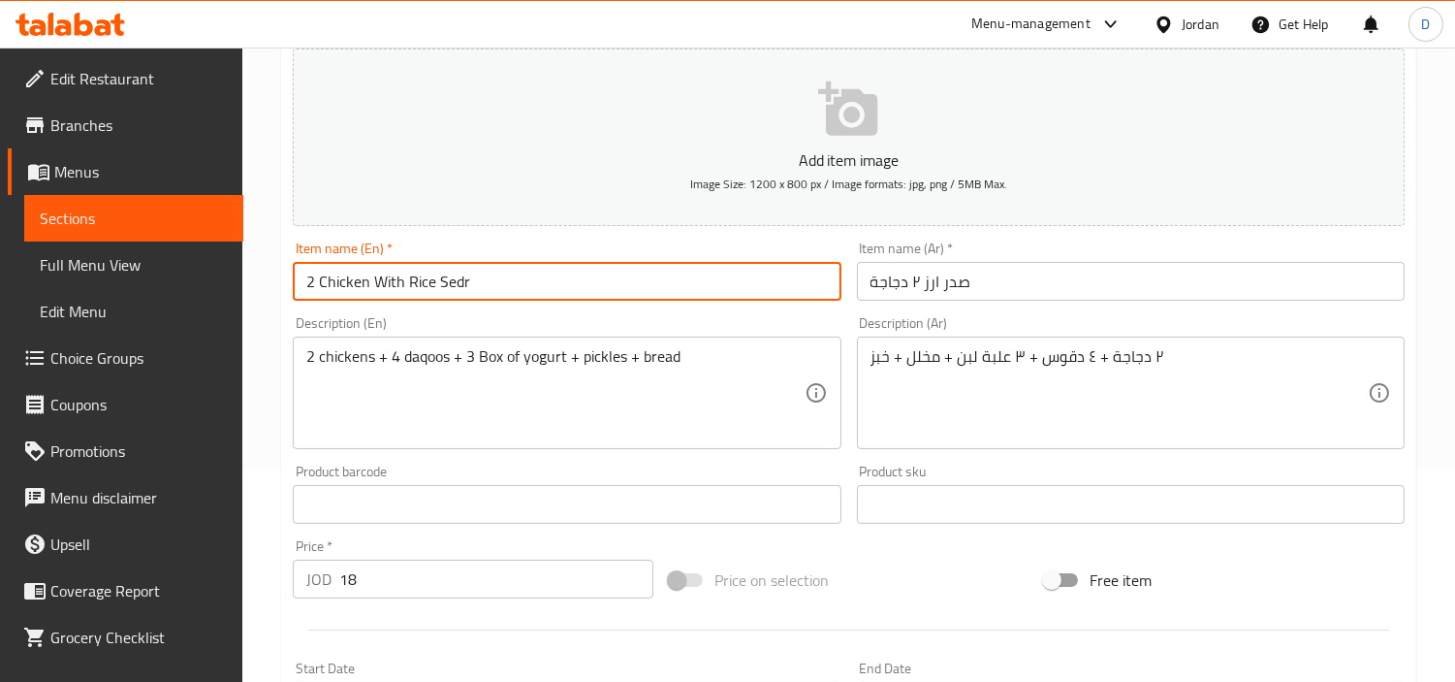
scroll to position [215, 0]
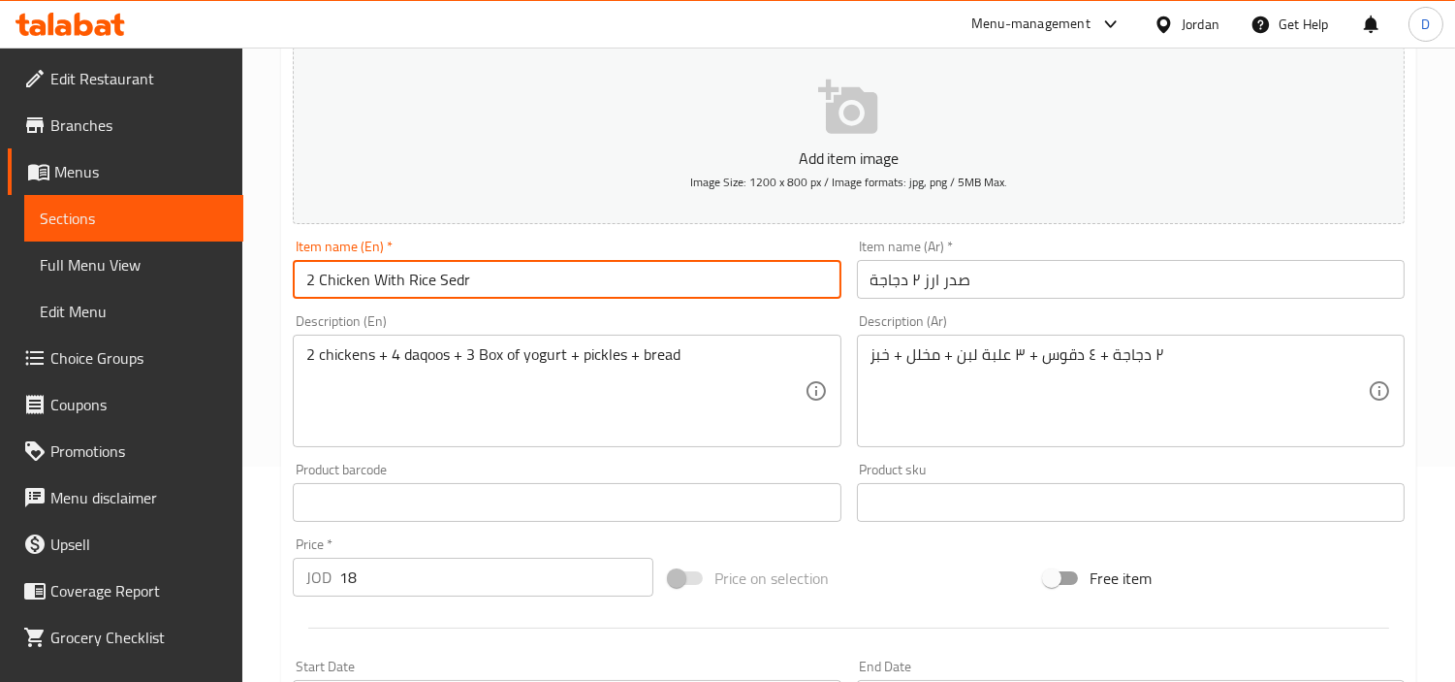
type input "2 Chicken With Rice Sedr"
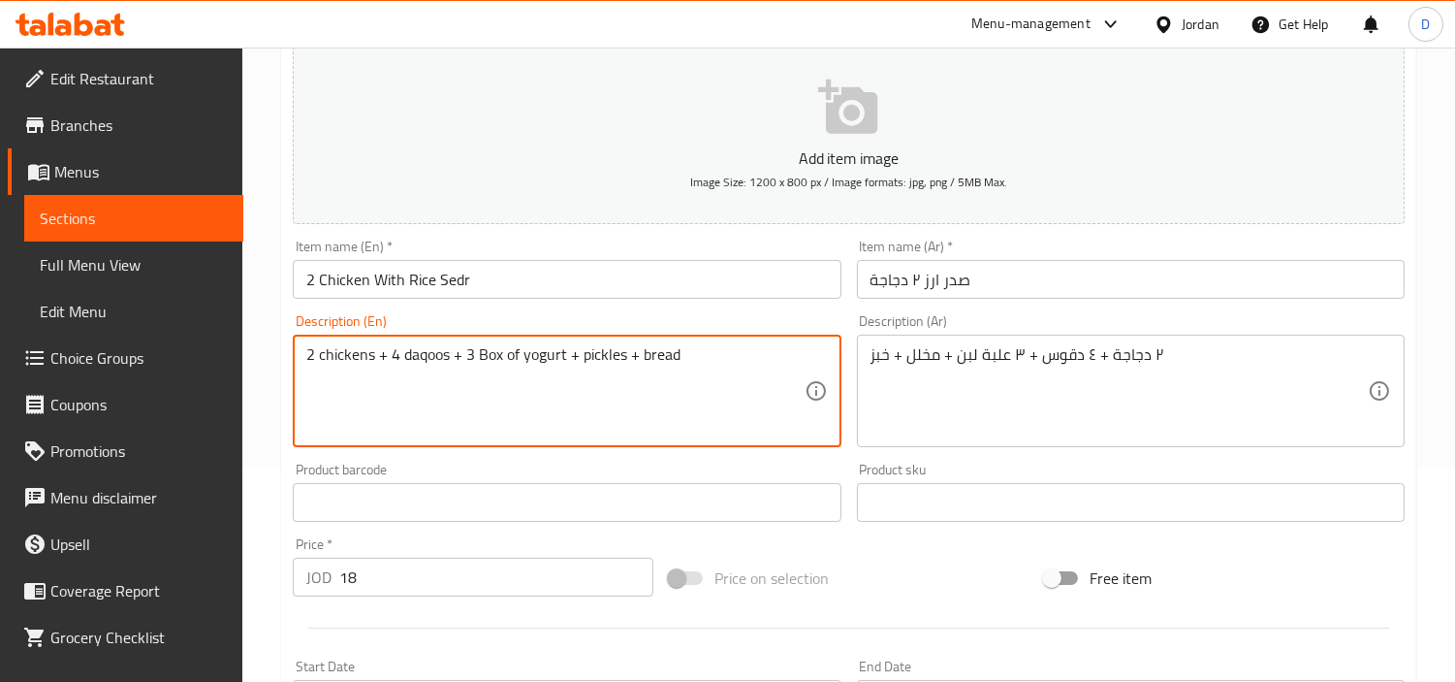
drag, startPoint x: 373, startPoint y: 364, endPoint x: 644, endPoint y: 343, distance: 271.2
click at [614, 404] on textarea "2 chickens + 4 daqoos + 3 Box of yogurt + pickles + bread" at bounding box center [554, 391] width 497 height 92
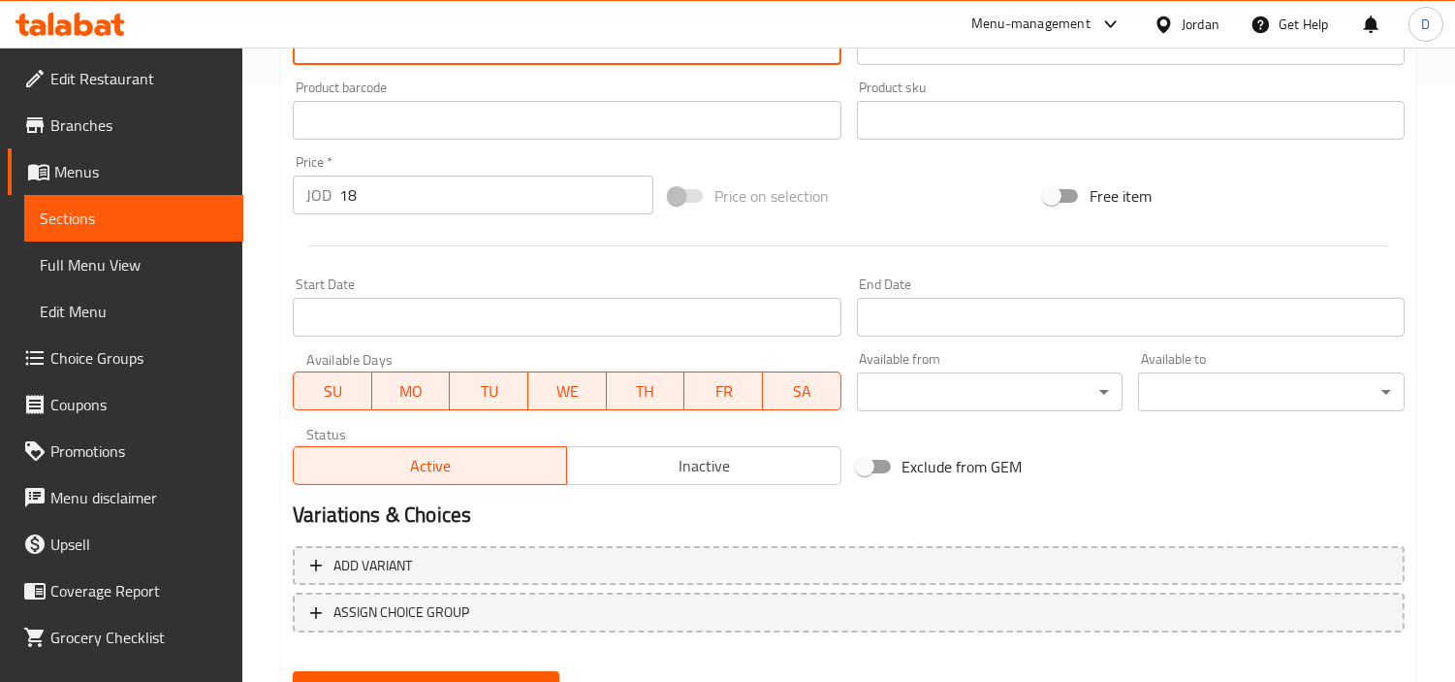
scroll to position [684, 0]
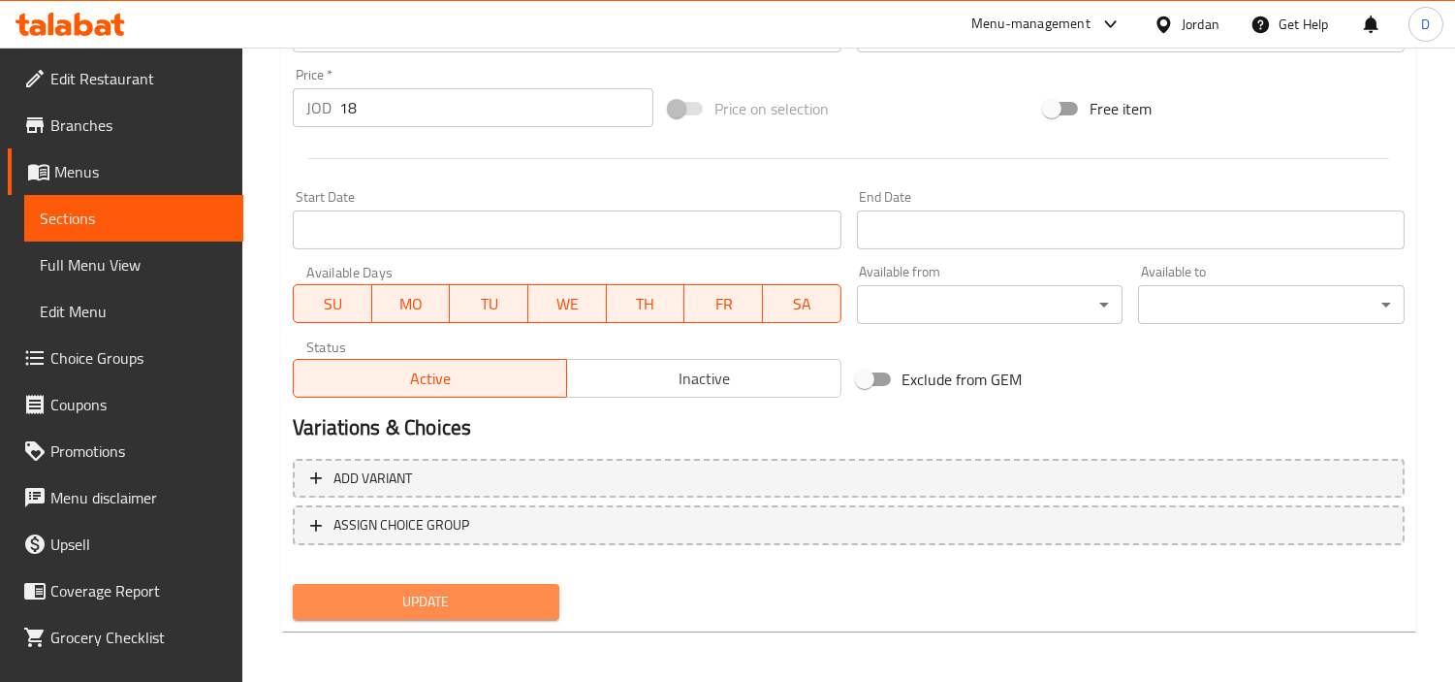
click at [517, 602] on span "Update" at bounding box center [426, 601] width 236 height 24
click at [512, 584] on button "Update" at bounding box center [426, 602] width 267 height 36
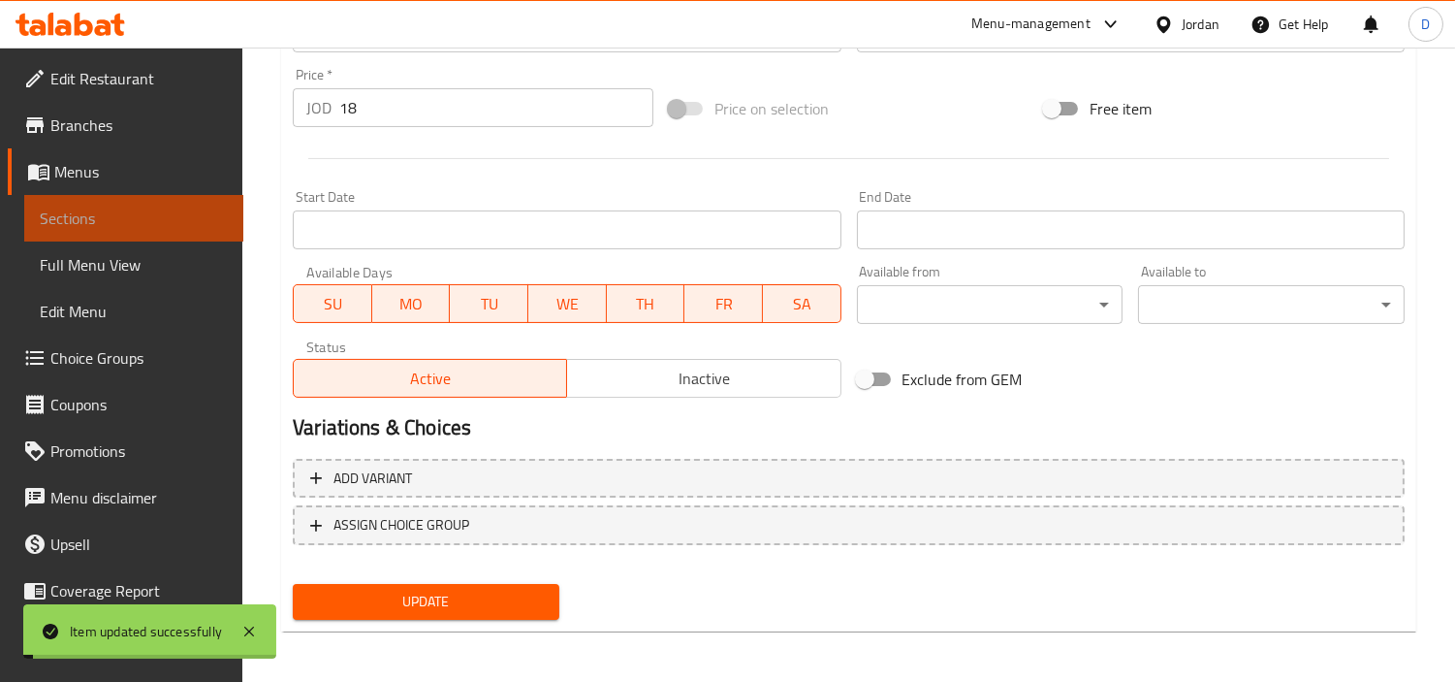
click at [173, 217] on span "Sections" at bounding box center [134, 217] width 188 height 23
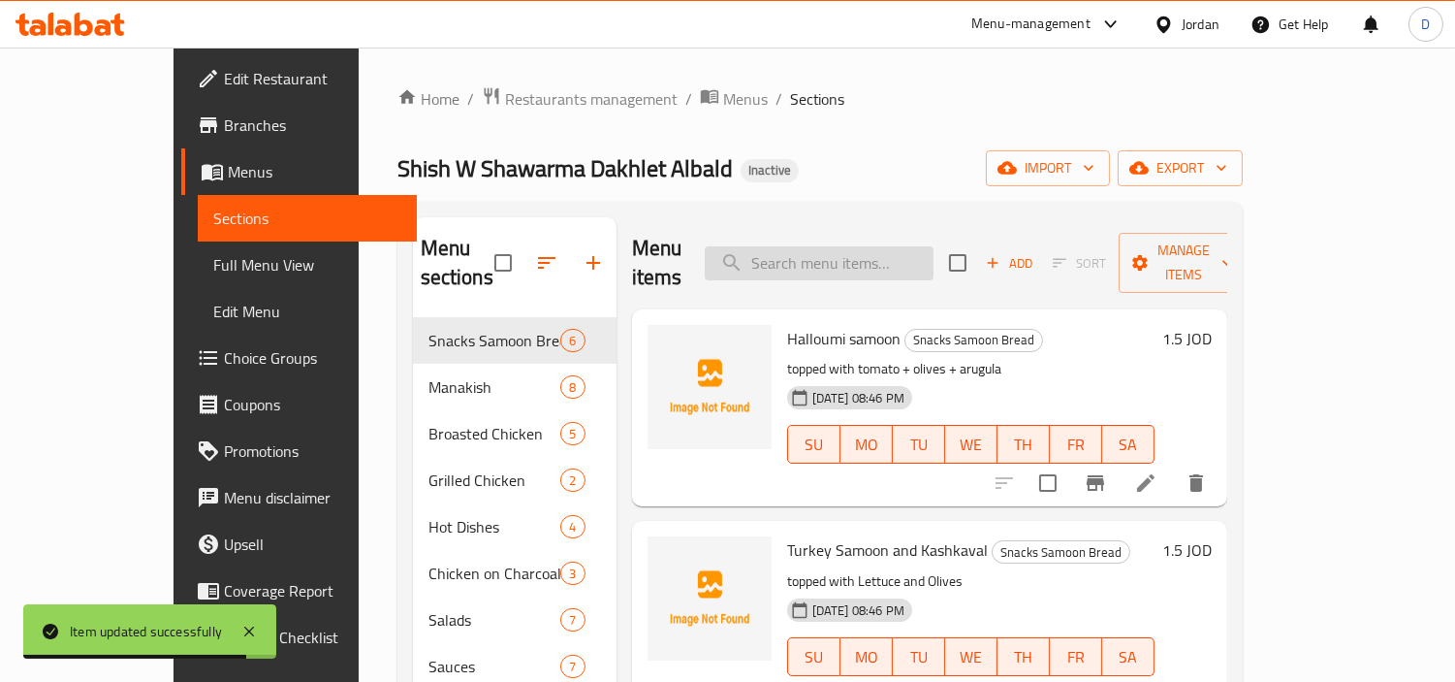
click at [857, 248] on input "search" at bounding box center [819, 263] width 229 height 34
paste input "Mixed Shish and Shawarma salad"
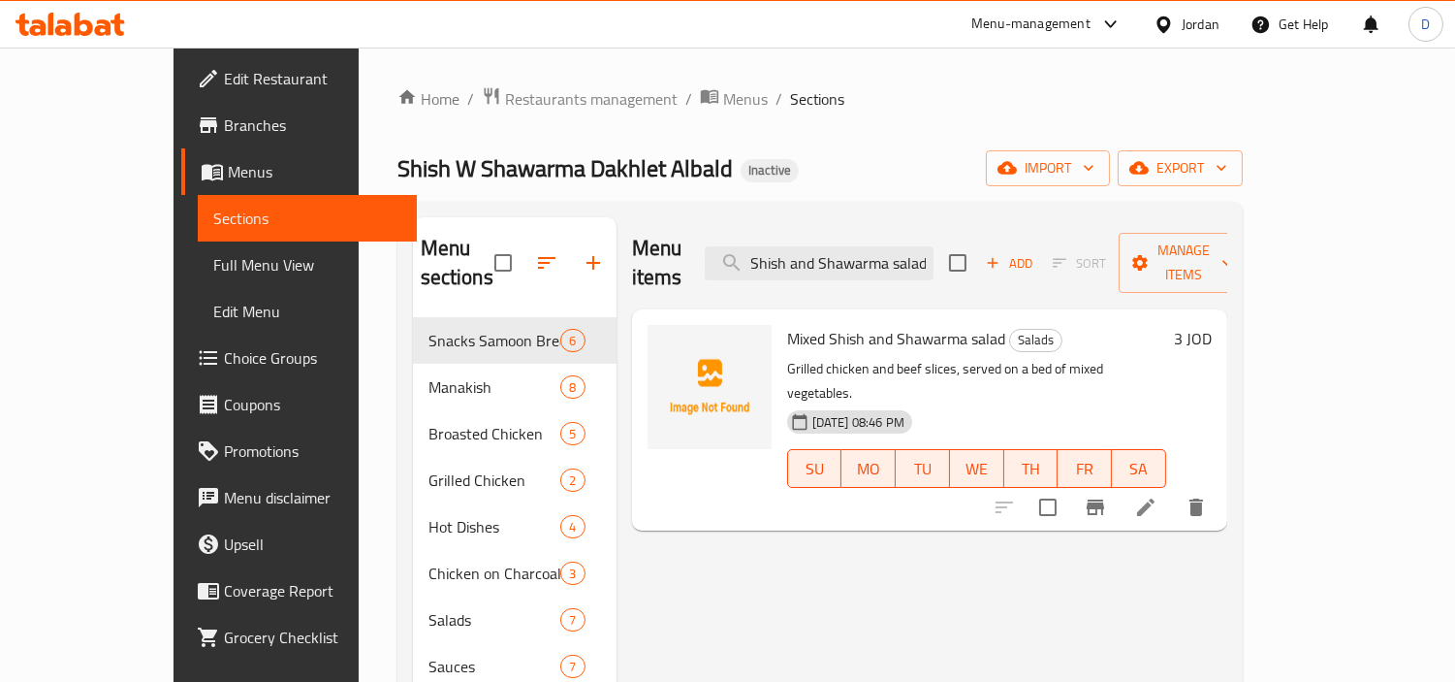
type input "Mixed Shish and Shawarma salad"
click at [1173, 490] on li at bounding box center [1146, 507] width 54 height 35
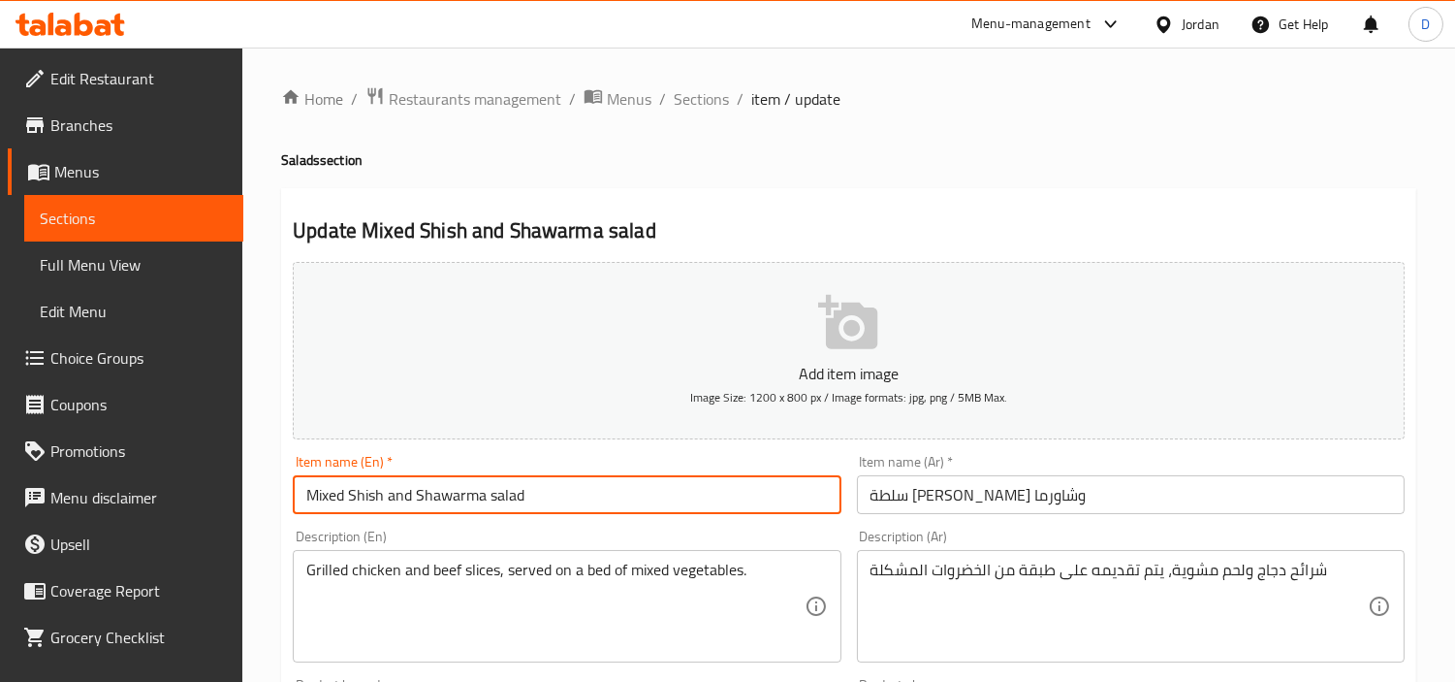
click at [706, 497] on input "Mixed Shish and Shawarma salad" at bounding box center [567, 494] width 548 height 39
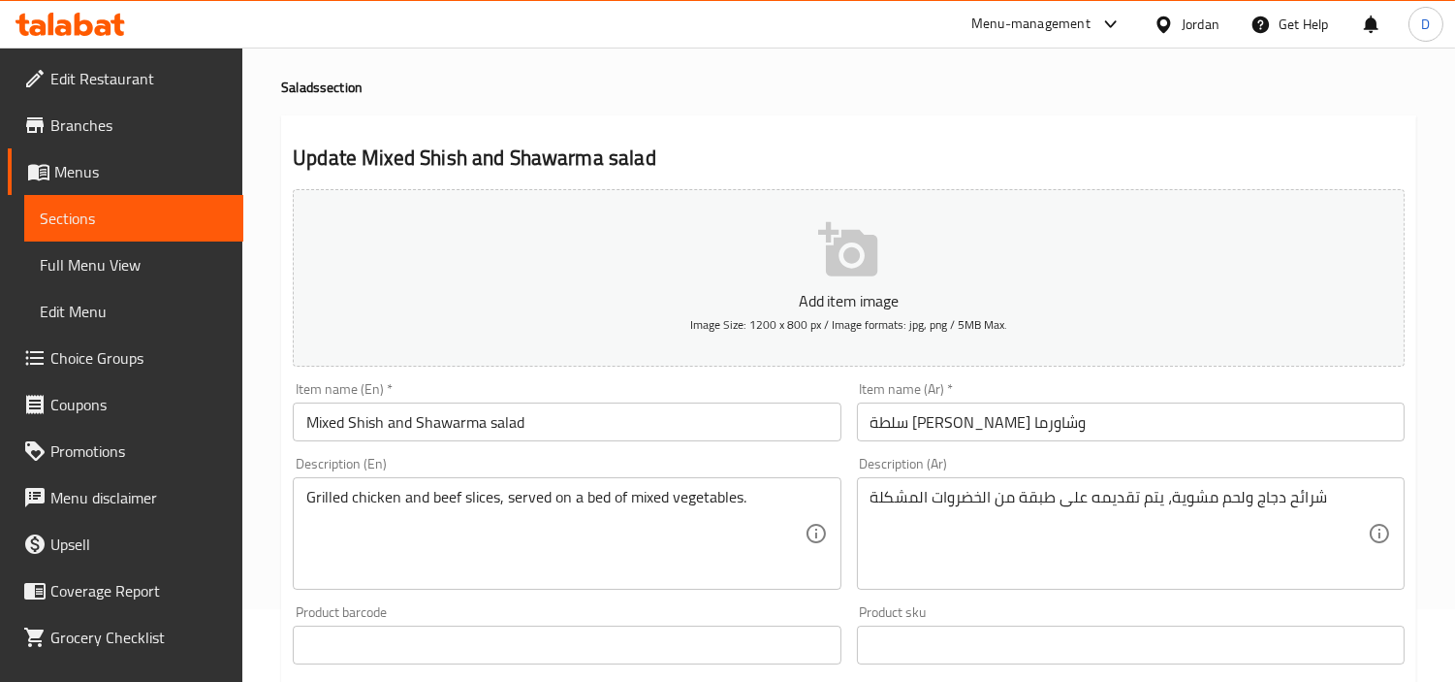
scroll to position [108, 0]
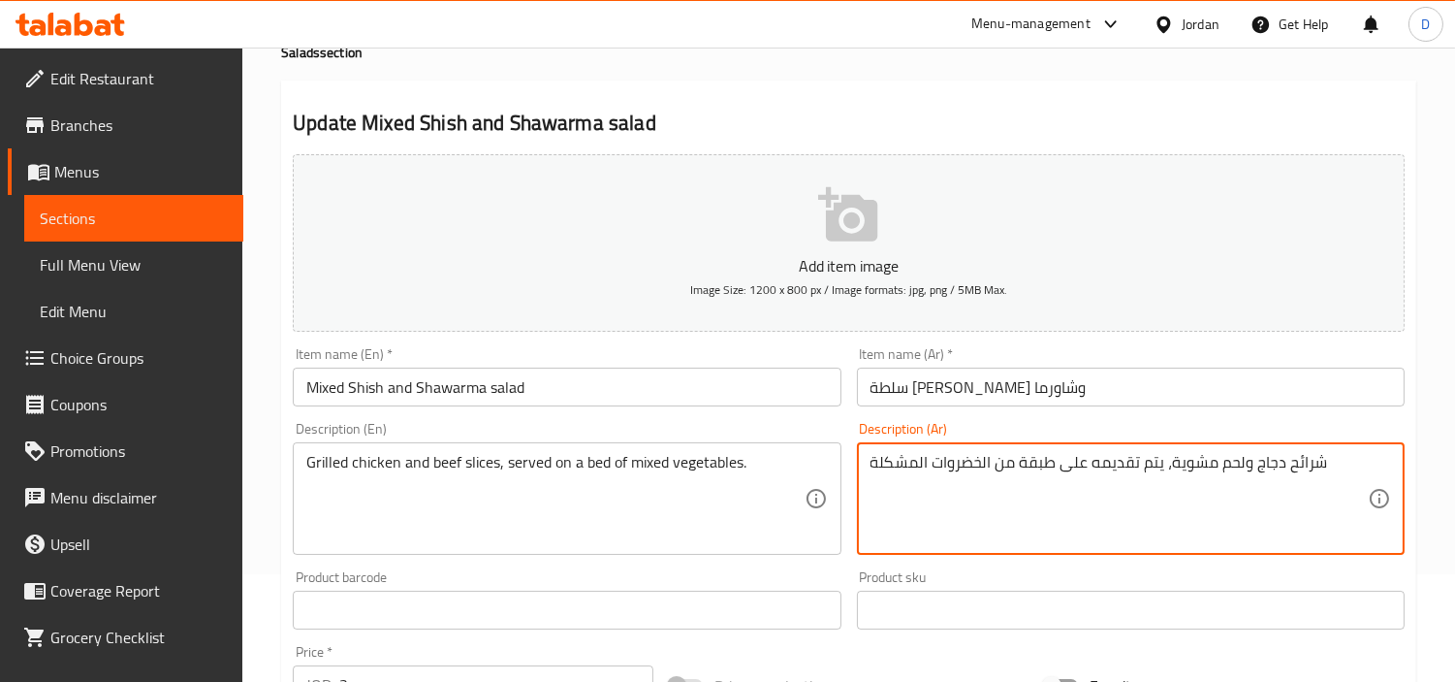
click at [1210, 461] on textarea "شرائح دجاج ولحم مشوية، يتم تقديمه على طبقة من الخضروات المشكلة" at bounding box center [1119, 499] width 497 height 92
click at [1171, 466] on textarea "شرائح دجاج ولحم بقري مشوية، يتم تقديمه على طبقة من الخضروات المشكلة" at bounding box center [1119, 499] width 497 height 92
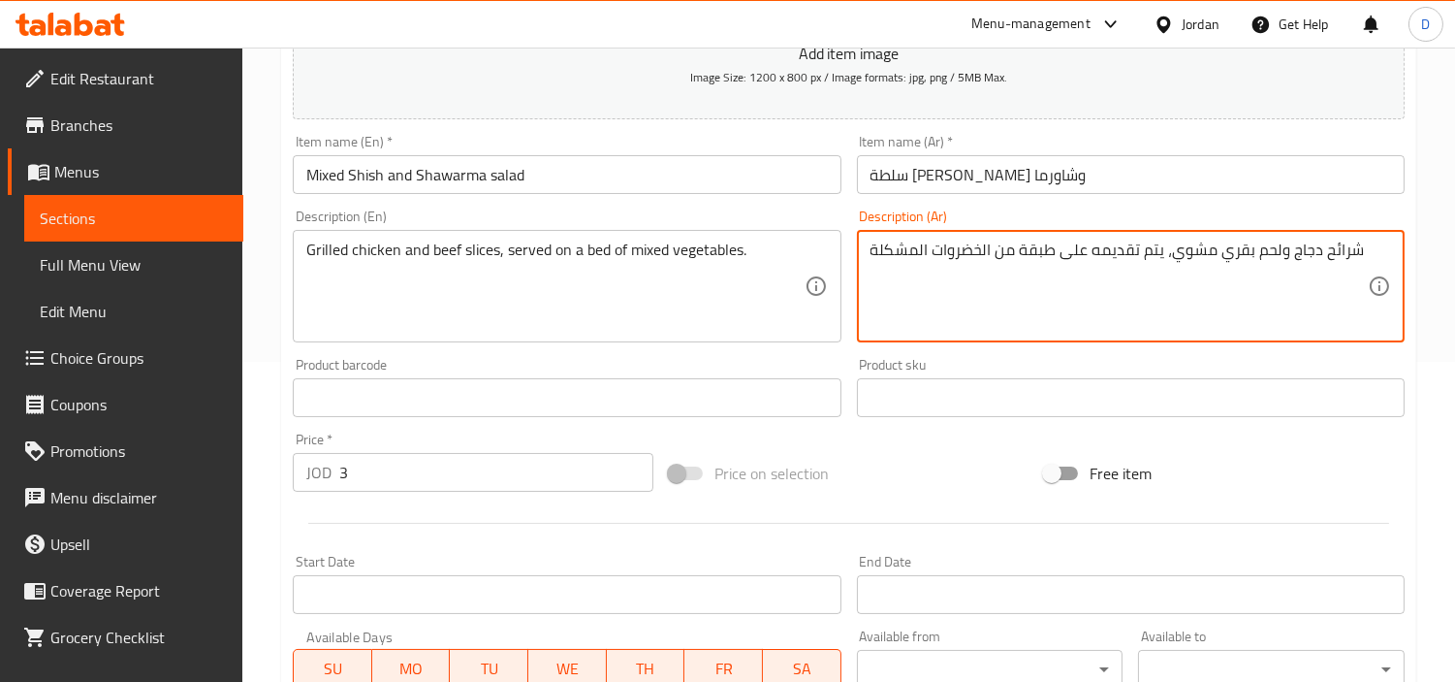
scroll to position [215, 0]
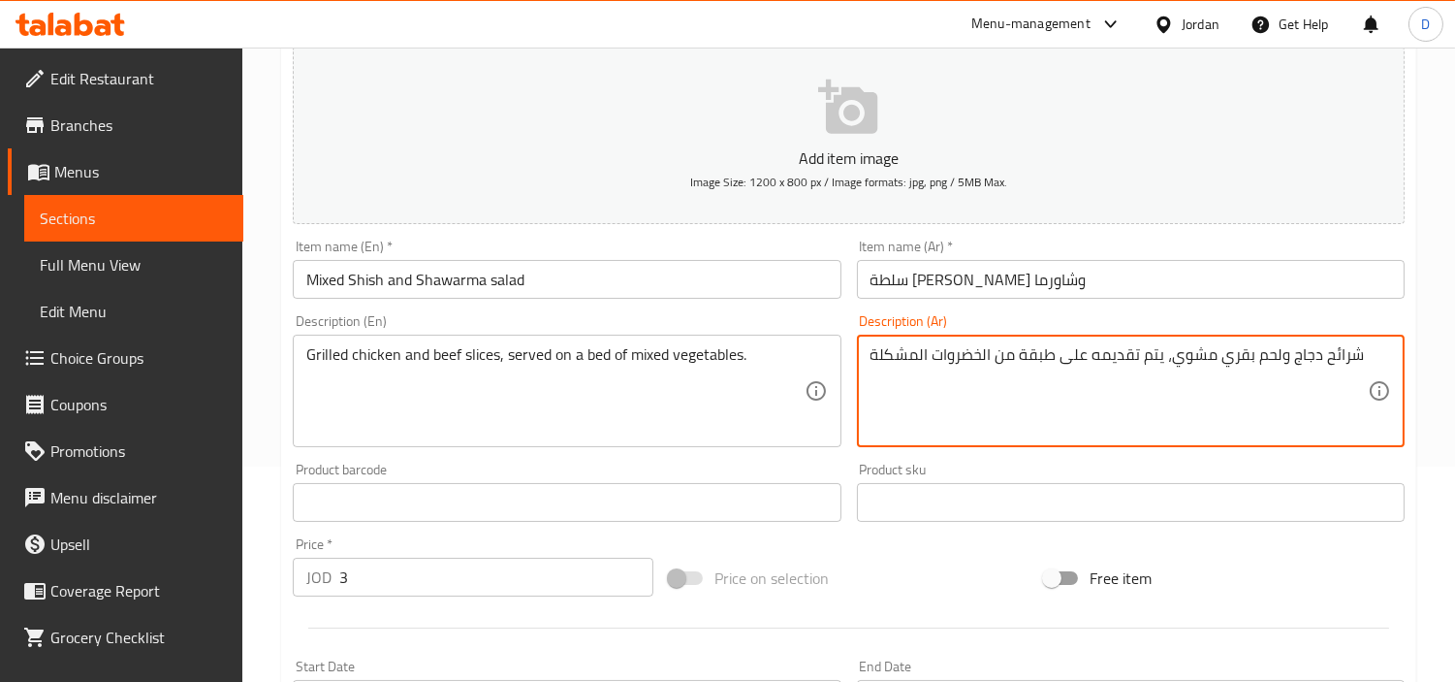
type textarea "شرائح دجاج ولحم بقري مشوي، يتم تقديمه على طبقة من الخضروات المشكلة"
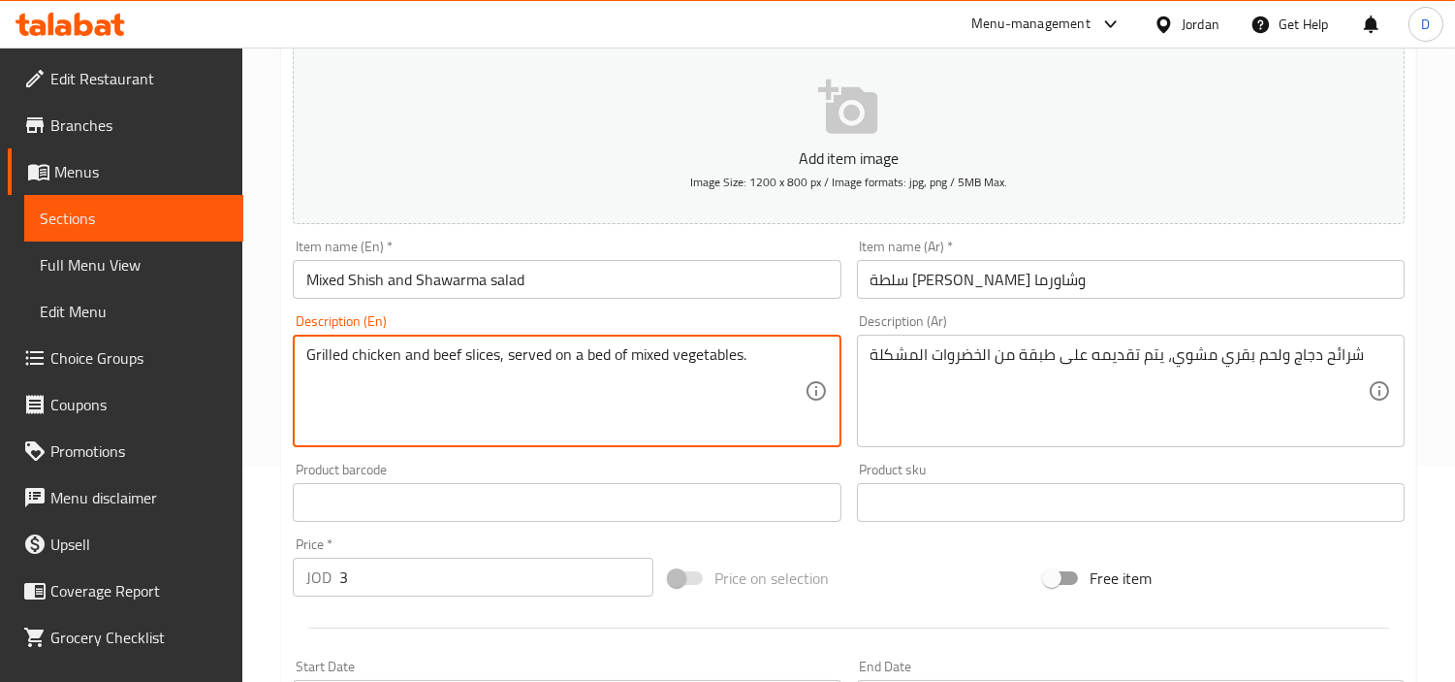
drag, startPoint x: 428, startPoint y: 368, endPoint x: 761, endPoint y: 333, distance: 335.3
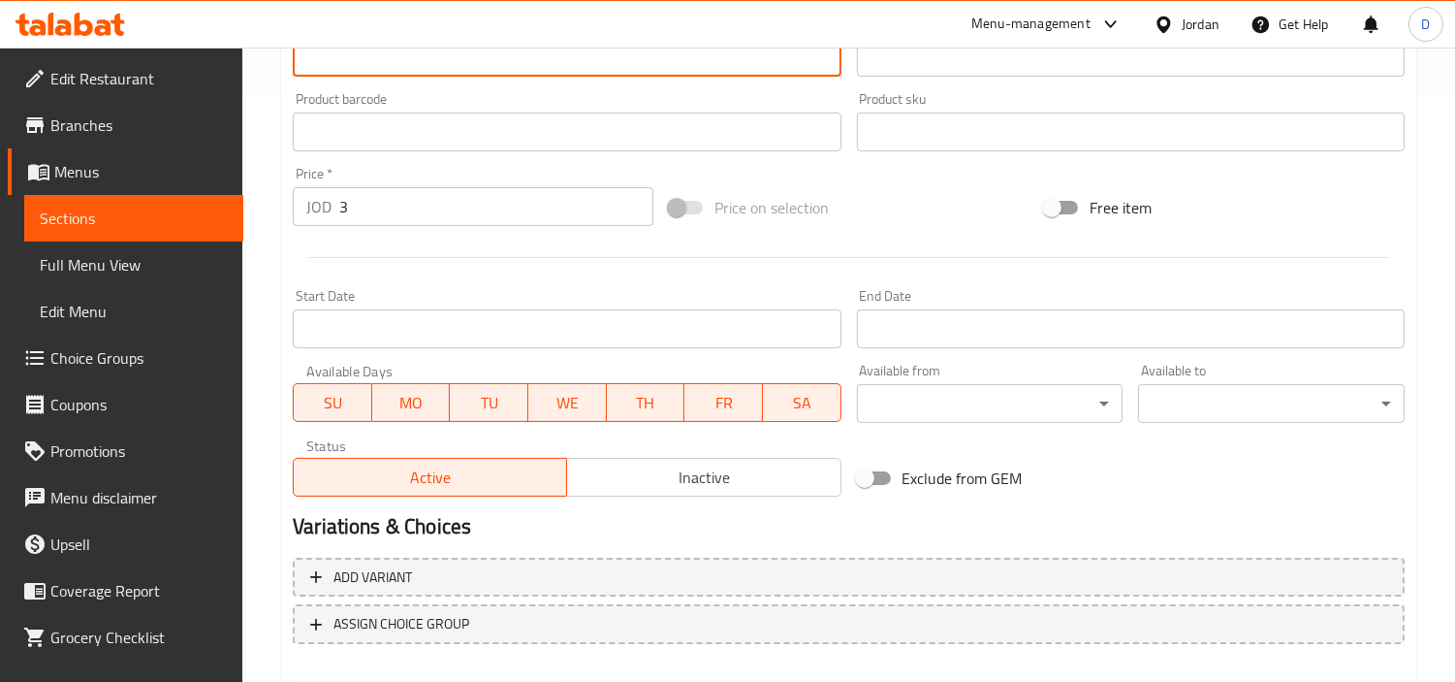
scroll to position [684, 0]
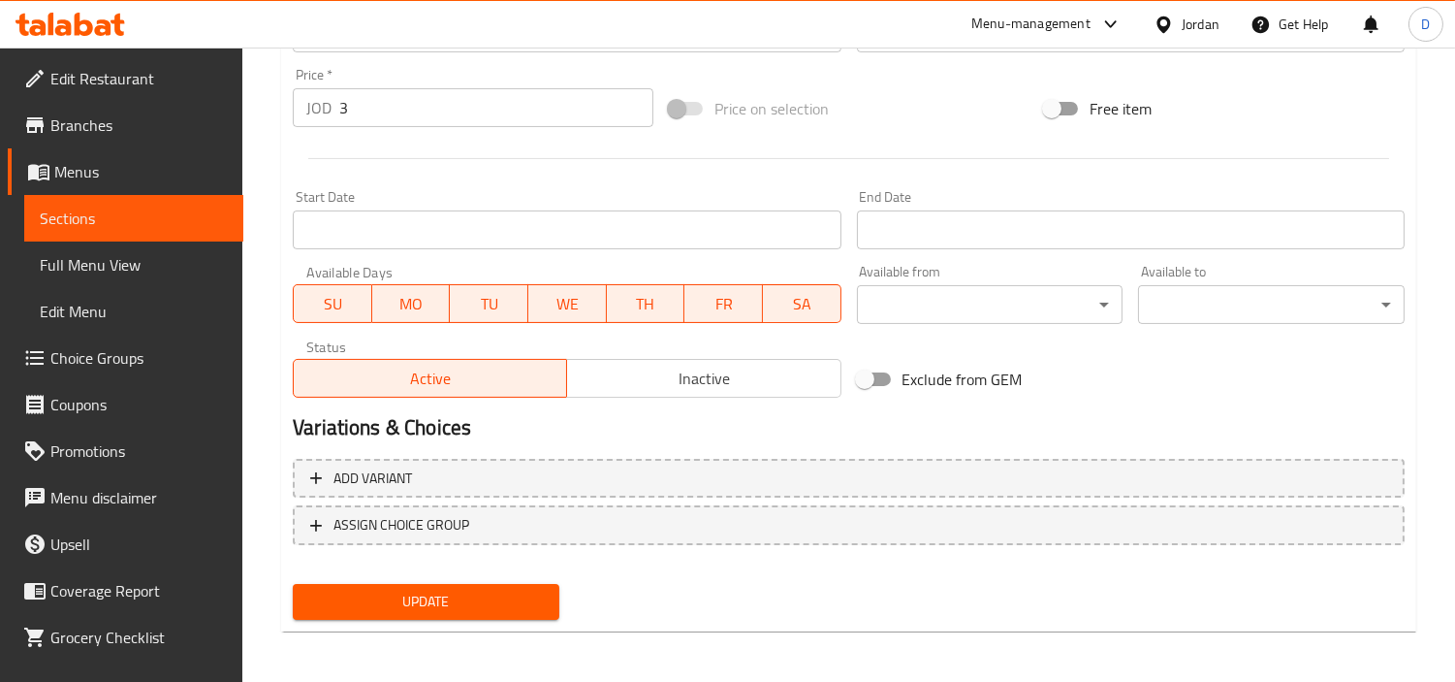
click at [551, 588] on button "Update" at bounding box center [426, 602] width 267 height 36
click at [515, 607] on span "Update" at bounding box center [426, 601] width 236 height 24
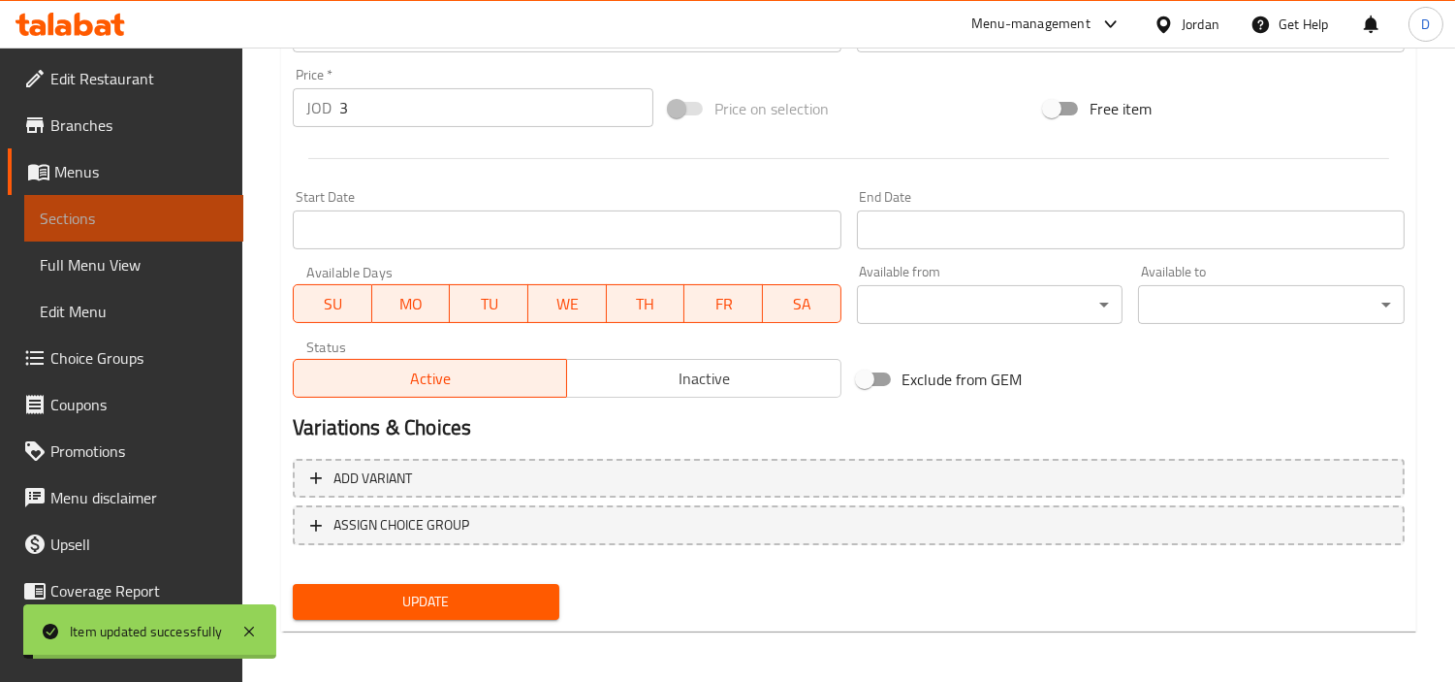
click at [187, 213] on span "Sections" at bounding box center [134, 217] width 188 height 23
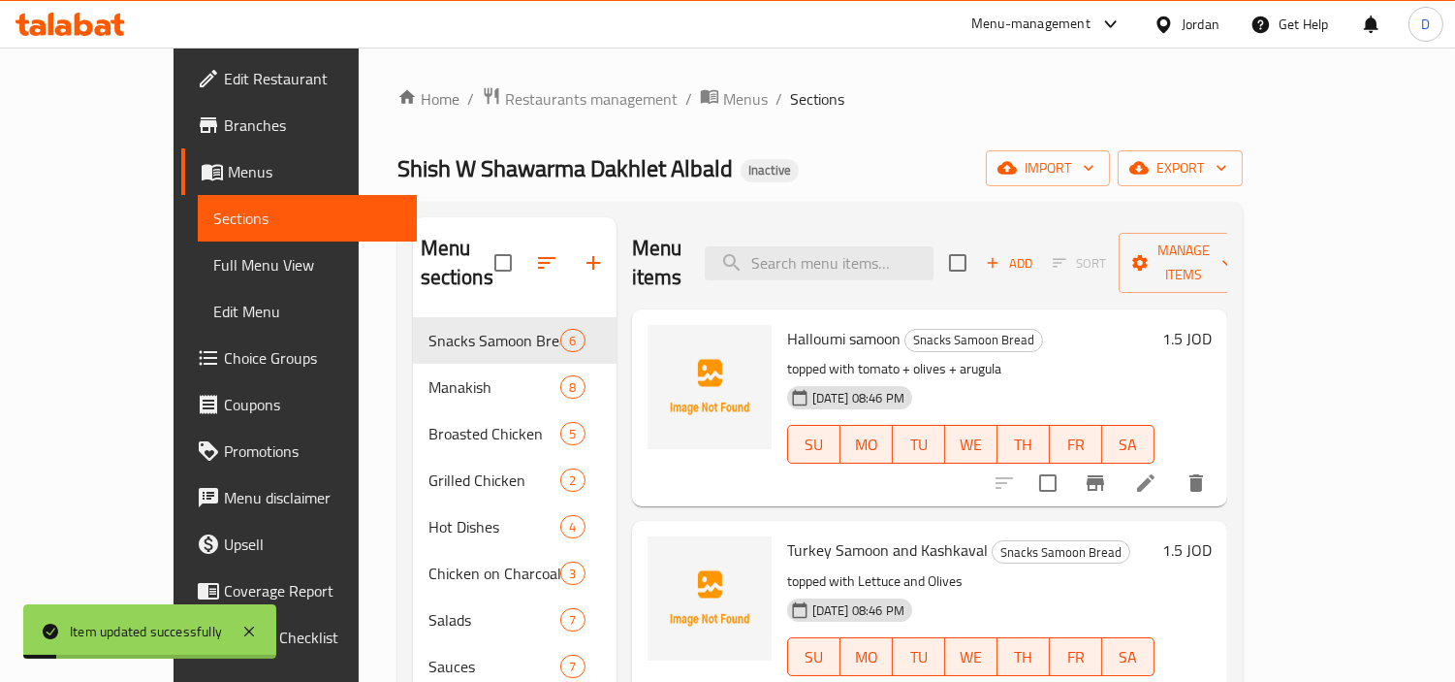
click at [832, 228] on div "Menu items Add Sort Manage items" at bounding box center [929, 263] width 595 height 92
click at [832, 246] on input "search" at bounding box center [819, 263] width 229 height 34
paste input "علبة مثومة ٥٠ غ"
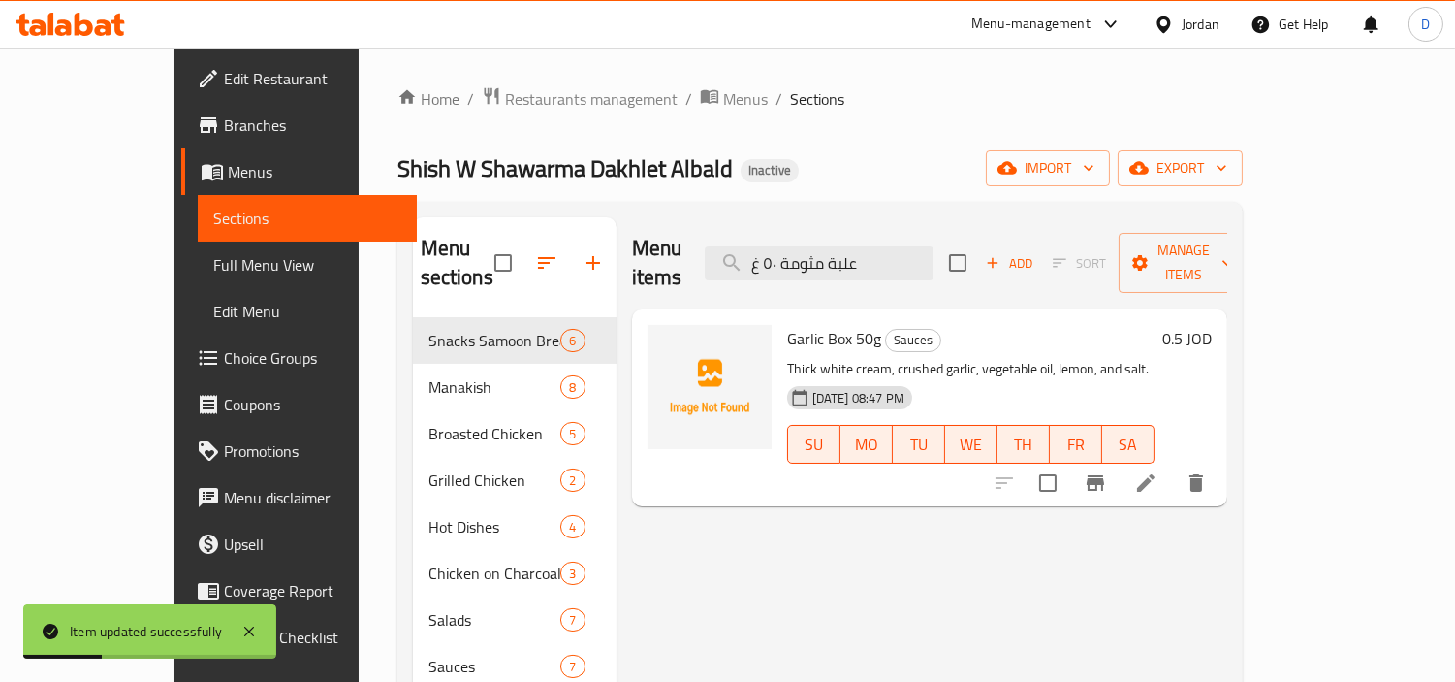
type input "علبة مثومة ٥٠ غ"
click at [1158, 471] on icon at bounding box center [1145, 482] width 23 height 23
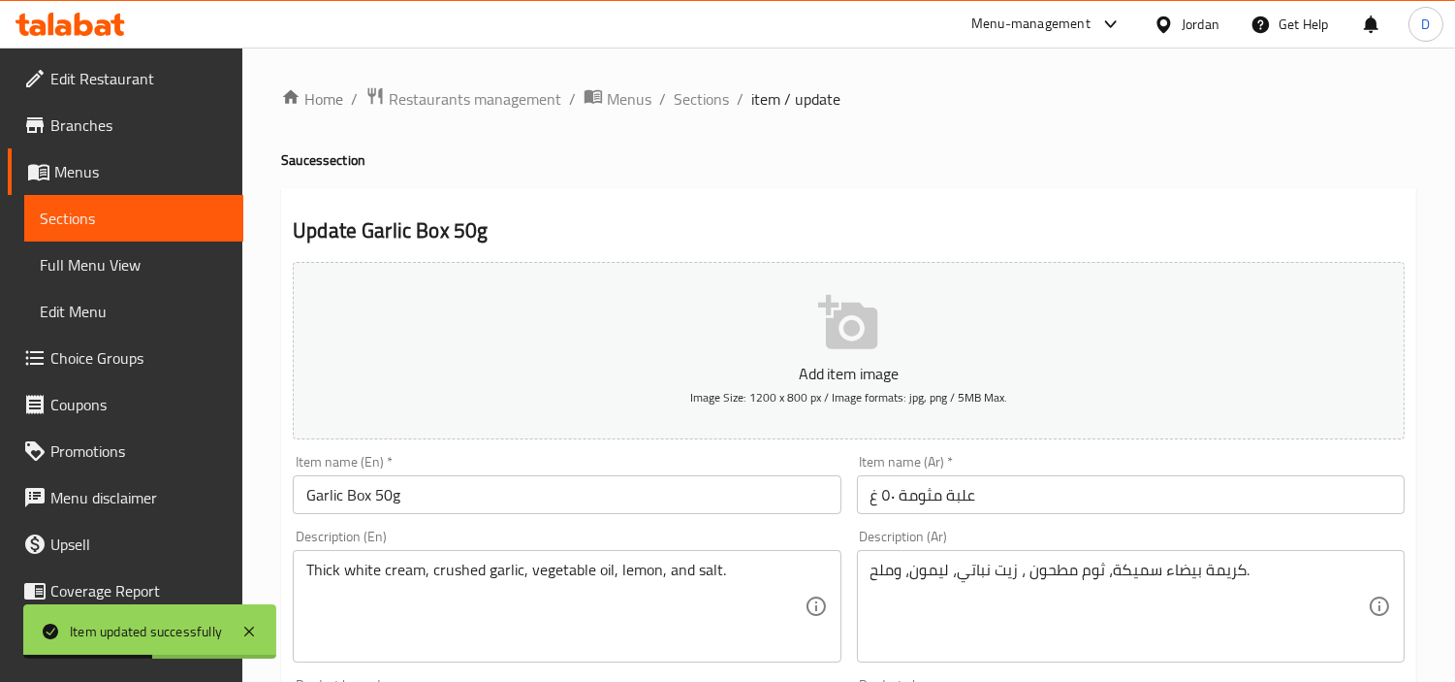
click at [923, 497] on input "علبة مثومة ٥٠ غ" at bounding box center [1131, 494] width 548 height 39
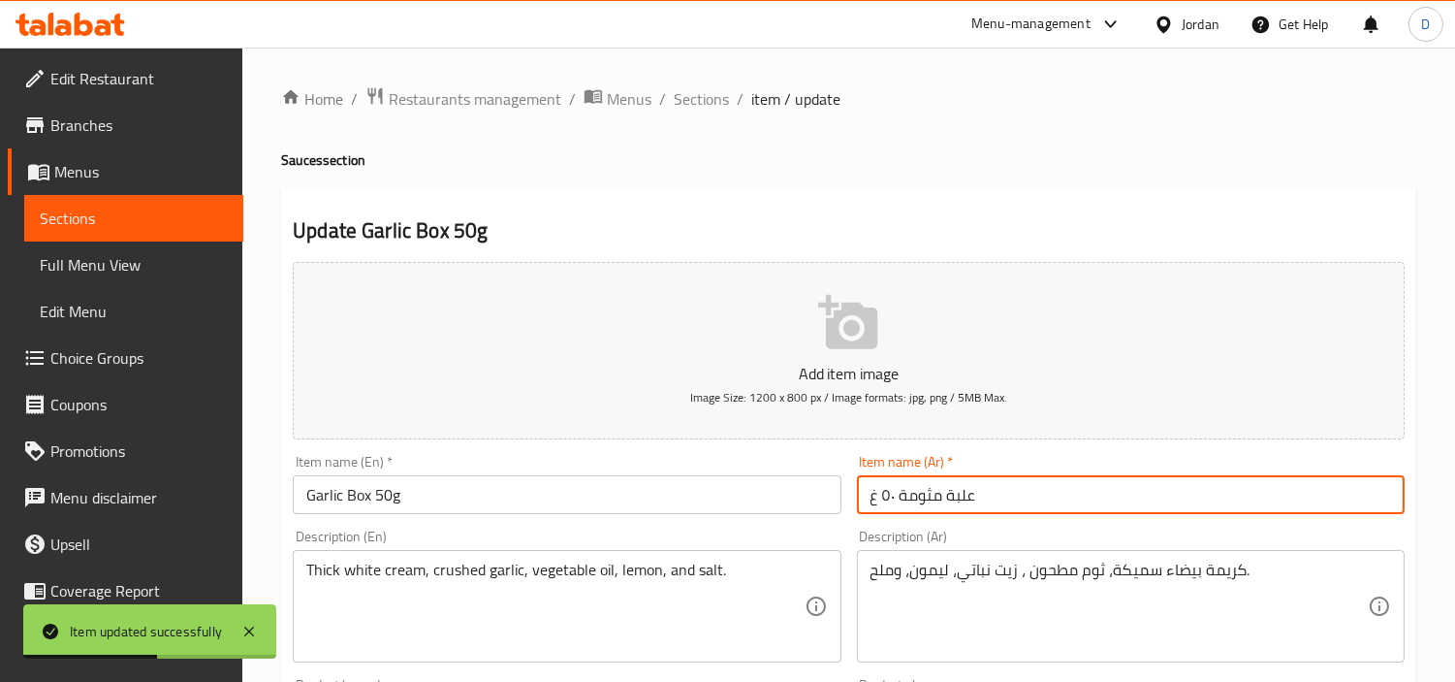
click at [923, 497] on input "علبة مثومة ٥٠ غ" at bounding box center [1131, 494] width 548 height 39
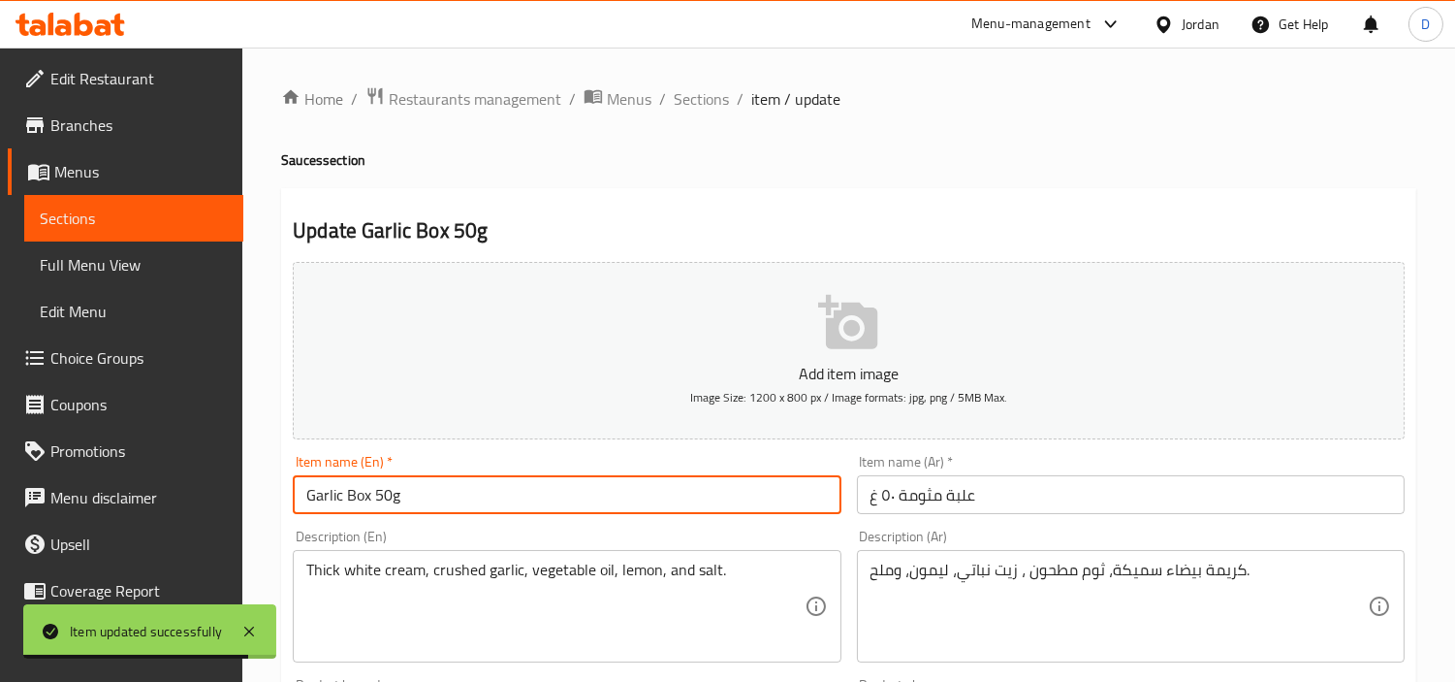
click at [330, 494] on input "Garlic Box 50g" at bounding box center [567, 494] width 548 height 39
paste input "Mtawameh"
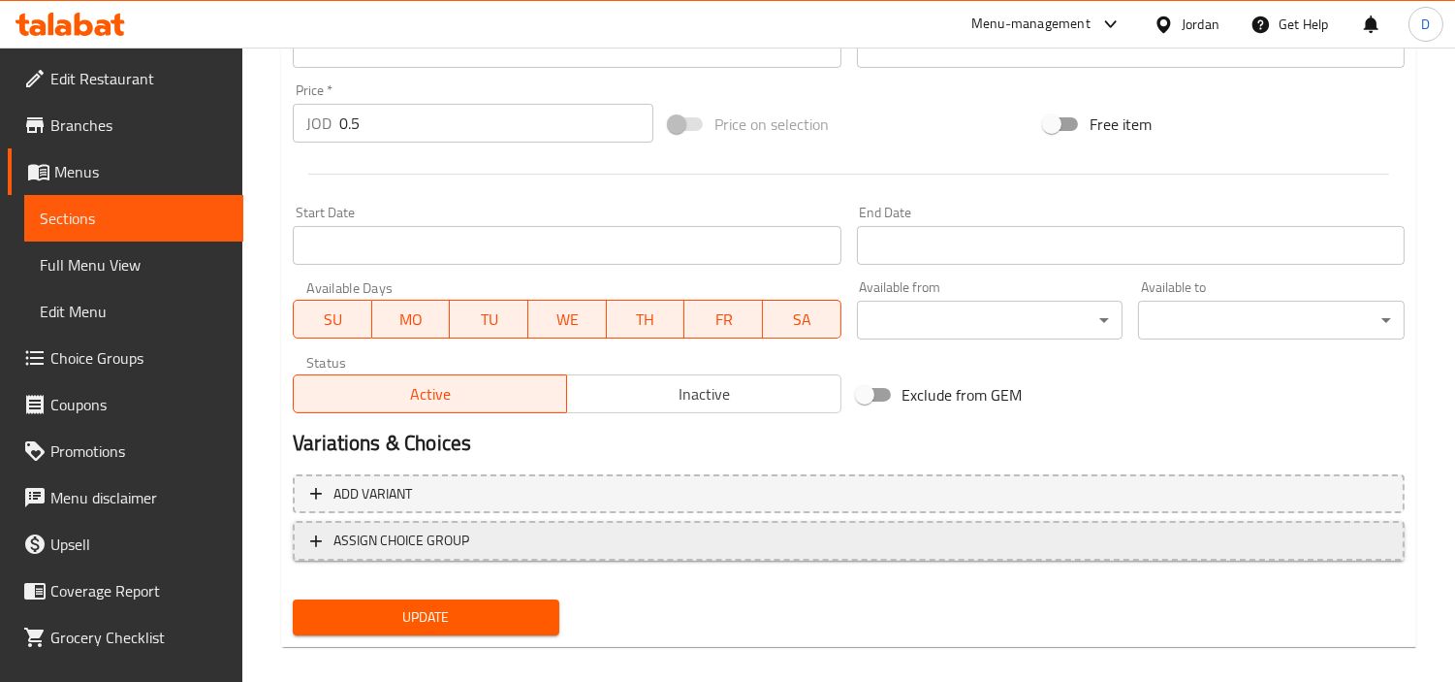
scroll to position [684, 0]
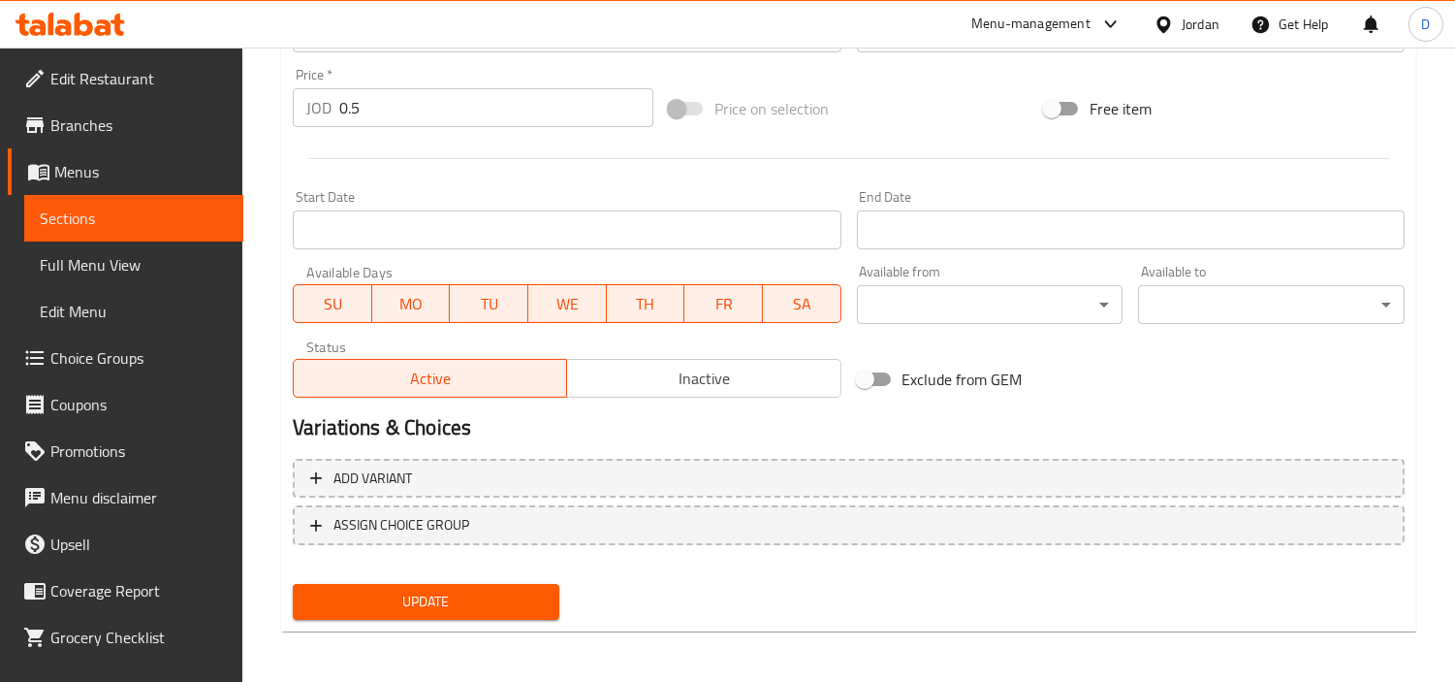
type input "Mtawameh Box 50g"
drag, startPoint x: 510, startPoint y: 587, endPoint x: 528, endPoint y: 533, distance: 57.3
click at [511, 589] on span "Update" at bounding box center [426, 601] width 236 height 24
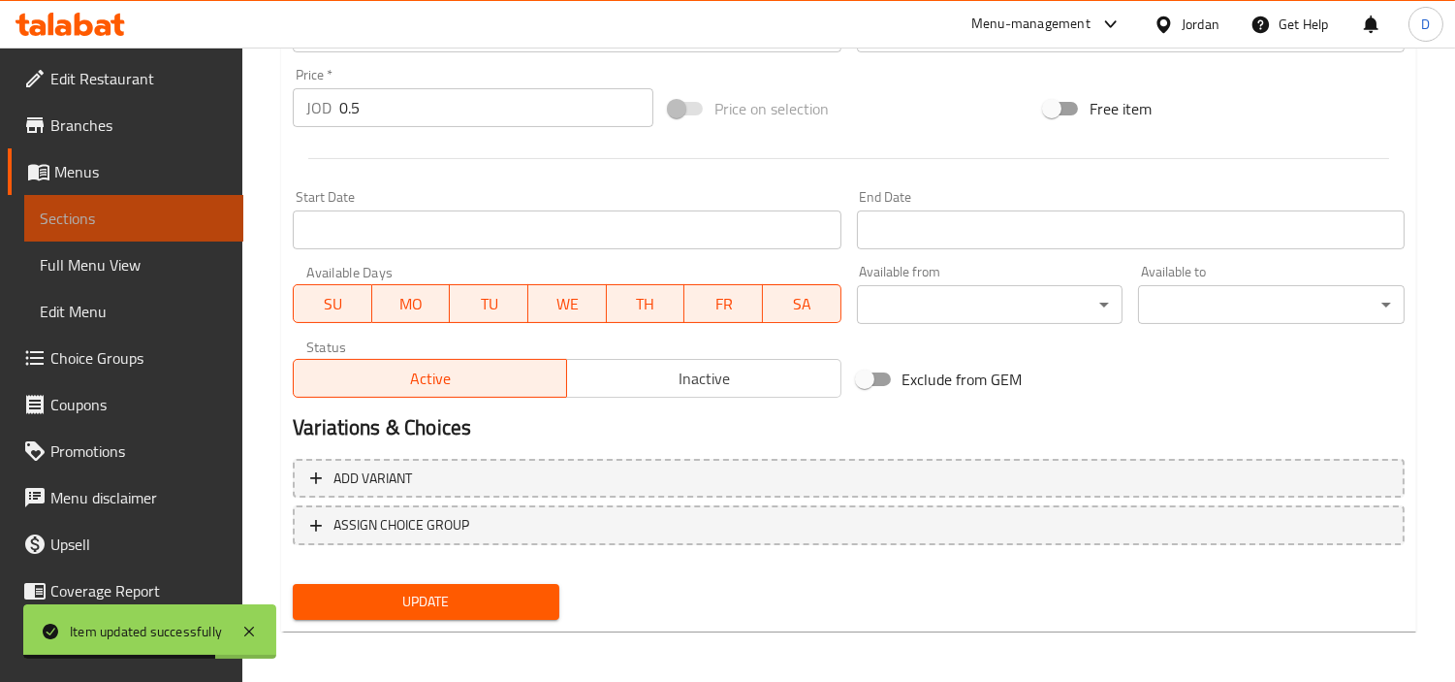
click at [221, 214] on link "Sections" at bounding box center [133, 218] width 219 height 47
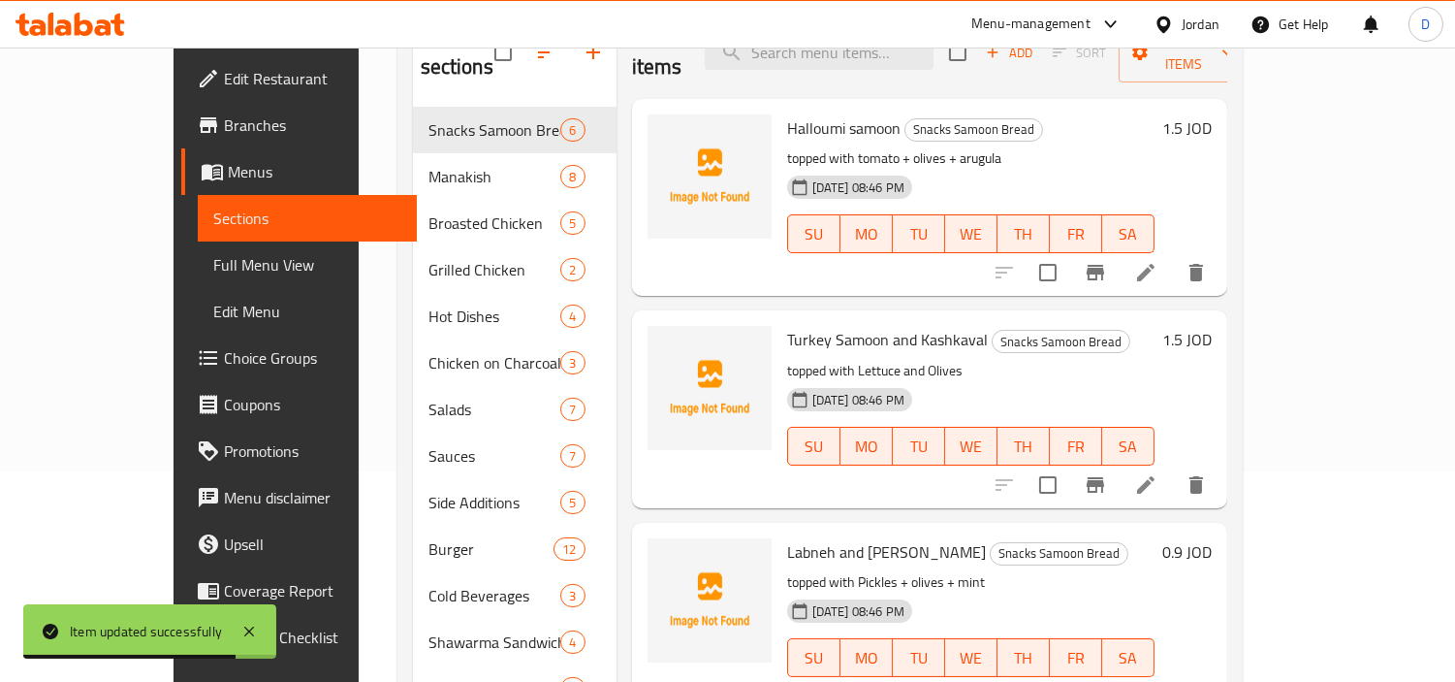
scroll to position [136, 0]
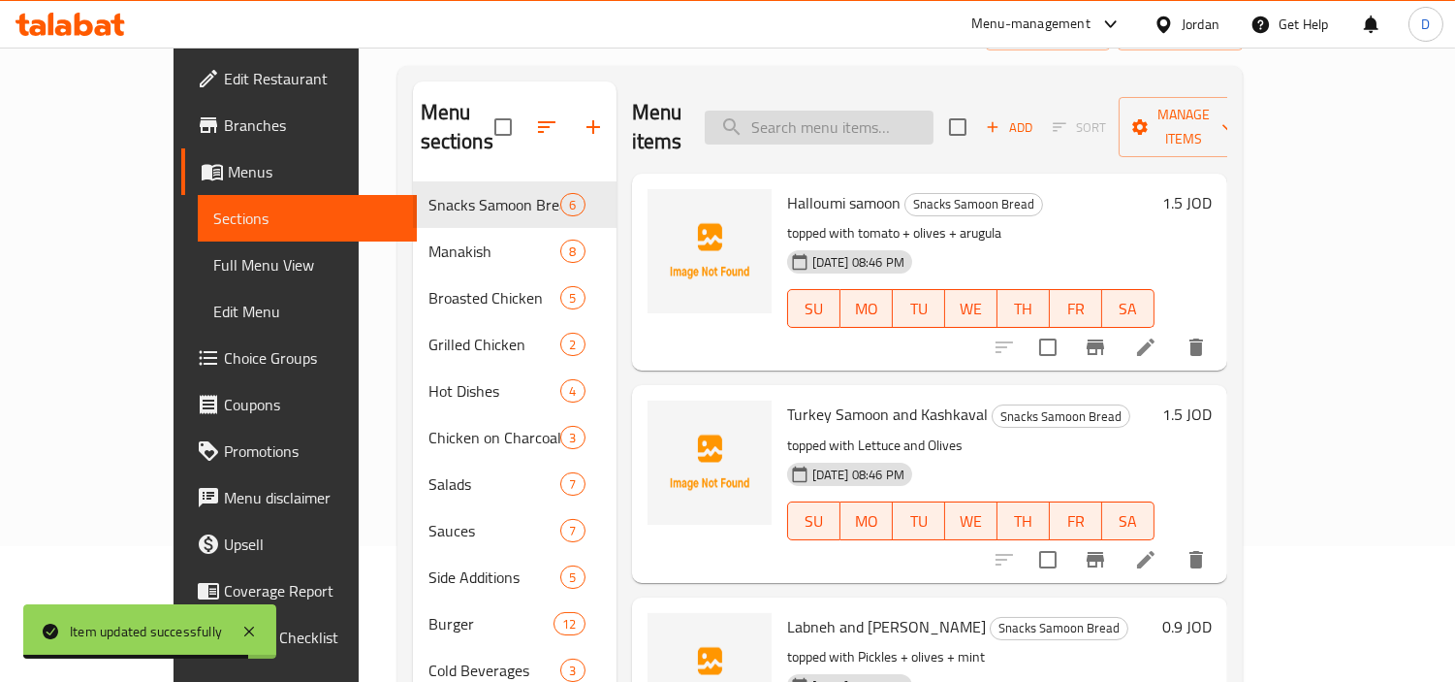
click at [856, 111] on input "search" at bounding box center [819, 128] width 229 height 34
paste input "Curly Fries"
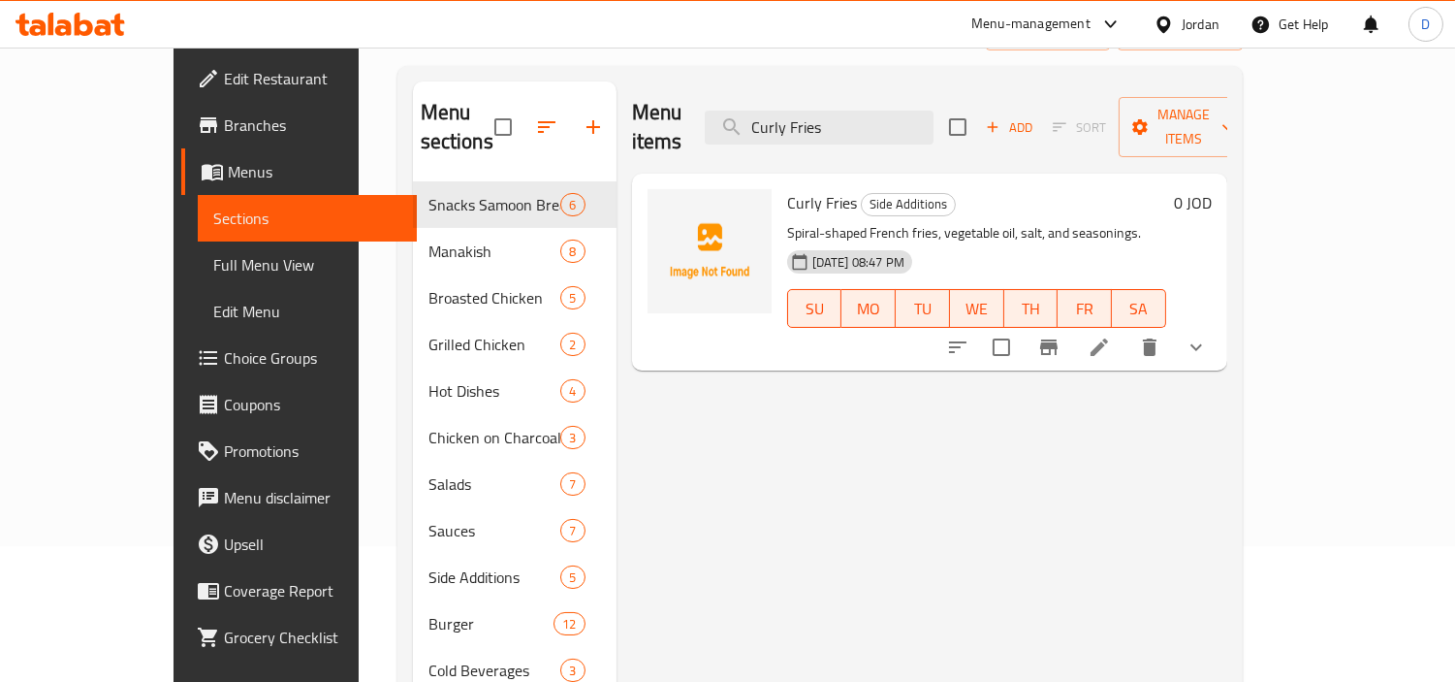
type input "Curly Fries"
click at [1111, 335] on icon at bounding box center [1099, 346] width 23 height 23
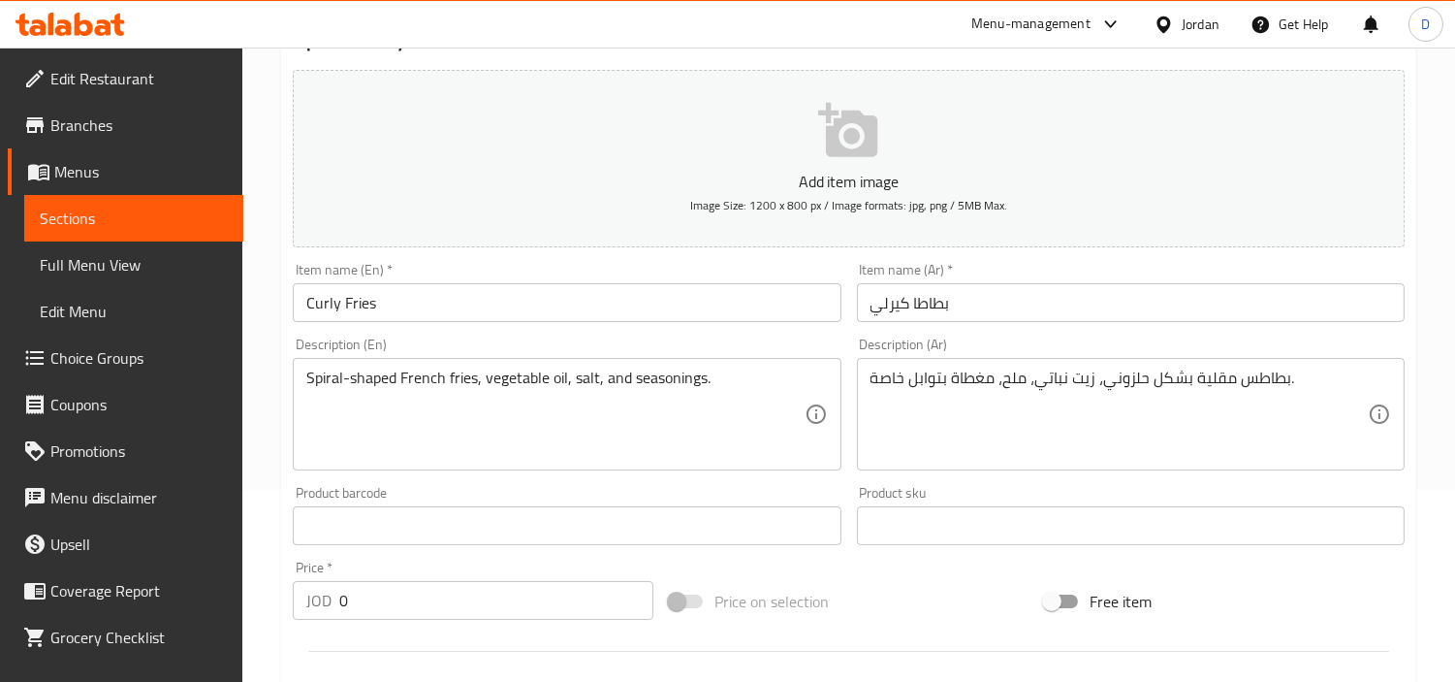
scroll to position [215, 0]
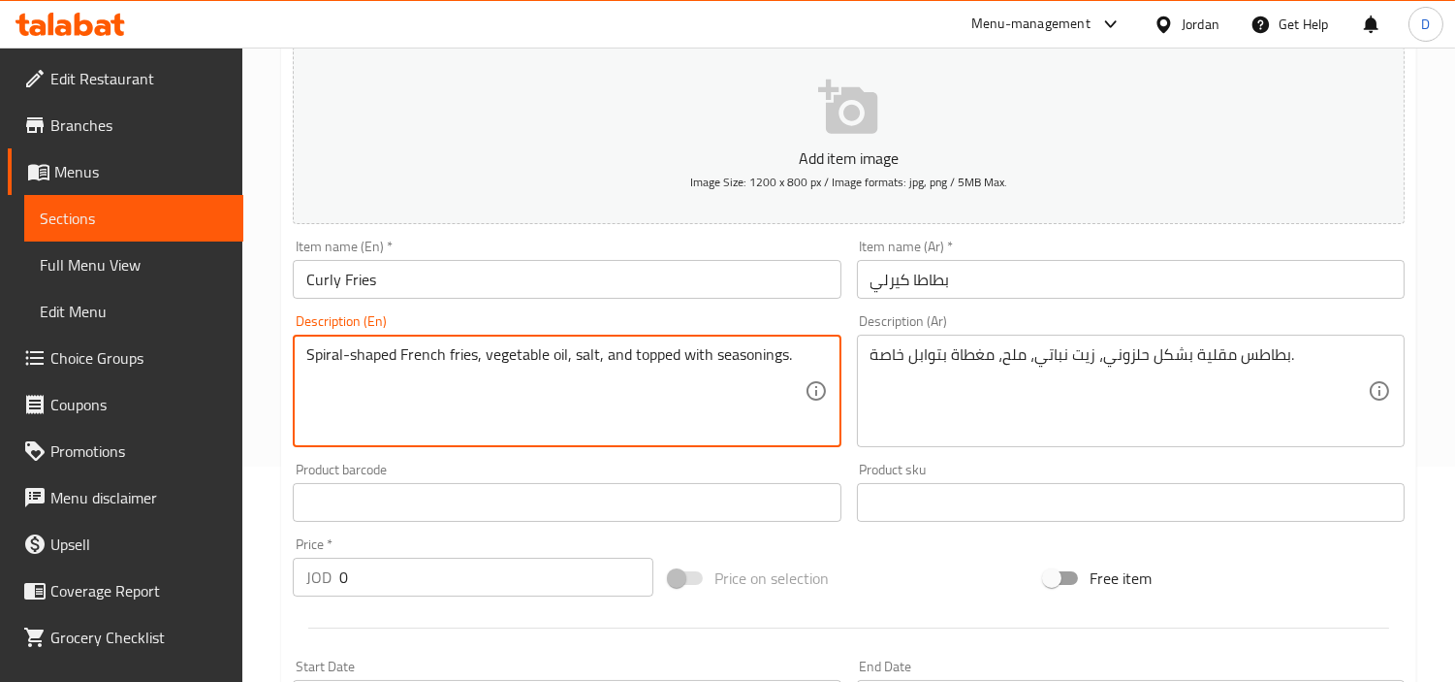
type textarea "Spiral-shaped French fries, vegetable oil, salt, and topped with seasonings."
click at [482, 287] on input "Curly Fries" at bounding box center [567, 279] width 548 height 39
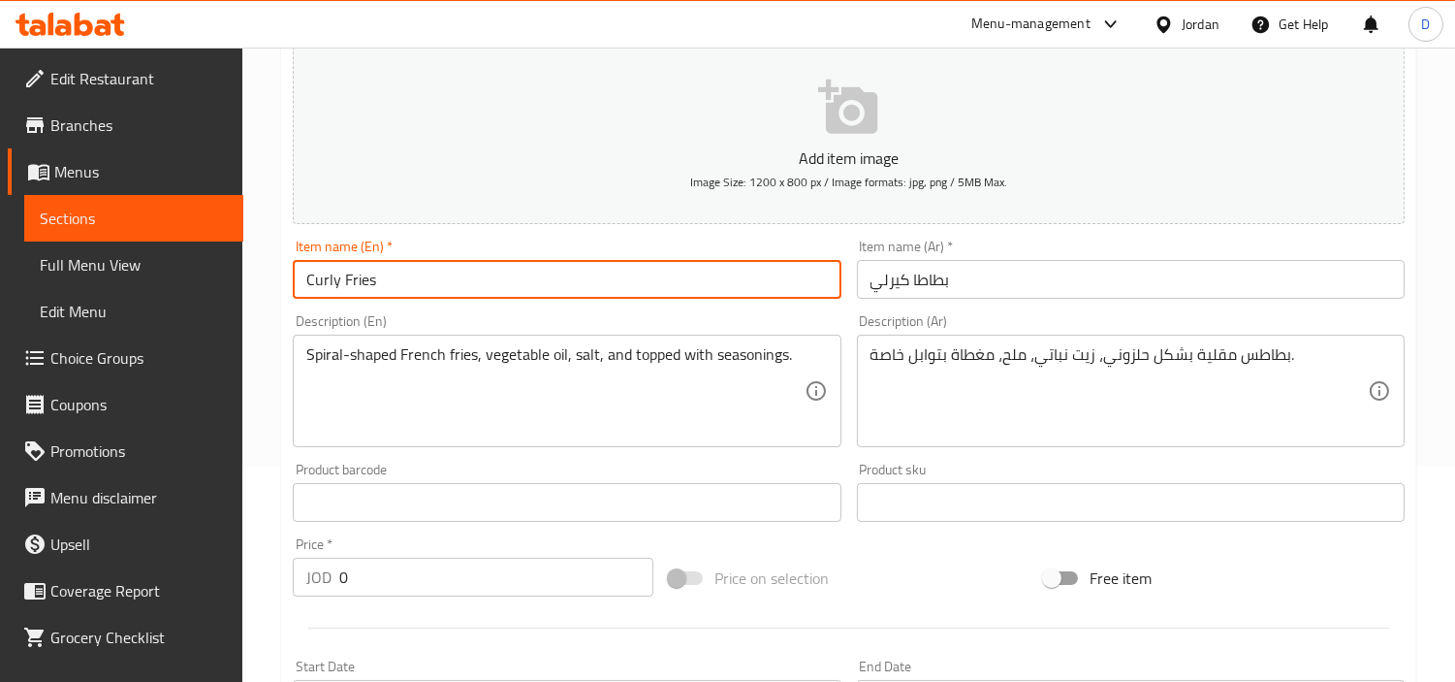
click at [482, 287] on input "Curly Fries" at bounding box center [567, 279] width 548 height 39
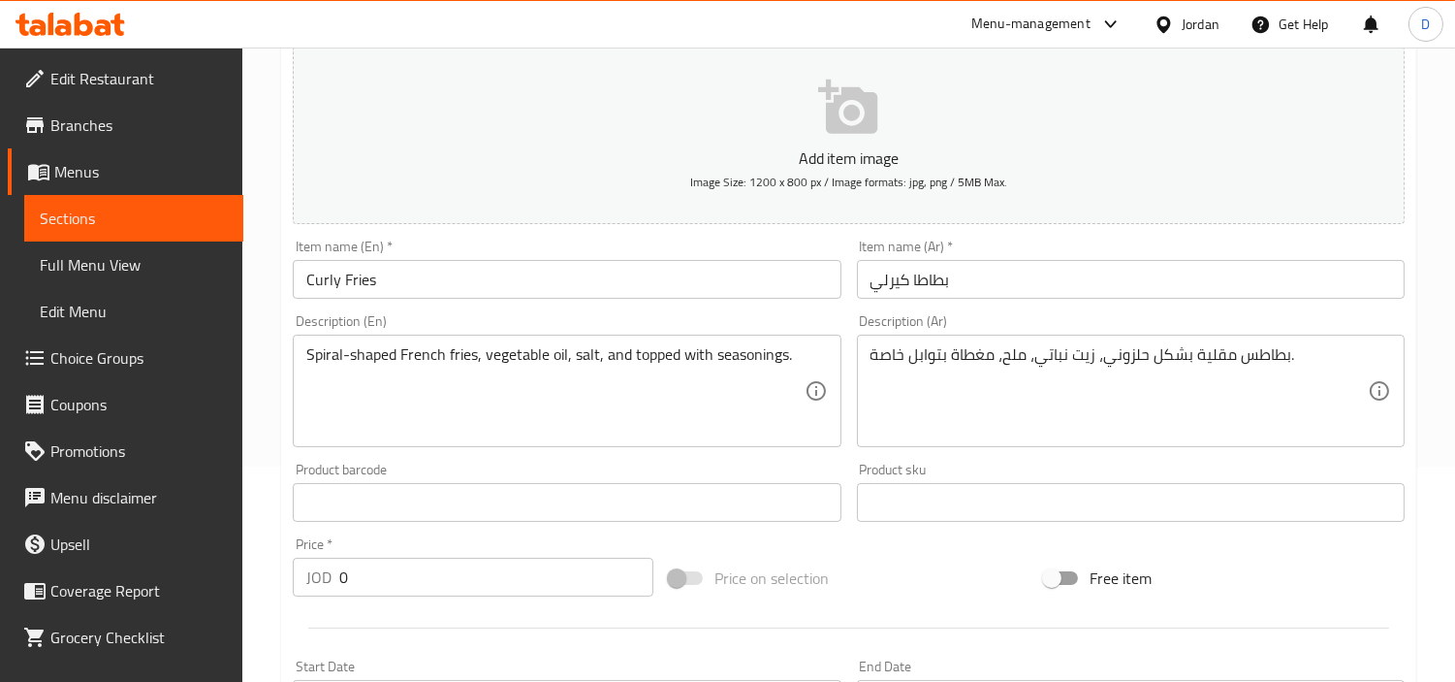
drag, startPoint x: 934, startPoint y: 397, endPoint x: 906, endPoint y: 413, distance: 31.3
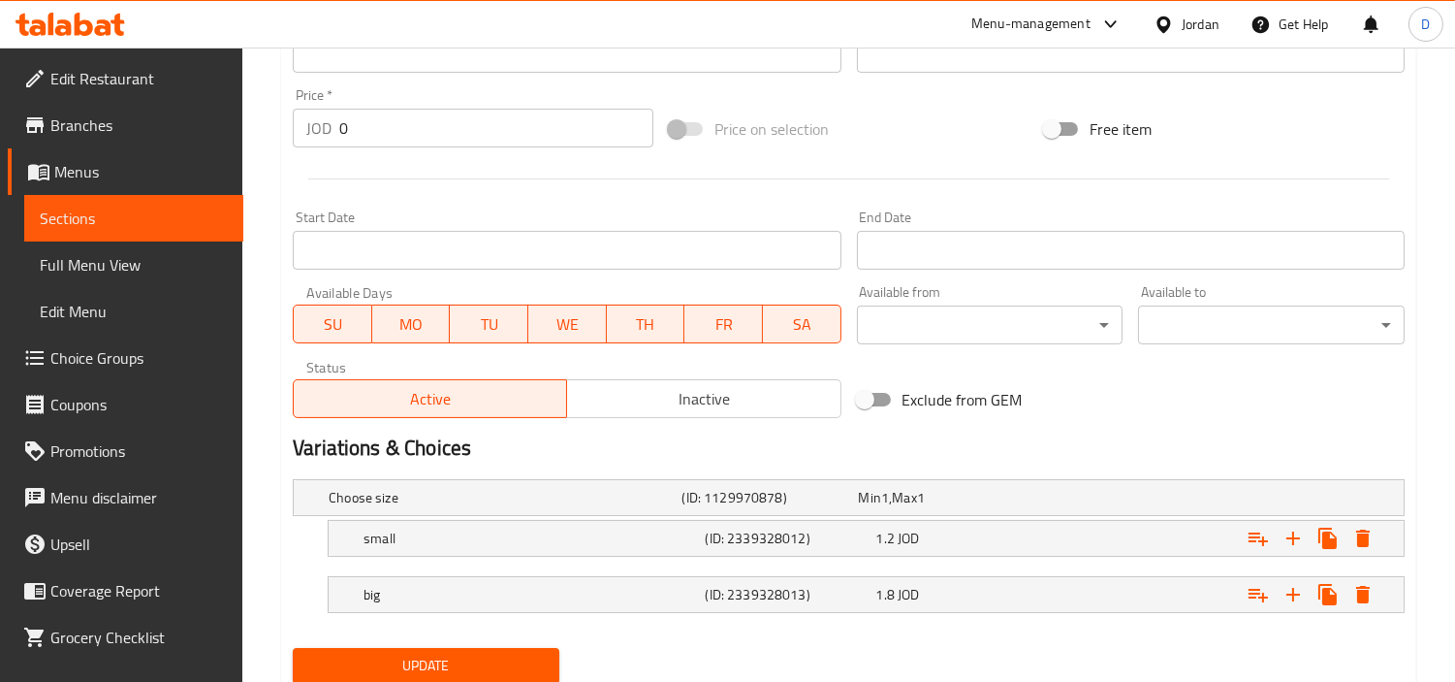
scroll to position [731, 0]
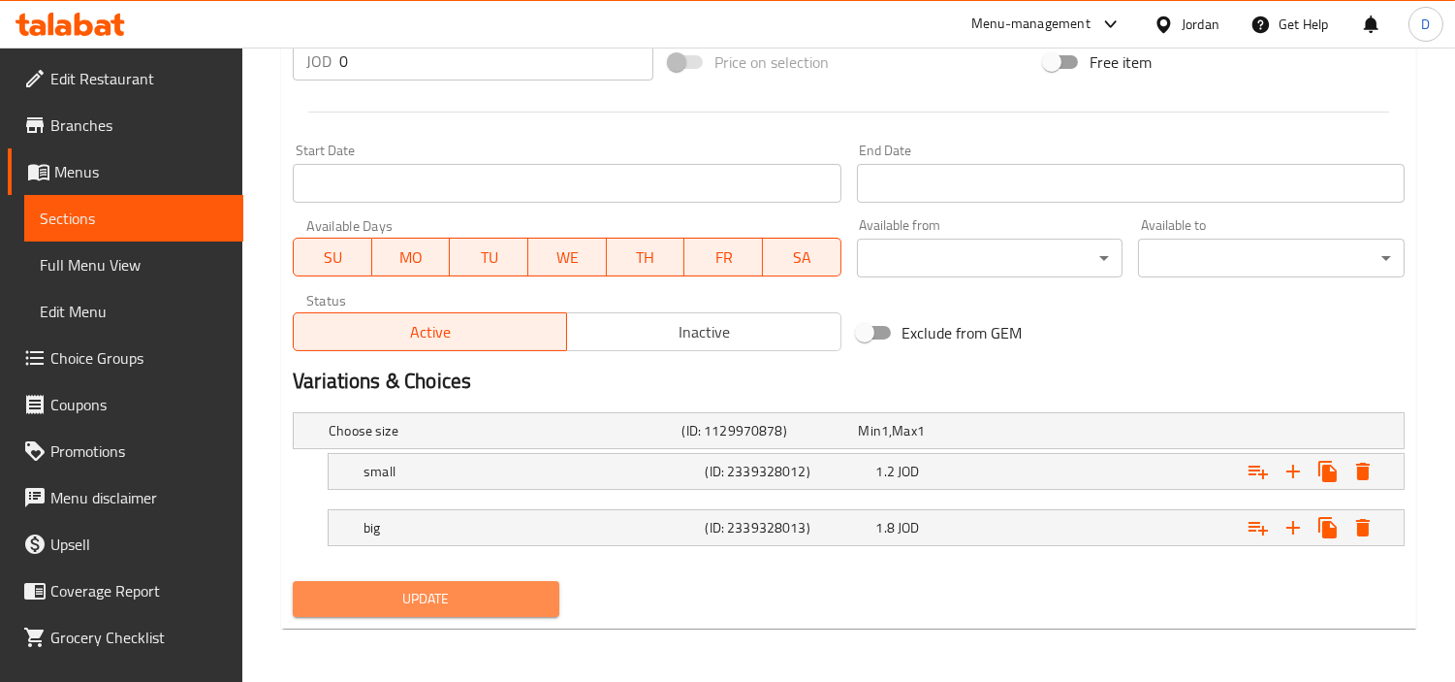
click at [492, 599] on span "Update" at bounding box center [426, 599] width 236 height 24
click at [370, 581] on button "Update" at bounding box center [426, 599] width 267 height 36
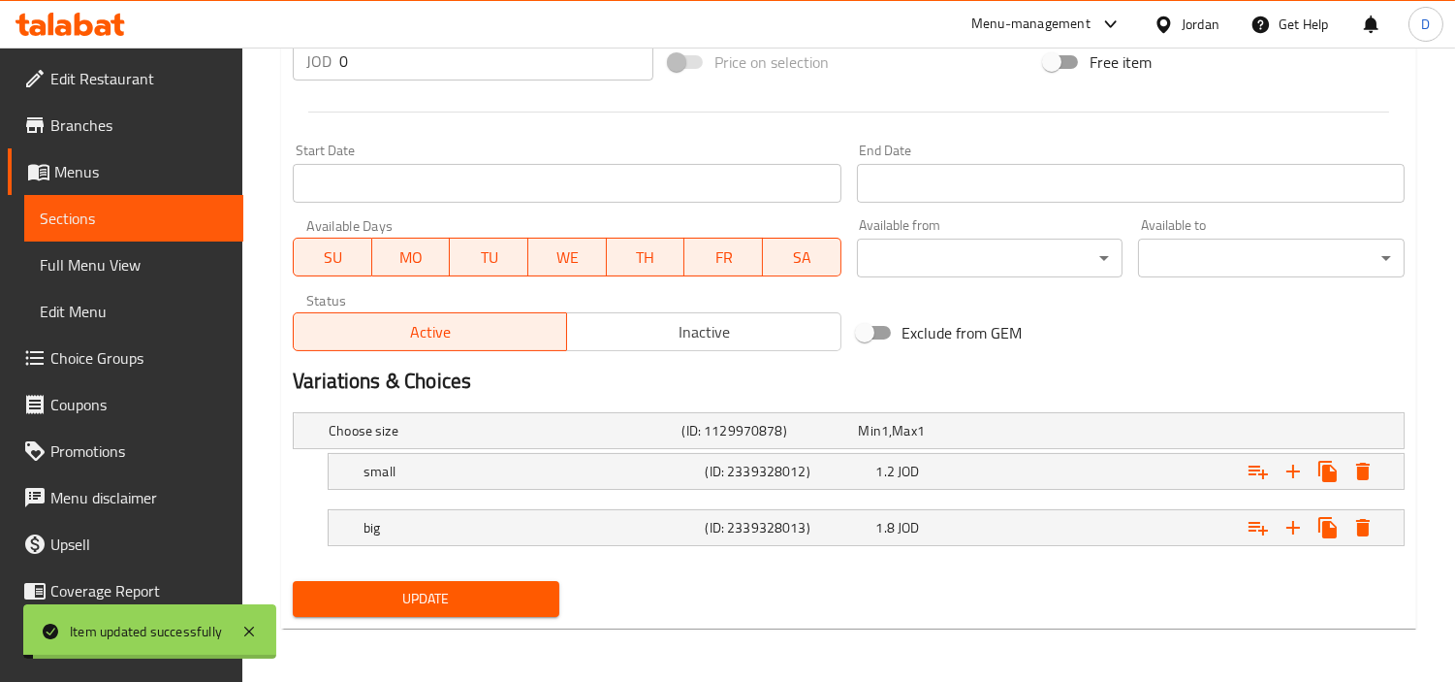
click at [119, 210] on span "Sections" at bounding box center [134, 217] width 188 height 23
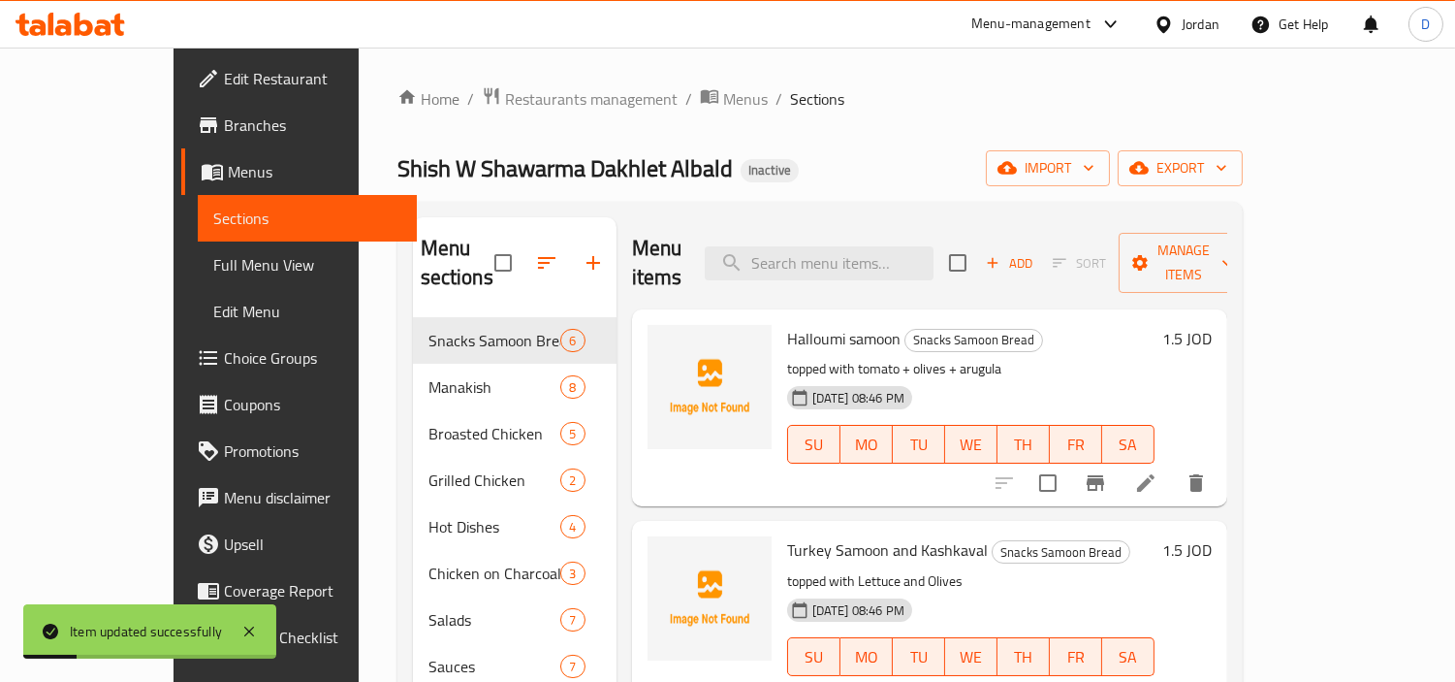
click at [1243, 166] on div "import export" at bounding box center [1114, 168] width 257 height 36
click at [1243, 168] on div "import export" at bounding box center [1114, 168] width 257 height 36
click at [1243, 172] on button "export" at bounding box center [1180, 168] width 125 height 36
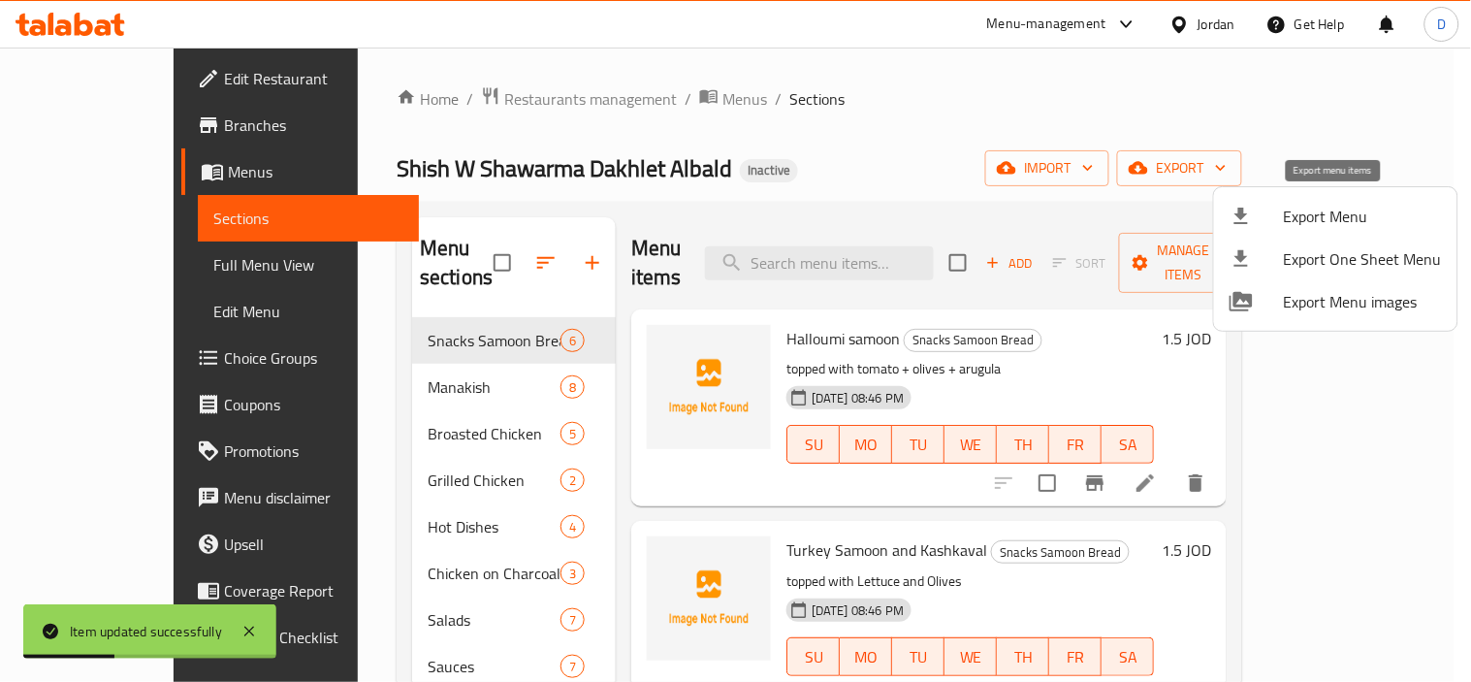
click at [1297, 206] on span "Export Menu" at bounding box center [1363, 216] width 158 height 23
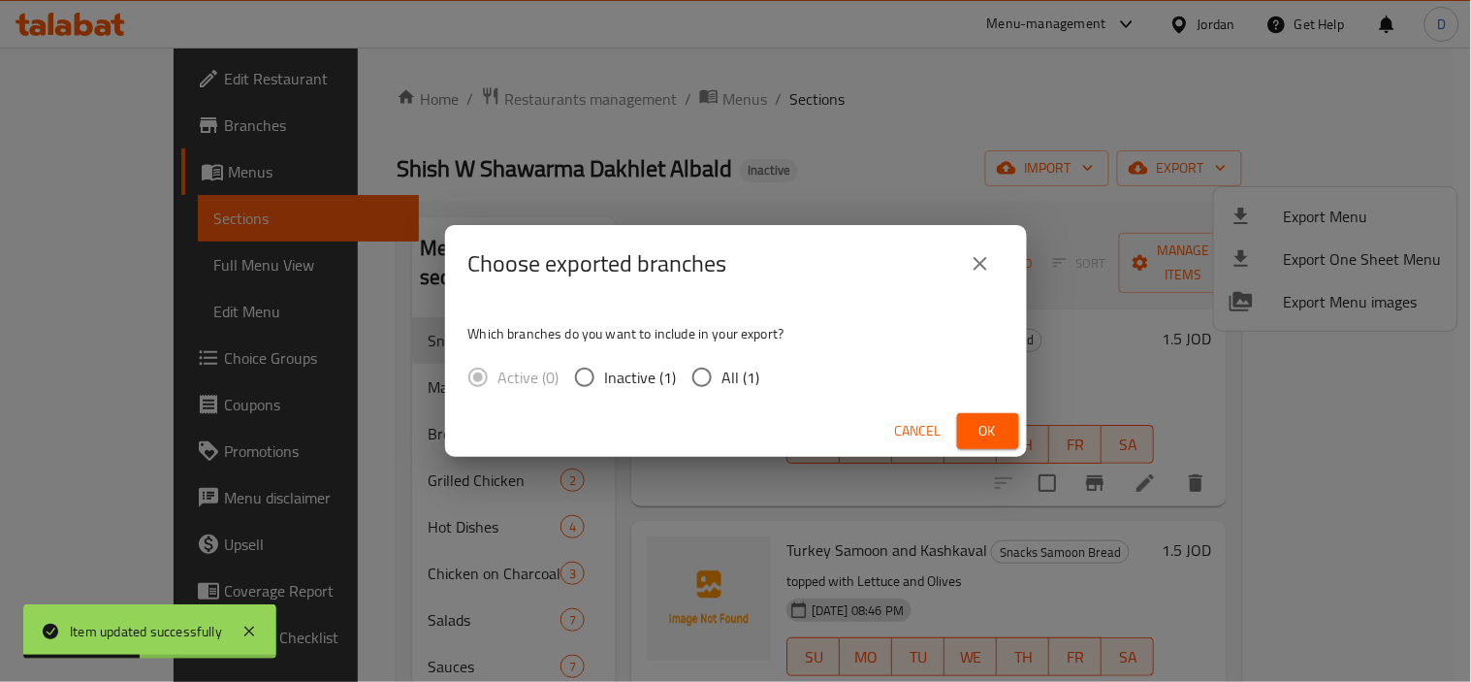
click at [756, 374] on span "All (1)" at bounding box center [741, 376] width 38 height 23
click at [722, 374] on input "All (1)" at bounding box center [702, 377] width 41 height 41
radio input "true"
click at [982, 425] on span "Ok" at bounding box center [987, 431] width 31 height 24
